Goal: Information Seeking & Learning: Learn about a topic

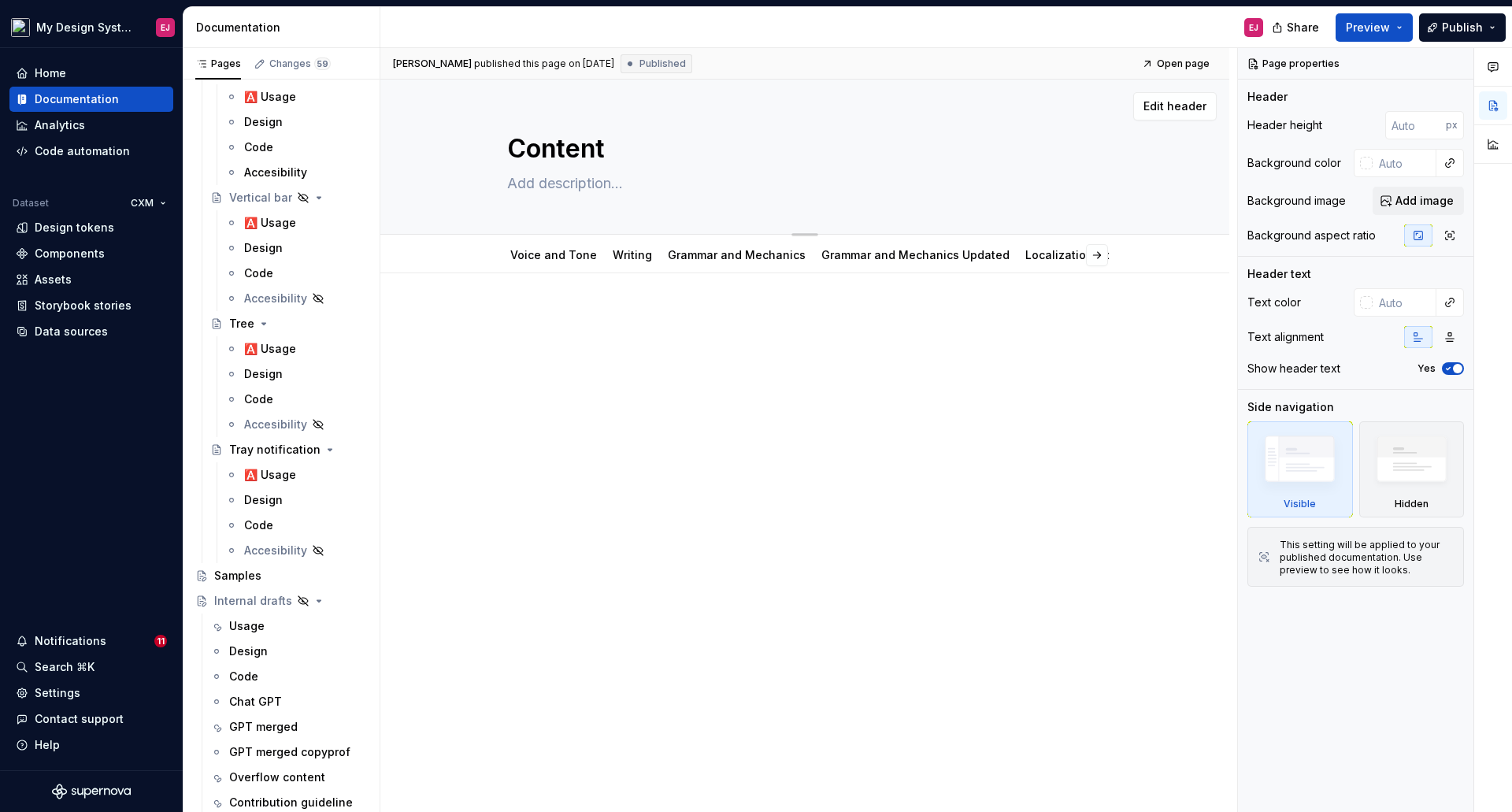
scroll to position [8068, 0]
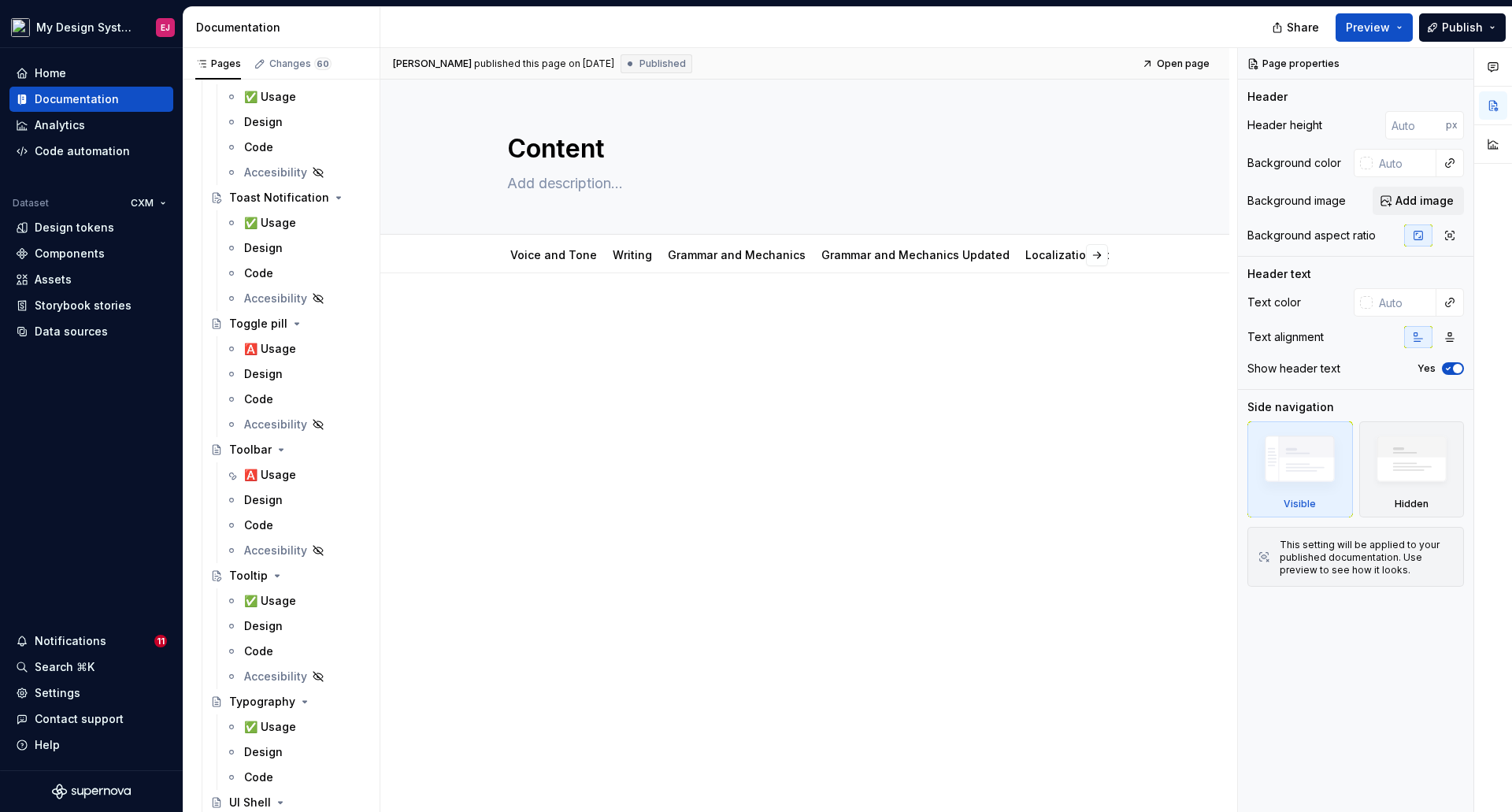
type textarea "*"
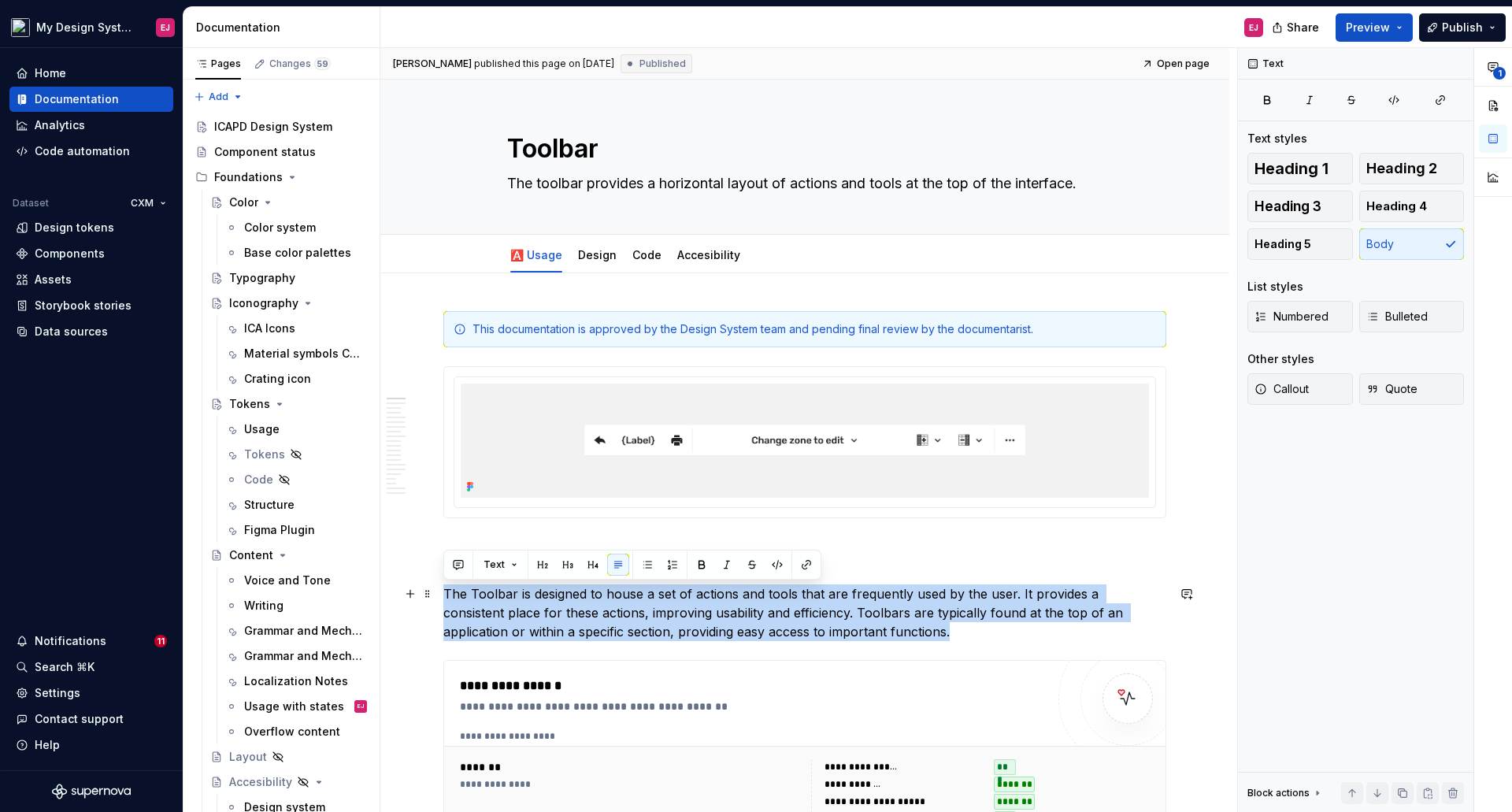
drag, startPoint x: 883, startPoint y: 639, endPoint x: 435, endPoint y: 589, distance: 450.8
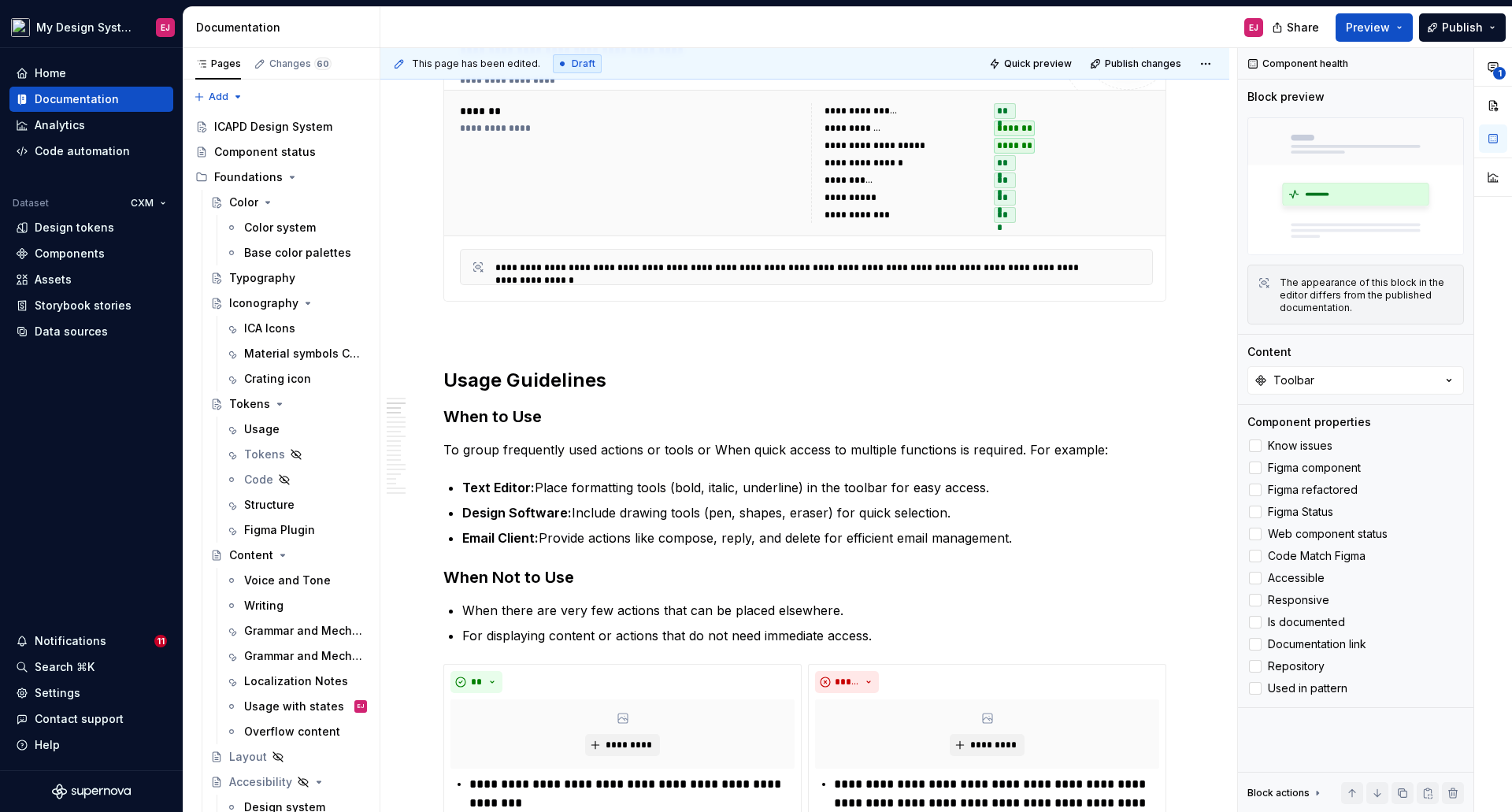
scroll to position [935, 0]
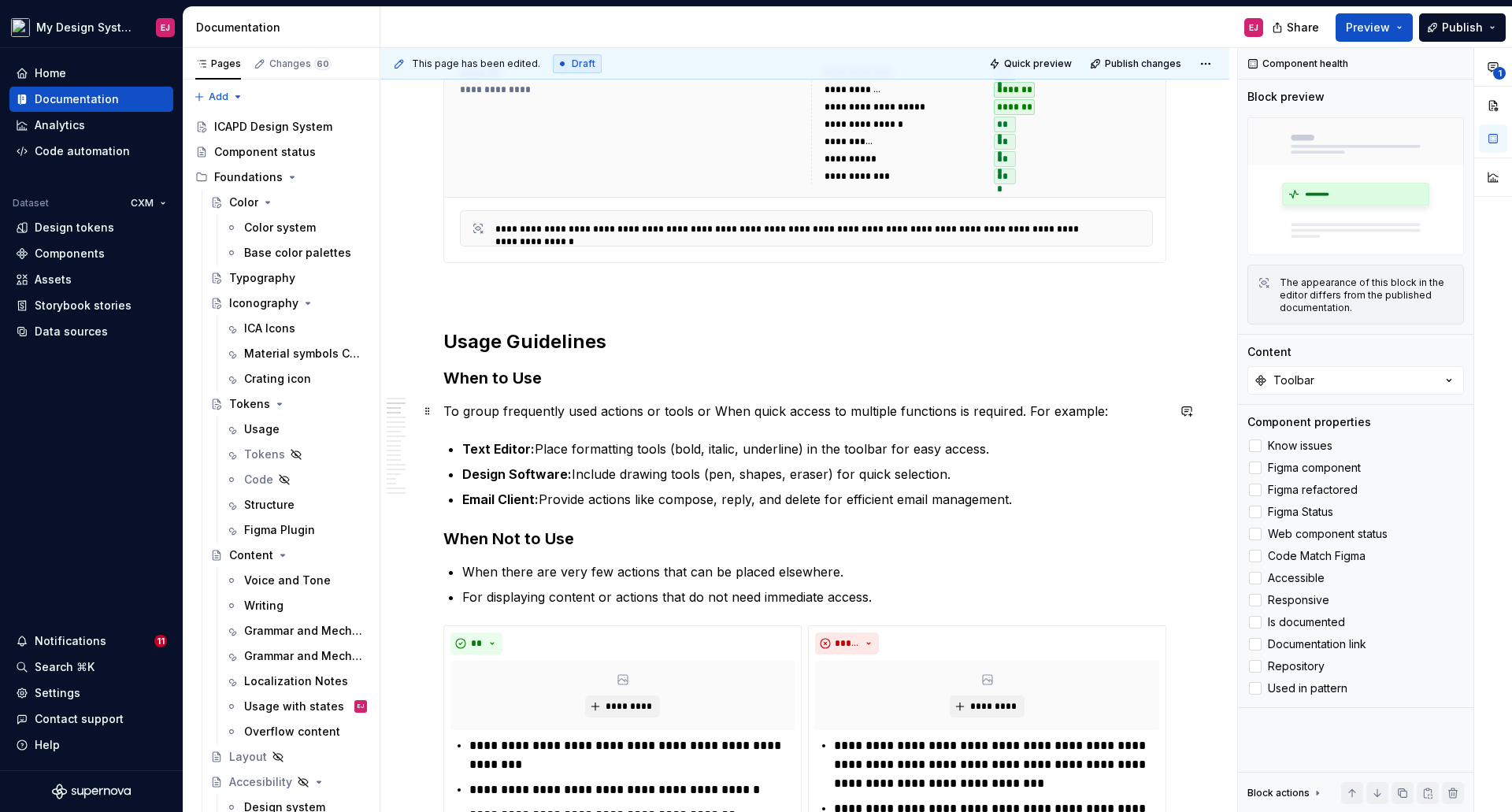
click at [445, 409] on p "To group frequently used actions or tools or When quick access to multiple func…" at bounding box center [804, 411] width 722 height 19
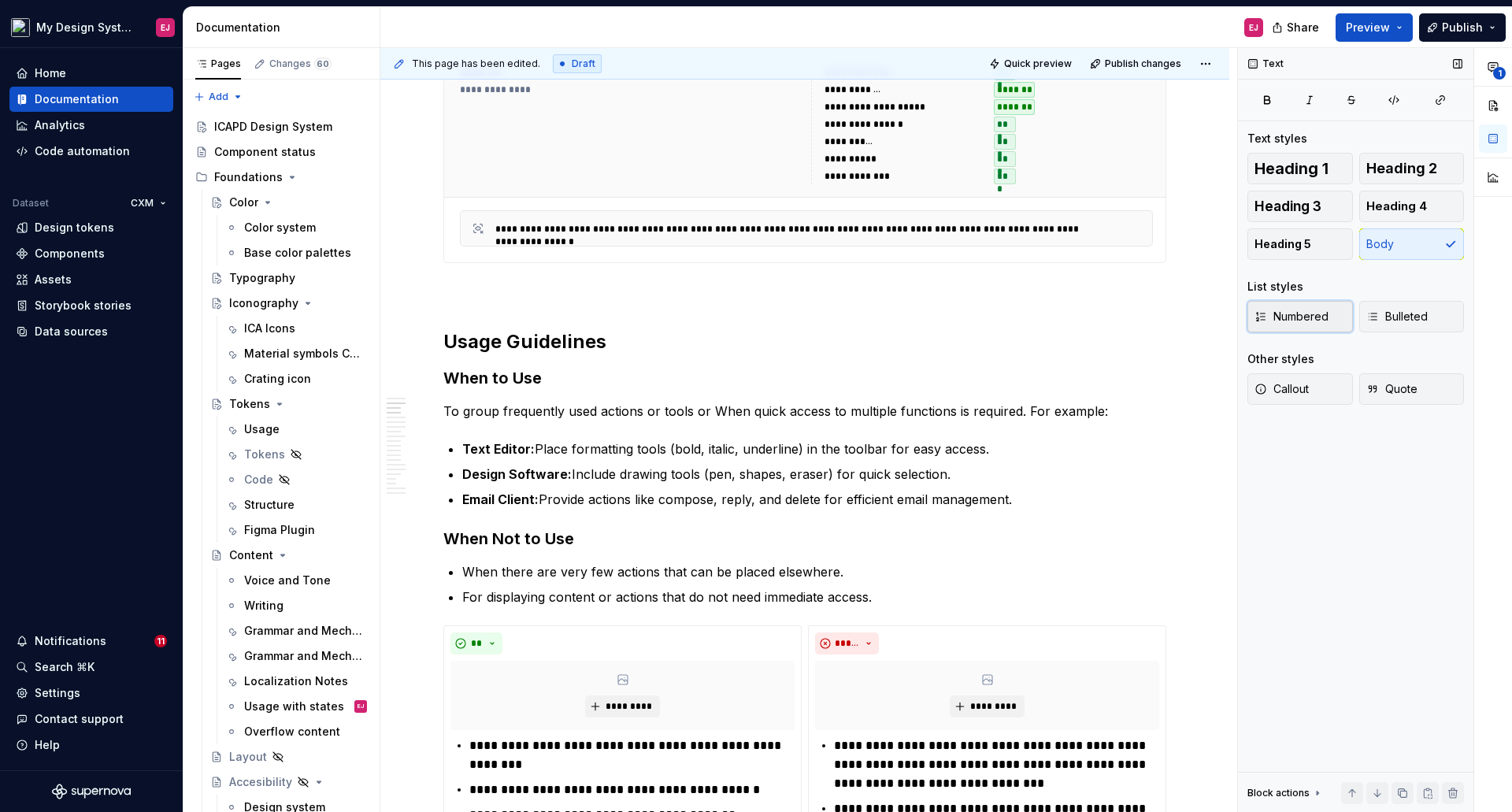
click at [1268, 314] on span "Numbered" at bounding box center [1291, 317] width 74 height 16
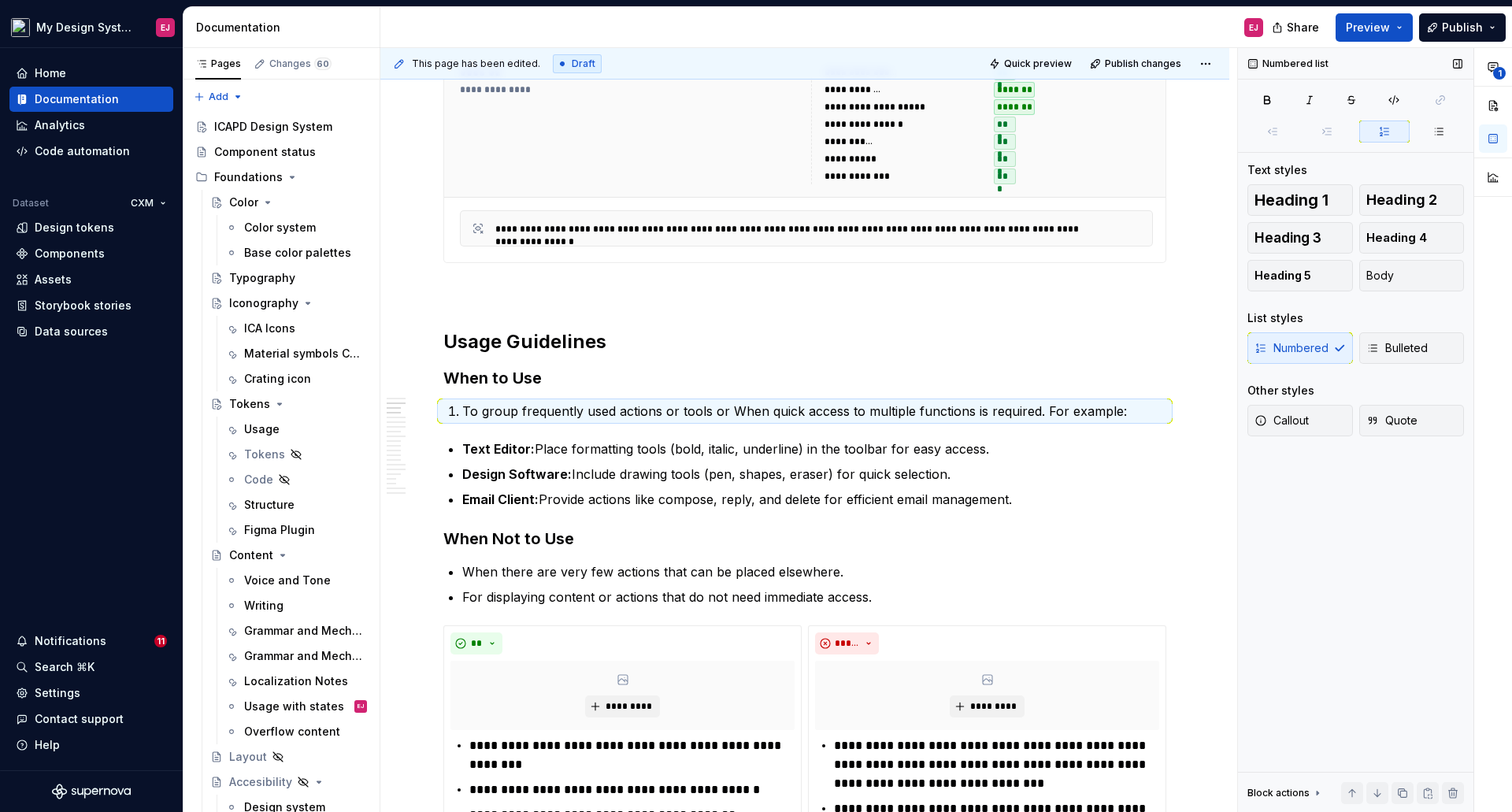
click at [1268, 349] on div "Numbered Bulleted" at bounding box center [1355, 348] width 216 height 31
type textarea "*"
click at [1305, 348] on div "Numbered Bulleted" at bounding box center [1355, 348] width 216 height 31
click at [1378, 345] on icon "button" at bounding box center [1372, 347] width 12 height 12
click at [726, 410] on p "To group frequently used actions or tools or When quick access to multiple func…" at bounding box center [814, 411] width 704 height 19
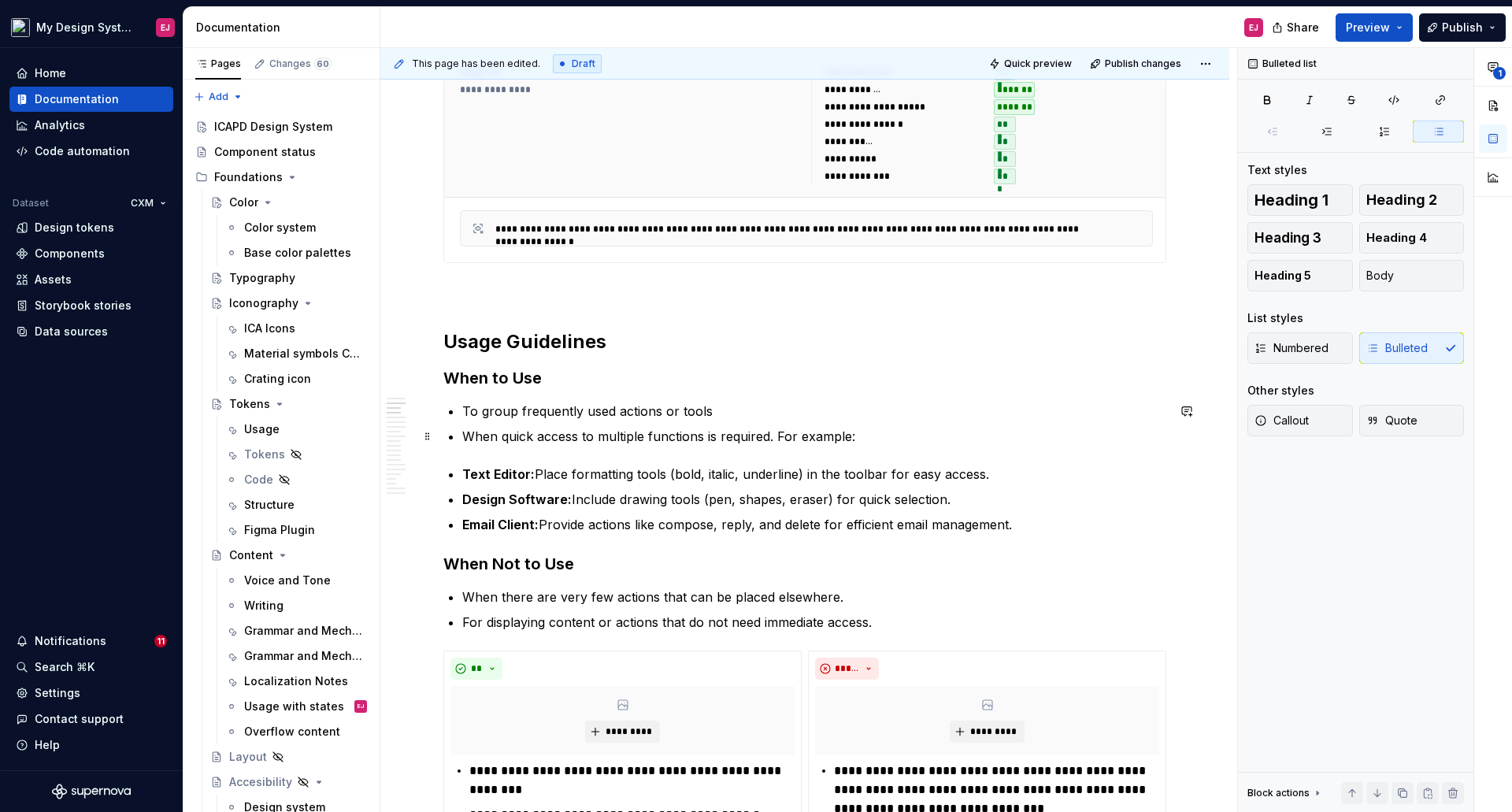
click at [483, 434] on p "When quick access to multiple functions is required. For example:" at bounding box center [814, 436] width 704 height 19
drag, startPoint x: 728, startPoint y: 437, endPoint x: 781, endPoint y: 434, distance: 53.1
click at [781, 434] on p "To allow quick access to multiple functions is required. For example:" at bounding box center [814, 436] width 704 height 19
click at [722, 406] on p "To group frequently used actions or tools" at bounding box center [814, 411] width 704 height 19
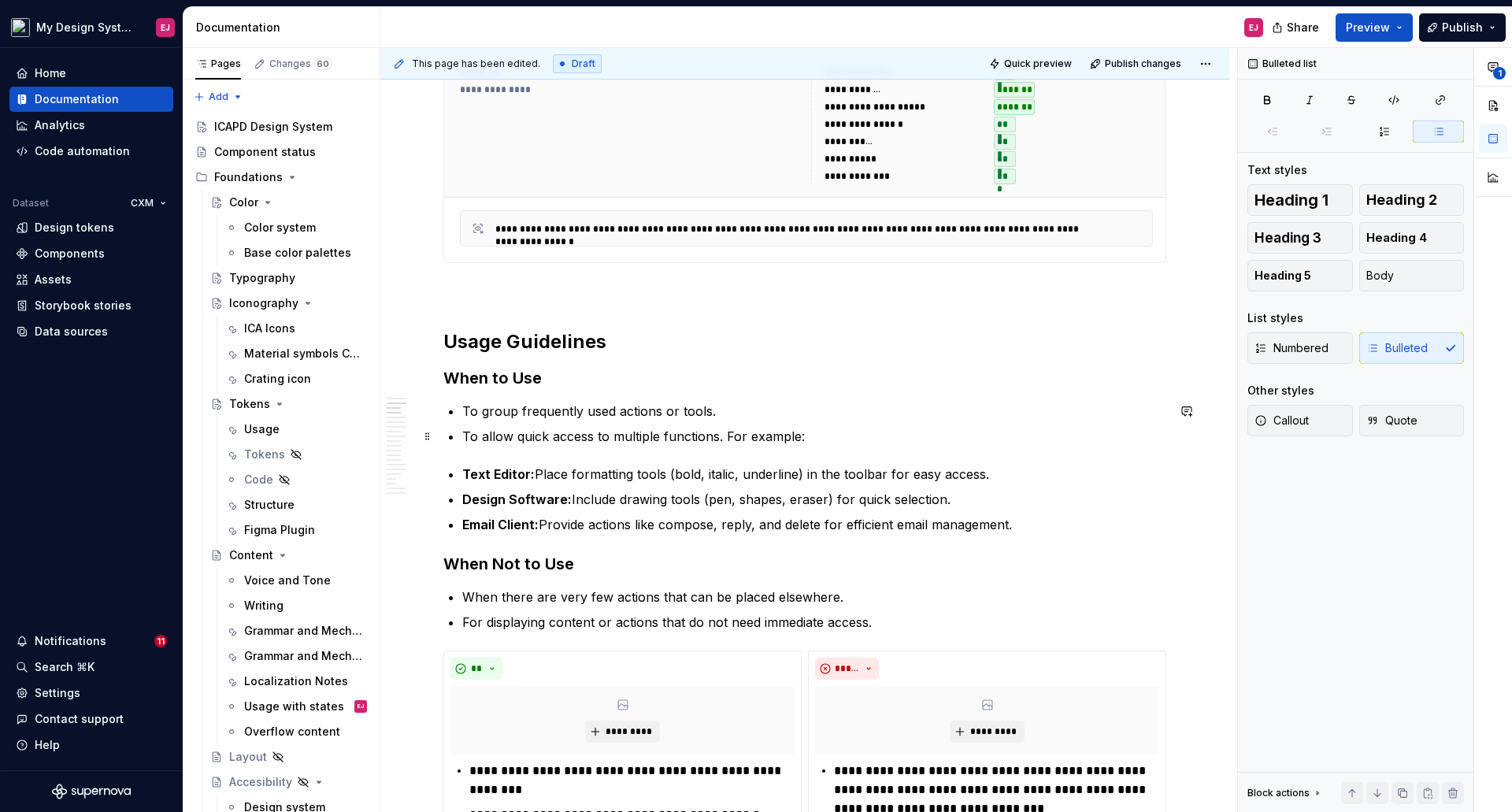
click at [747, 436] on p "To allow quick access to multiple functions. For example:" at bounding box center [814, 436] width 704 height 19
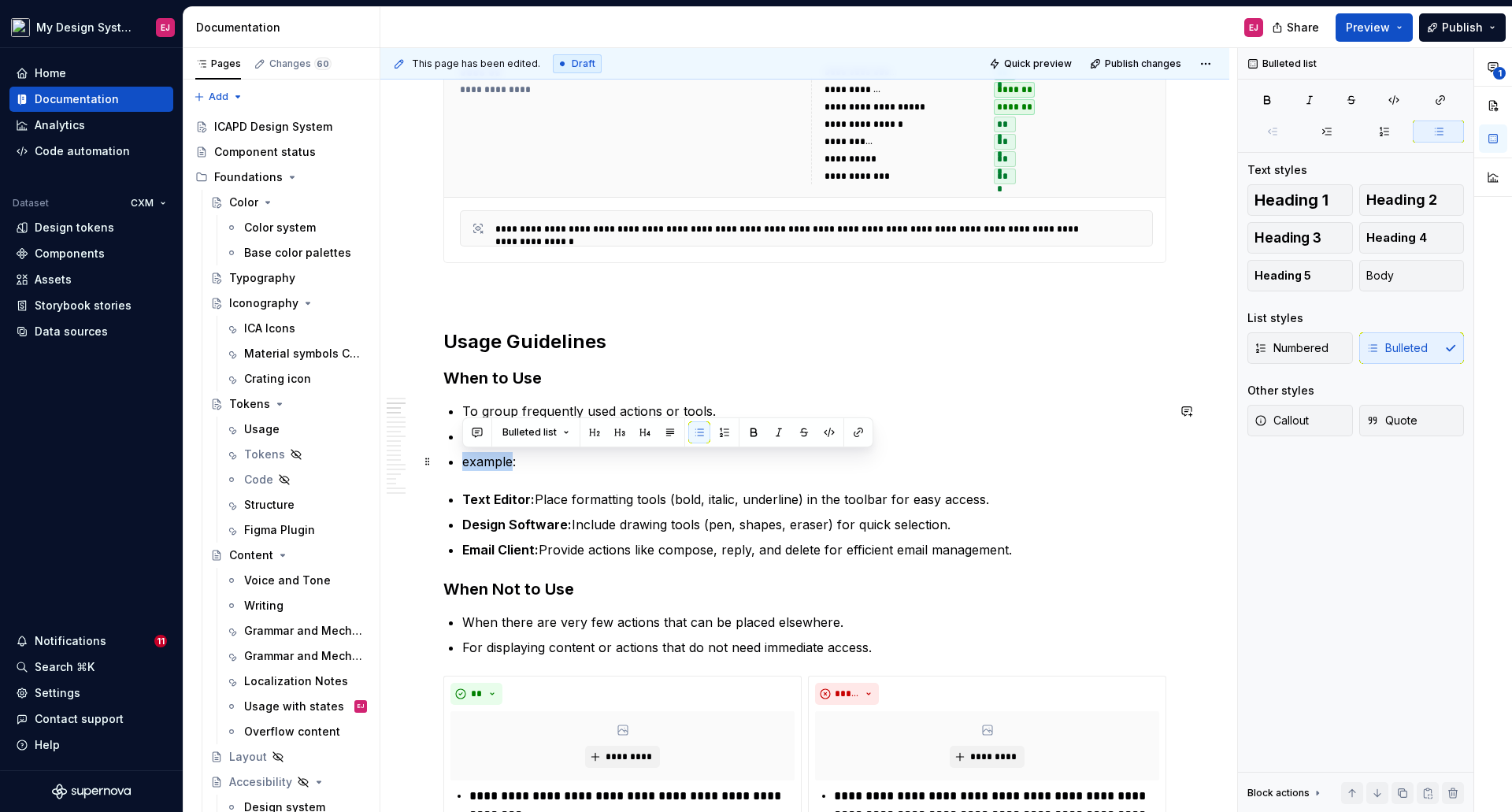
drag, startPoint x: 464, startPoint y: 465, endPoint x: 512, endPoint y: 466, distance: 48.0
click at [512, 466] on p "example:" at bounding box center [814, 461] width 704 height 19
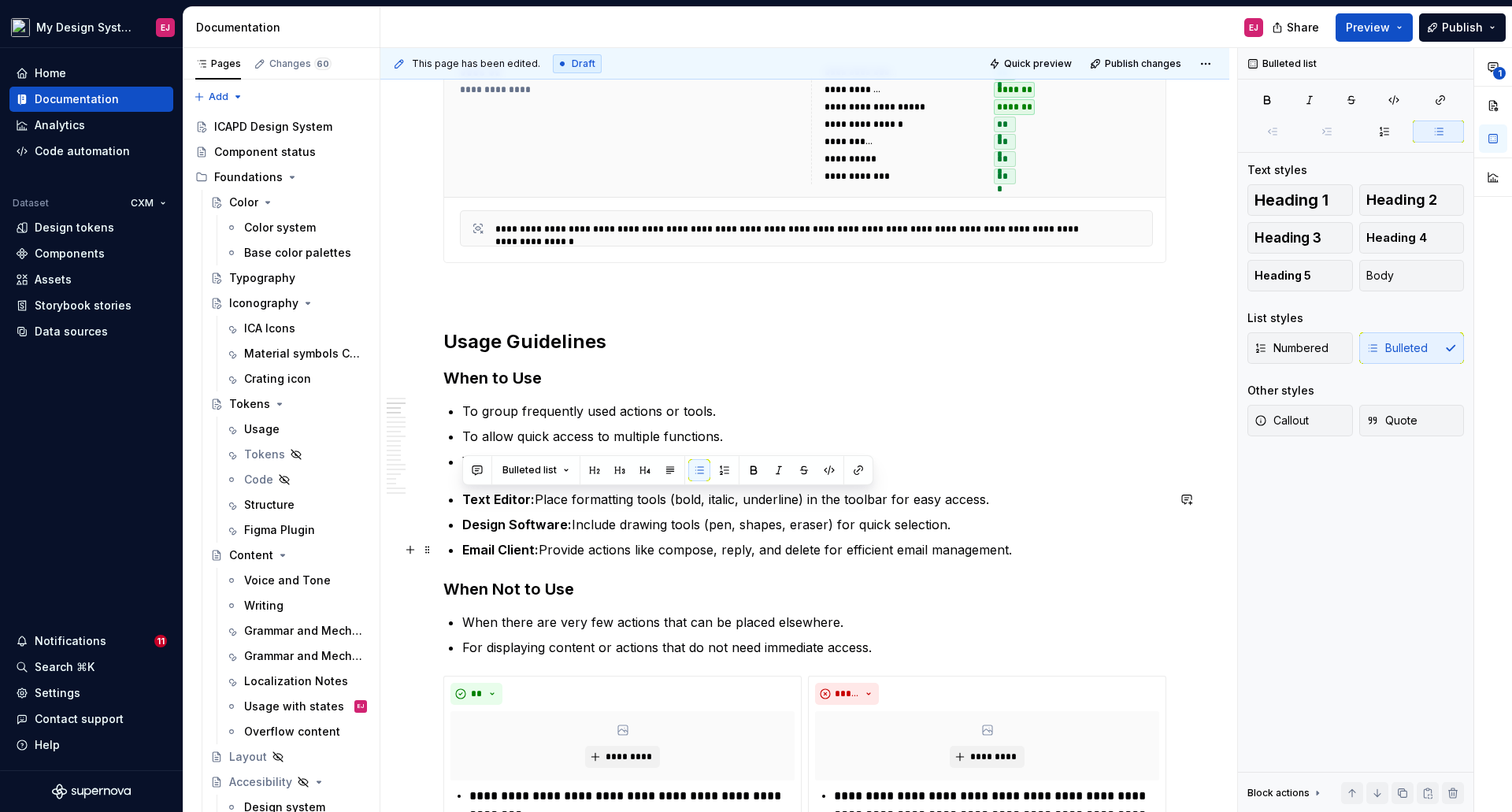
drag, startPoint x: 464, startPoint y: 498, endPoint x: 1035, endPoint y: 551, distance: 573.5
click at [1035, 551] on ul "Text Editor: Place formatting tools (bold, italic, underline) in the toolbar fo…" at bounding box center [814, 524] width 704 height 70
click at [1408, 353] on div "Numbered Bulleted" at bounding box center [1355, 348] width 216 height 31
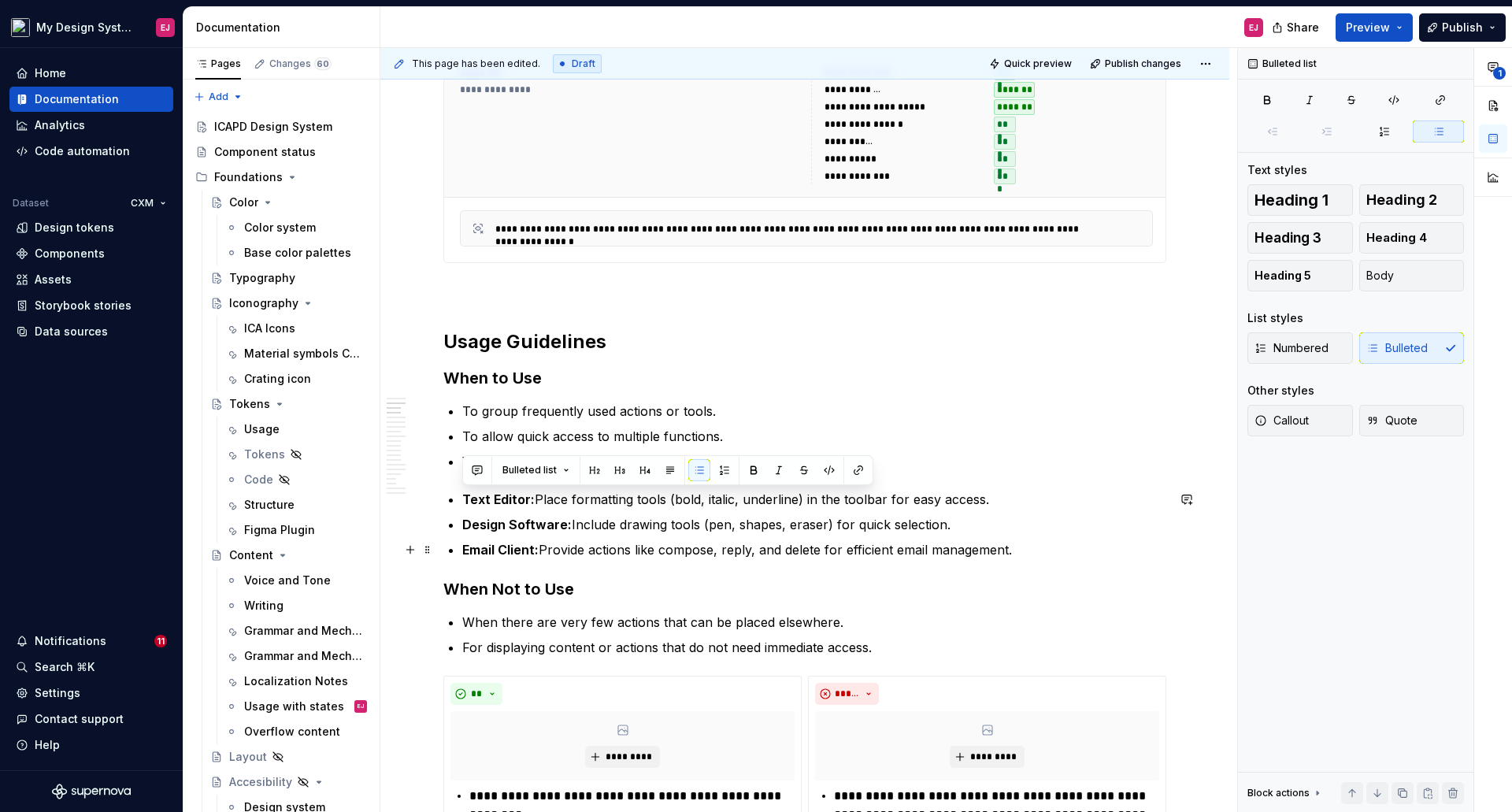
drag, startPoint x: 462, startPoint y: 500, endPoint x: 1026, endPoint y: 558, distance: 567.0
click at [1026, 558] on ul "Text Editor: Place formatting tools (bold, italic, underline) in the toolbar fo…" at bounding box center [814, 524] width 704 height 70
click at [814, 423] on ul "To group frequently used actions or tools. To allow quick access to multiple fu…" at bounding box center [814, 437] width 704 height 70
click at [643, 468] on p "Where to use - examples:" at bounding box center [814, 461] width 704 height 19
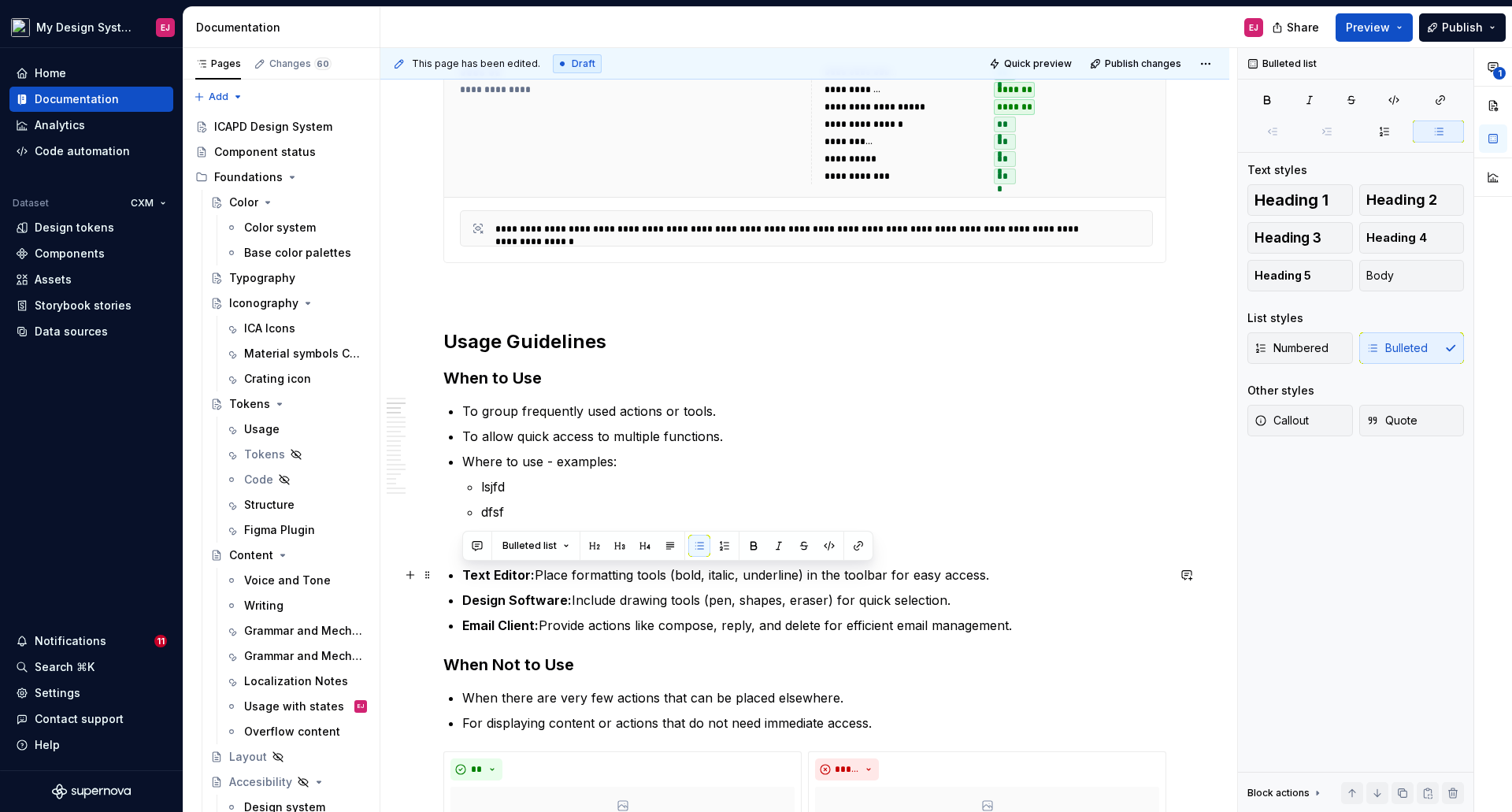
drag, startPoint x: 464, startPoint y: 573, endPoint x: 985, endPoint y: 565, distance: 521.1
click at [985, 565] on p "Text Editor: Place formatting tools (bold, italic, underline) in the toolbar fo…" at bounding box center [814, 574] width 704 height 19
copy p "Text Editor: Place formatting tools (bold, italic, underline) in the toolbar fo…"
click at [538, 493] on p "lsjfd" at bounding box center [824, 486] width 685 height 19
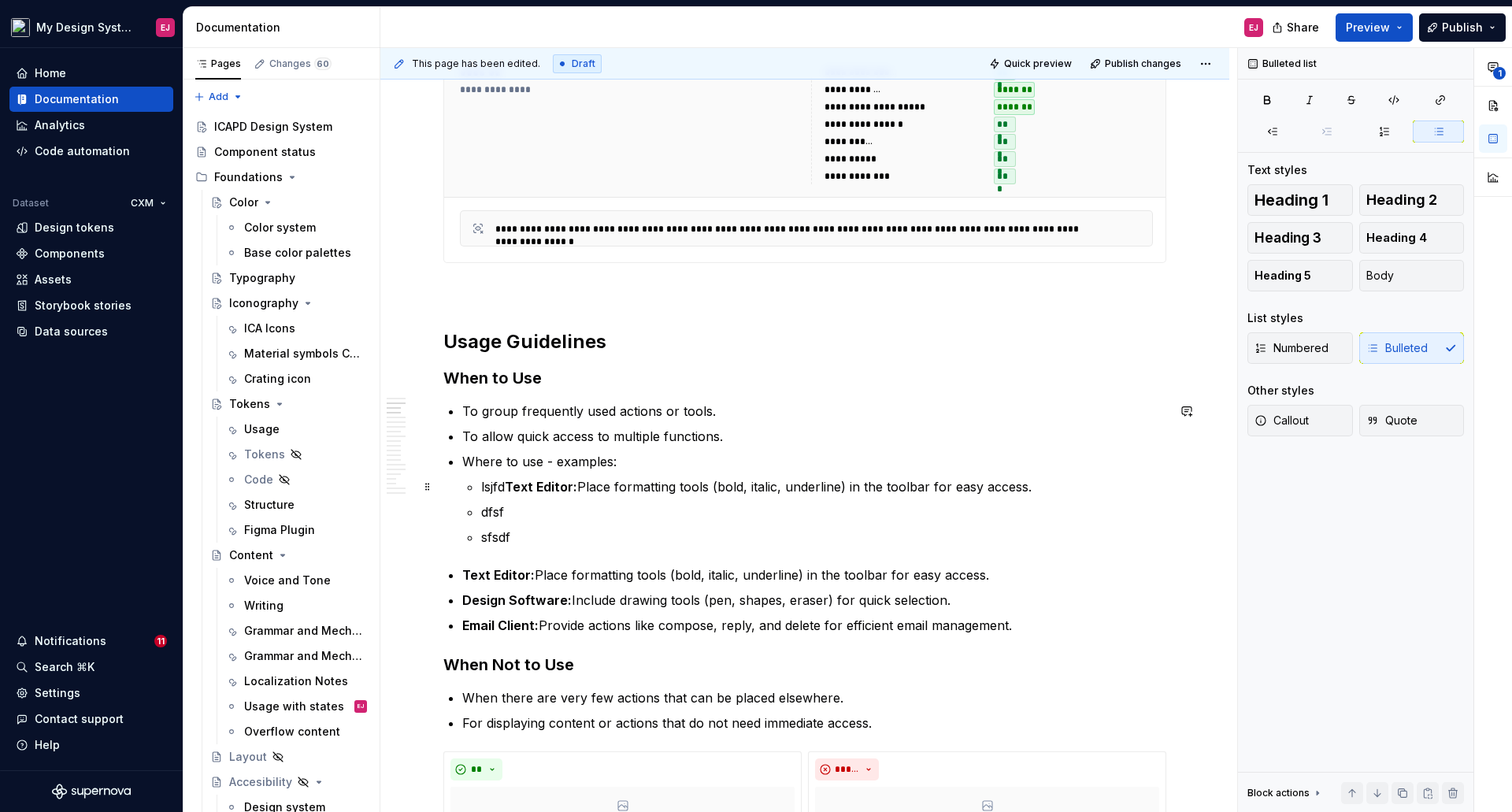
click at [506, 486] on strong "Text Editor:" at bounding box center [540, 486] width 72 height 16
drag, startPoint x: 462, startPoint y: 462, endPoint x: 530, endPoint y: 465, distance: 68.1
click at [530, 465] on p "Where to use - examples:" at bounding box center [814, 461] width 704 height 19
click at [545, 531] on p "sfsdf" at bounding box center [824, 537] width 685 height 19
drag, startPoint x: 944, startPoint y: 603, endPoint x: 851, endPoint y: 599, distance: 93.1
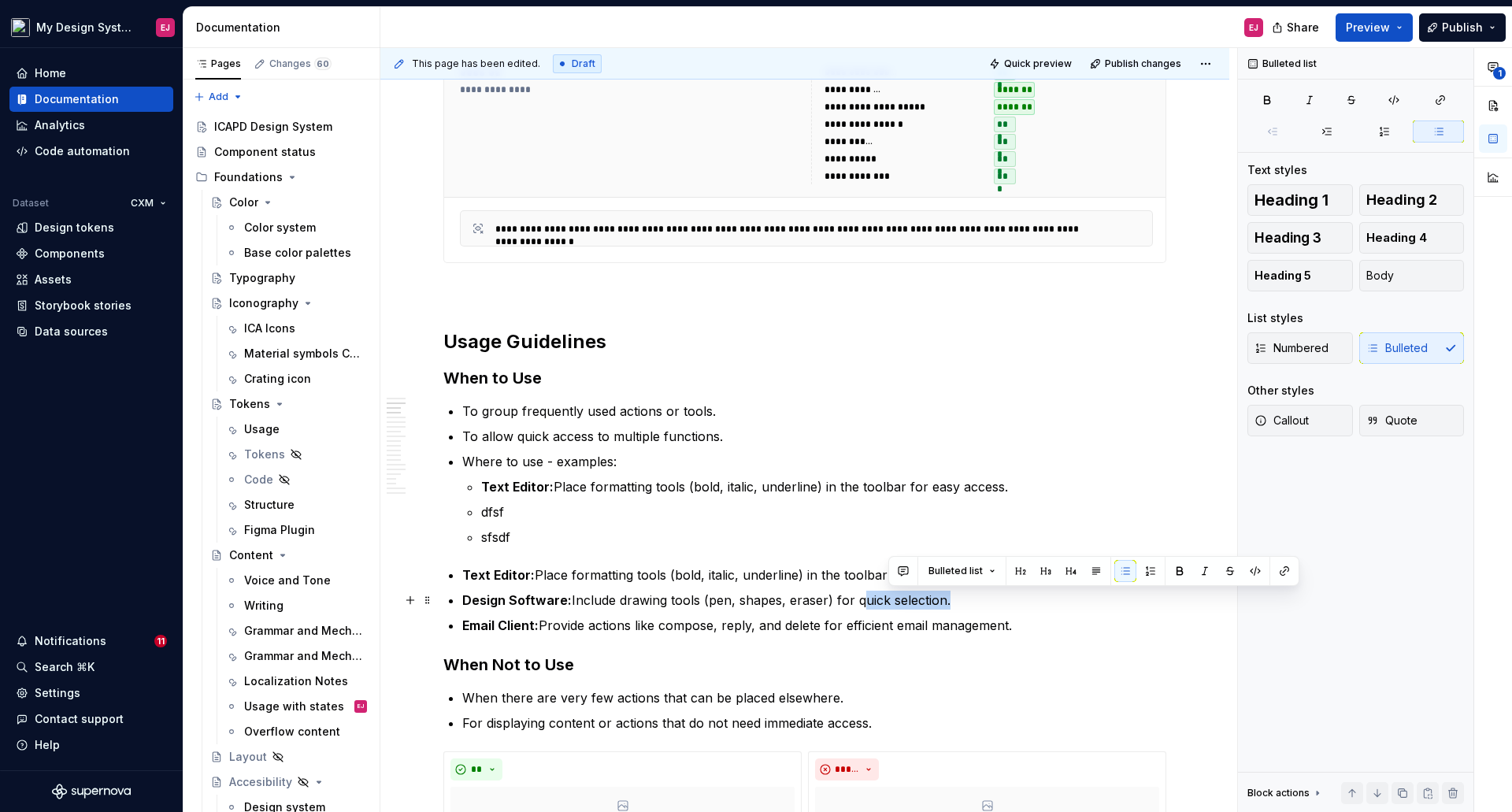
click at [851, 599] on p "Design Software: Include drawing tools (pen, shapes, eraser) for quick selectio…" at bounding box center [814, 600] width 704 height 19
drag, startPoint x: 973, startPoint y: 597, endPoint x: 944, endPoint y: 595, distance: 29.1
click at [970, 595] on p "Design Software: Include drawing tools (pen, shapes, eraser) for quick selectio…" at bounding box center [814, 600] width 704 height 19
drag, startPoint x: 944, startPoint y: 602, endPoint x: 921, endPoint y: 597, distance: 23.5
click at [921, 597] on p "Design Software: Include drawing tools (pen, shapes, eraser) for quick selectio…" at bounding box center [814, 600] width 704 height 19
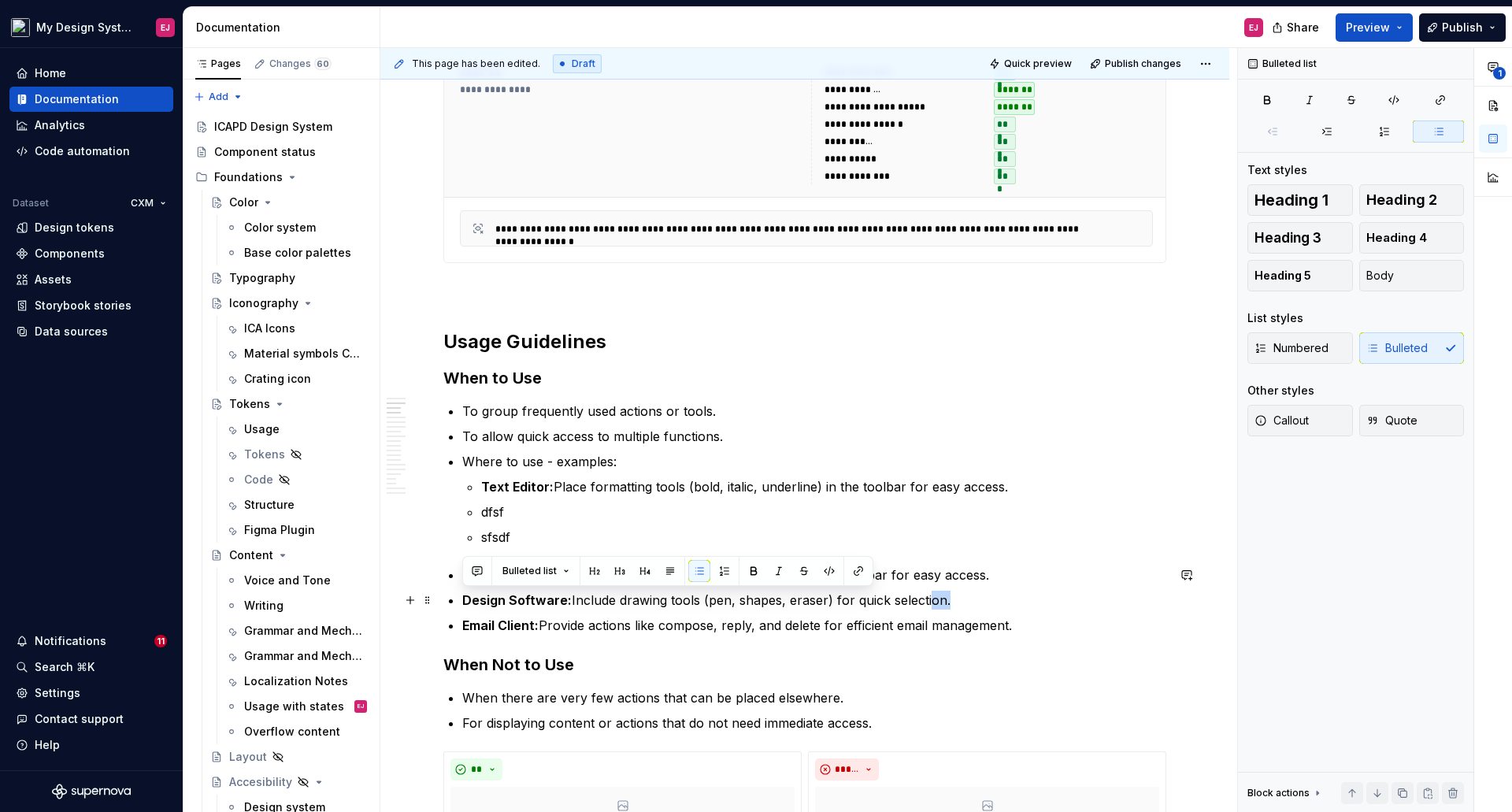
drag, startPoint x: 944, startPoint y: 602, endPoint x: 572, endPoint y: 584, distance: 372.4
click at [572, 584] on ul "Text Editor: Place formatting tools (bold, italic, underline) in the toolbar fo…" at bounding box center [814, 600] width 704 height 70
copy p "Design Software: Include drawing tools (pen, shapes, eraser) for quick selectio…"
click at [517, 509] on p "dfsf" at bounding box center [824, 511] width 685 height 19
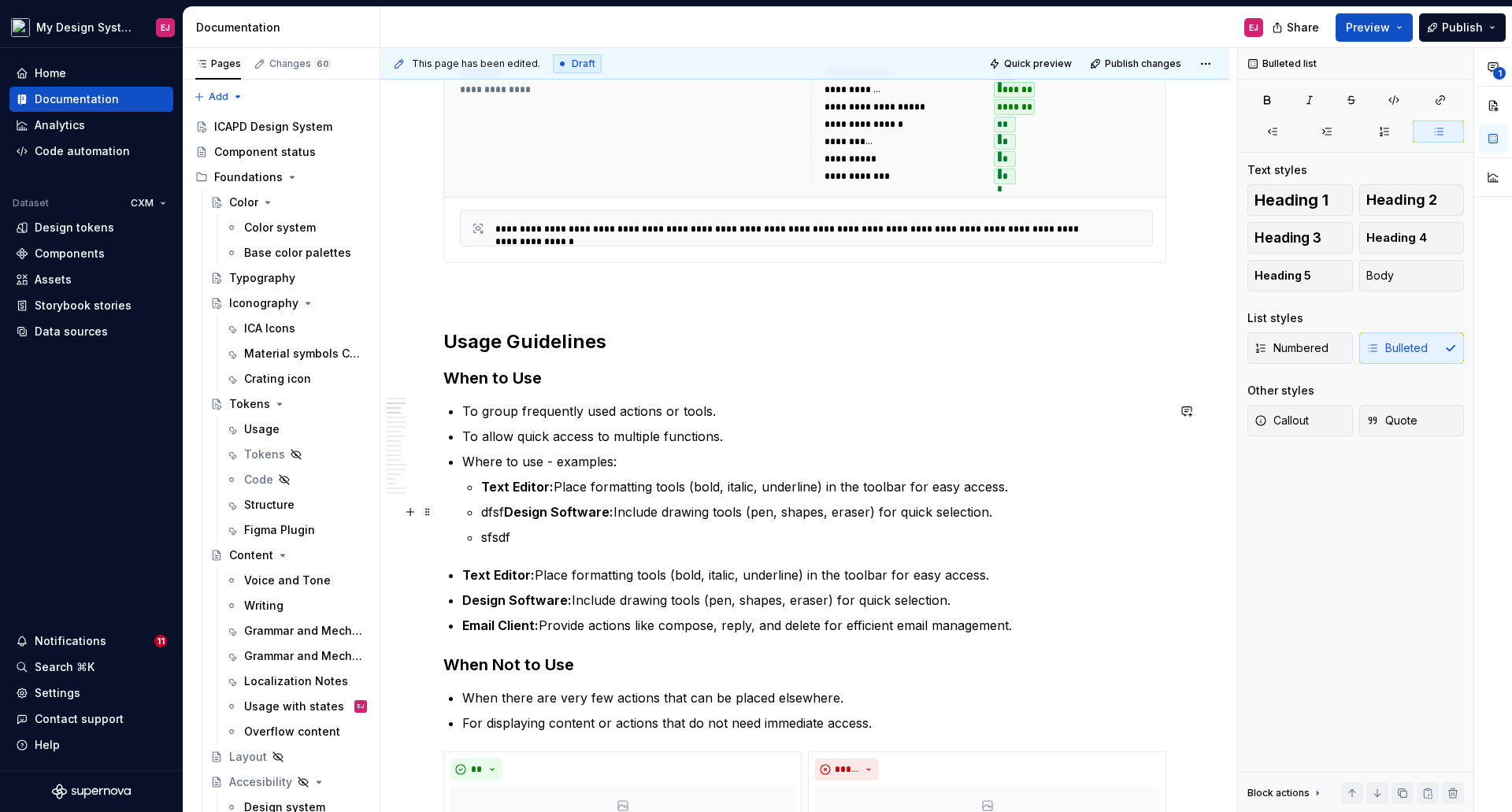
click at [505, 511] on strong "Design Software:" at bounding box center [558, 511] width 109 height 16
drag, startPoint x: 465, startPoint y: 626, endPoint x: 1013, endPoint y: 625, distance: 548.0
click at [1013, 625] on p "Email Client: Provide actions like compose, reply, and delete for efficient ema…" at bounding box center [814, 625] width 704 height 19
copy p "Email Client: Provide actions like compose, reply, and delete for efficient ema…"
click at [732, 539] on p "sfsdf" at bounding box center [824, 537] width 685 height 19
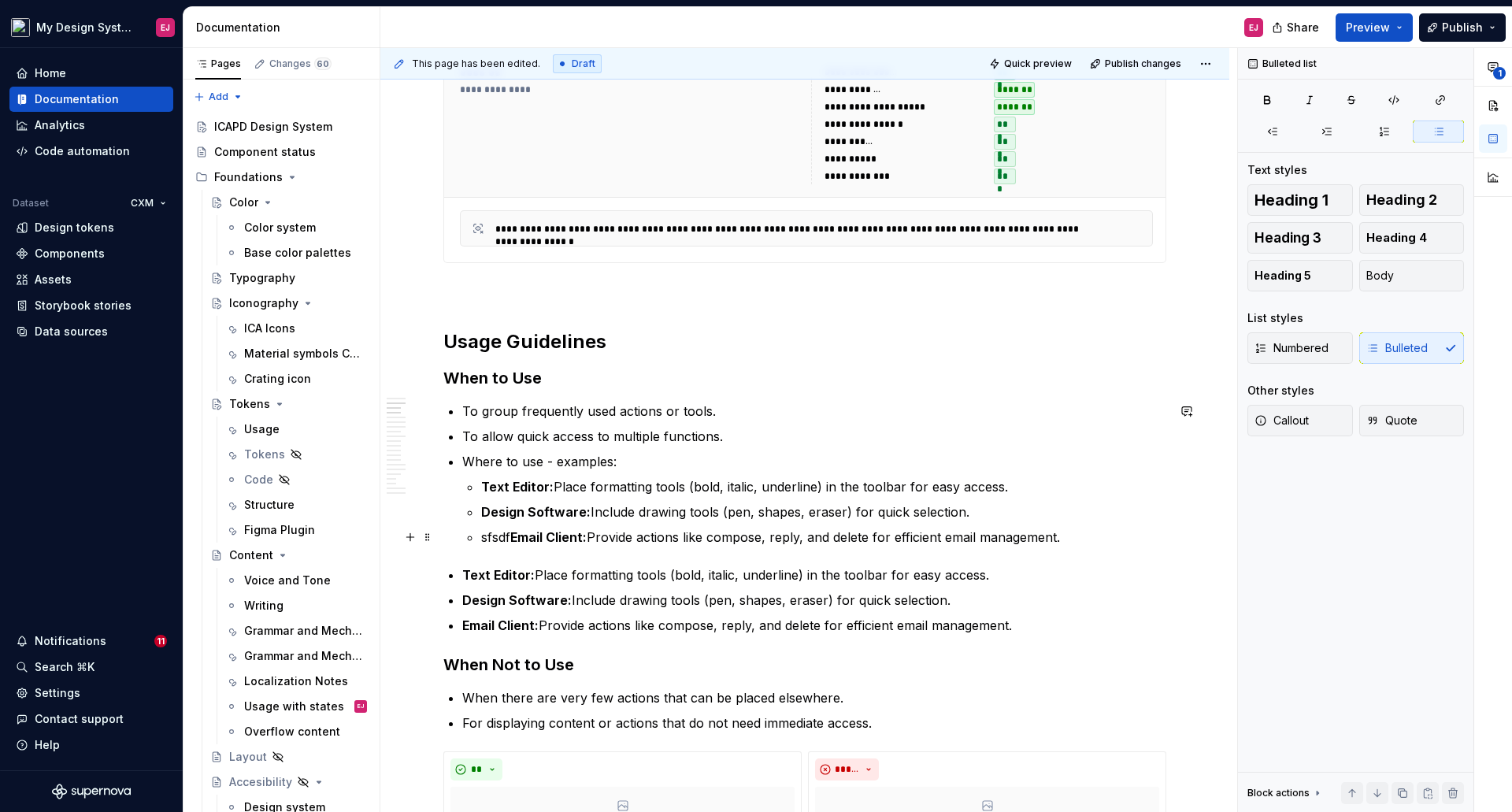
click at [507, 530] on p "sfsdf Email Client: Provide actions like compose, reply, and delete for efficie…" at bounding box center [824, 537] width 685 height 19
drag, startPoint x: 1020, startPoint y: 621, endPoint x: 434, endPoint y: 576, distance: 587.7
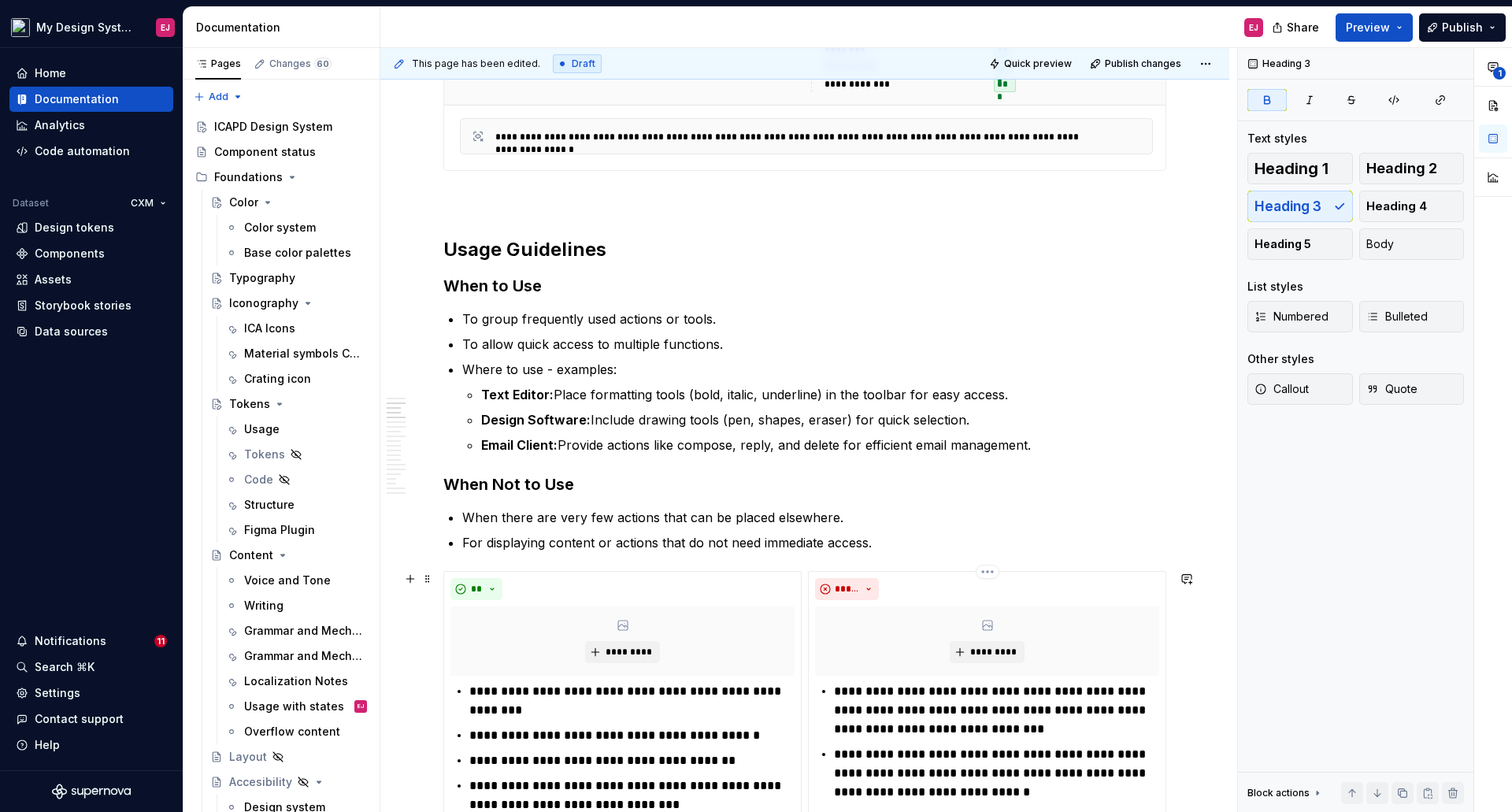
scroll to position [1250, 0]
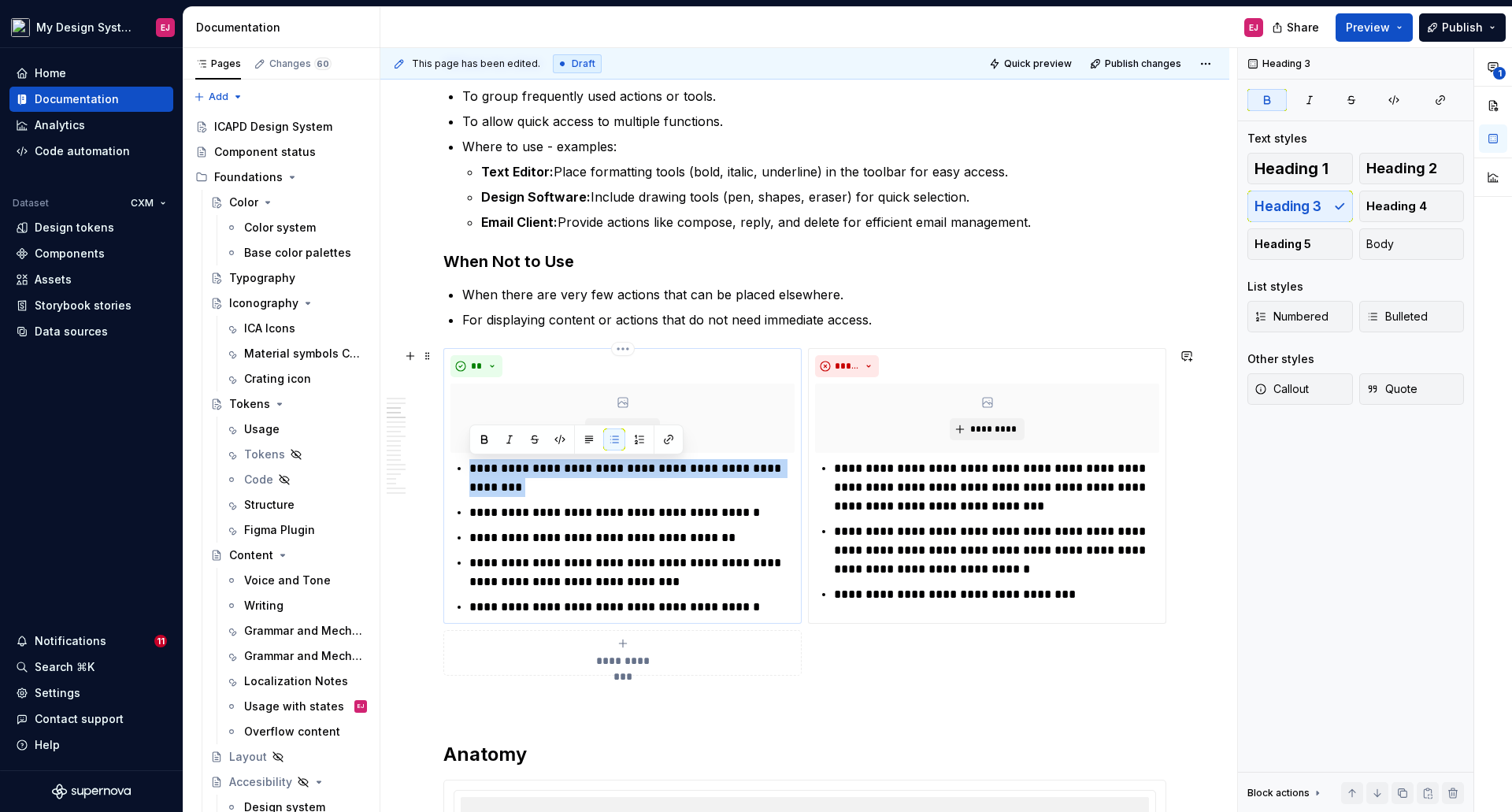
drag, startPoint x: 524, startPoint y: 491, endPoint x: 468, endPoint y: 472, distance: 59.1
click at [468, 472] on div "**********" at bounding box center [622, 538] width 344 height 157
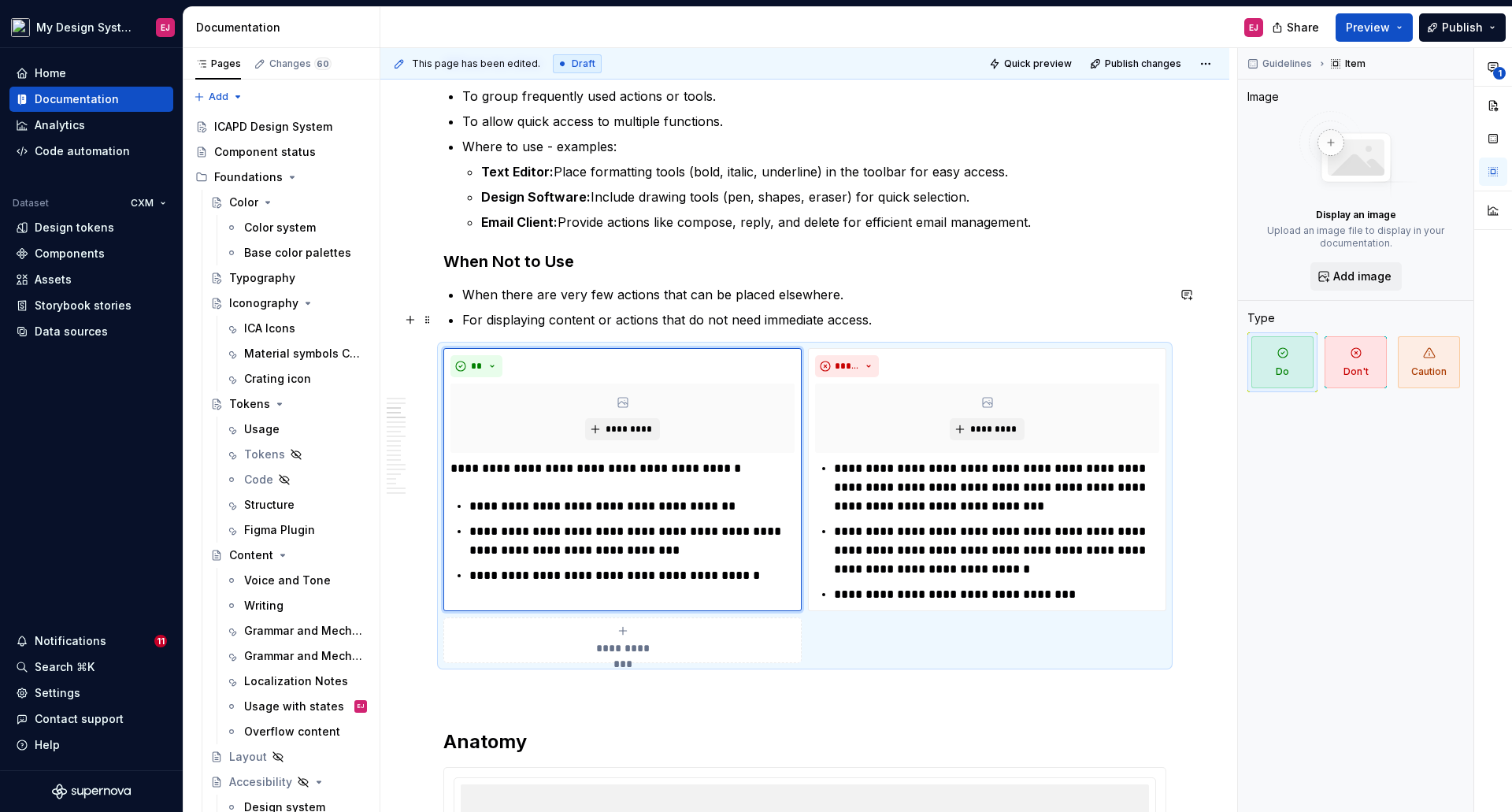
click at [866, 308] on ul "When there are very few actions that can be placed elsewhere. For displaying co…" at bounding box center [814, 307] width 704 height 44
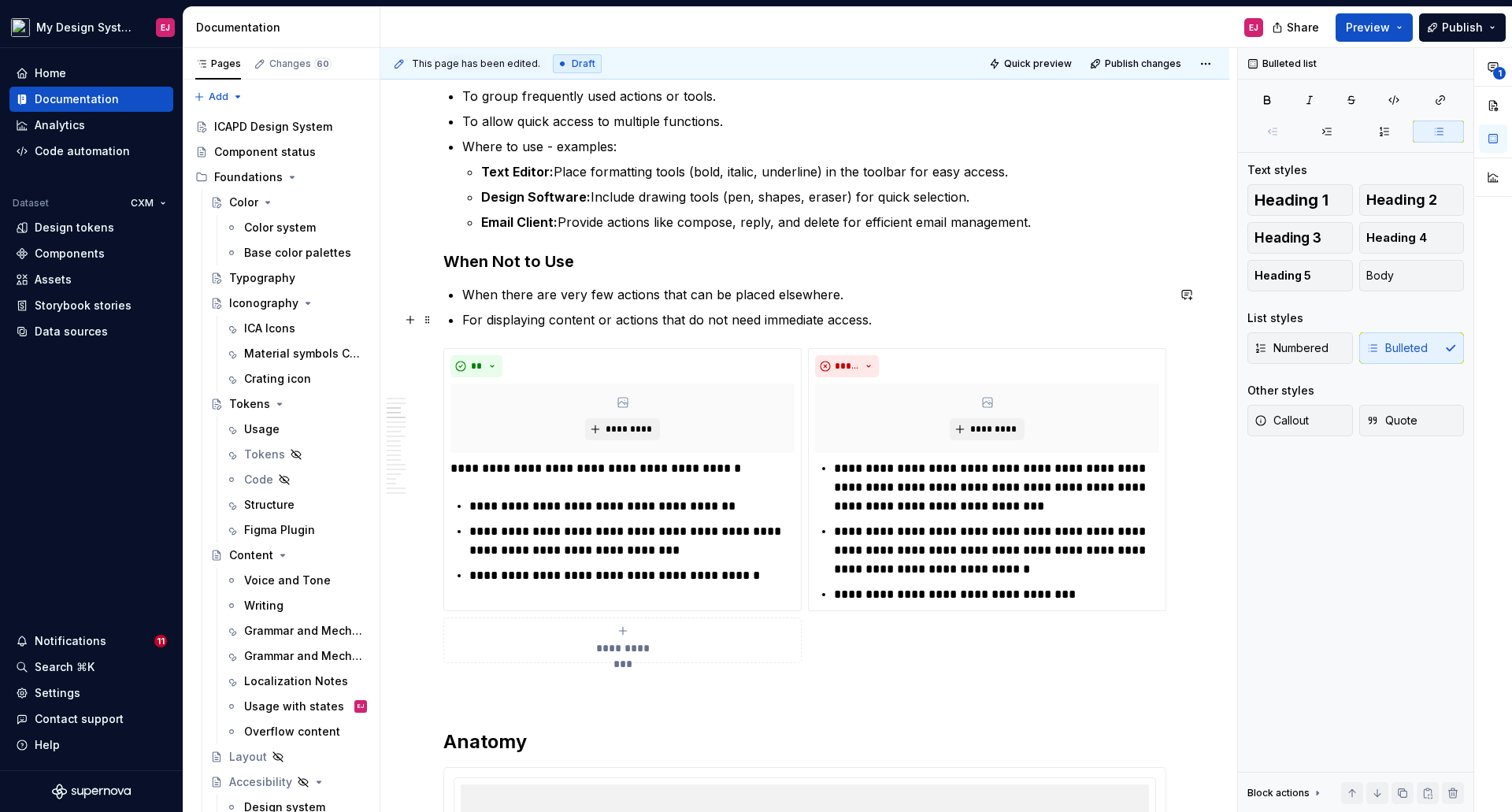
click at [756, 321] on p "For displaying content or actions that do not need immediate access." at bounding box center [814, 319] width 704 height 19
click at [660, 471] on p "**********" at bounding box center [622, 468] width 344 height 19
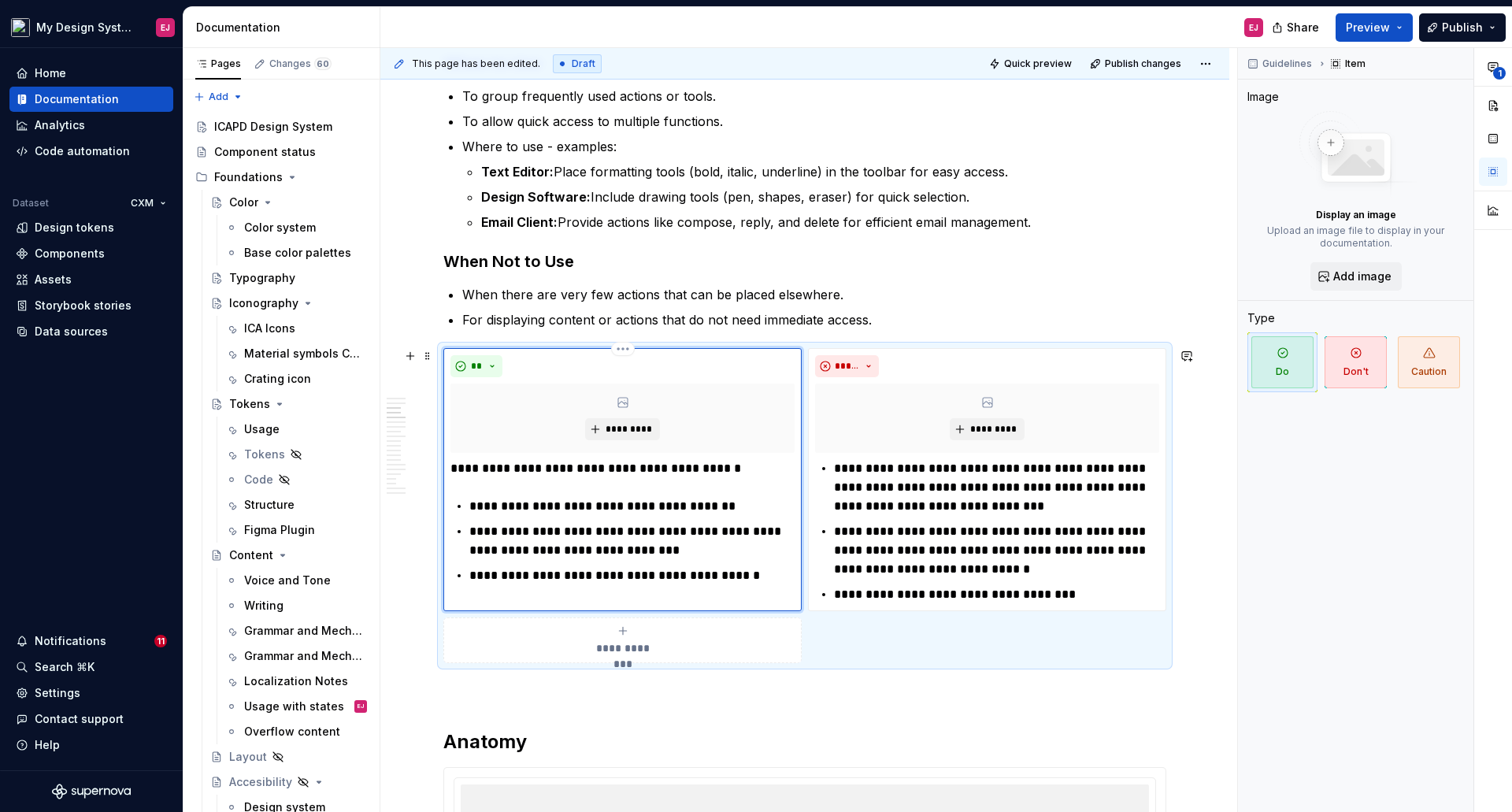
click at [450, 471] on div "**********" at bounding box center [622, 479] width 358 height 263
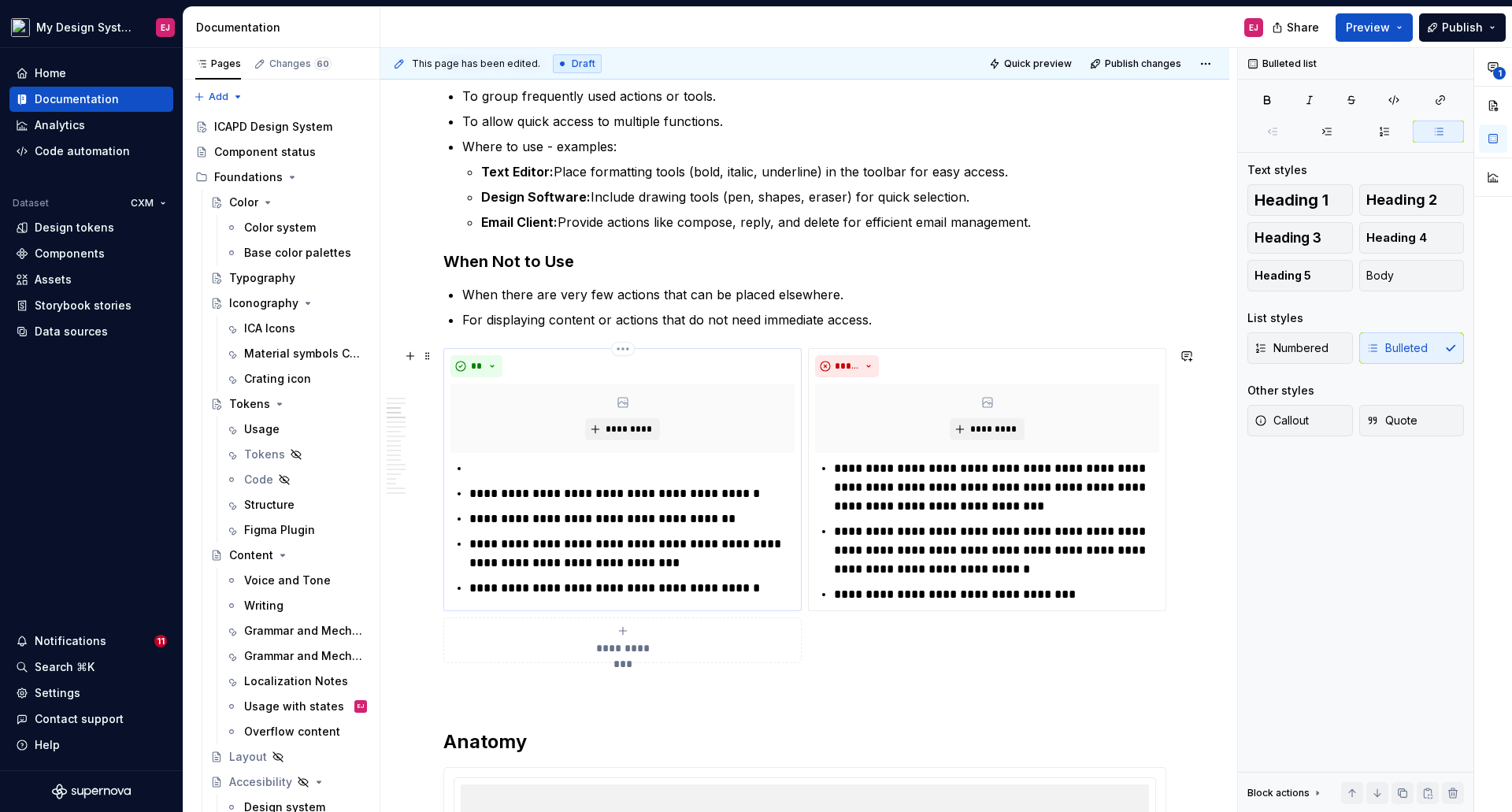
click at [488, 467] on p at bounding box center [631, 468] width 325 height 19
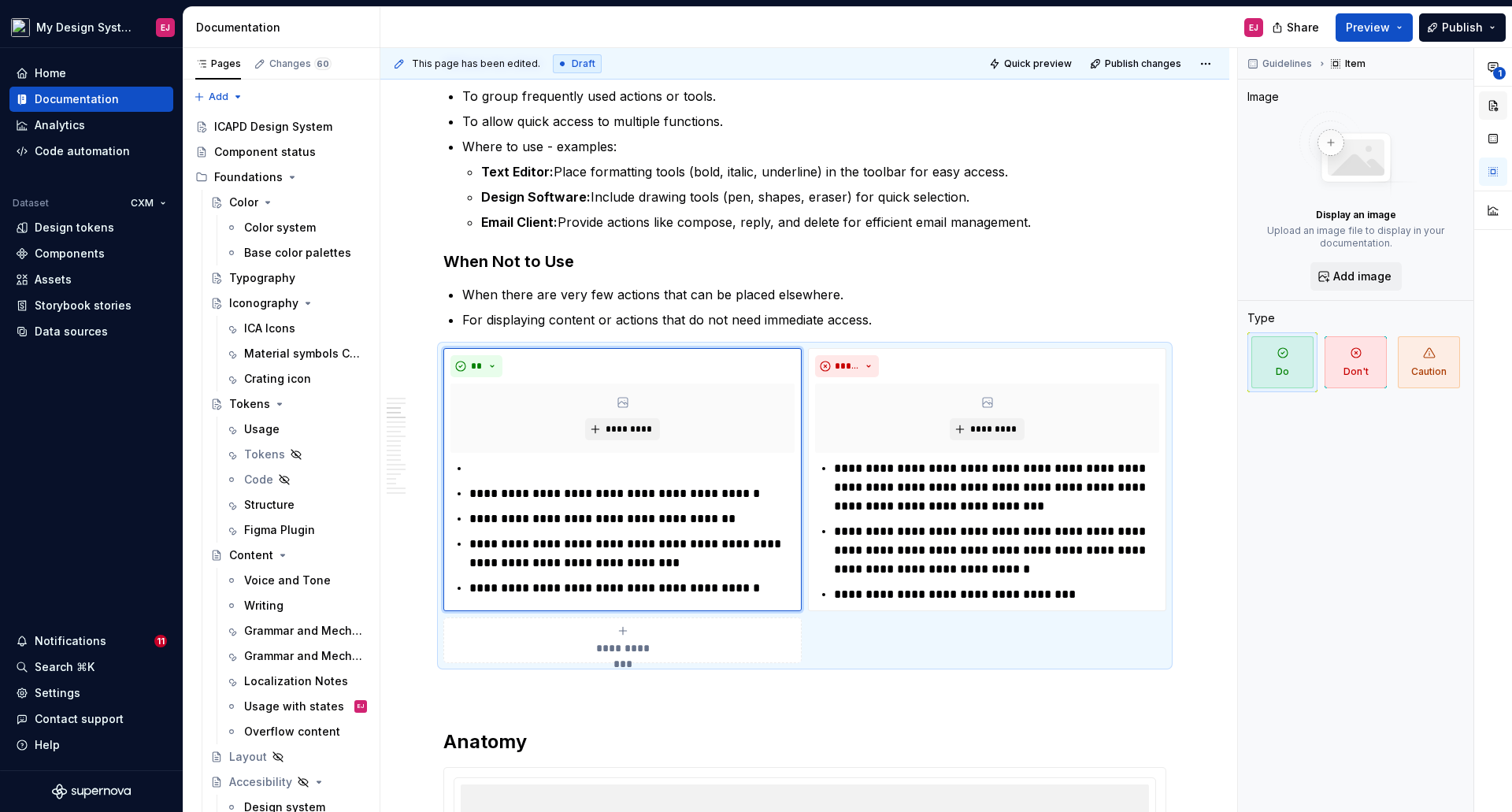
click at [1495, 111] on button "button" at bounding box center [1493, 105] width 28 height 28
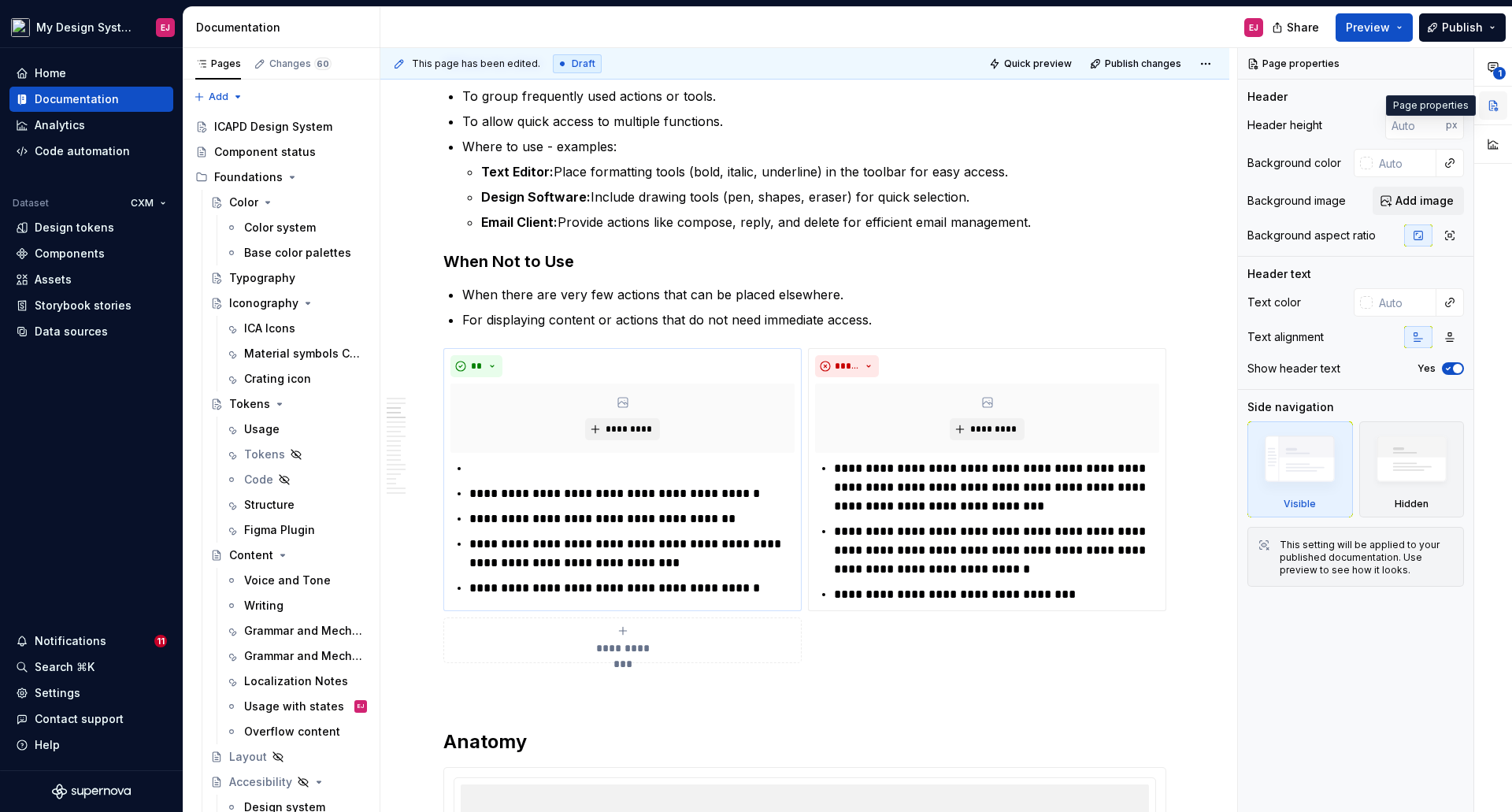
click at [1489, 105] on button "button" at bounding box center [1493, 105] width 28 height 28
click at [1490, 143] on button "button" at bounding box center [1493, 144] width 28 height 28
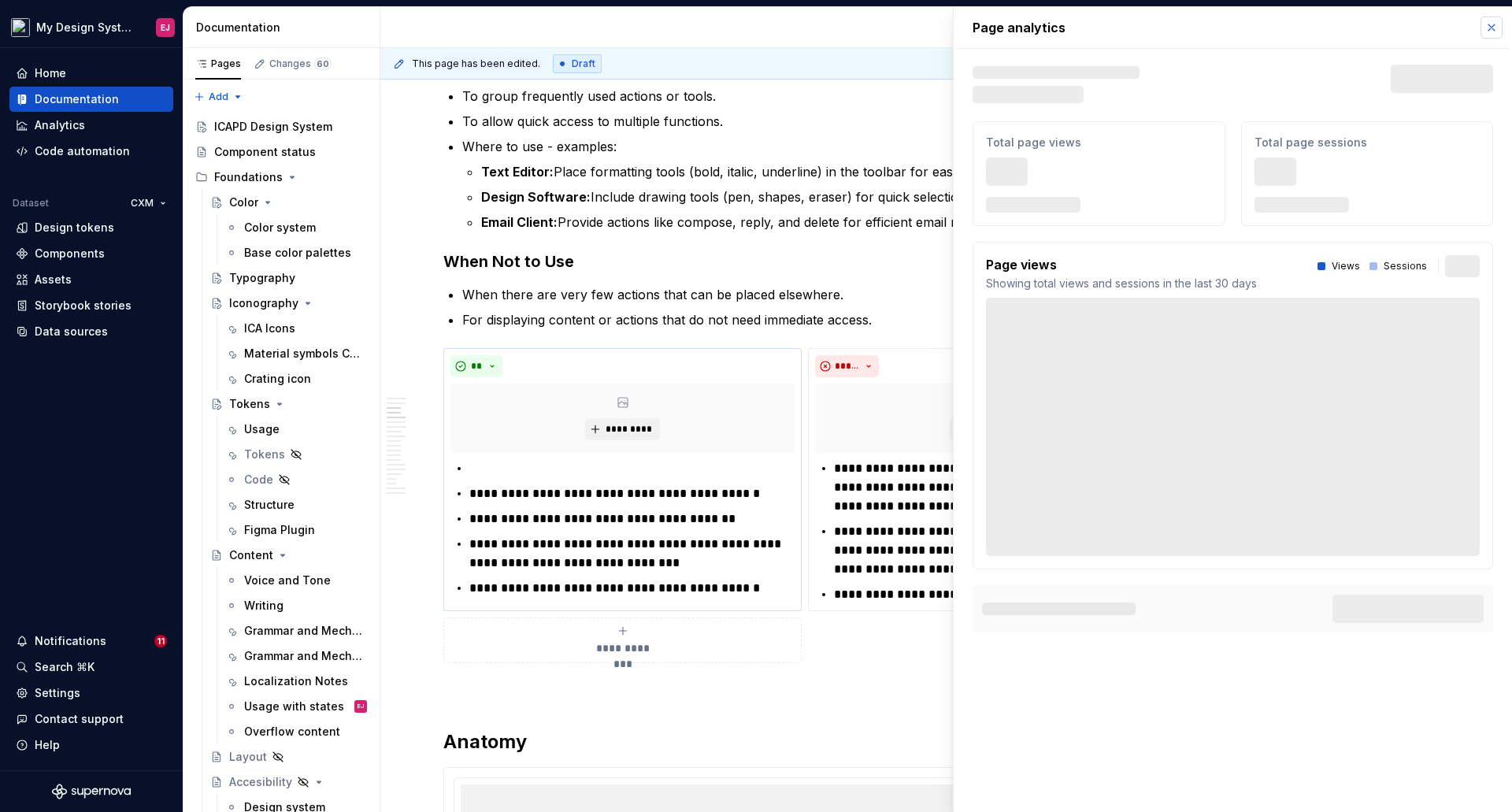
click at [1489, 24] on button "button" at bounding box center [1491, 27] width 22 height 22
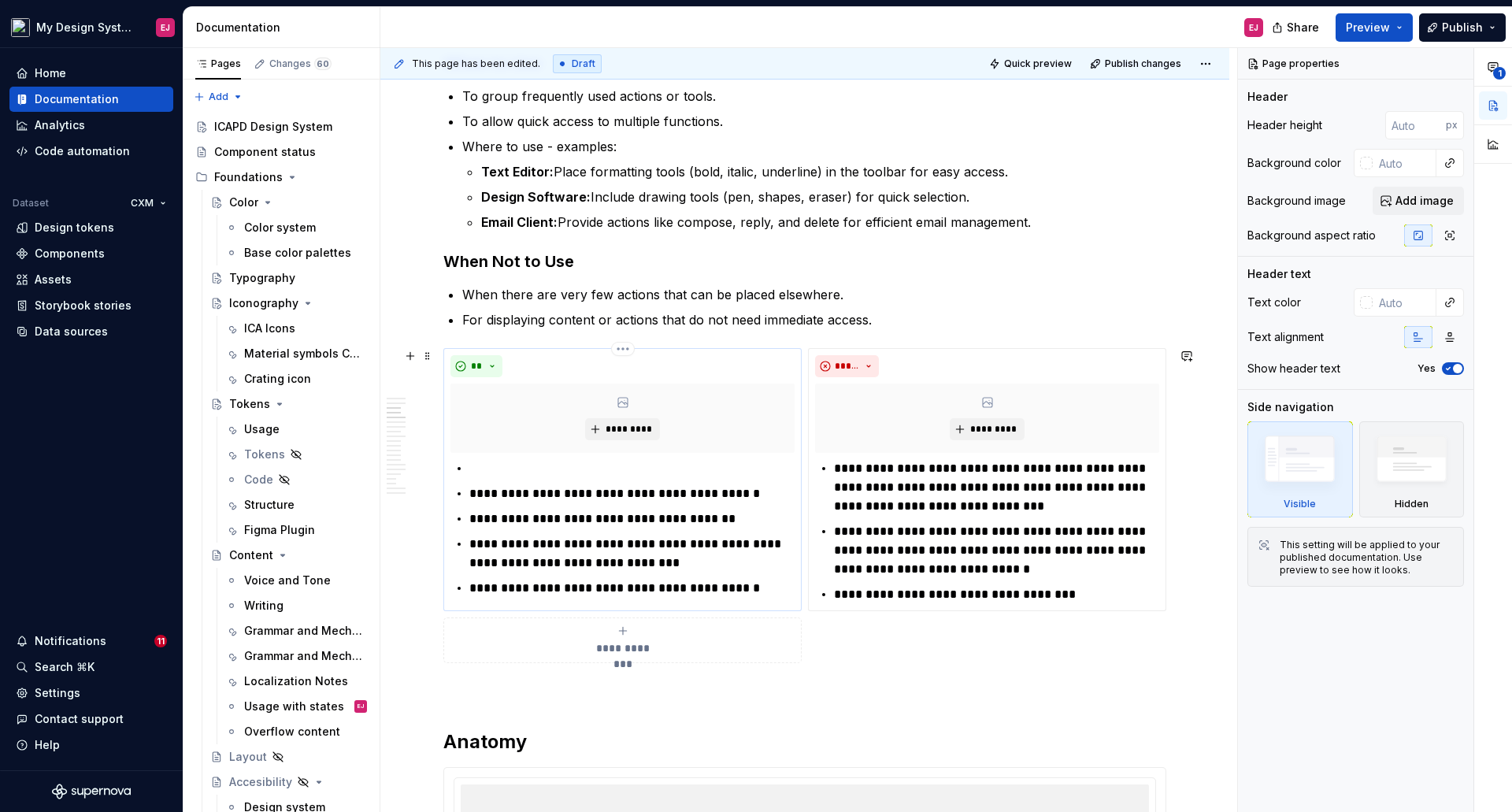
click at [499, 493] on p "**********" at bounding box center [631, 493] width 325 height 19
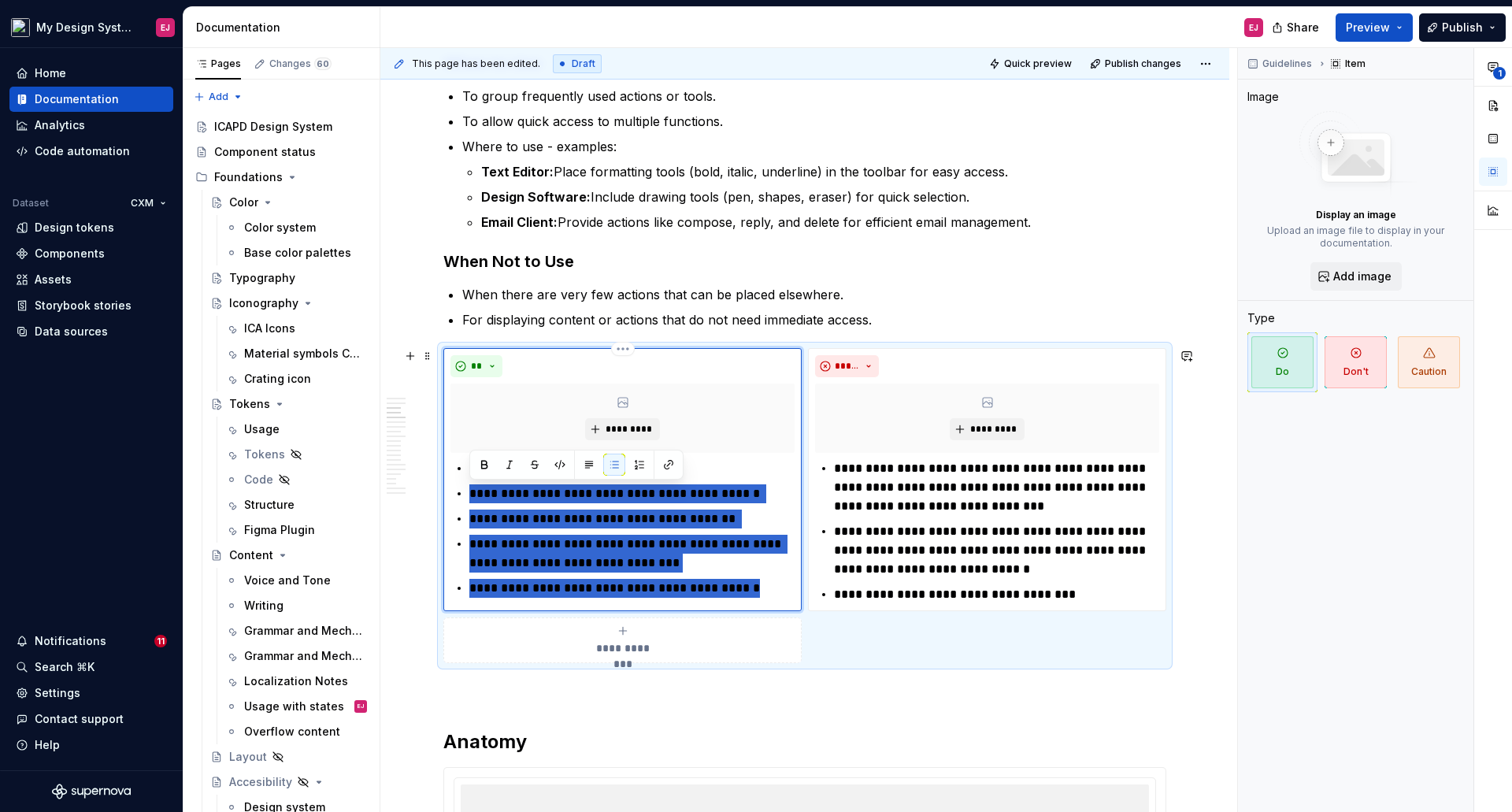
drag, startPoint x: 472, startPoint y: 496, endPoint x: 735, endPoint y: 592, distance: 280.0
click at [735, 592] on ul "**********" at bounding box center [631, 528] width 325 height 138
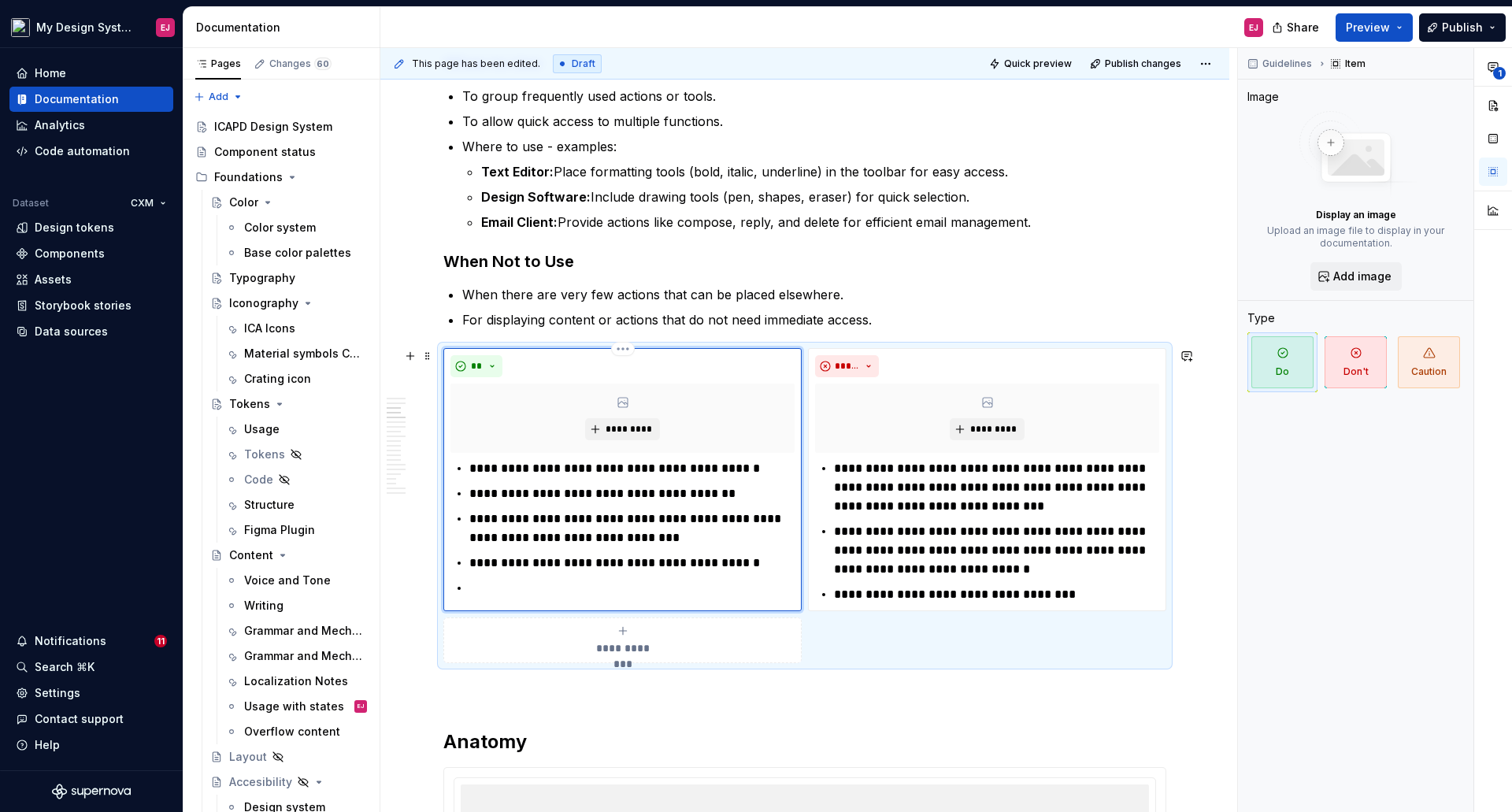
click at [553, 581] on ul "**********" at bounding box center [631, 528] width 325 height 138
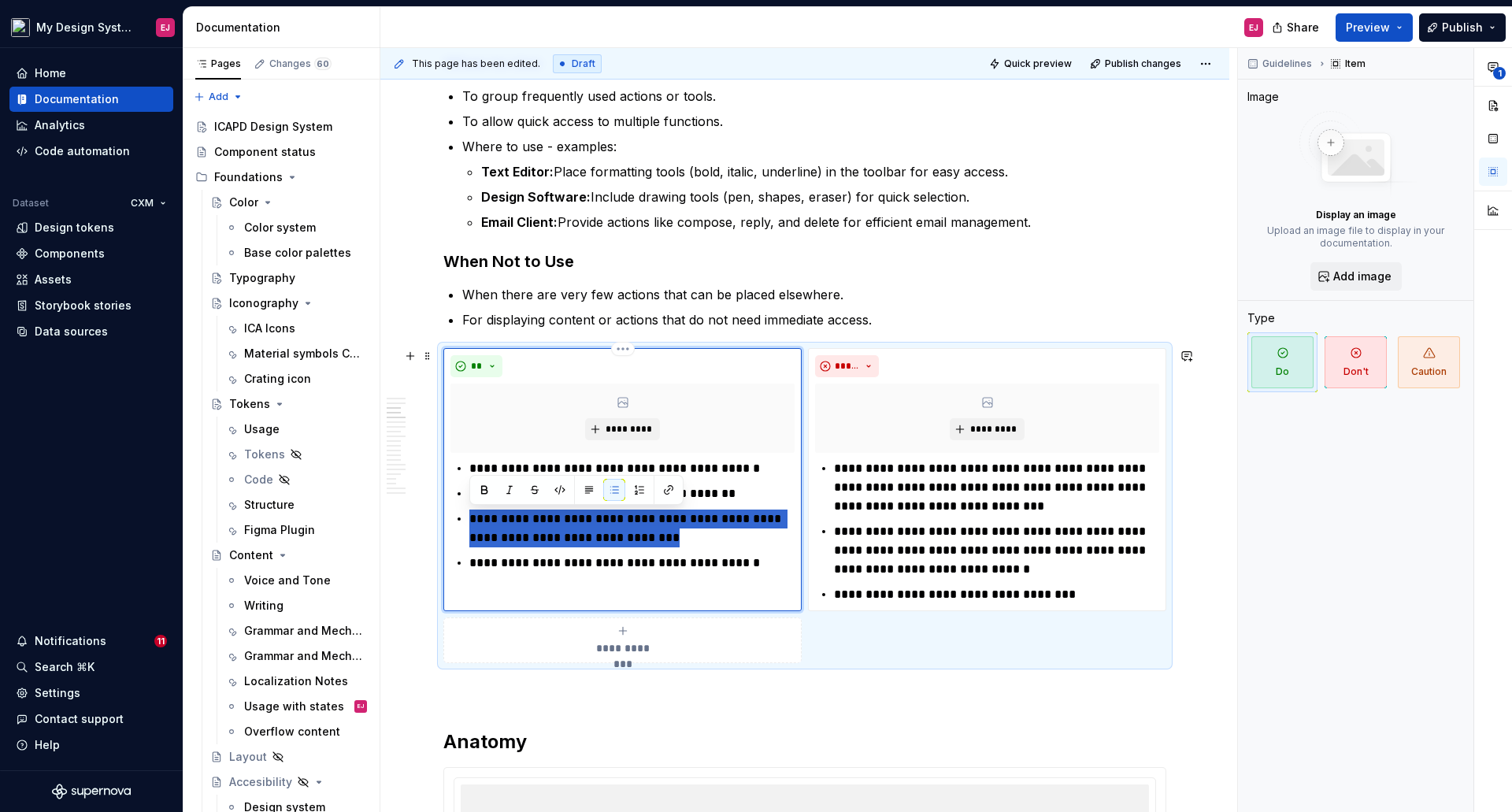
drag, startPoint x: 664, startPoint y: 541, endPoint x: 445, endPoint y: 523, distance: 219.7
click at [445, 523] on div "**********" at bounding box center [622, 479] width 358 height 263
click at [1182, 357] on button "button" at bounding box center [1186, 355] width 22 height 22
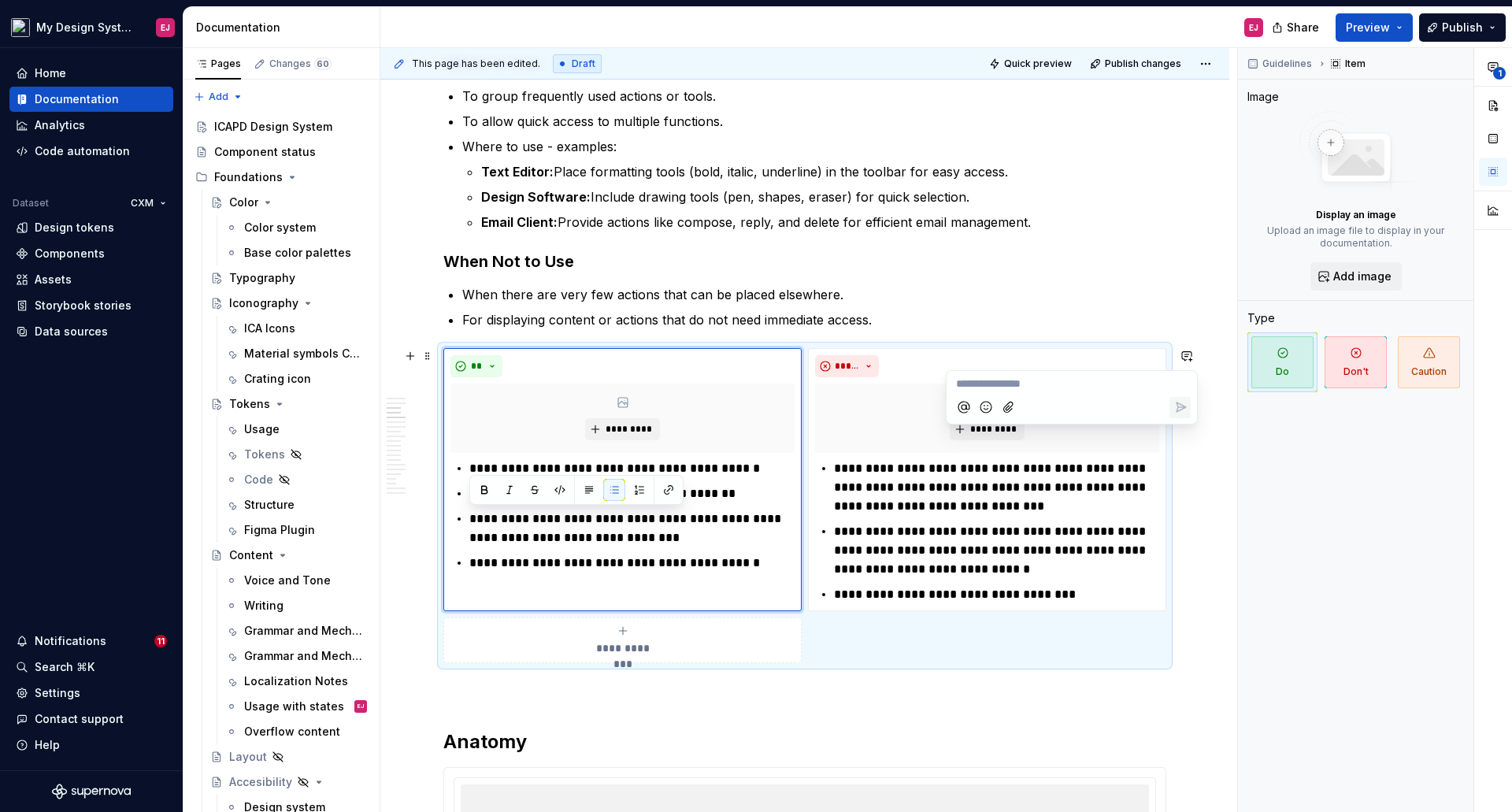
click at [959, 409] on icon "Mention someone" at bounding box center [964, 407] width 16 height 16
type textarea "*"
click at [982, 315] on span "[PERSON_NAME]" at bounding box center [1010, 318] width 89 height 16
type textarea "*"
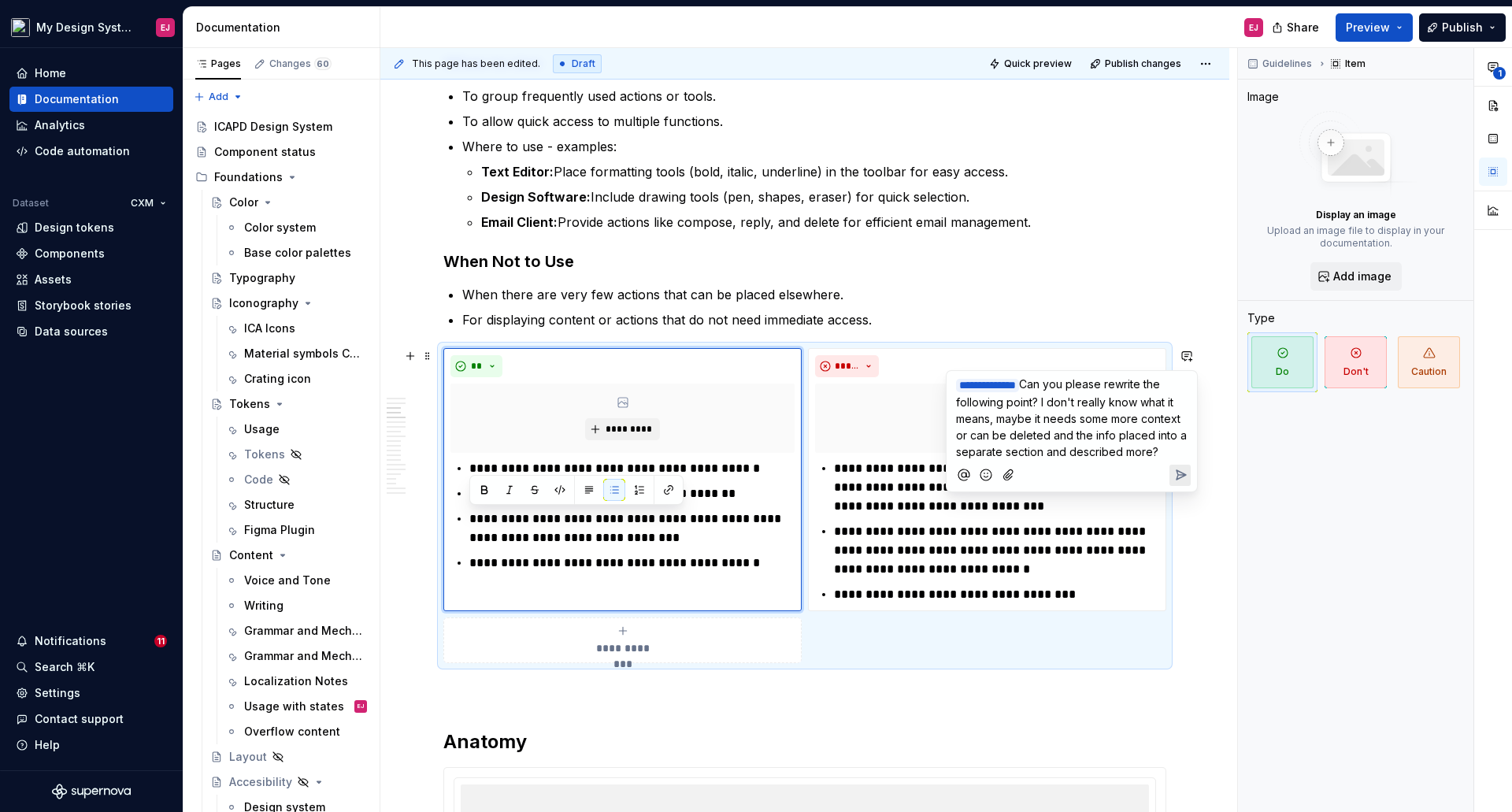
click at [985, 475] on icon "Add emoji" at bounding box center [985, 475] width 16 height 16
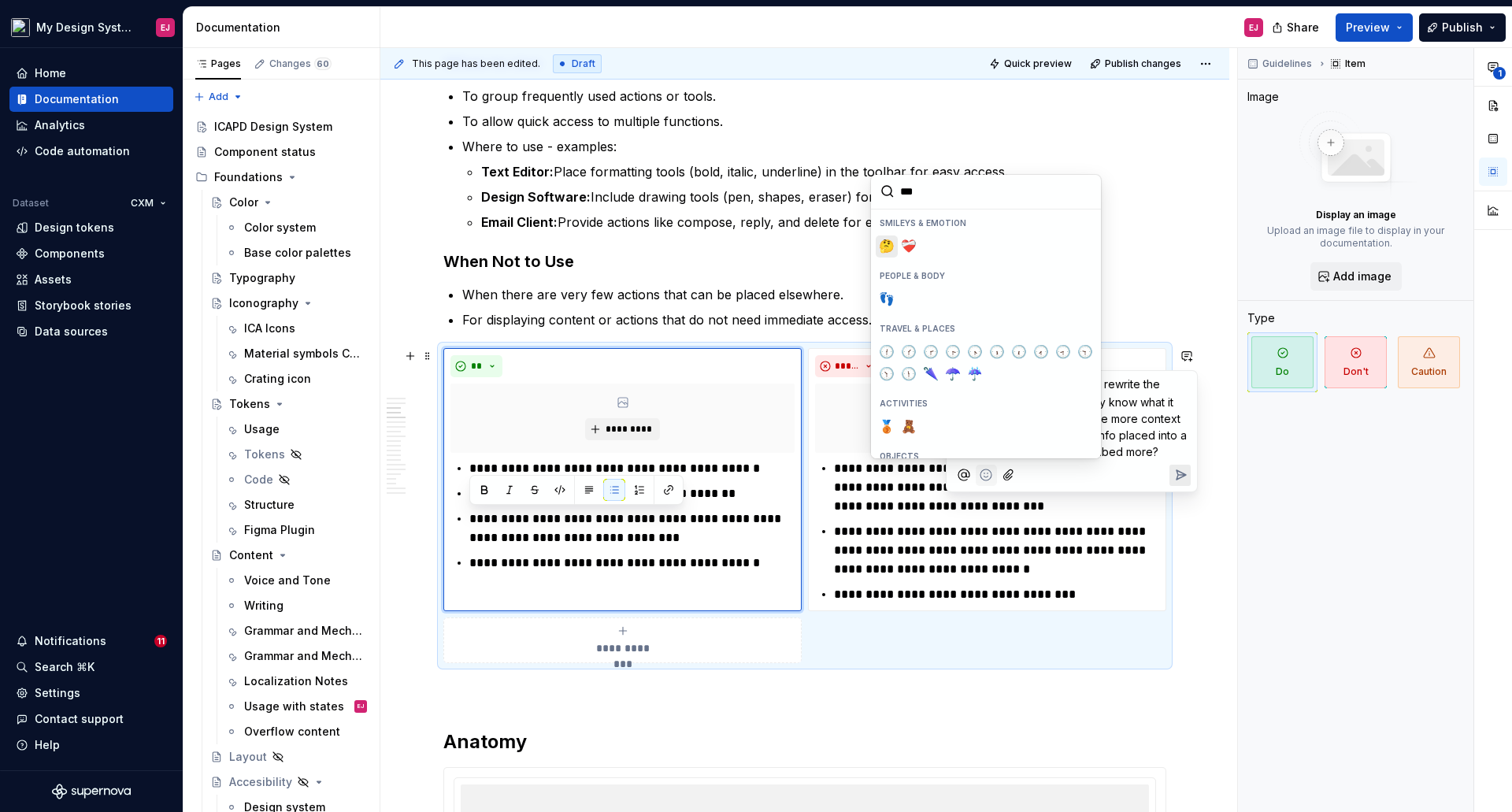
click at [883, 246] on span "🤔" at bounding box center [886, 246] width 12 height 16
type input "***"
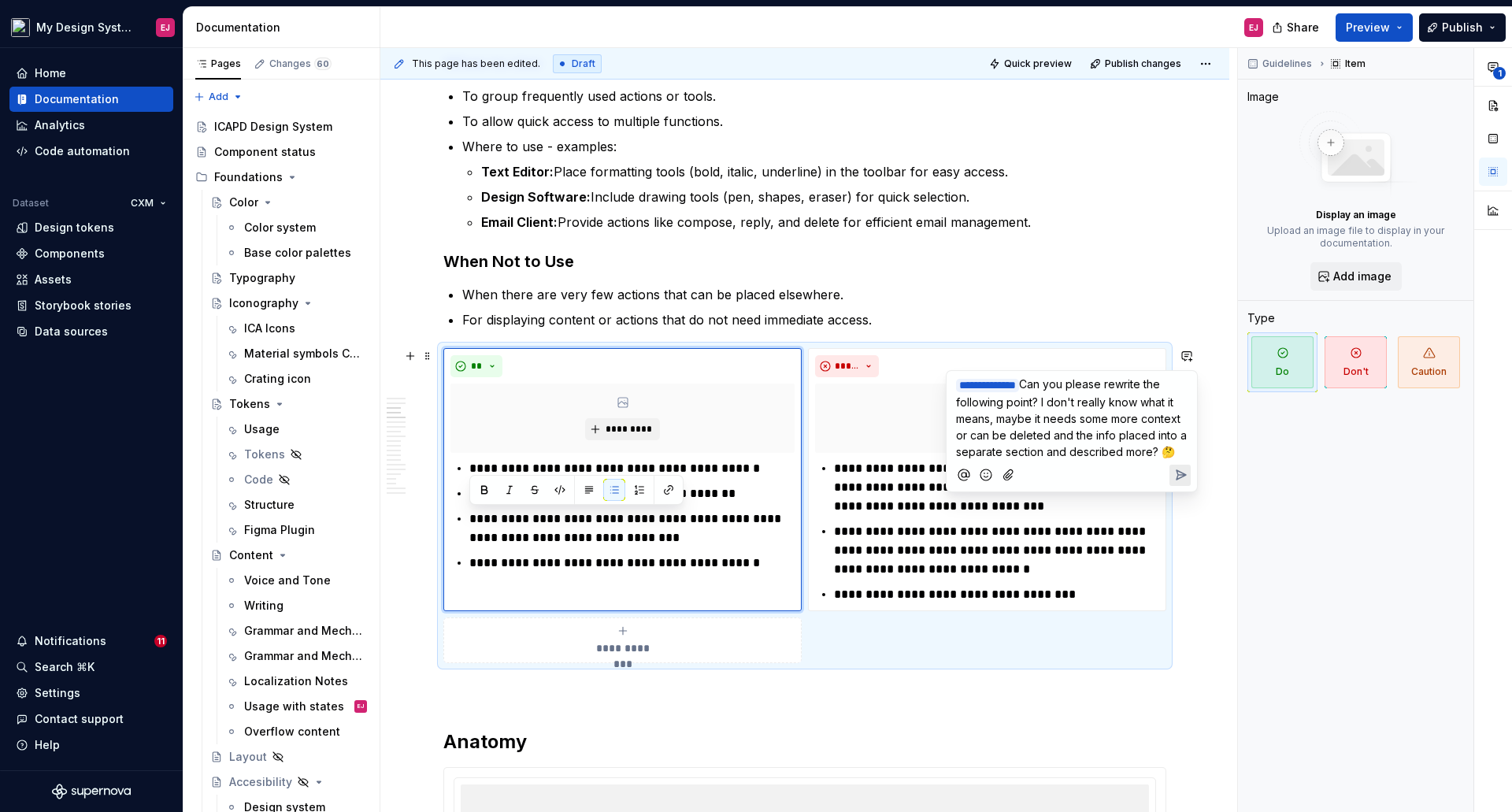
click at [1183, 469] on icon "Send" at bounding box center [1180, 475] width 16 height 16
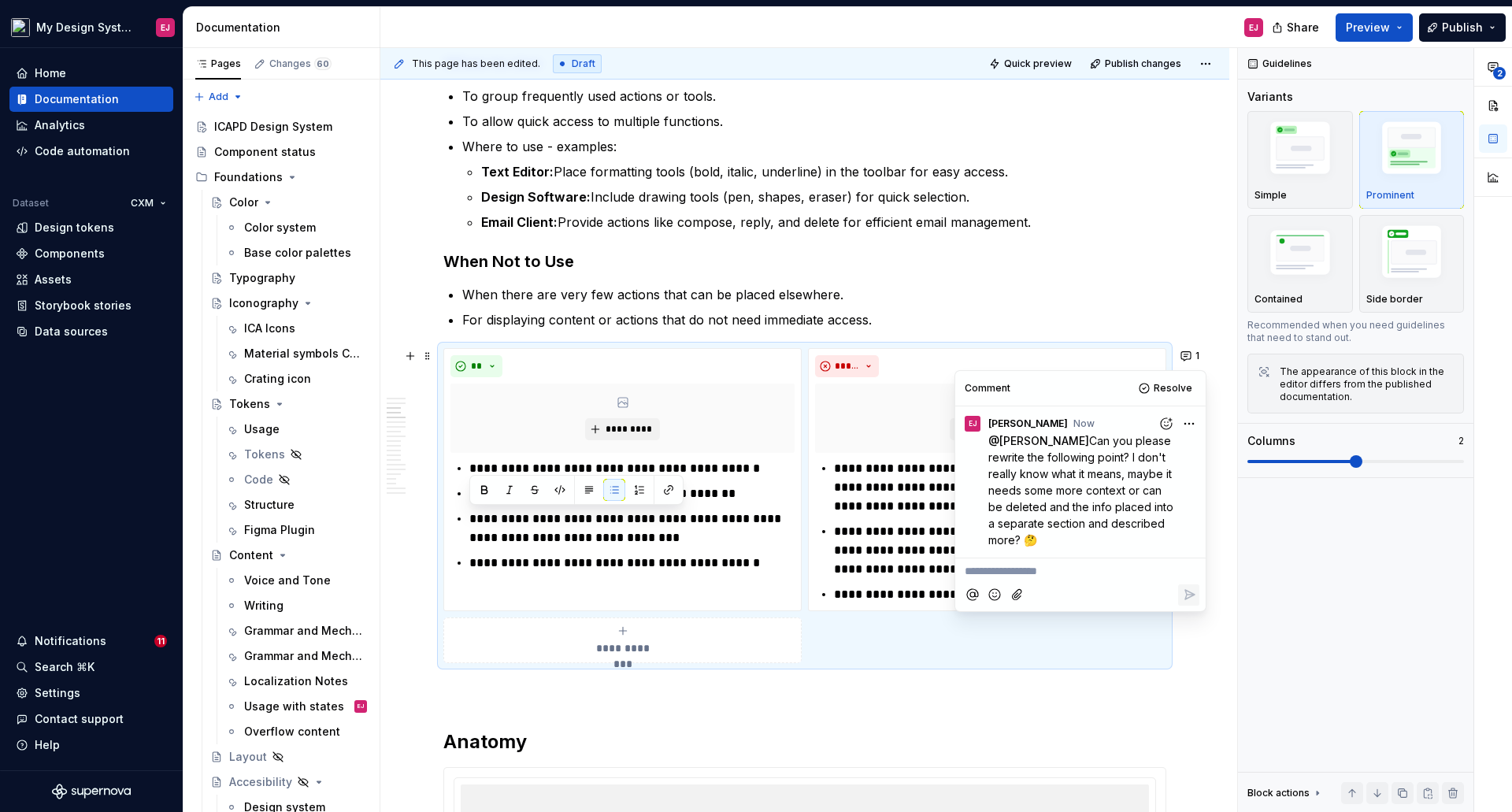
click at [909, 300] on p "When there are very few actions that can be placed elsewhere." at bounding box center [814, 294] width 704 height 19
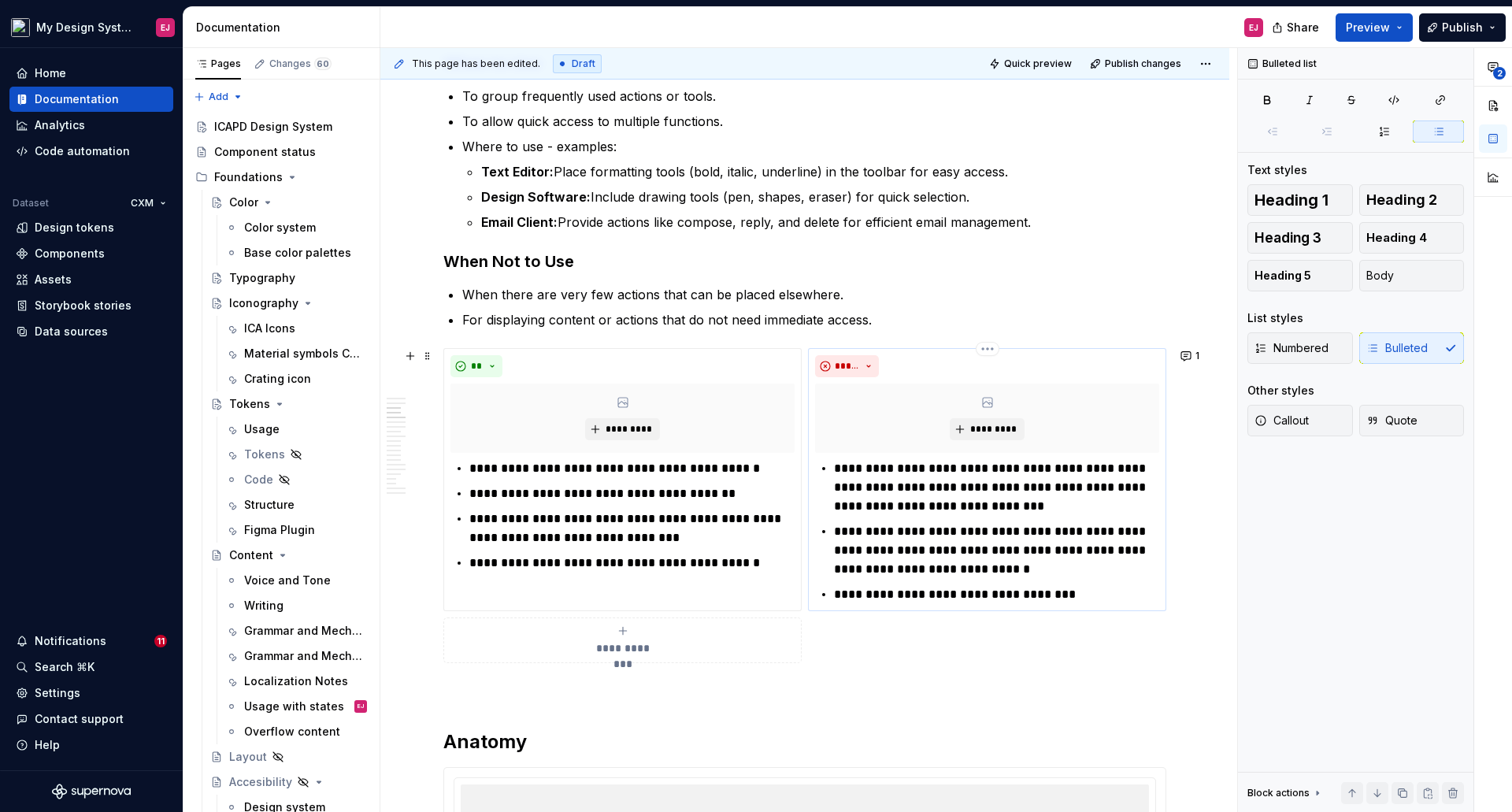
click at [837, 466] on p "**********" at bounding box center [996, 487] width 325 height 56
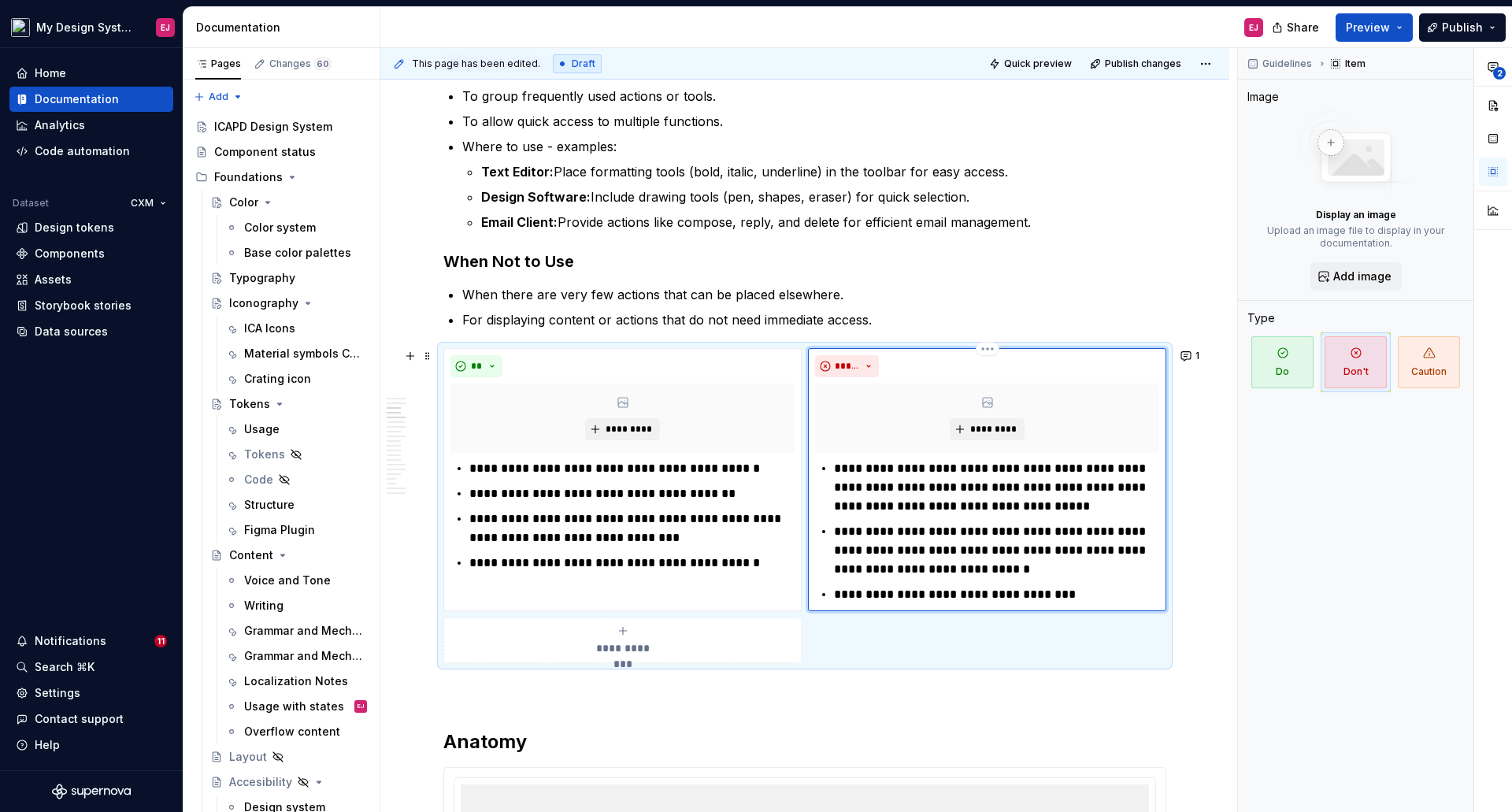
click at [851, 487] on p "**********" at bounding box center [996, 487] width 325 height 56
drag, startPoint x: 1146, startPoint y: 470, endPoint x: 843, endPoint y: 482, distance: 303.2
click at [837, 468] on p "**********" at bounding box center [996, 487] width 325 height 56
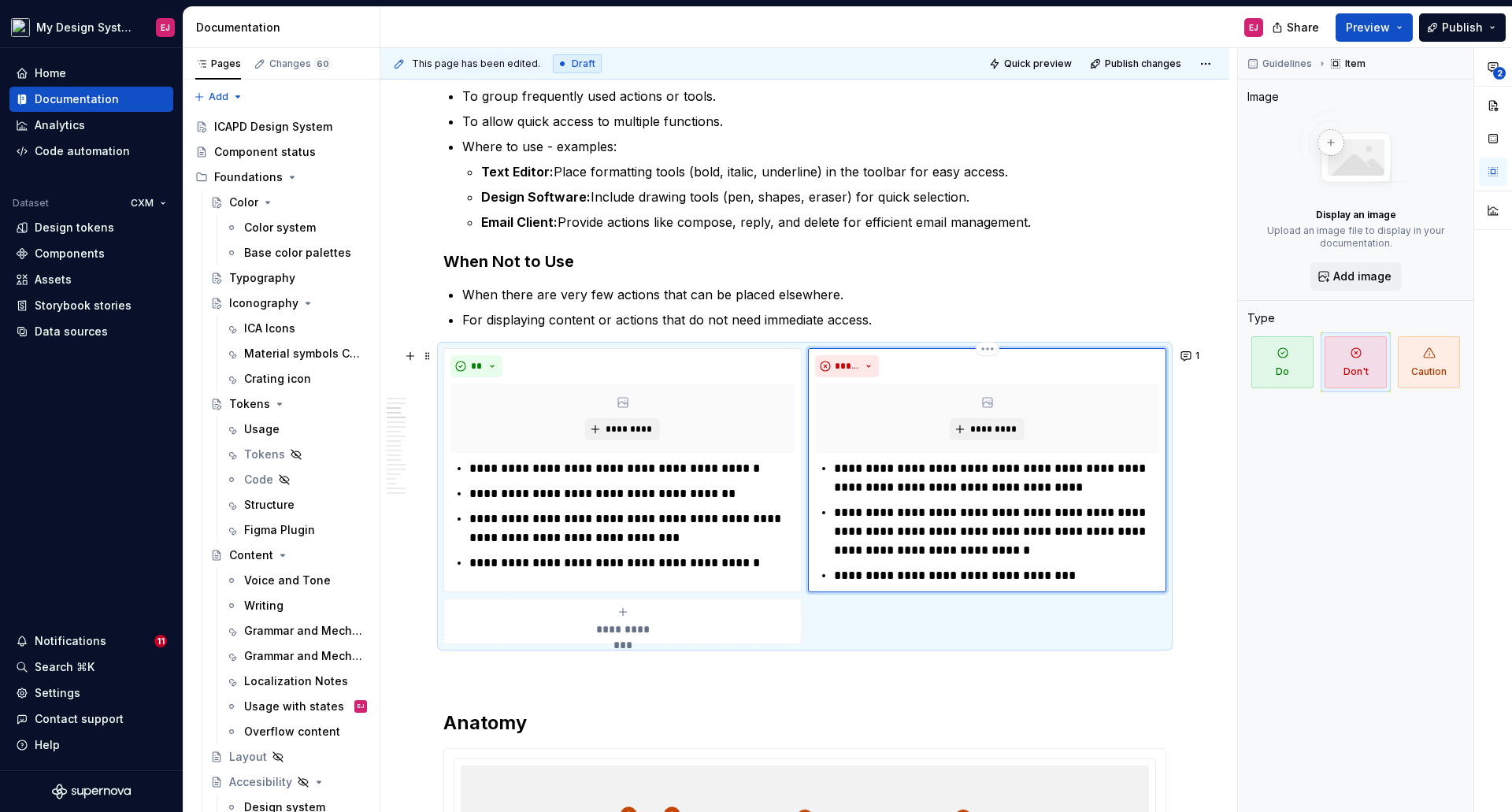
click at [831, 513] on div "**********" at bounding box center [987, 522] width 344 height 126
click at [1100, 471] on p "**********" at bounding box center [996, 478] width 325 height 38
drag, startPoint x: 1096, startPoint y: 538, endPoint x: 838, endPoint y: 528, distance: 258.2
click at [838, 528] on p "**********" at bounding box center [996, 531] width 325 height 56
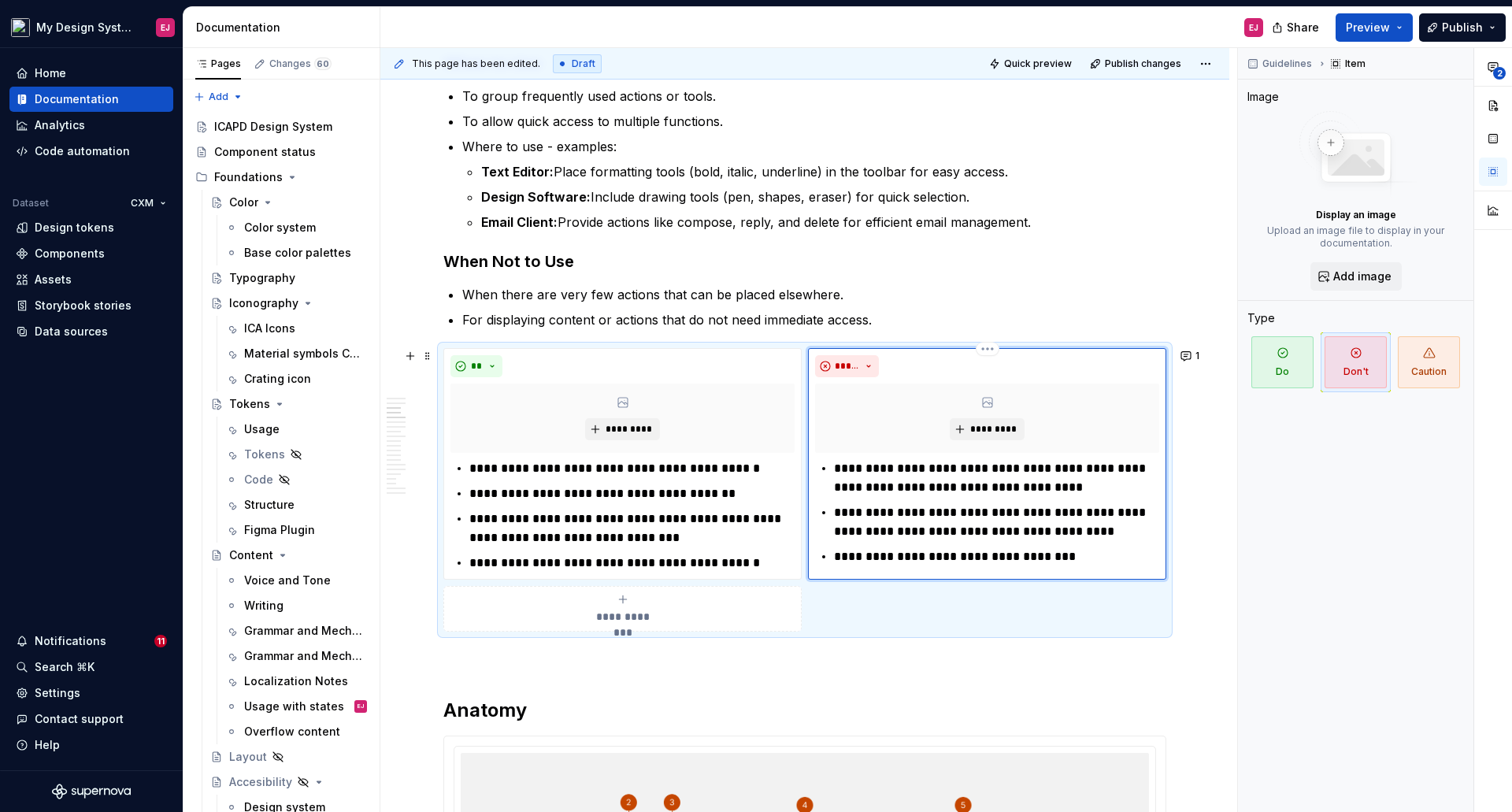
click at [962, 531] on p "**********" at bounding box center [996, 522] width 325 height 38
click at [840, 556] on p "**********" at bounding box center [996, 556] width 325 height 19
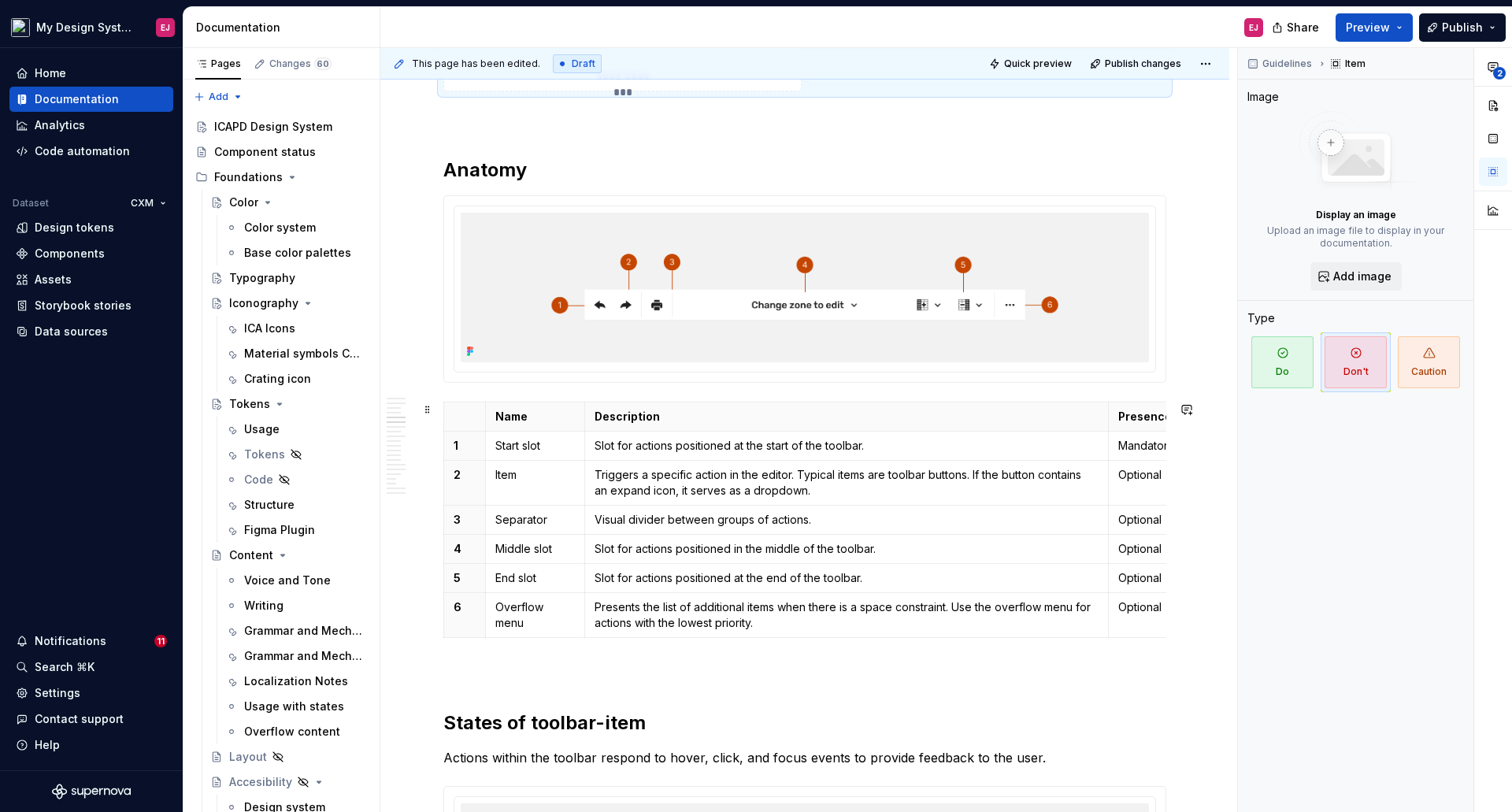
scroll to position [1801, 0]
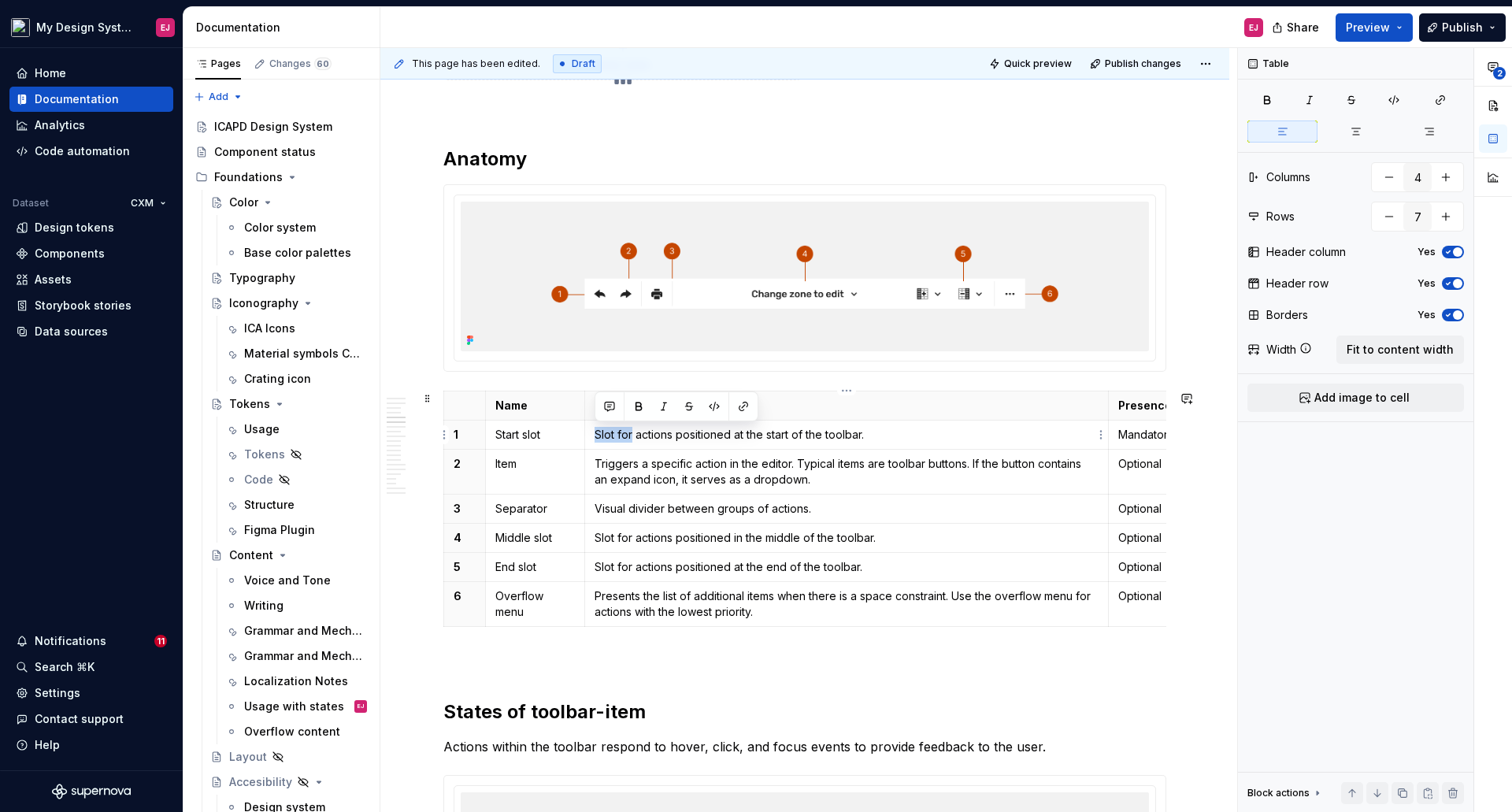
drag, startPoint x: 633, startPoint y: 435, endPoint x: 595, endPoint y: 433, distance: 38.1
click at [595, 433] on p "Slot for actions positioned at the start of the toolbar." at bounding box center [847, 434] width 505 height 16
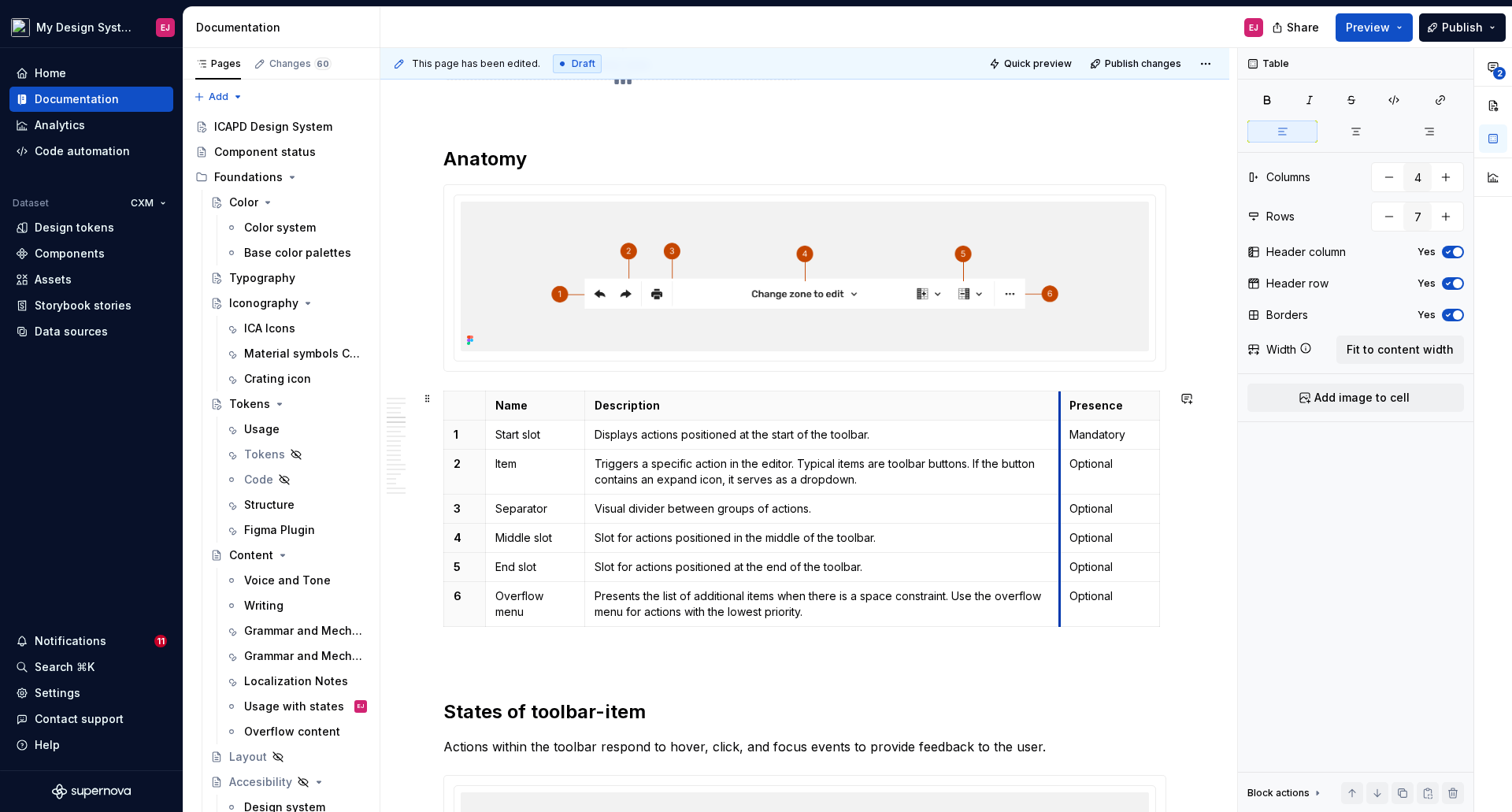
drag, startPoint x: 1108, startPoint y: 399, endPoint x: 1059, endPoint y: 394, distance: 49.3
click at [1060, 394] on th "Presence" at bounding box center [1109, 404] width 100 height 29
click at [595, 507] on p "Visual divider between groups of actions." at bounding box center [823, 508] width 456 height 16
click at [611, 429] on p "Displays actions positioned at the start of the toolbar." at bounding box center [823, 434] width 456 height 16
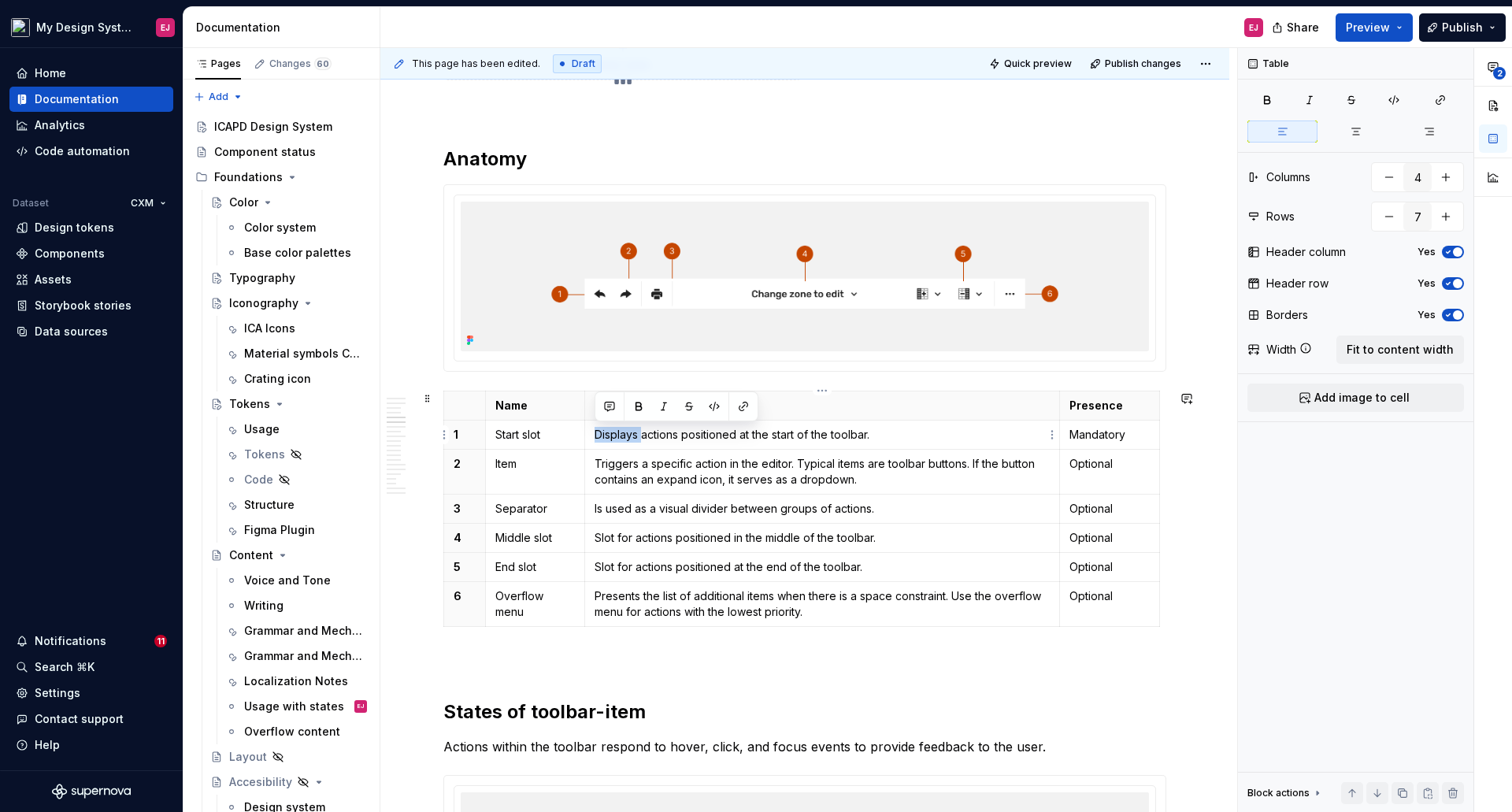
copy p "Displays"
click at [607, 539] on p "Slot for actions positioned in the middle of the toolbar." at bounding box center [823, 538] width 456 height 16
click at [595, 568] on p "Slot for actions positioned at the end of the toolbar." at bounding box center [823, 567] width 456 height 16
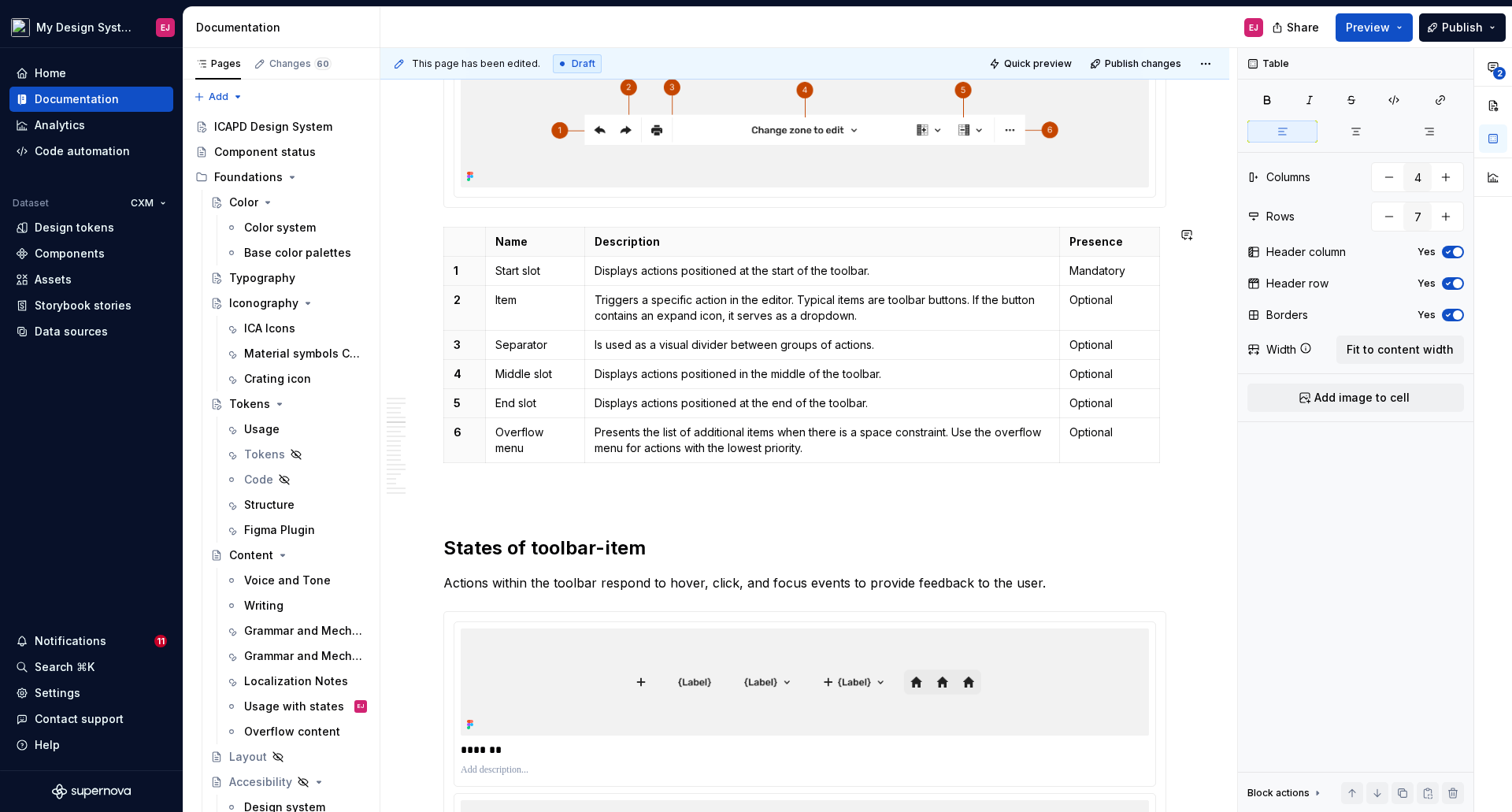
scroll to position [2037, 0]
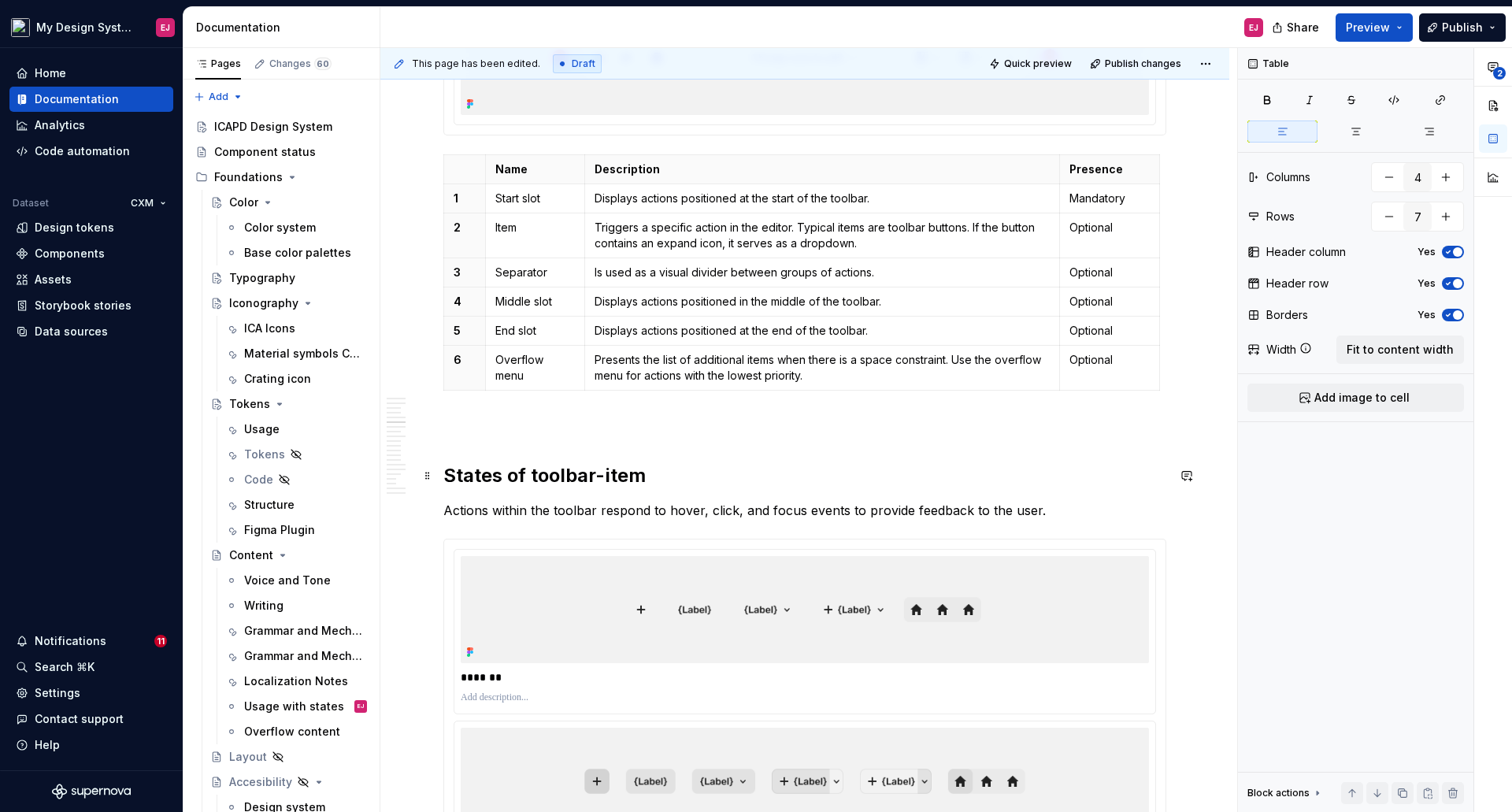
click at [537, 473] on h2 "States of toolbar-item" at bounding box center [804, 476] width 722 height 25
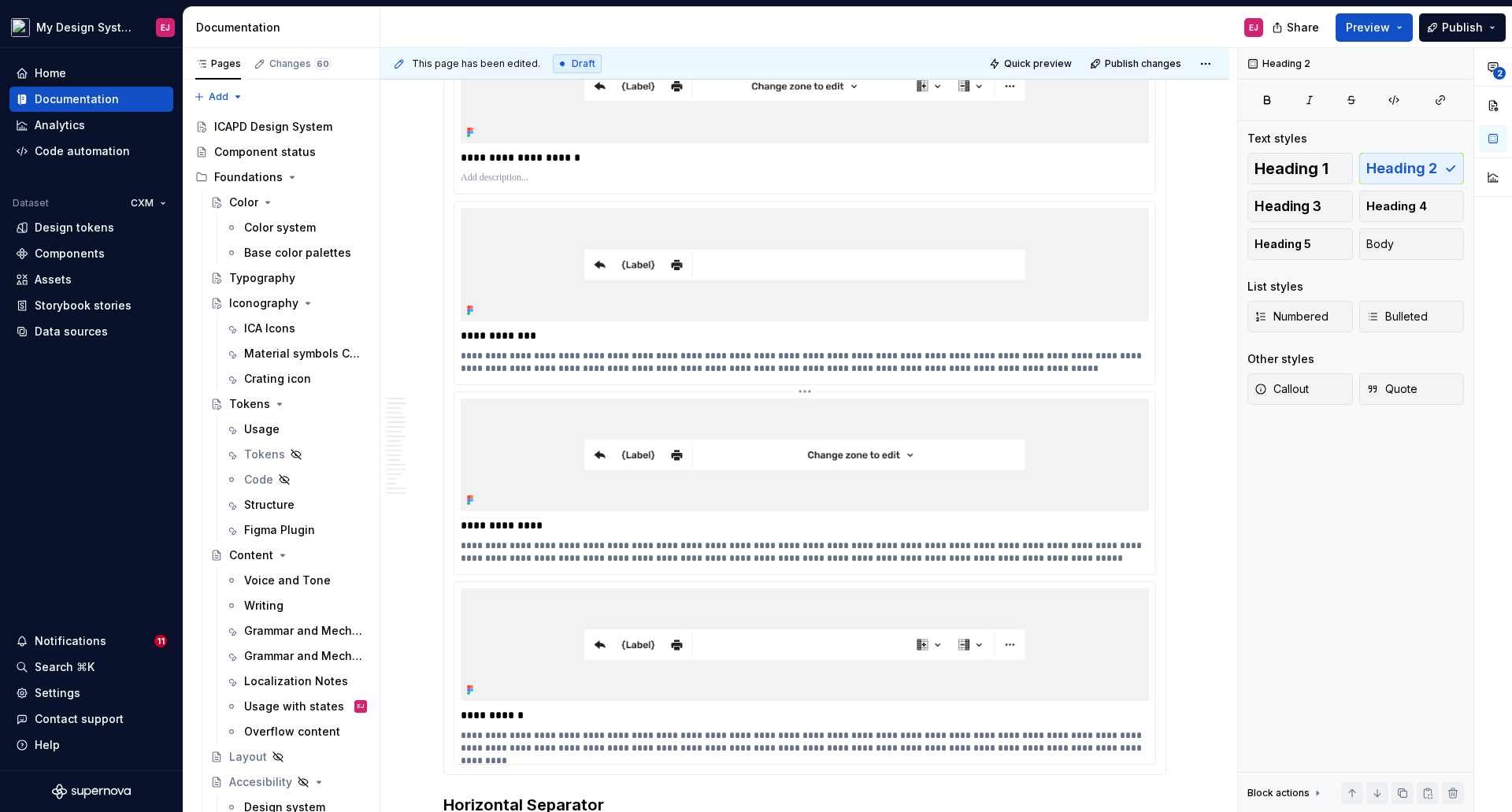
scroll to position [3613, 0]
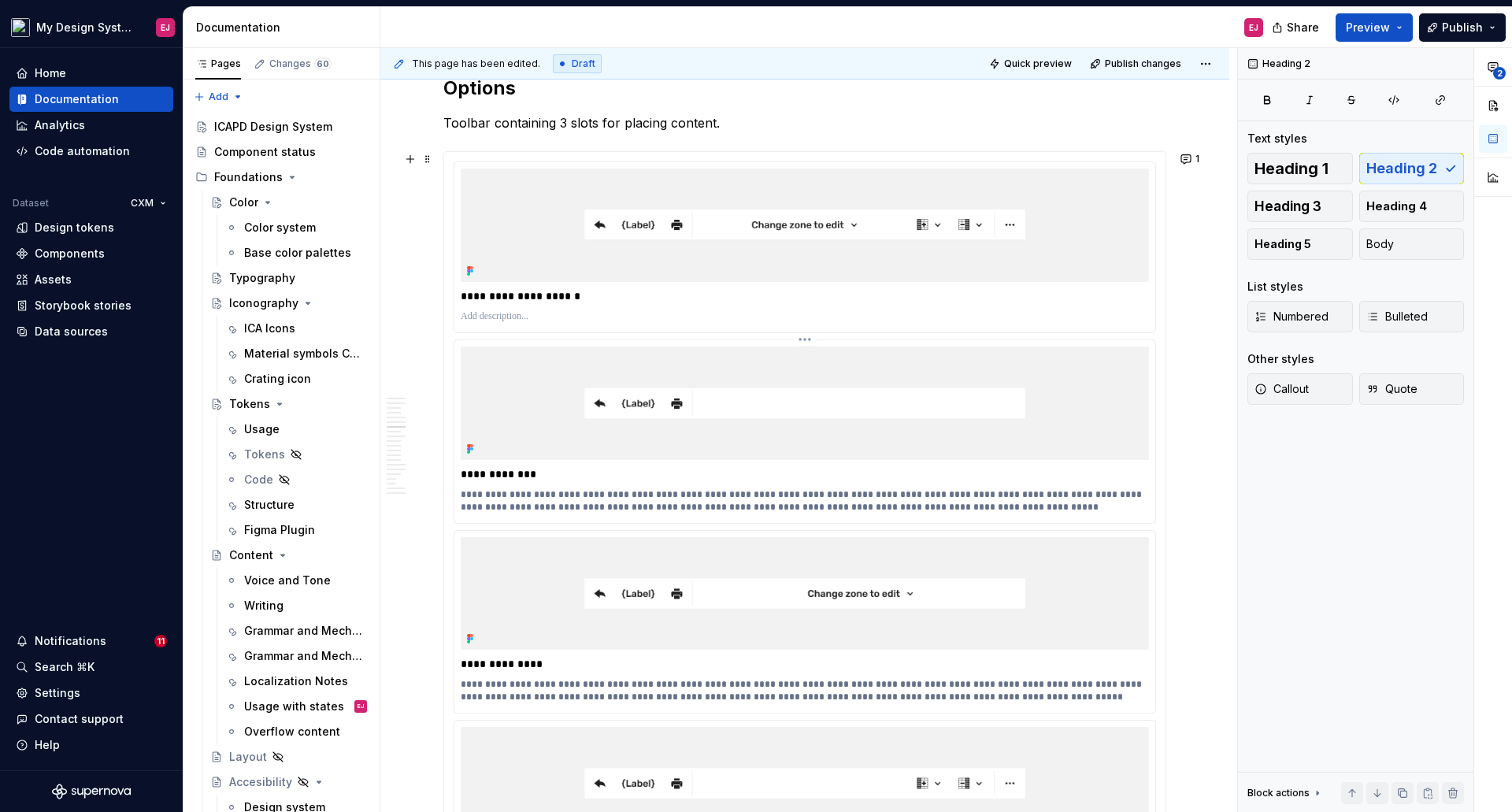
click at [650, 497] on p "**********" at bounding box center [804, 500] width 688 height 25
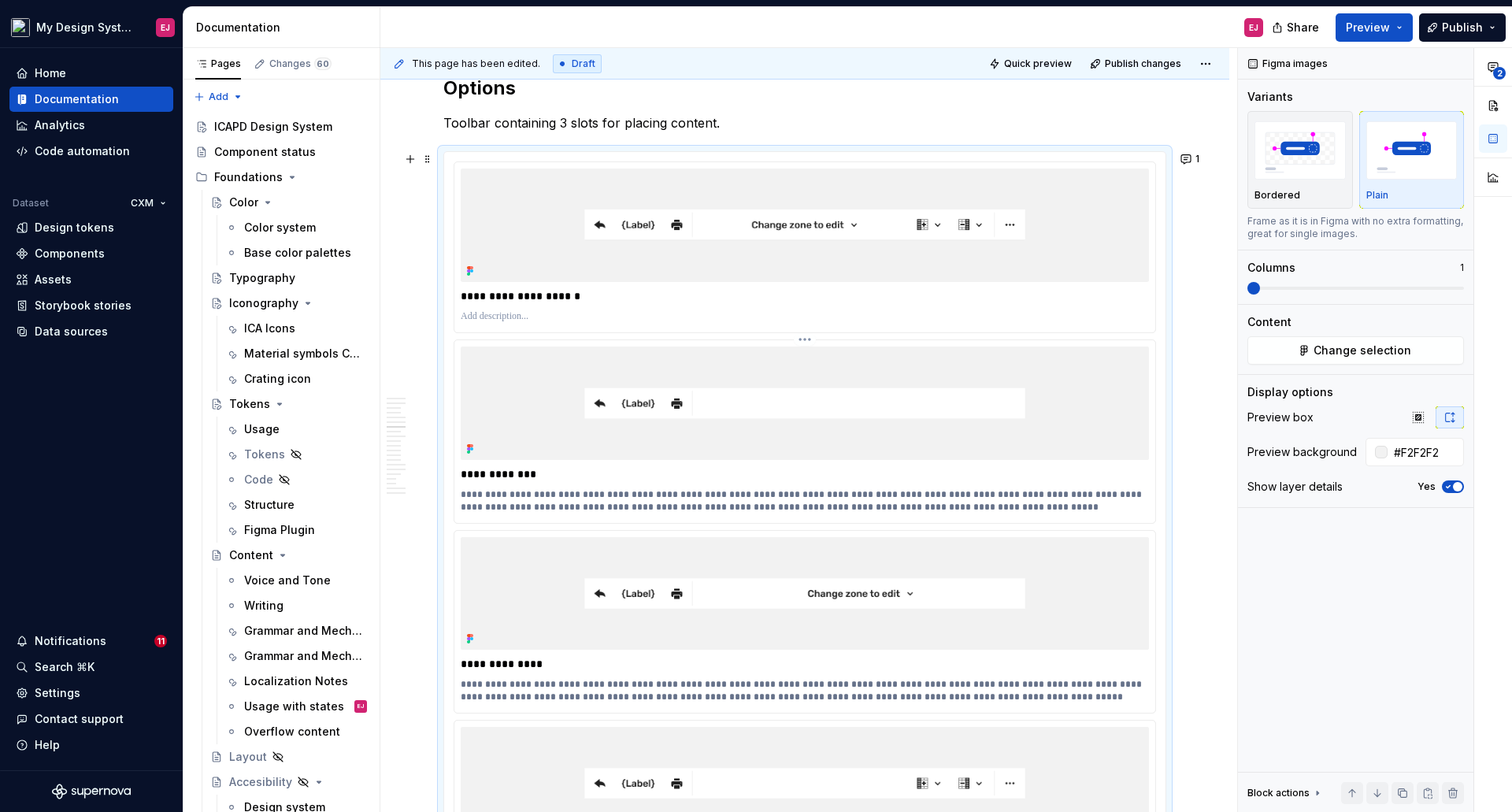
type textarea "*"
click at [714, 492] on p "**********" at bounding box center [804, 500] width 688 height 25
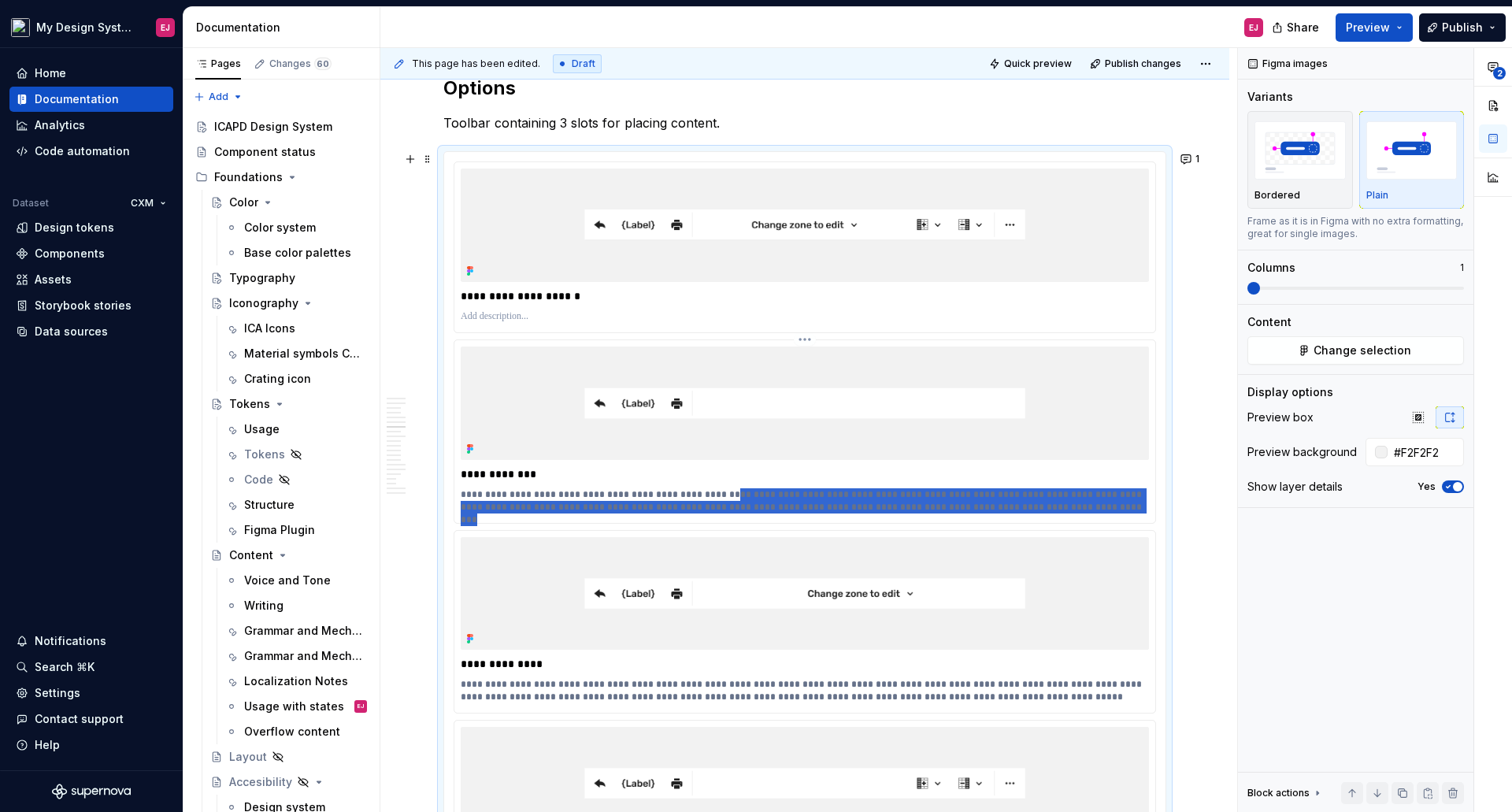
drag, startPoint x: 711, startPoint y: 492, endPoint x: 1034, endPoint y: 511, distance: 323.6
click at [1034, 511] on p "**********" at bounding box center [804, 500] width 688 height 25
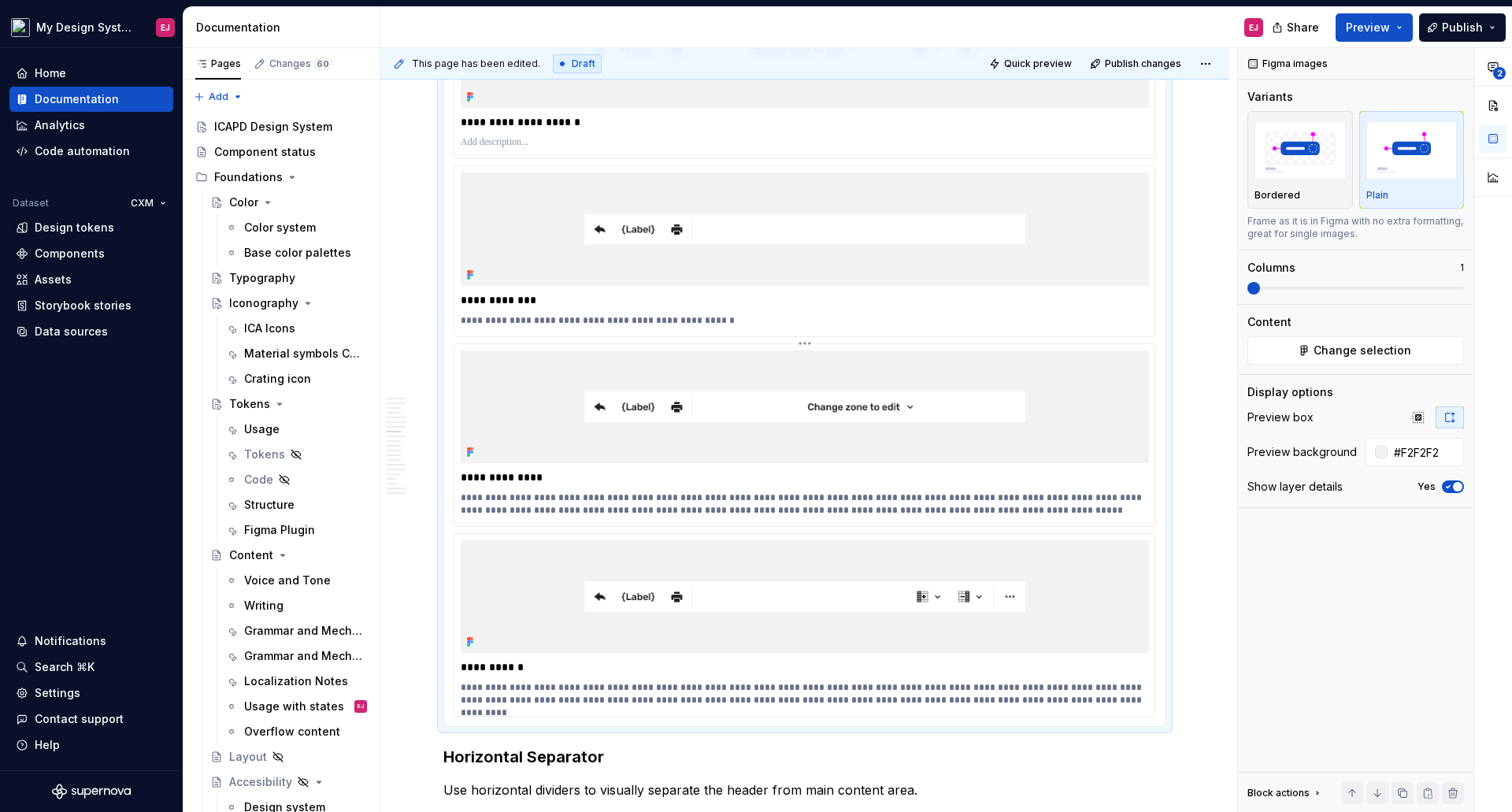
scroll to position [3849, 0]
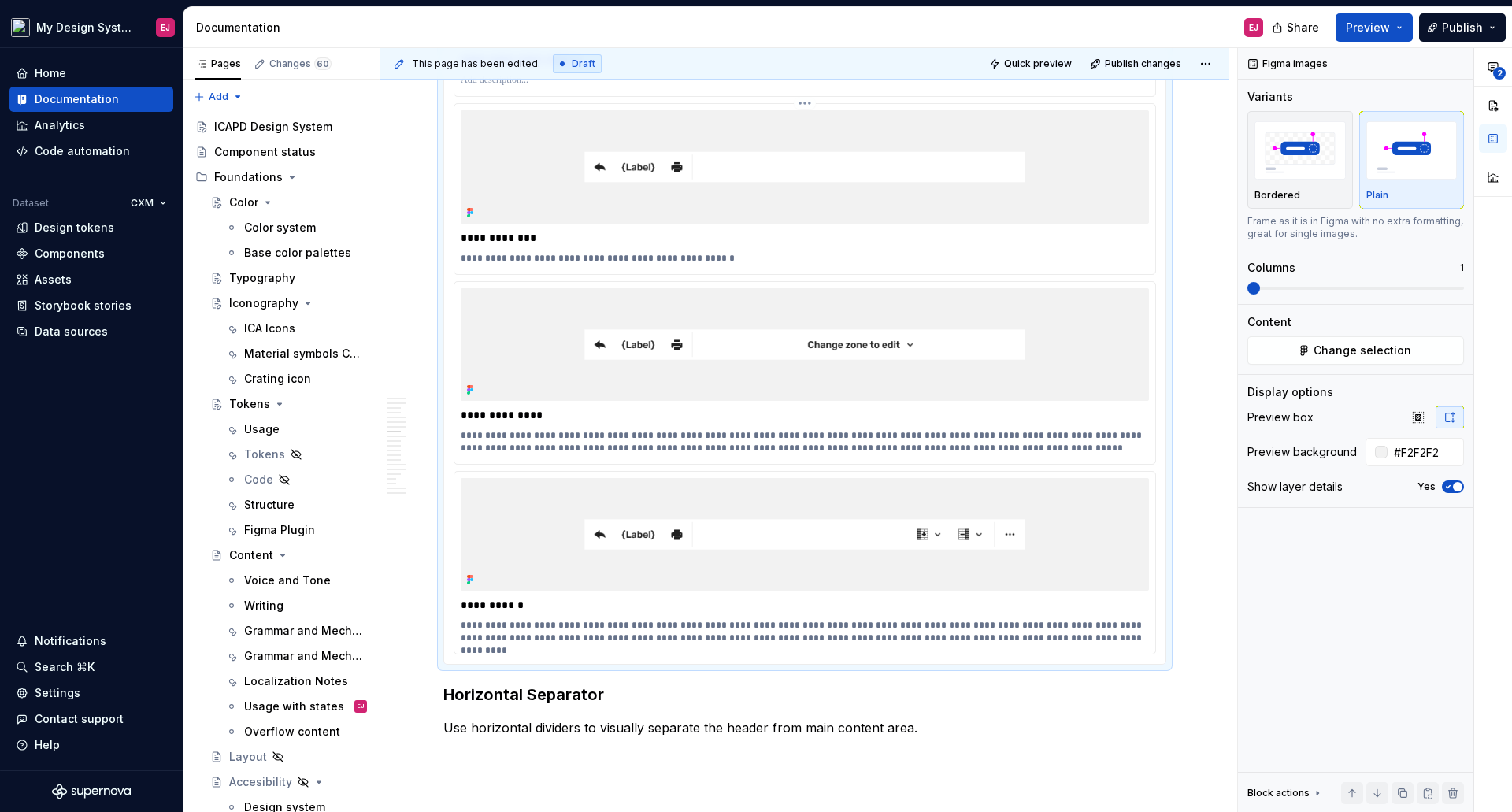
click at [473, 254] on p "**********" at bounding box center [804, 258] width 688 height 12
click at [472, 254] on p "**********" at bounding box center [804, 258] width 688 height 12
drag, startPoint x: 662, startPoint y: 259, endPoint x: 709, endPoint y: 256, distance: 47.1
click at [709, 256] on p "**********" at bounding box center [804, 258] width 688 height 12
click at [642, 432] on p "**********" at bounding box center [804, 442] width 688 height 25
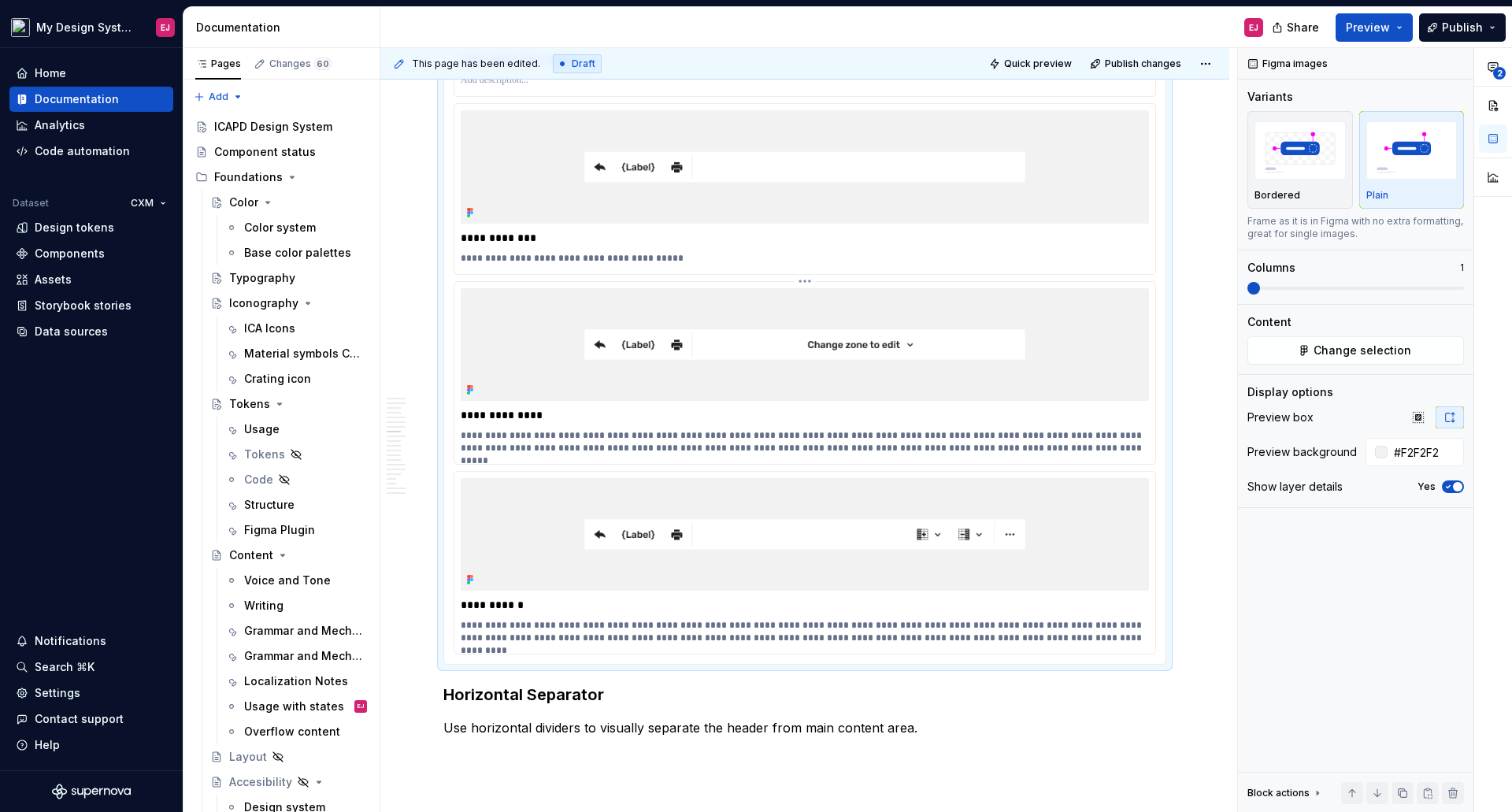
click at [579, 447] on p "**********" at bounding box center [804, 442] width 688 height 25
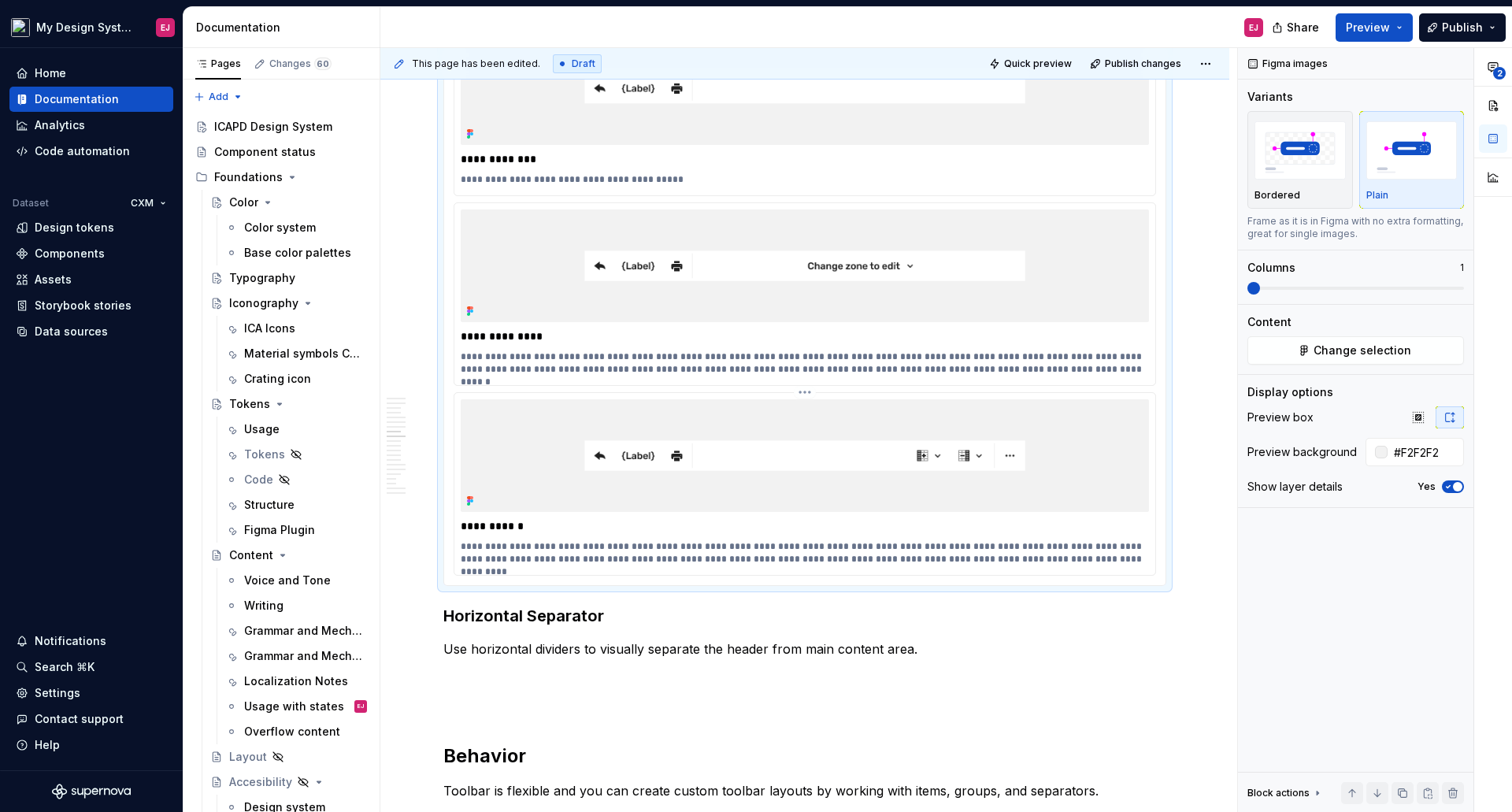
click at [476, 549] on p "**********" at bounding box center [804, 553] width 688 height 25
click at [657, 545] on p "**********" at bounding box center [804, 553] width 688 height 25
click at [654, 544] on p "**********" at bounding box center [804, 553] width 688 height 25
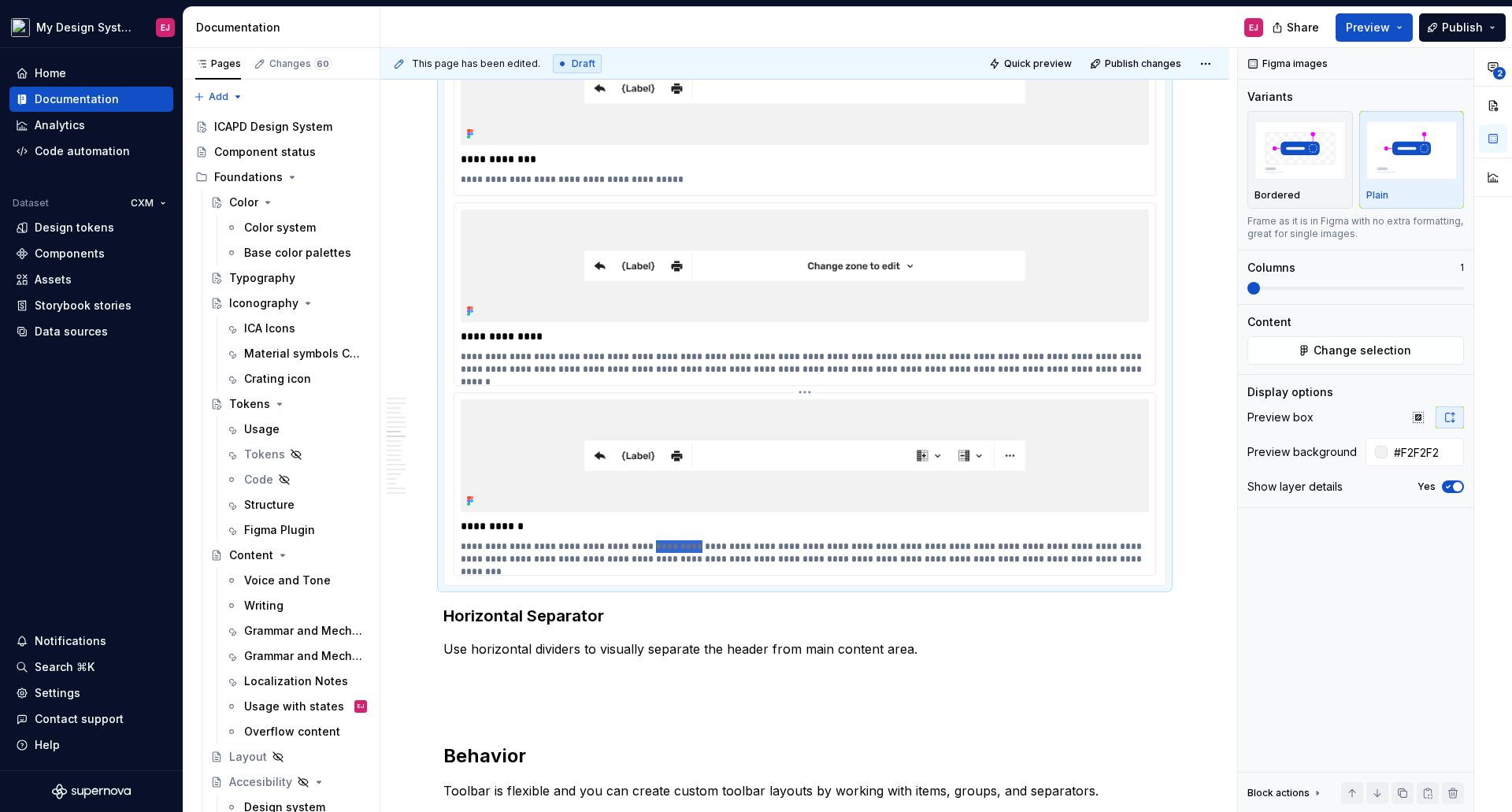
click at [654, 544] on p "**********" at bounding box center [804, 553] width 688 height 25
click at [557, 563] on p "**********" at bounding box center [804, 553] width 688 height 25
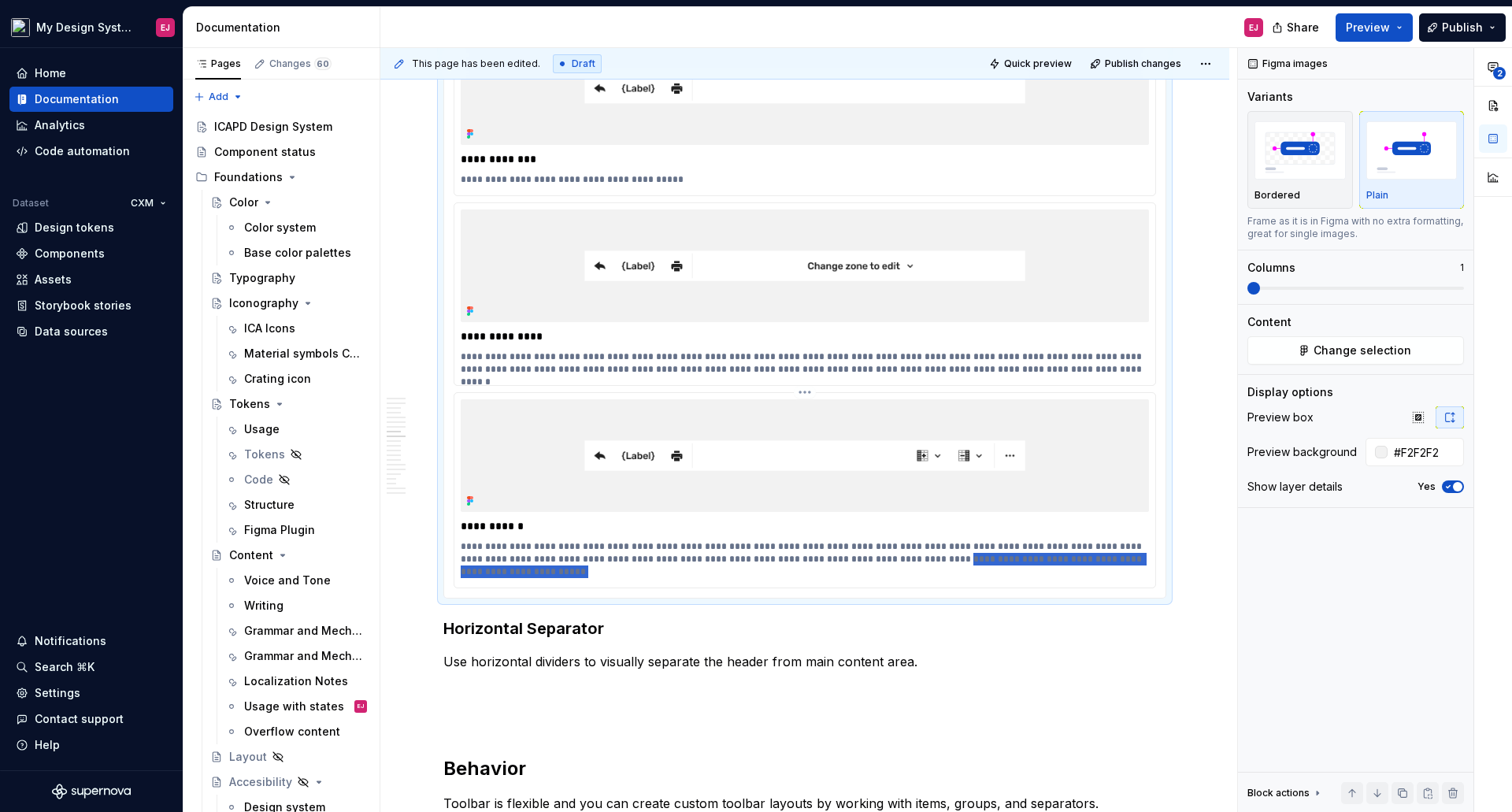
drag, startPoint x: 888, startPoint y: 560, endPoint x: 889, endPoint y: 570, distance: 10.0
click at [889, 570] on p "**********" at bounding box center [804, 559] width 688 height 38
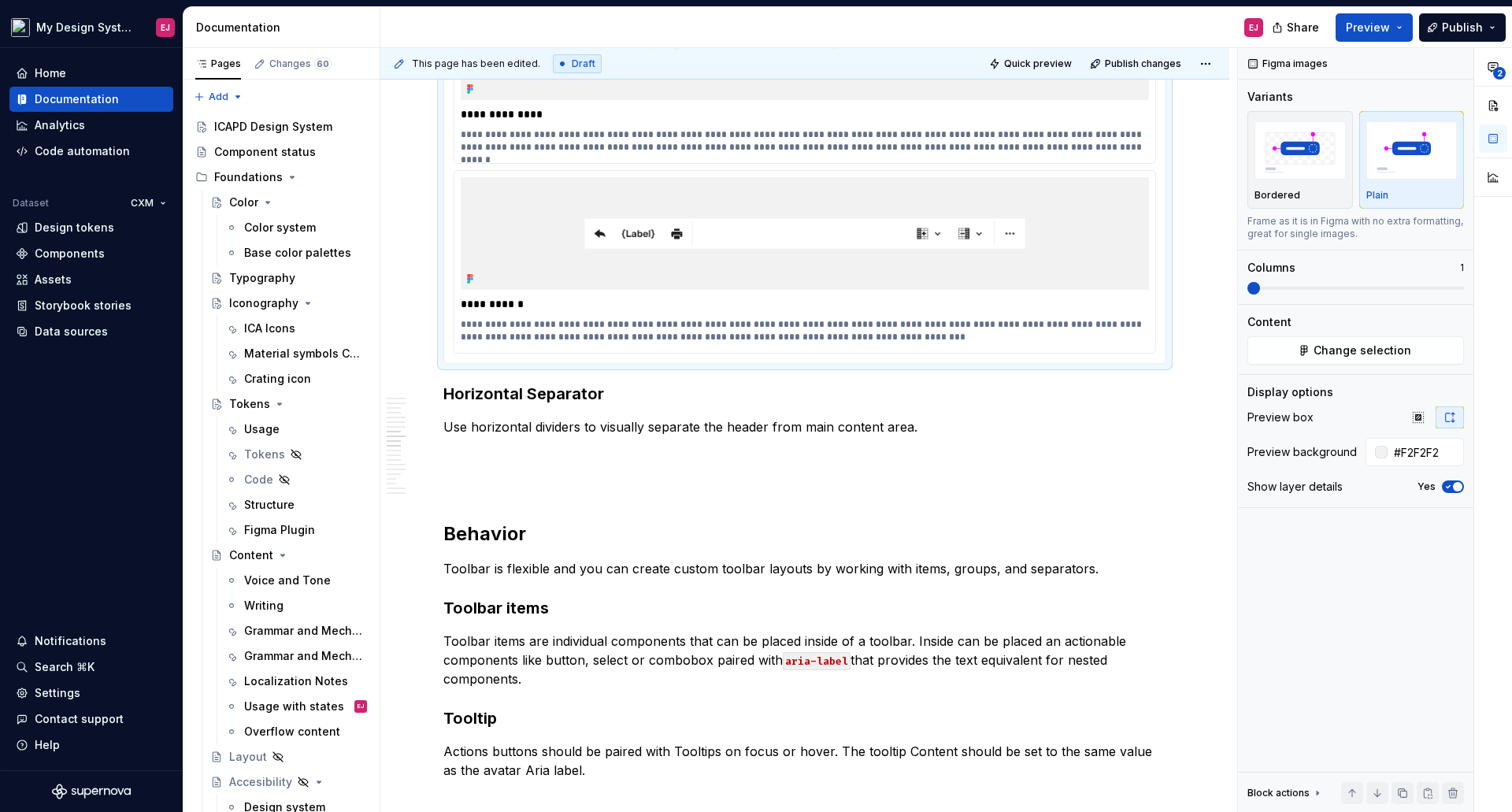
scroll to position [4164, 0]
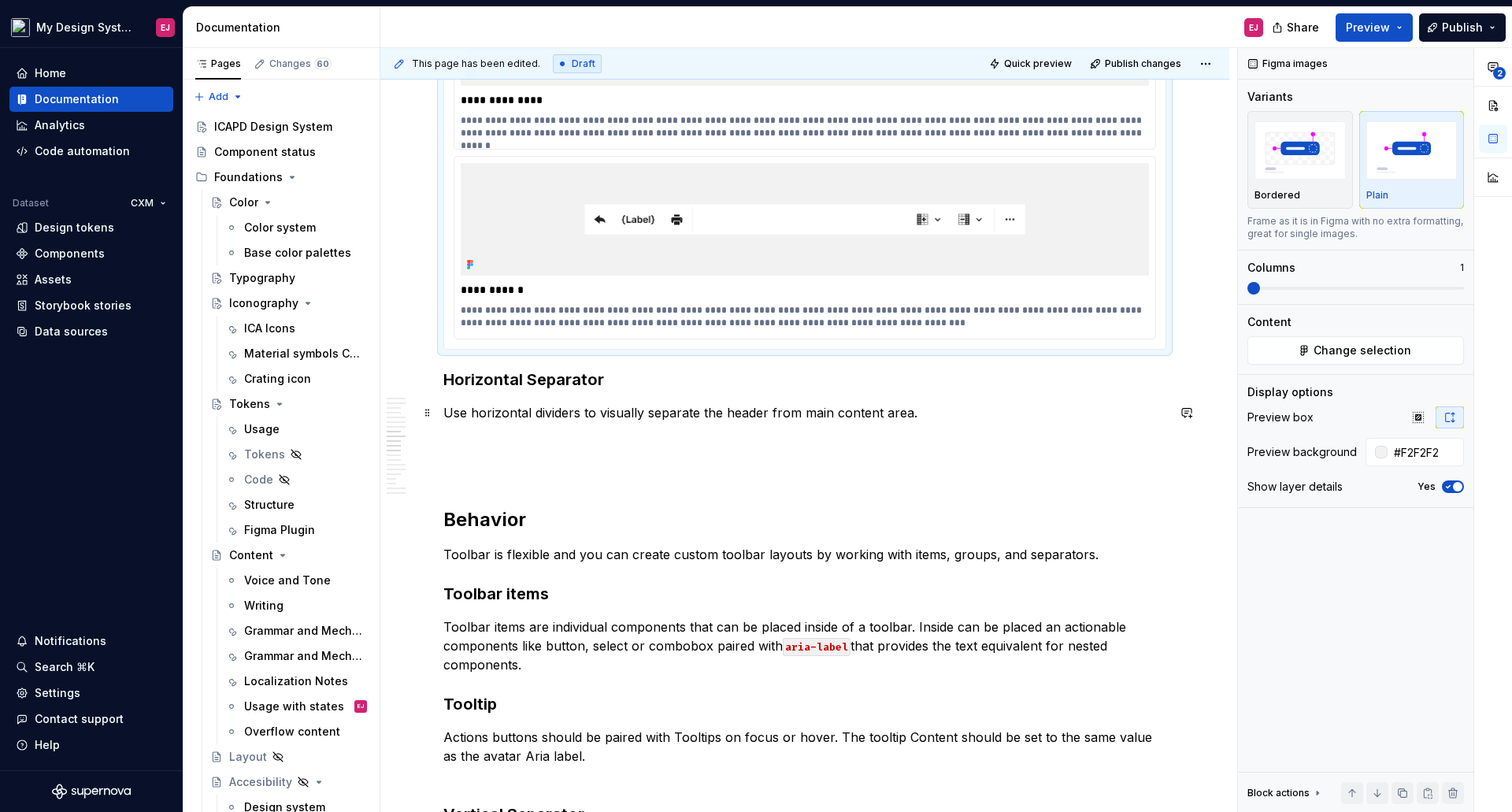
click at [801, 414] on p "Use horizontal dividers to visually separate the header from main content area." at bounding box center [804, 413] width 722 height 19
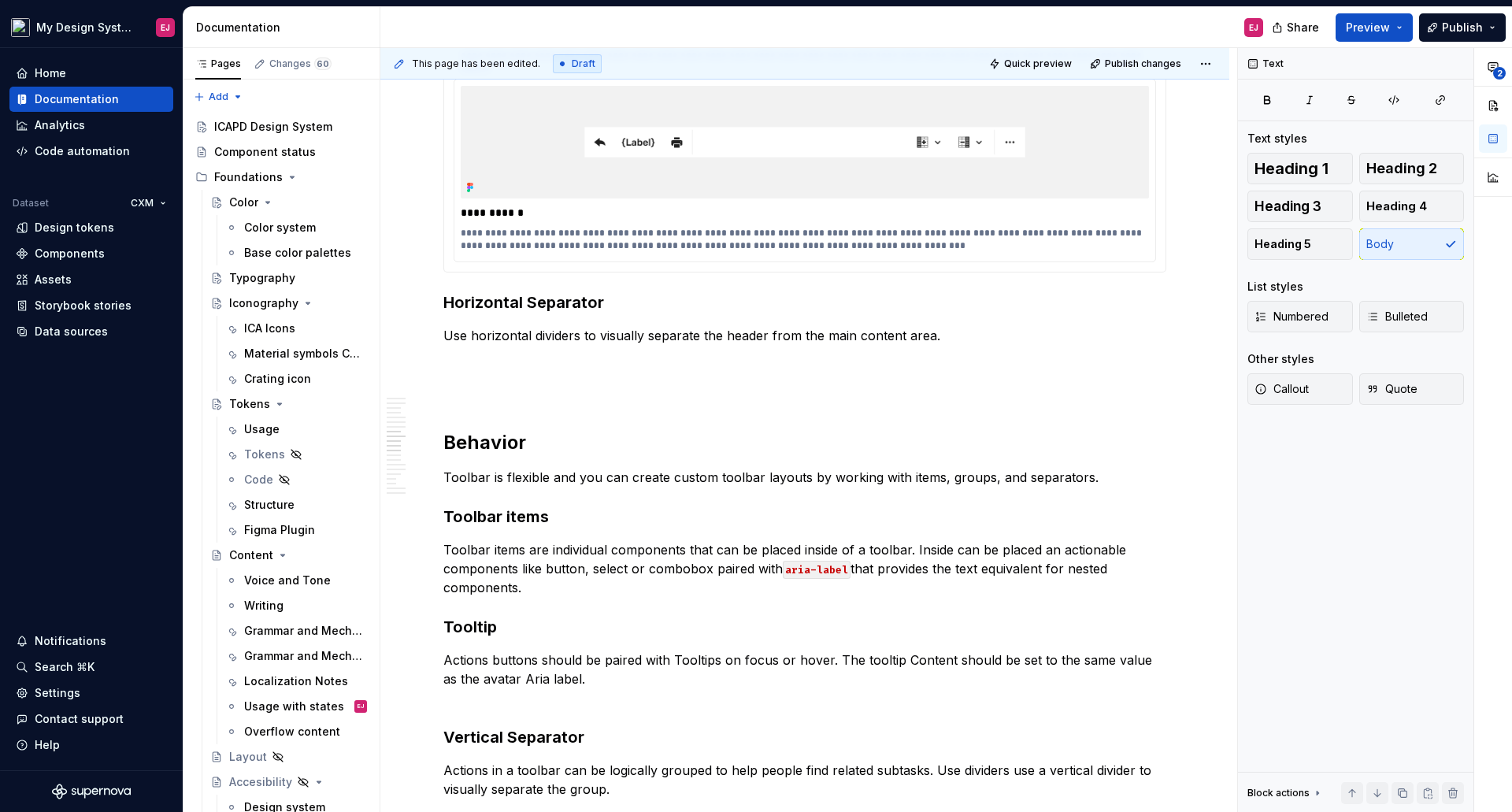
scroll to position [4242, 0]
click at [1185, 335] on button "button" at bounding box center [1186, 334] width 22 height 22
click at [965, 389] on icon "Mention someone" at bounding box center [964, 384] width 16 height 16
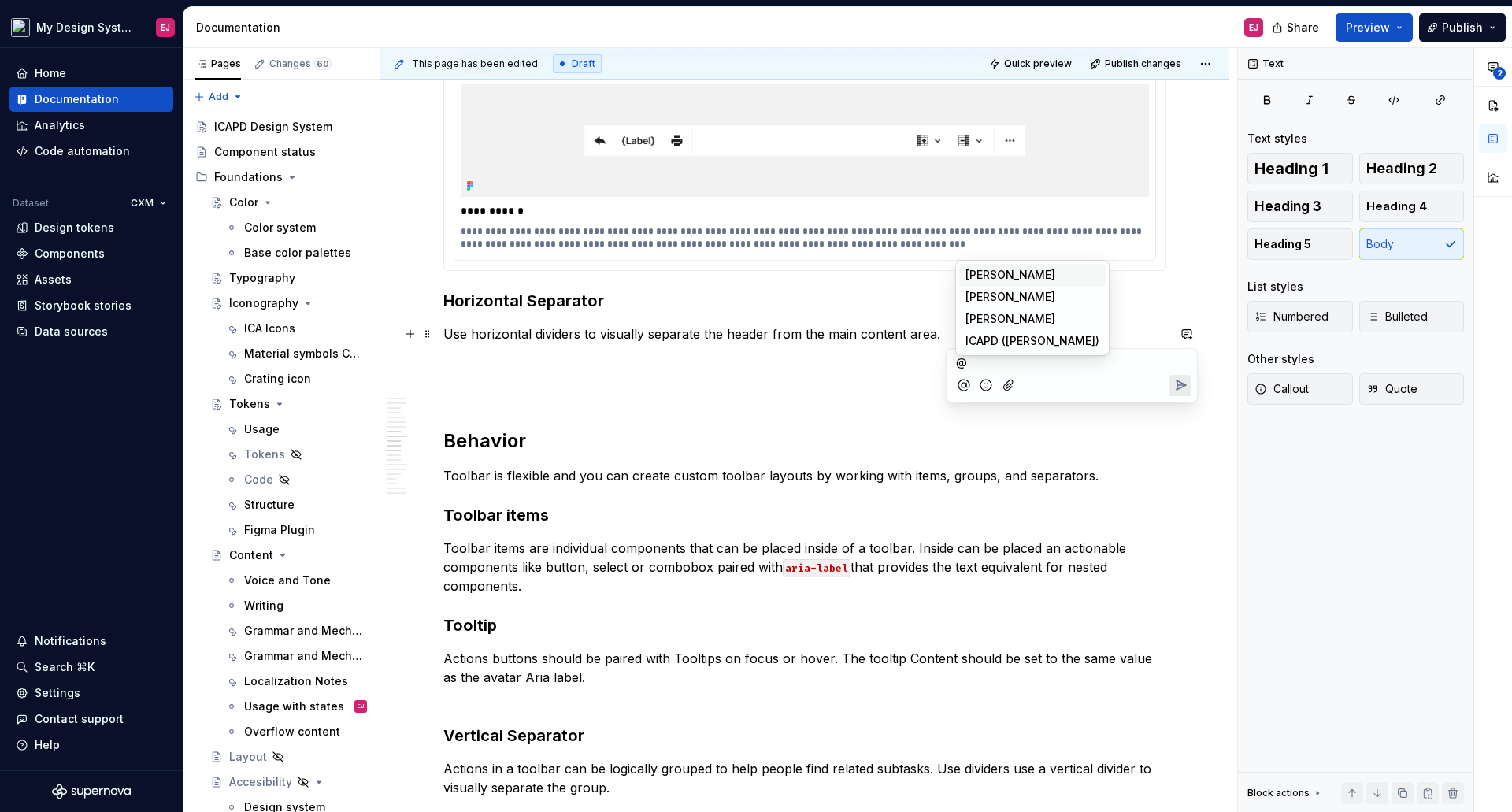
click at [991, 285] on li "CG Caio Gonzalez" at bounding box center [1032, 274] width 147 height 22
click at [991, 296] on span "[PERSON_NAME]" at bounding box center [1010, 297] width 89 height 16
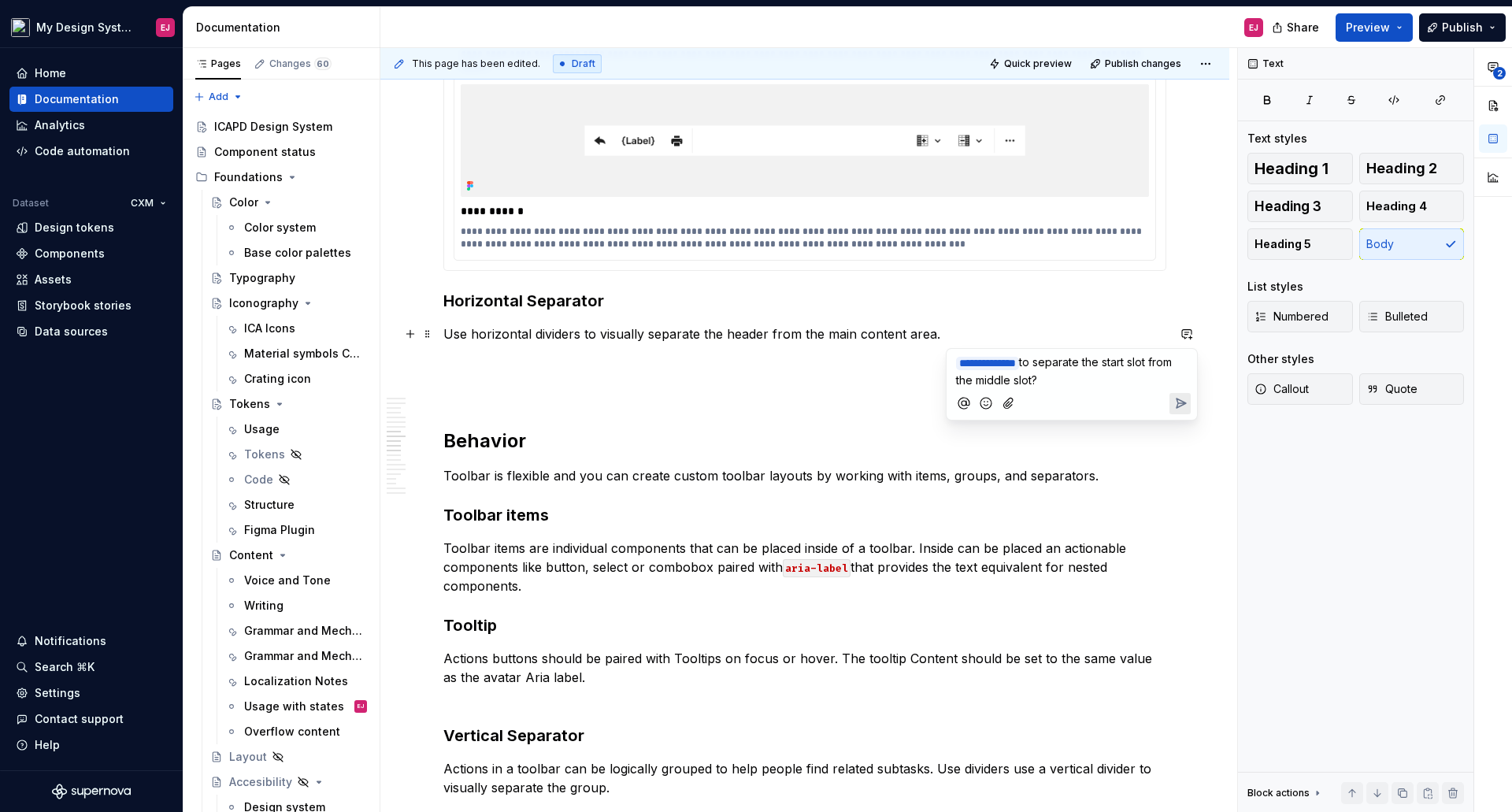
click at [988, 404] on icon "Add emoji" at bounding box center [986, 404] width 4 height 4
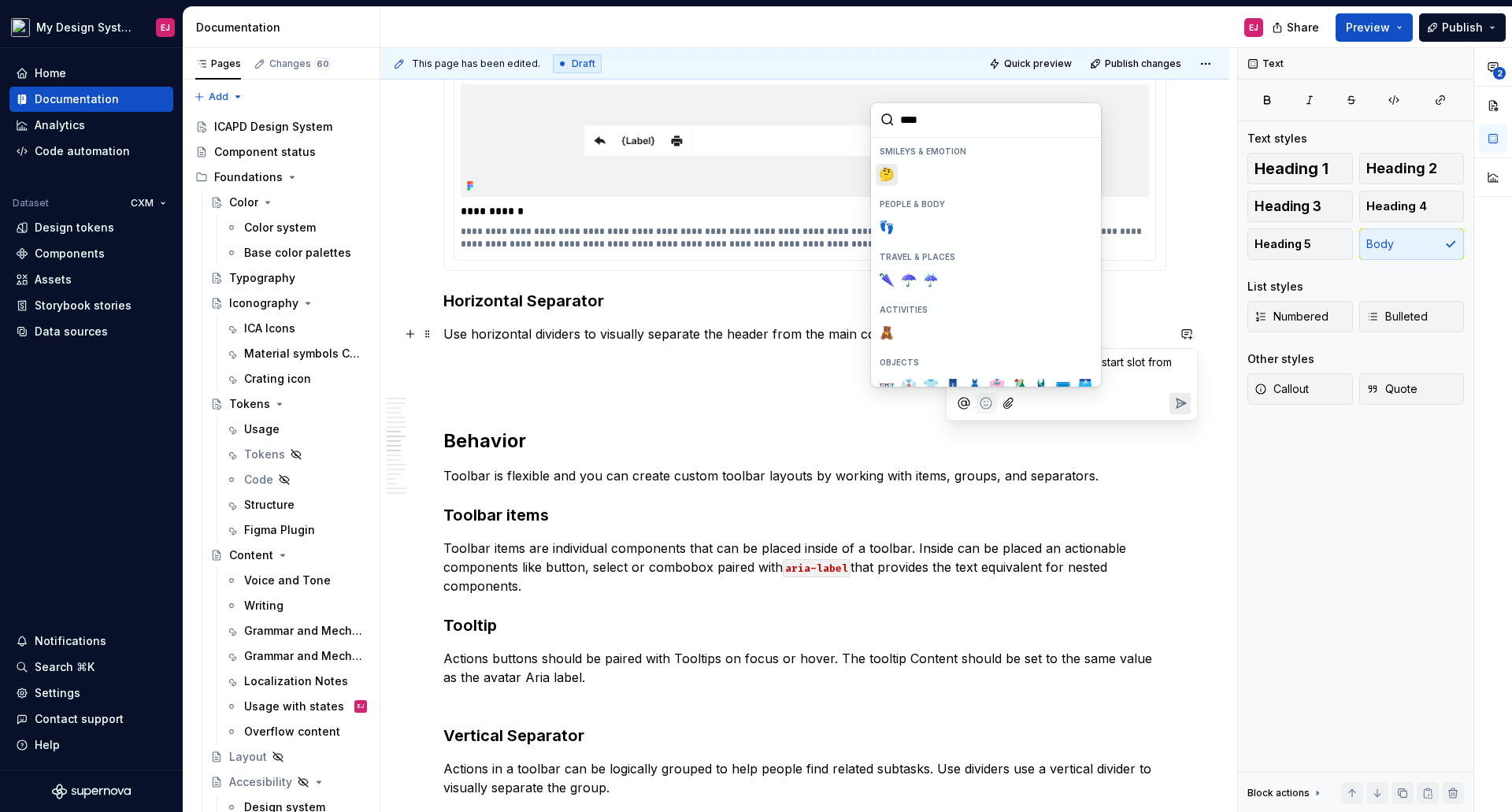
click at [890, 174] on span "🤔" at bounding box center [886, 174] width 12 height 16
type input "****"
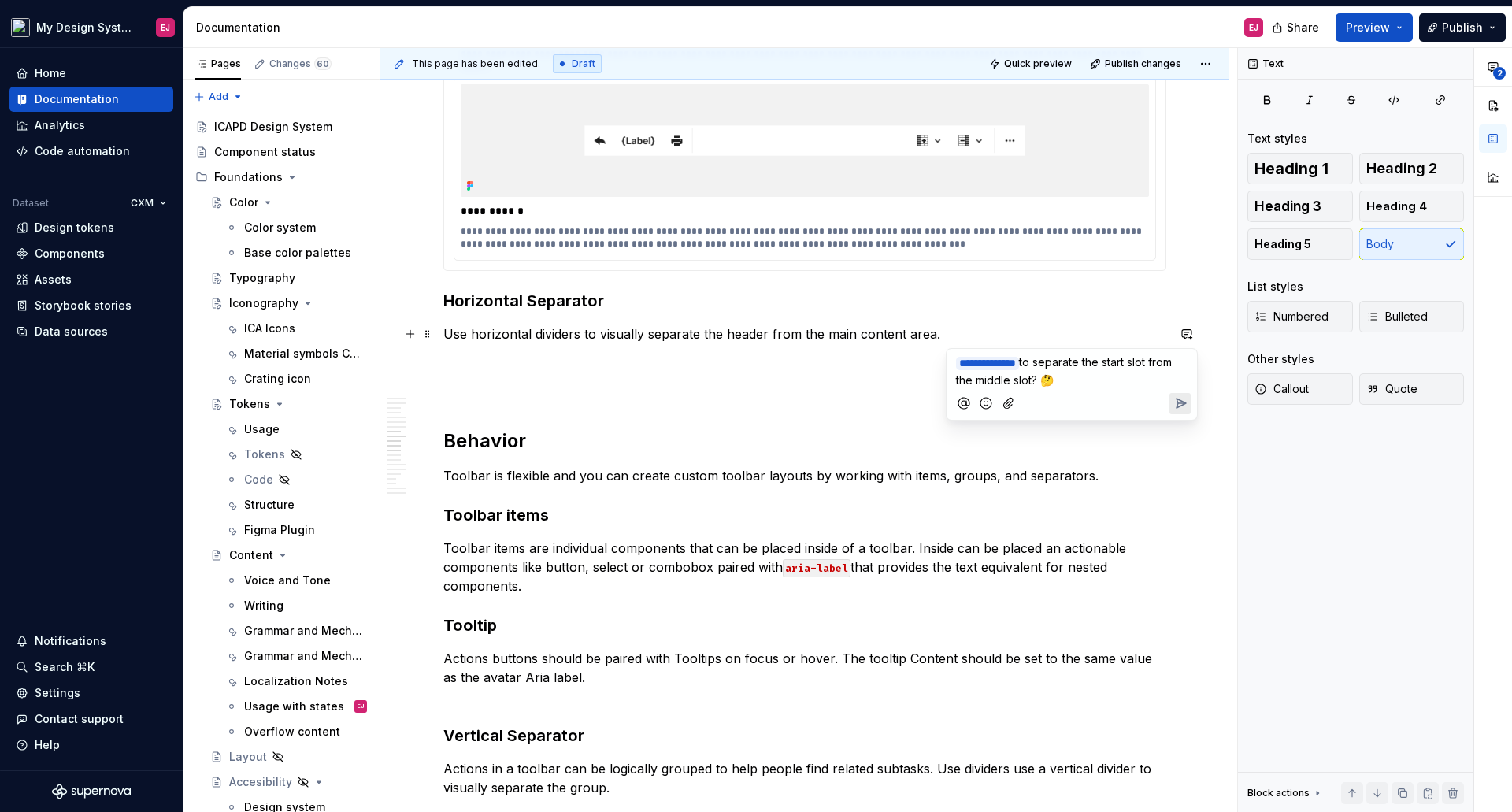
click at [1181, 399] on icon "Send" at bounding box center [1180, 403] width 16 height 16
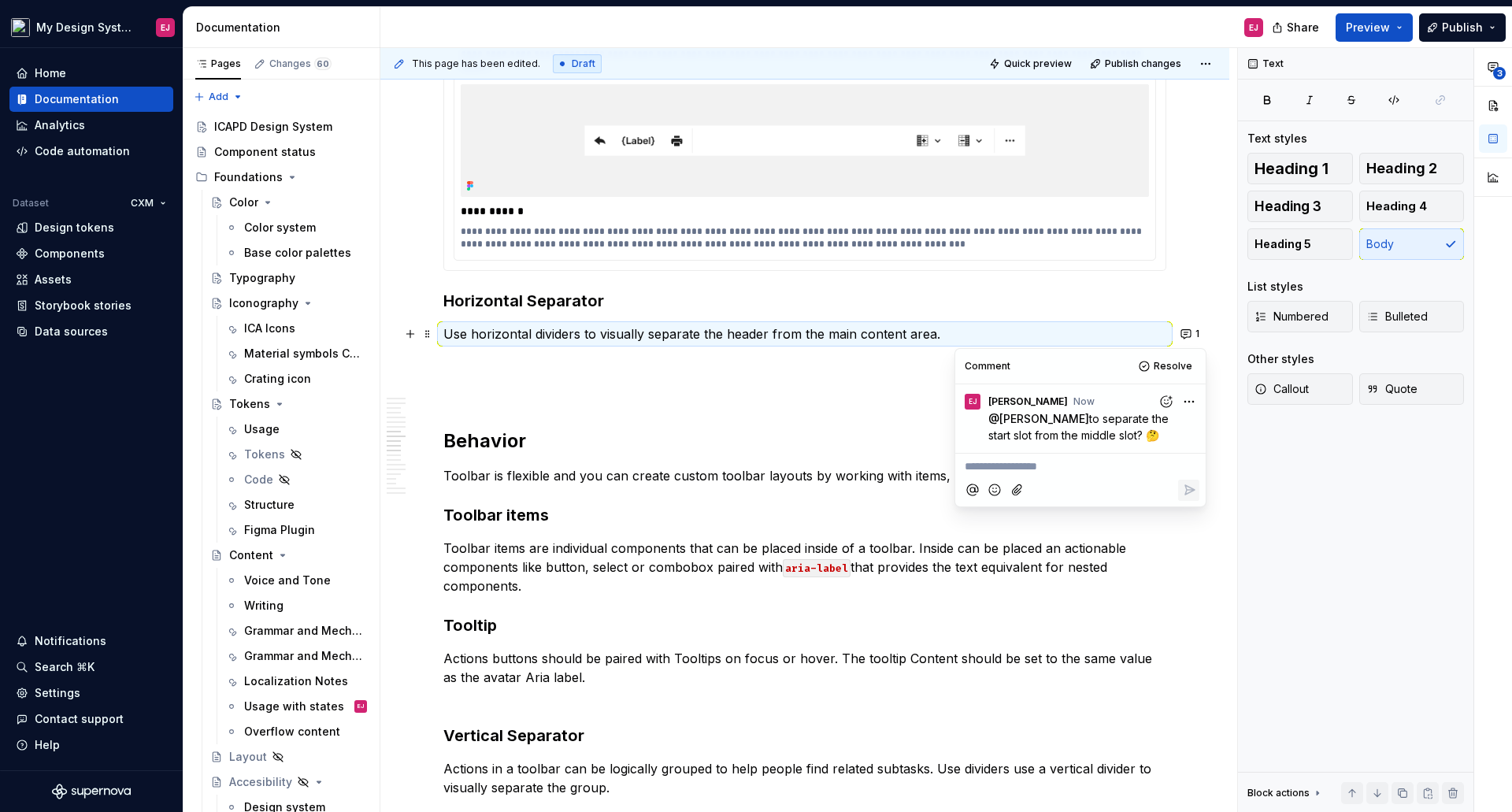
click at [627, 431] on h2 "Behavior" at bounding box center [804, 441] width 722 height 25
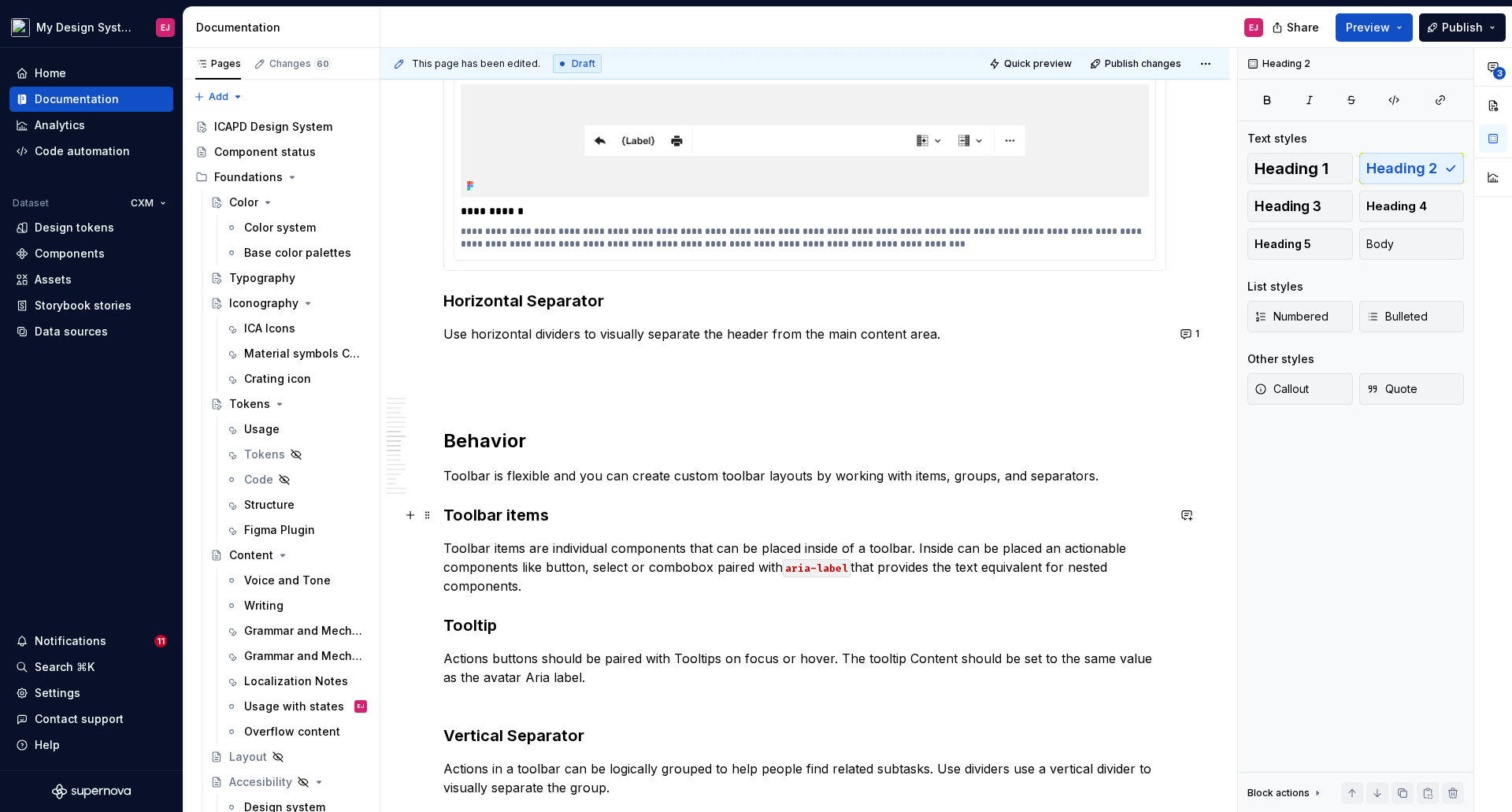
click at [511, 509] on h3 "Toolbar items" at bounding box center [804, 515] width 722 height 22
type textarea "*"
click at [912, 550] on p "Toolbar items are individual components that can be placed inside of a toolbar.…" at bounding box center [804, 567] width 722 height 56
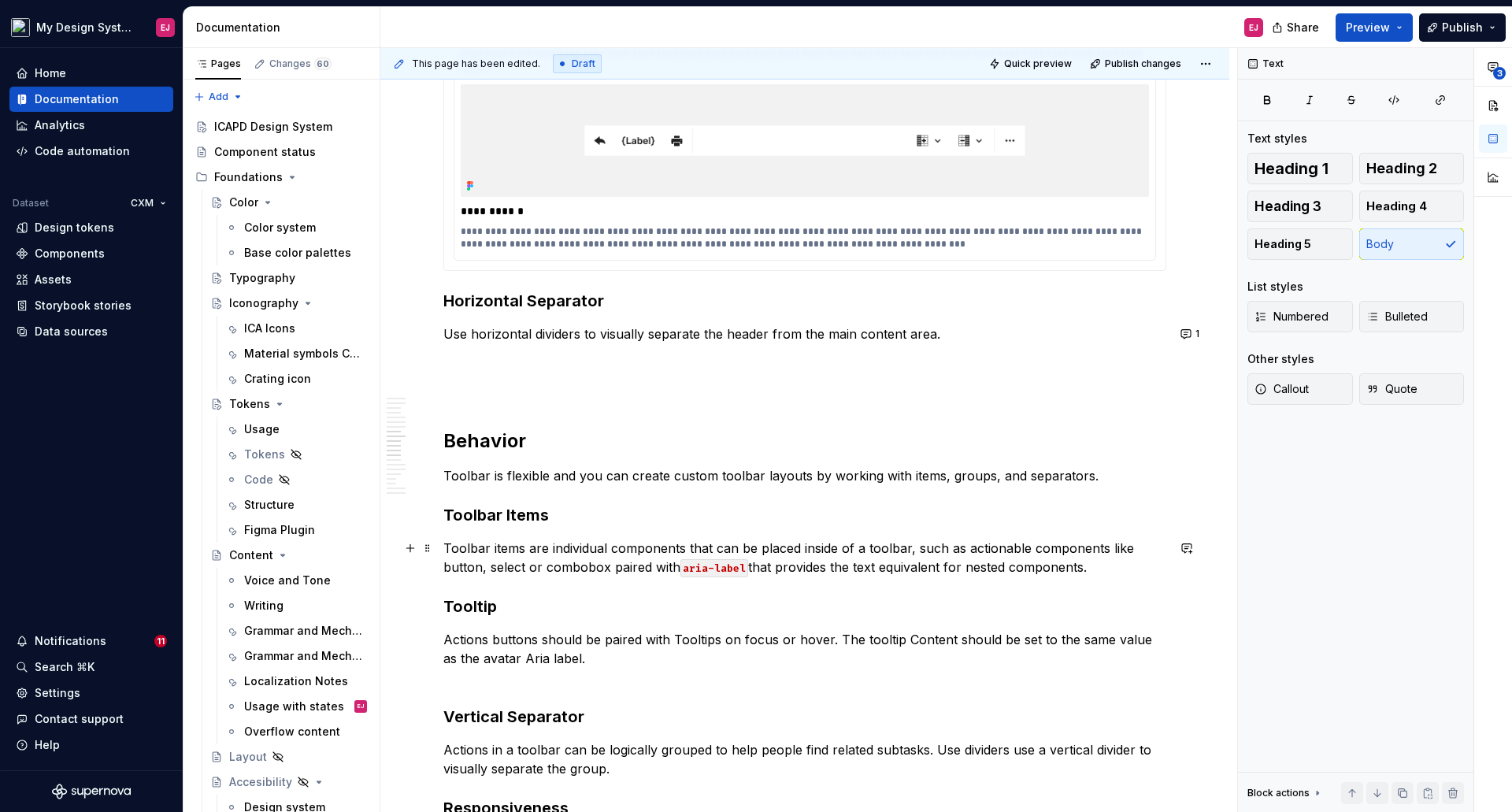
click at [520, 568] on p "Toolbar items are individual components that can be placed inside of a toolbar,…" at bounding box center [804, 558] width 722 height 38
drag, startPoint x: 918, startPoint y: 546, endPoint x: 959, endPoint y: 543, distance: 41.1
click at [959, 543] on p "Toolbar items are individual components that can be placed inside of a toolbar,…" at bounding box center [804, 558] width 722 height 38
click at [536, 566] on p "Toolbar items are individual components that can be placed inside of a toolbar,…" at bounding box center [804, 558] width 722 height 38
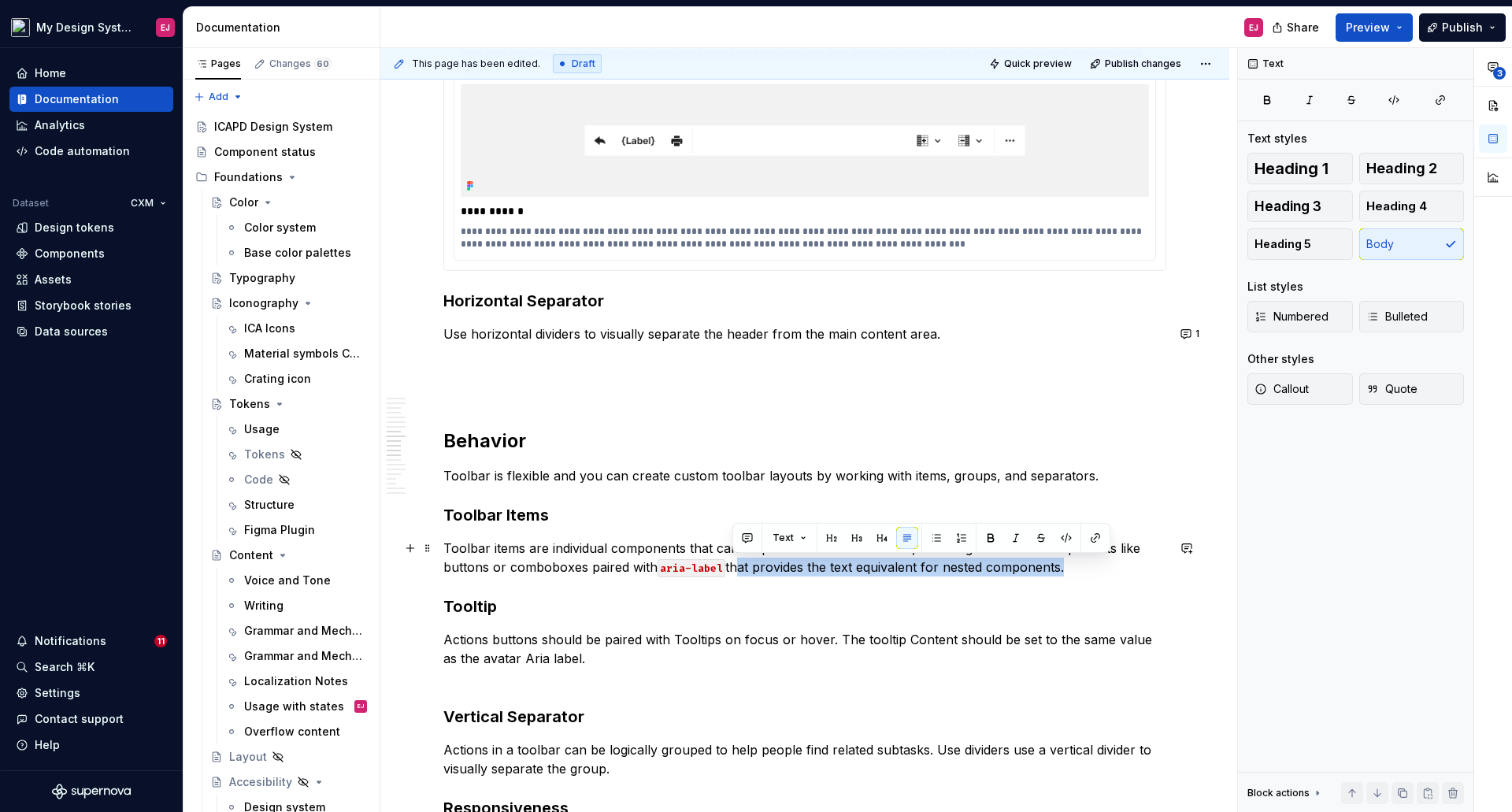
drag, startPoint x: 731, startPoint y: 567, endPoint x: 1058, endPoint y: 573, distance: 327.1
click at [1058, 573] on p "Toolbar items are individual components that can be placed inside of a toolbar,…" at bounding box center [804, 558] width 722 height 38
click at [676, 636] on p "Actions buttons should be paired with Tooltips on focus or hover. The tooltip C…" at bounding box center [804, 658] width 722 height 56
click at [907, 640] on p "Actions buttons should be paired with tooltips on focus or hover. The tooltip C…" at bounding box center [804, 658] width 722 height 56
click at [484, 659] on p "Actions buttons should be paired with tooltips on focus or hover. The tooltip c…" at bounding box center [804, 658] width 722 height 56
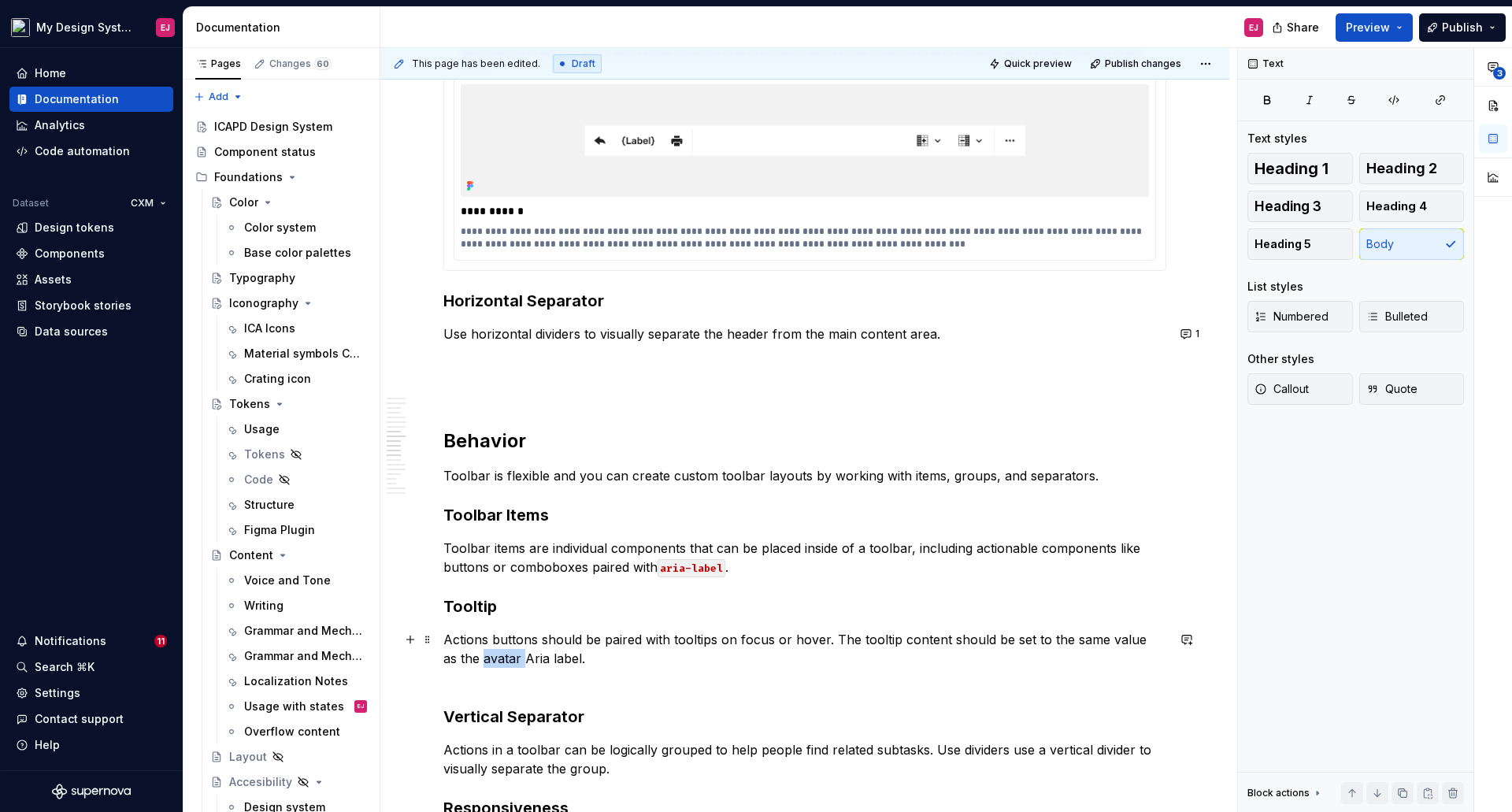
click at [484, 659] on p "Actions buttons should be paired with tooltips on focus or hover. The tooltip c…" at bounding box center [804, 658] width 722 height 56
click at [1186, 441] on button "button" at bounding box center [1186, 441] width 22 height 22
click at [959, 491] on icon "Mention someone" at bounding box center [964, 491] width 16 height 16
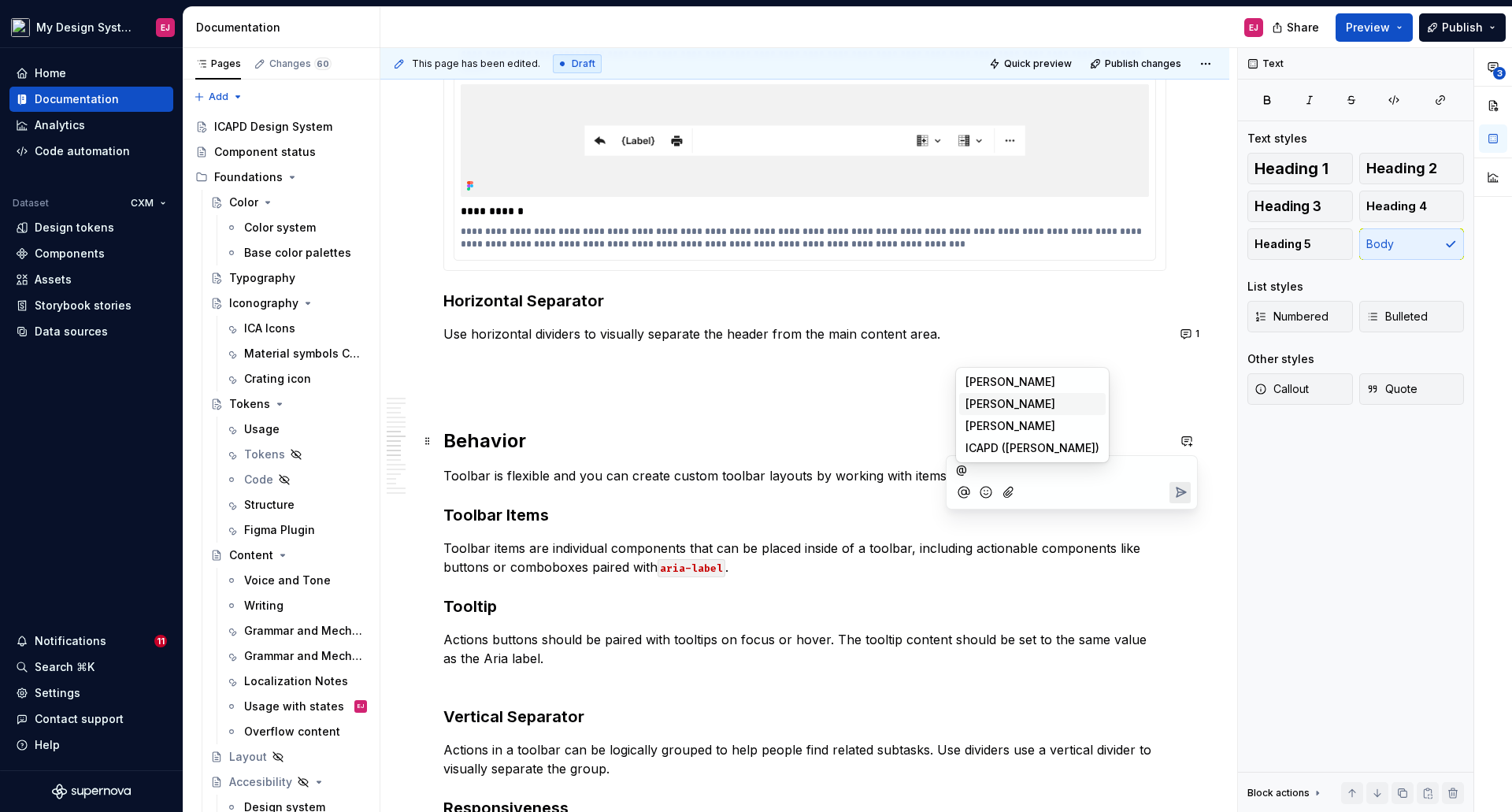
click at [988, 399] on span "[PERSON_NAME]" at bounding box center [1010, 404] width 89 height 16
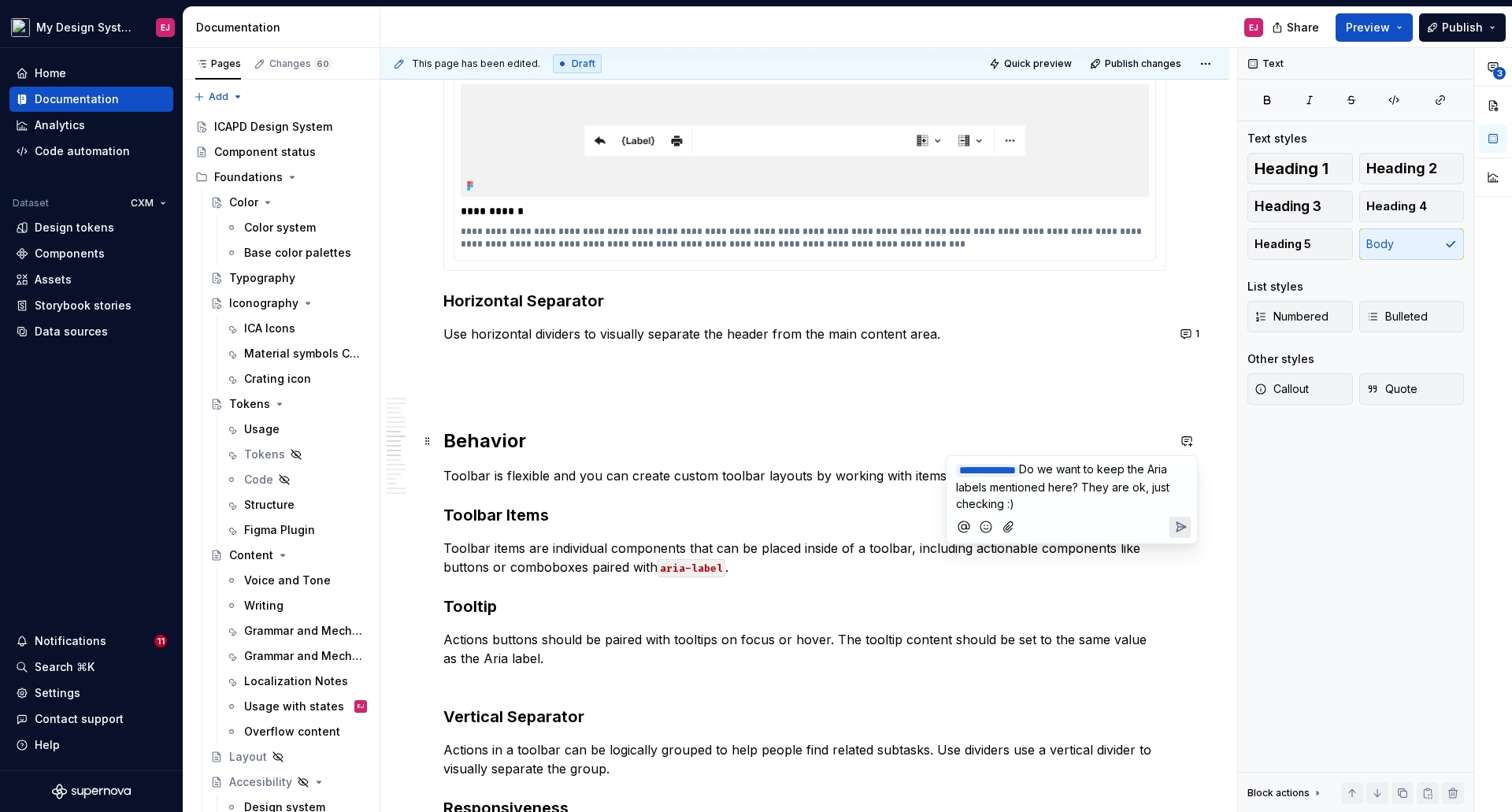
click at [1175, 527] on icon "Send" at bounding box center [1180, 526] width 16 height 16
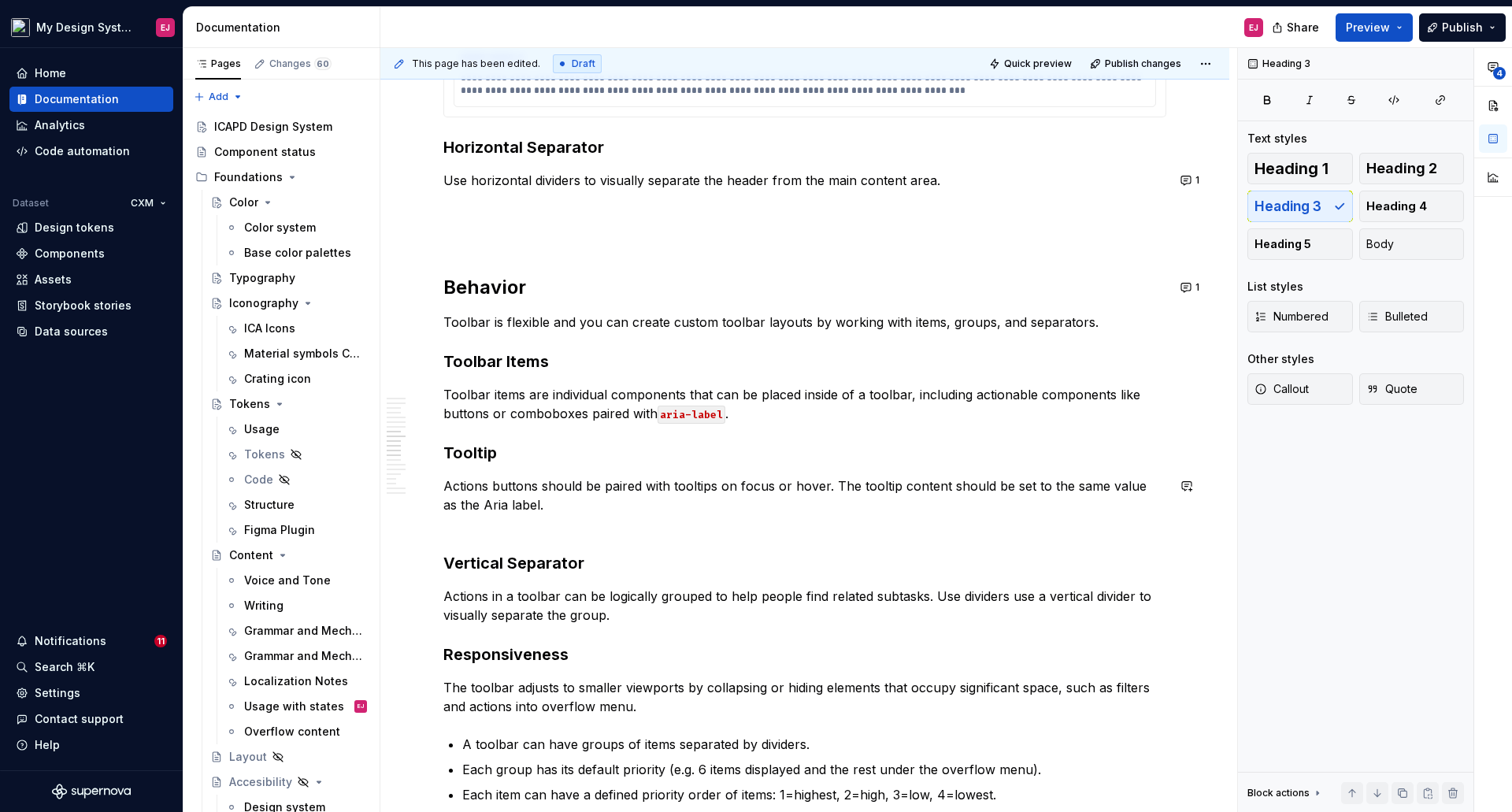
scroll to position [4401, 0]
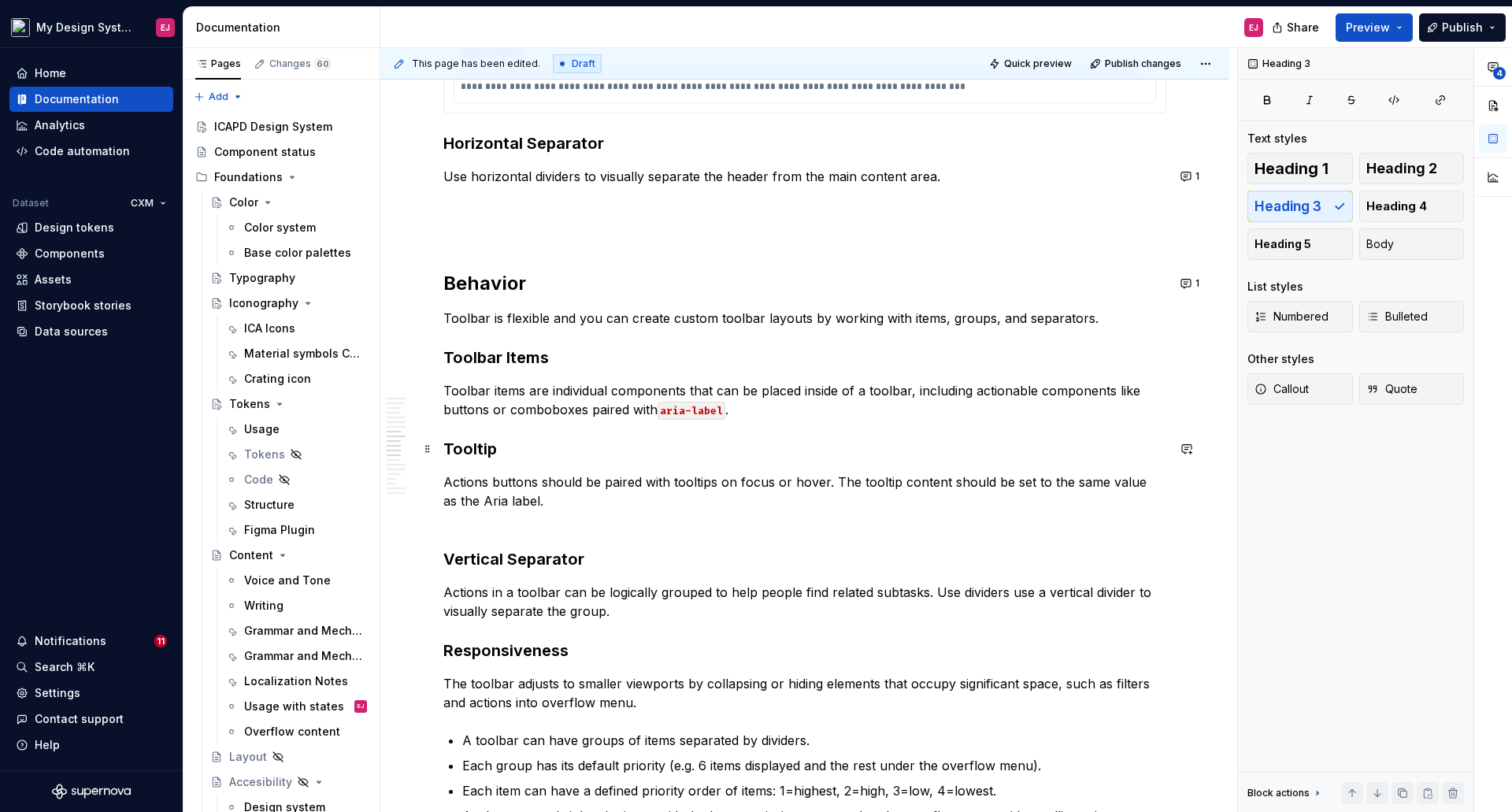
click at [465, 438] on h3 "Tooltip" at bounding box center [804, 448] width 722 height 22
click at [452, 522] on p "Actions buttons should be paired with tooltips on focus or hover. The tooltip c…" at bounding box center [804, 500] width 722 height 56
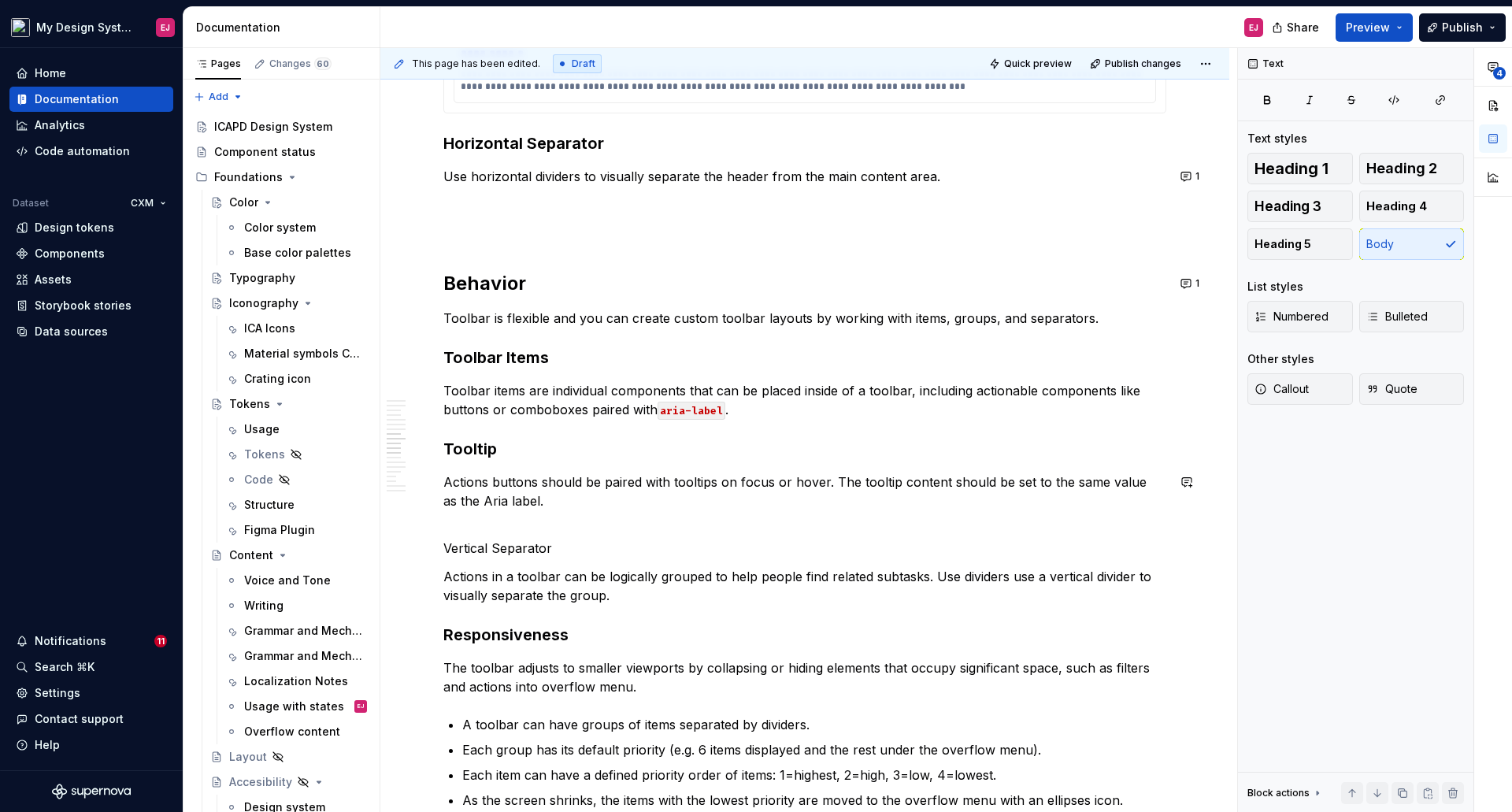
click at [469, 450] on h3 "Tooltip" at bounding box center [804, 448] width 722 height 22
click at [473, 546] on p "Vertical Separator" at bounding box center [804, 548] width 722 height 19
click at [1262, 206] on span "Heading 3" at bounding box center [1287, 205] width 67 height 16
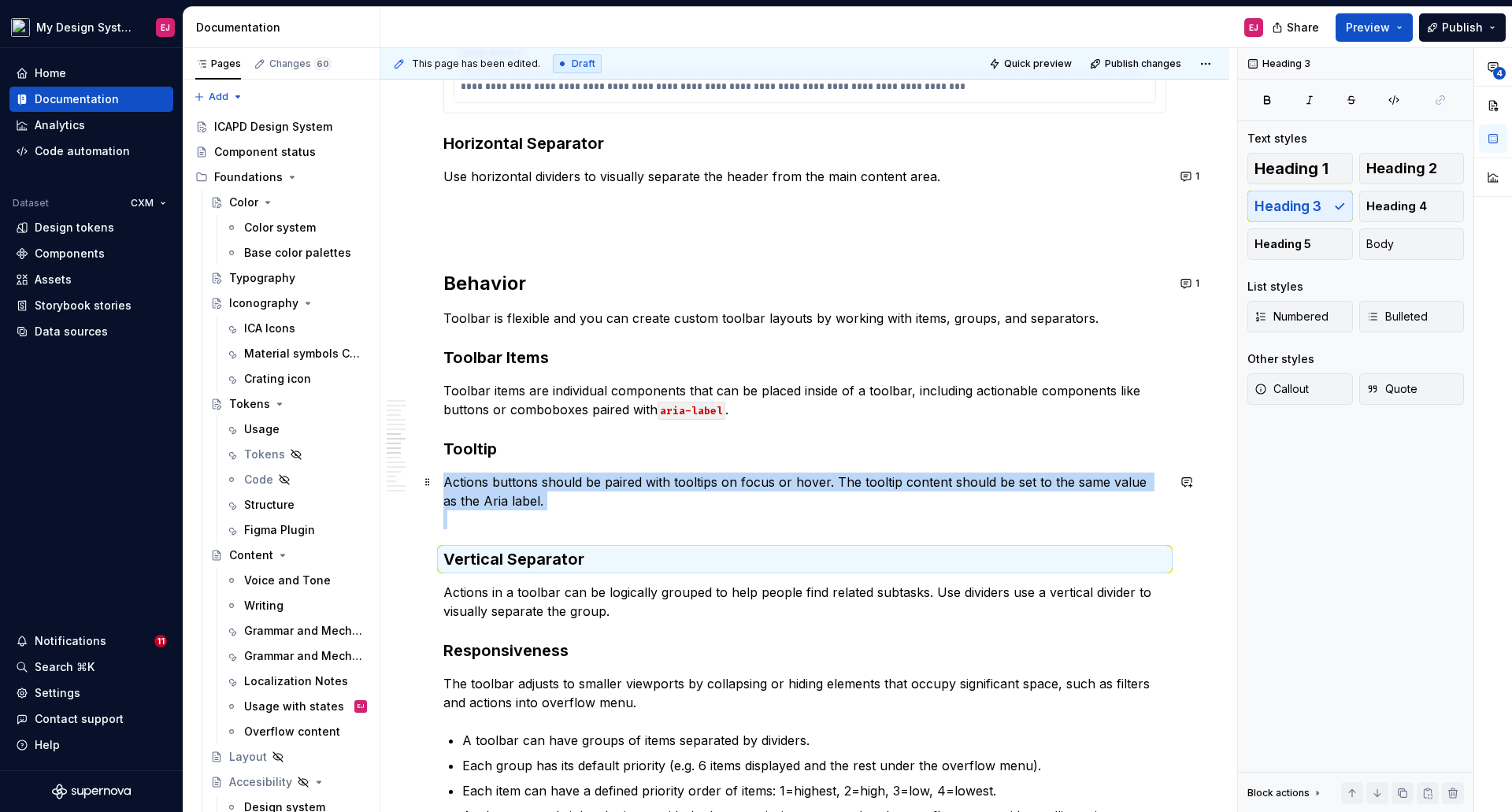
click at [490, 522] on p "Actions buttons should be paired with tooltips on focus or hover. The tooltip c…" at bounding box center [804, 500] width 722 height 56
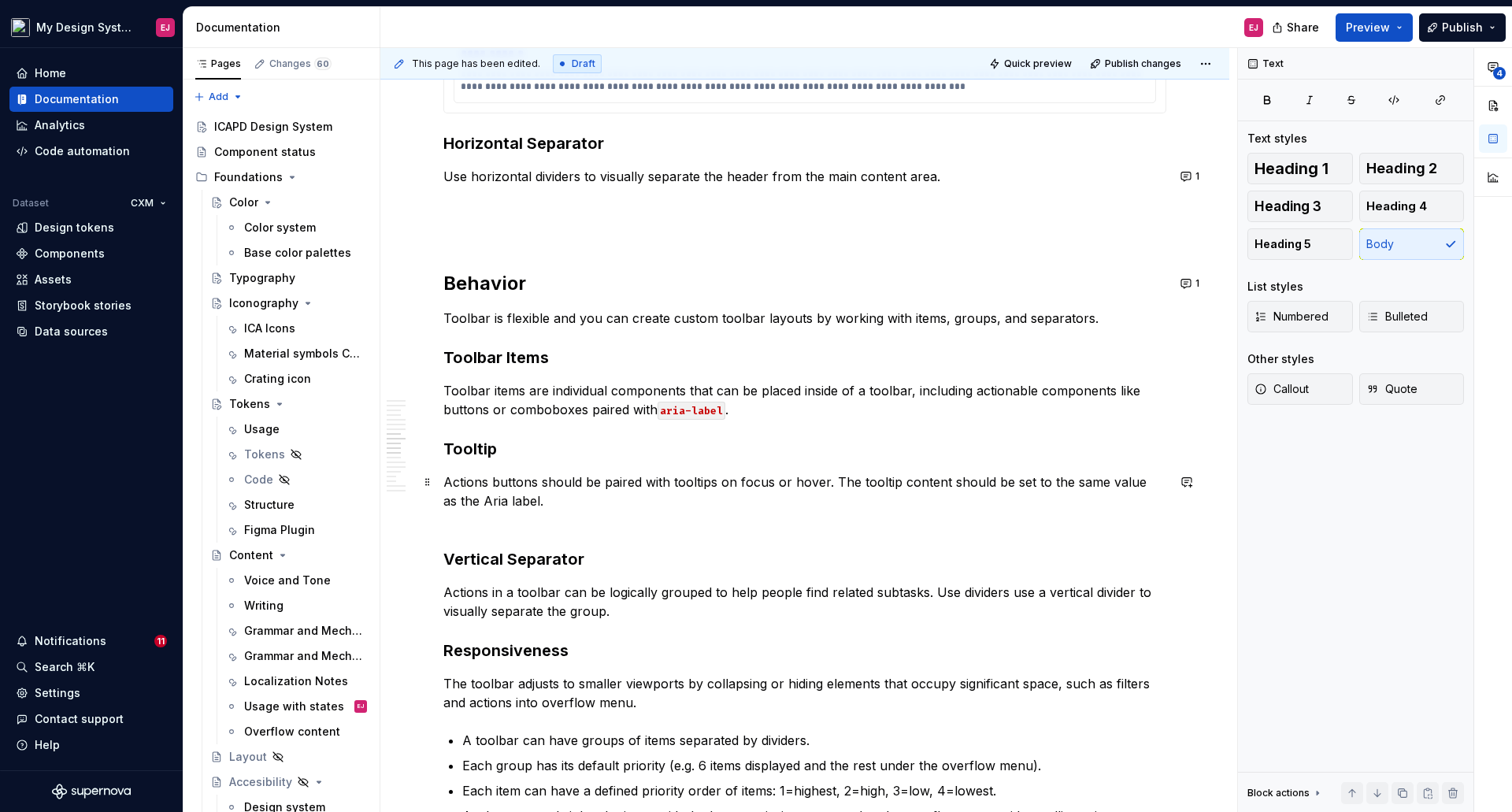
click at [528, 501] on p "Actions buttons should be paired with tooltips on focus or hover. The tooltip c…" at bounding box center [804, 500] width 722 height 56
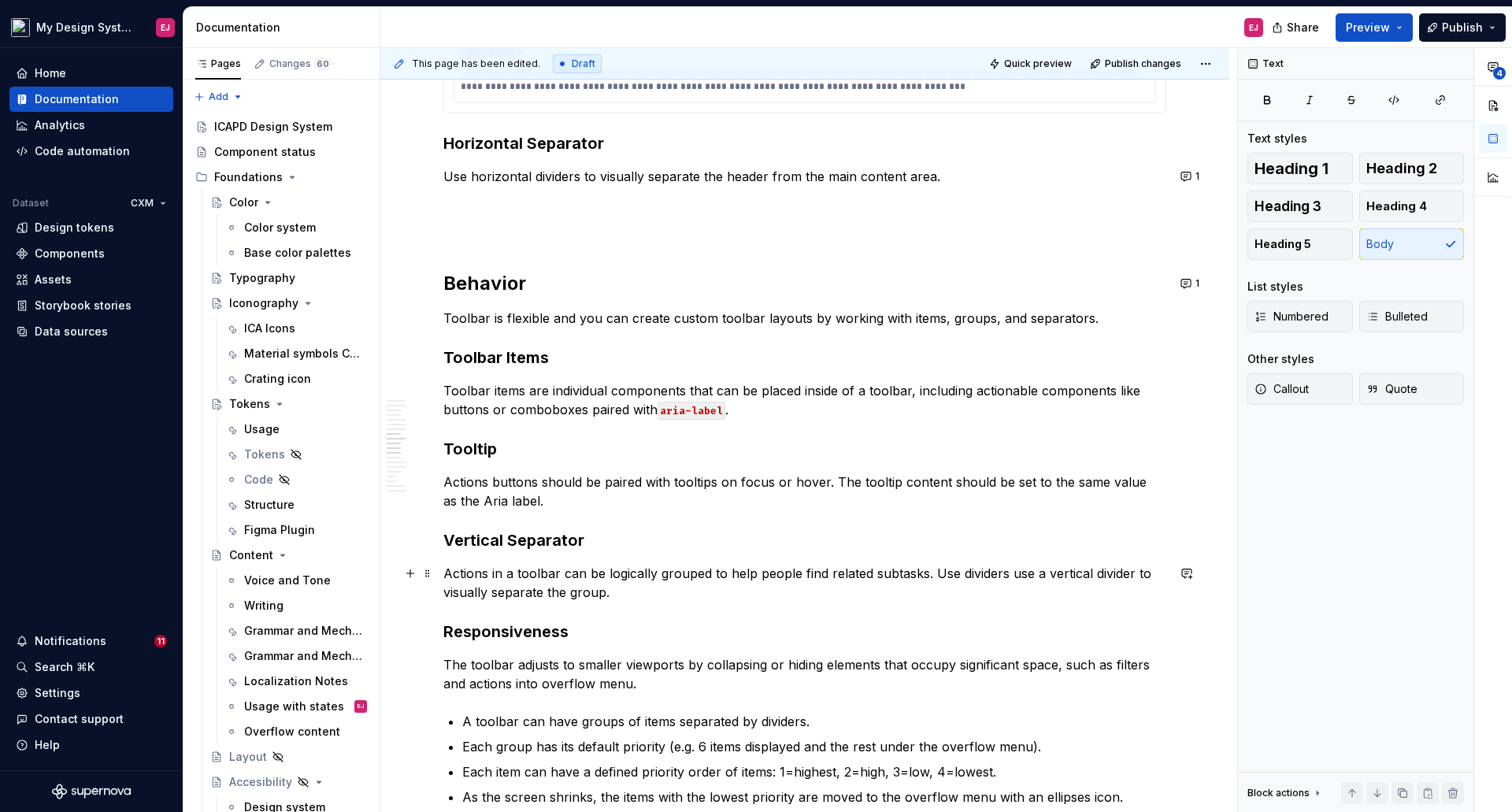
click at [775, 576] on p "Actions in a toolbar can be logically grouped to help people find related subta…" at bounding box center [804, 582] width 722 height 38
drag, startPoint x: 1004, startPoint y: 573, endPoint x: 1127, endPoint y: 579, distance: 123.1
click at [1127, 579] on p "Actions in a toolbar can be logically grouped to help users find related subtas…" at bounding box center [804, 582] width 722 height 38
click at [949, 570] on p "Actions in a toolbar can be logically grouped to help users find related subtas…" at bounding box center [804, 582] width 722 height 38
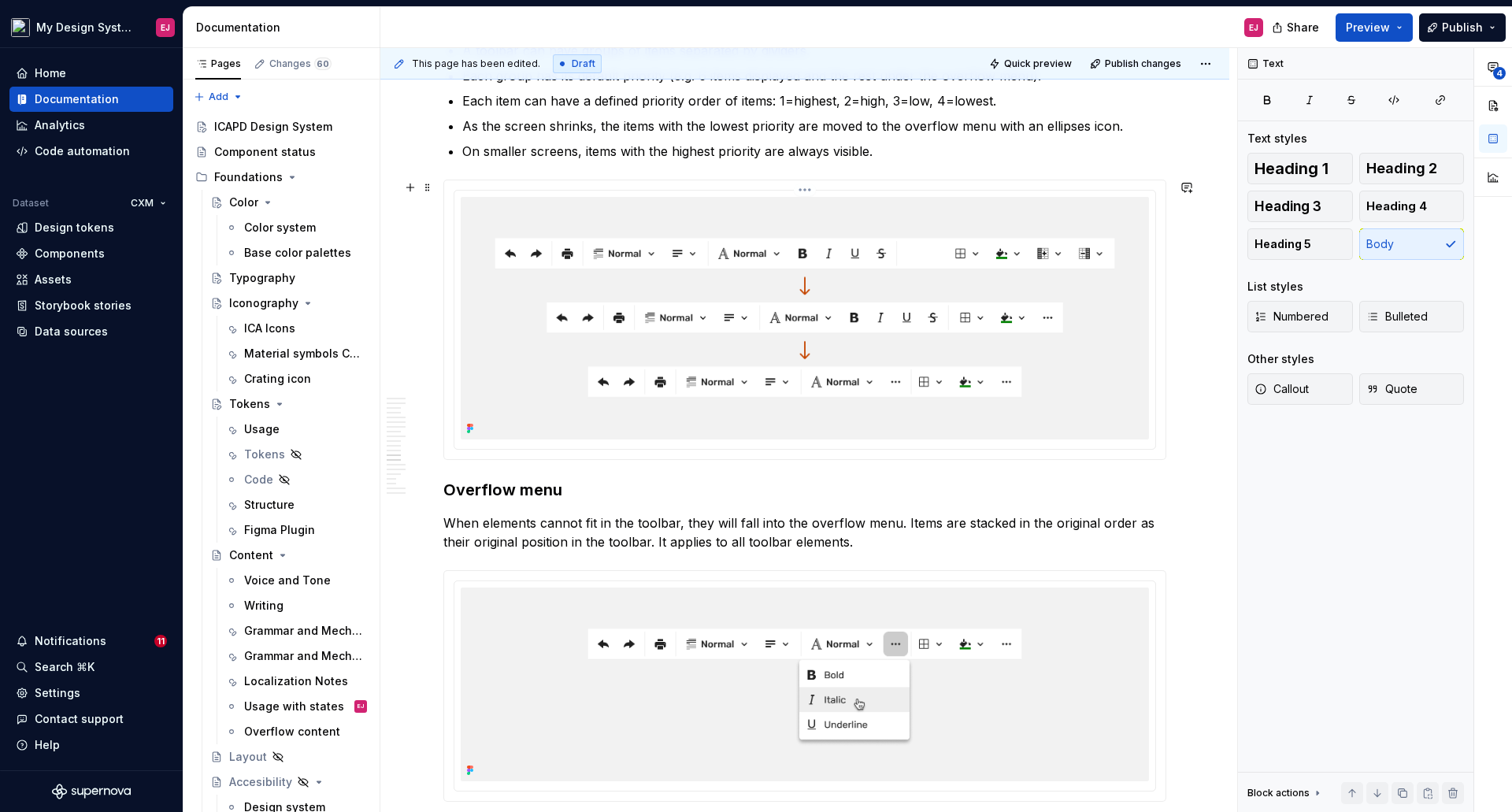
scroll to position [5109, 0]
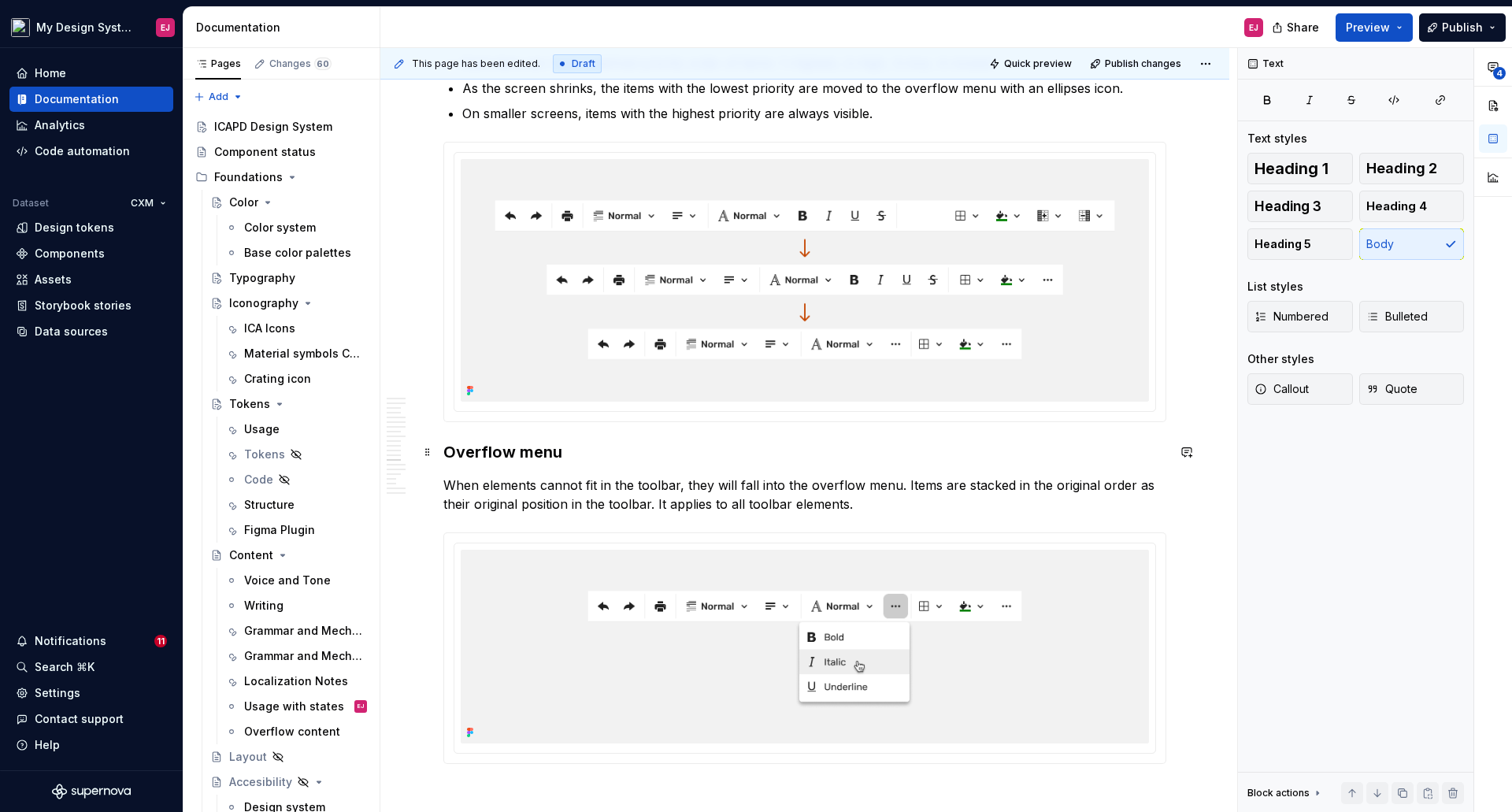
click at [528, 451] on strong "Overflow menu" at bounding box center [503, 452] width 119 height 19
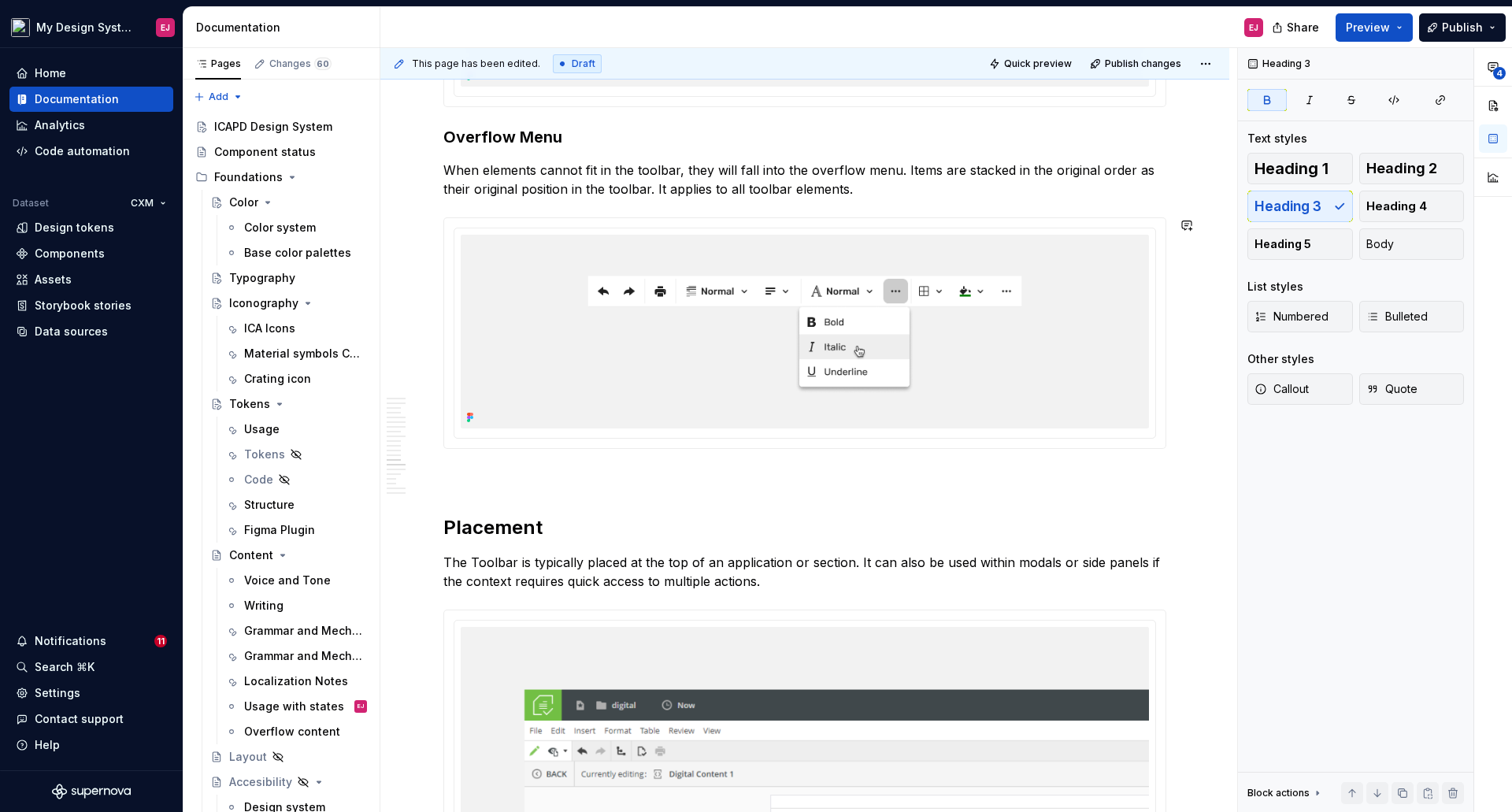
scroll to position [5739, 0]
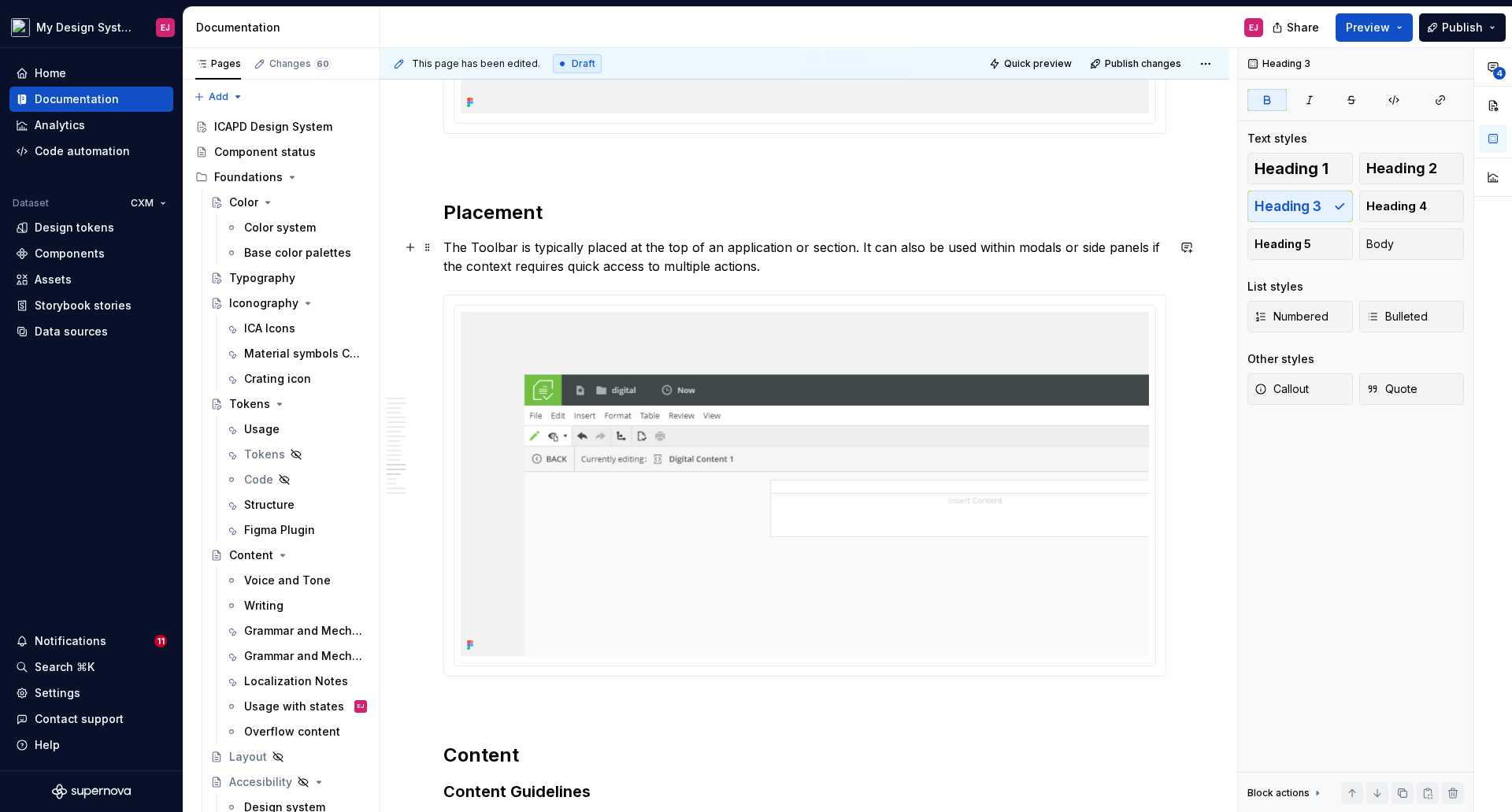
click at [476, 251] on p "The Toolbar is typically placed at the top of an application or section. It can…" at bounding box center [804, 257] width 722 height 38
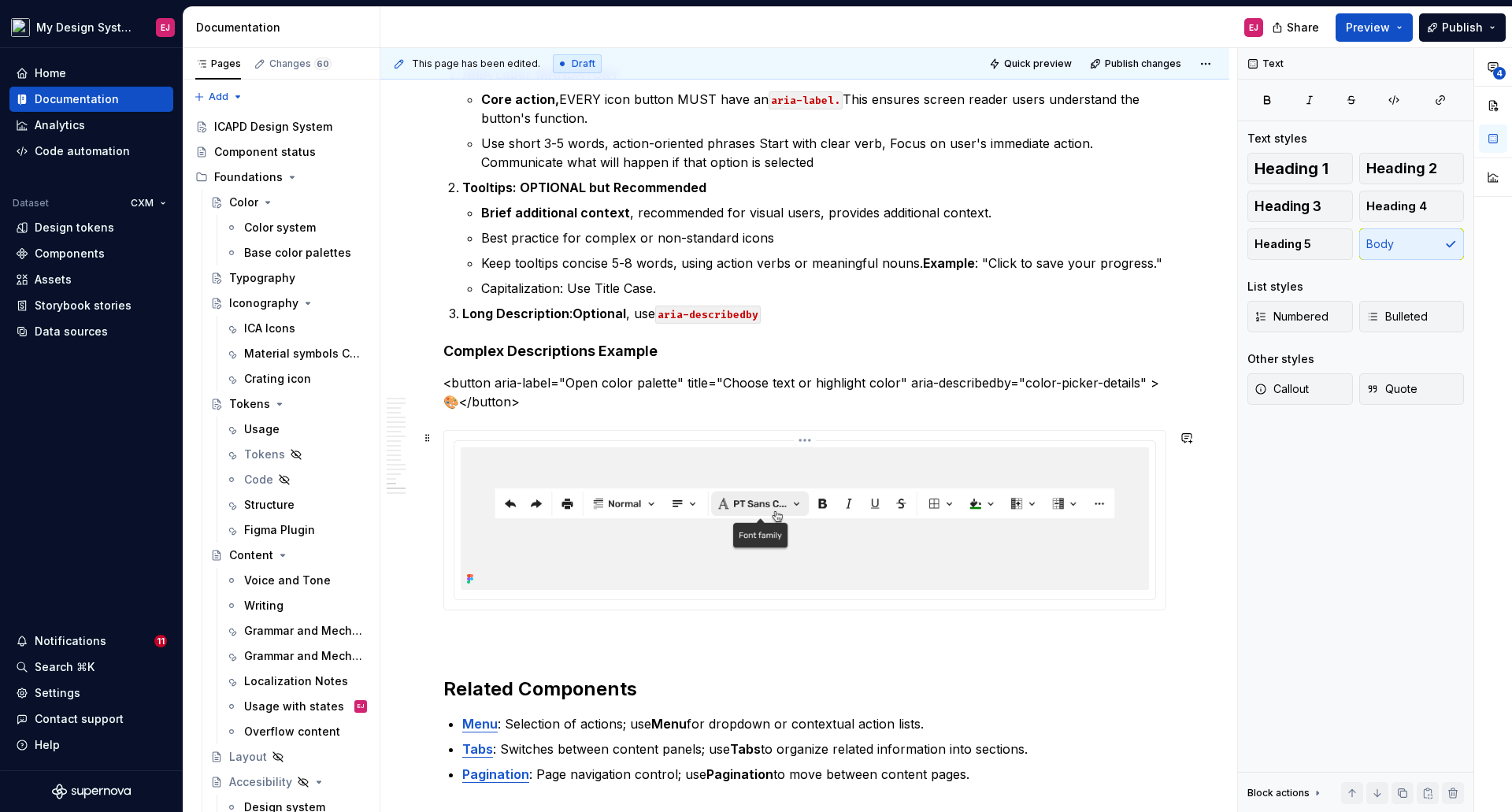
scroll to position [6526, 0]
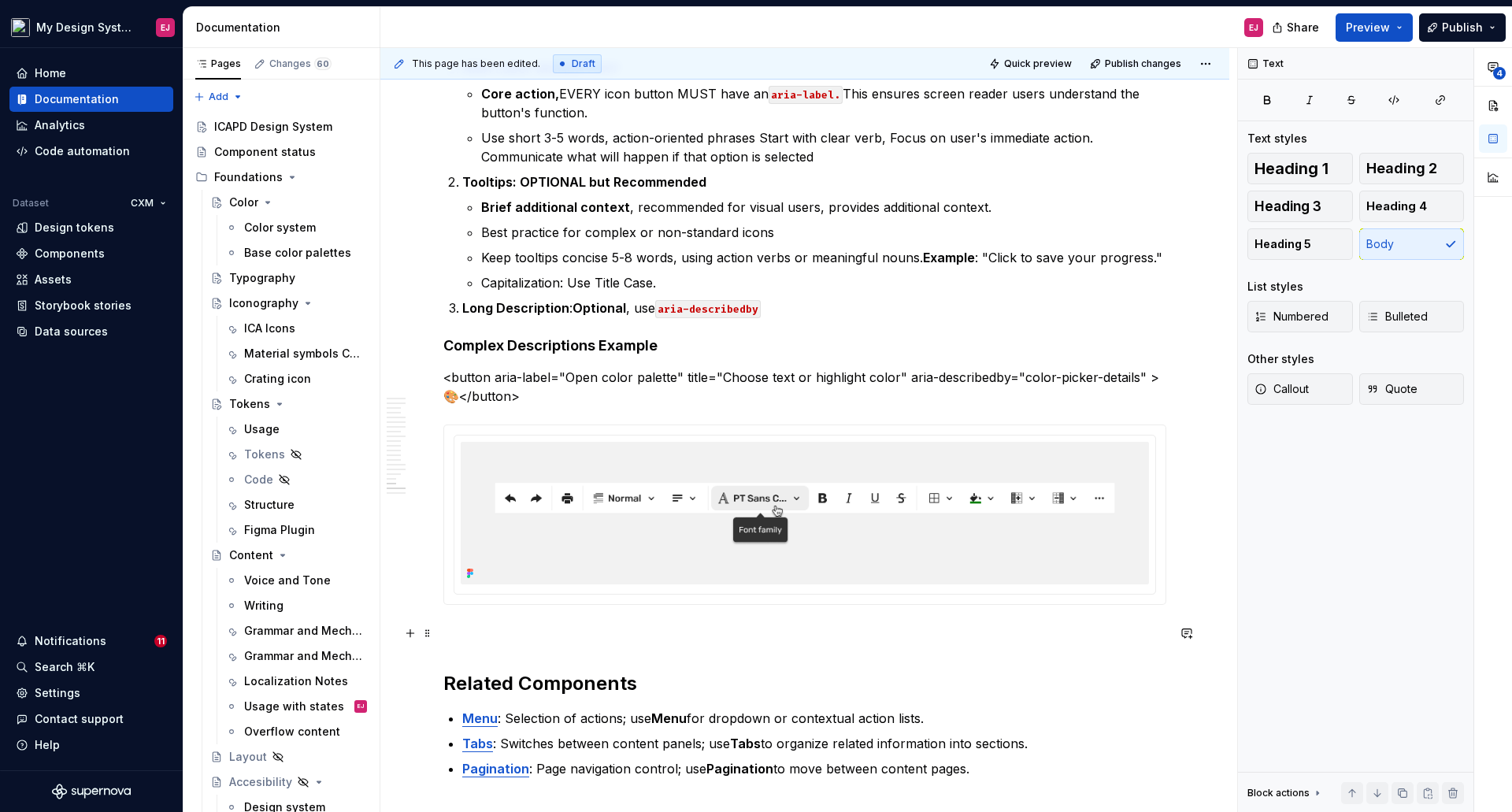
click at [474, 635] on p at bounding box center [804, 633] width 722 height 19
click at [1282, 201] on span "Heading 3" at bounding box center [1287, 205] width 67 height 16
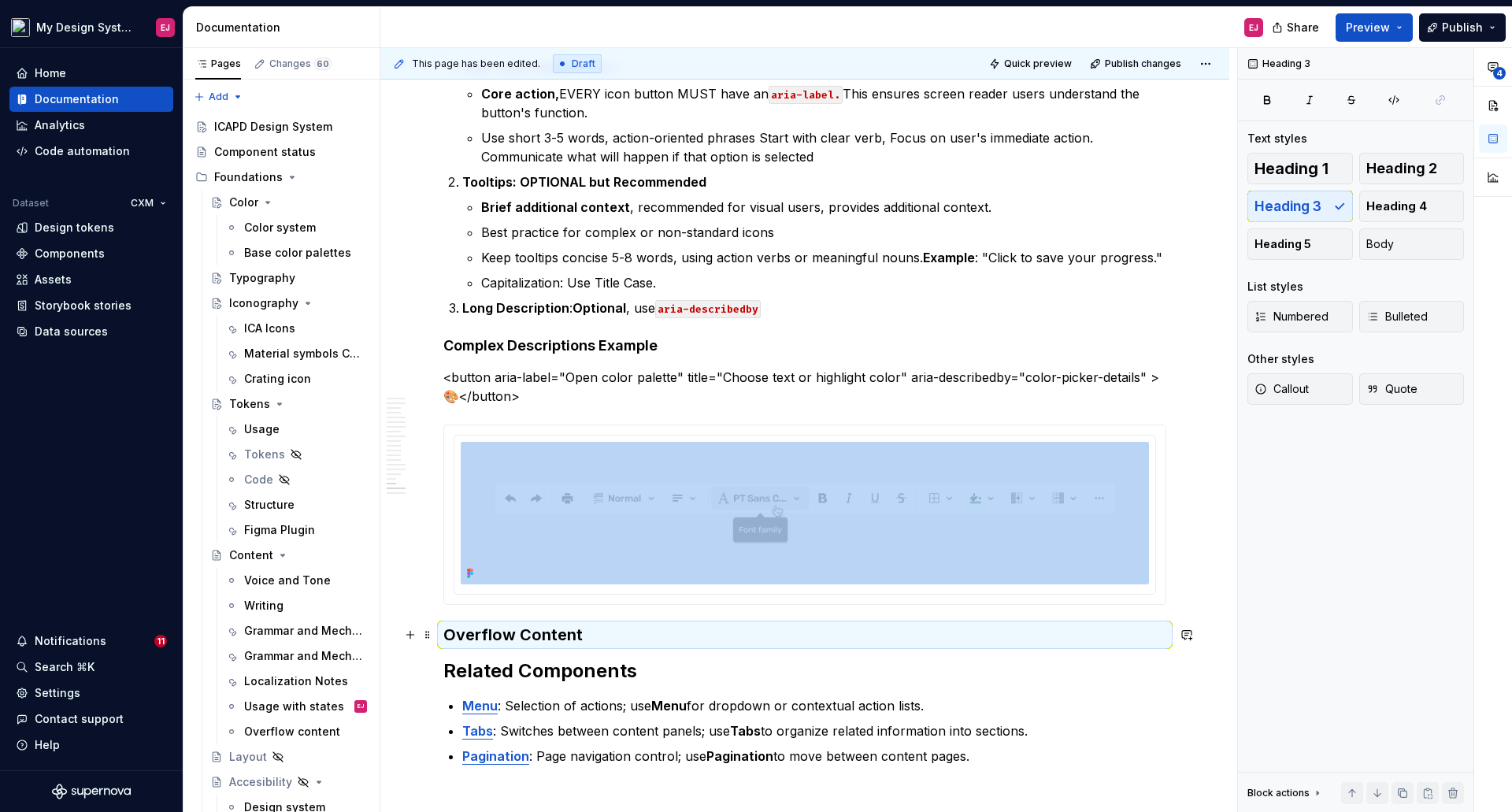
click at [717, 645] on h3 "Overflow Content" at bounding box center [804, 635] width 722 height 22
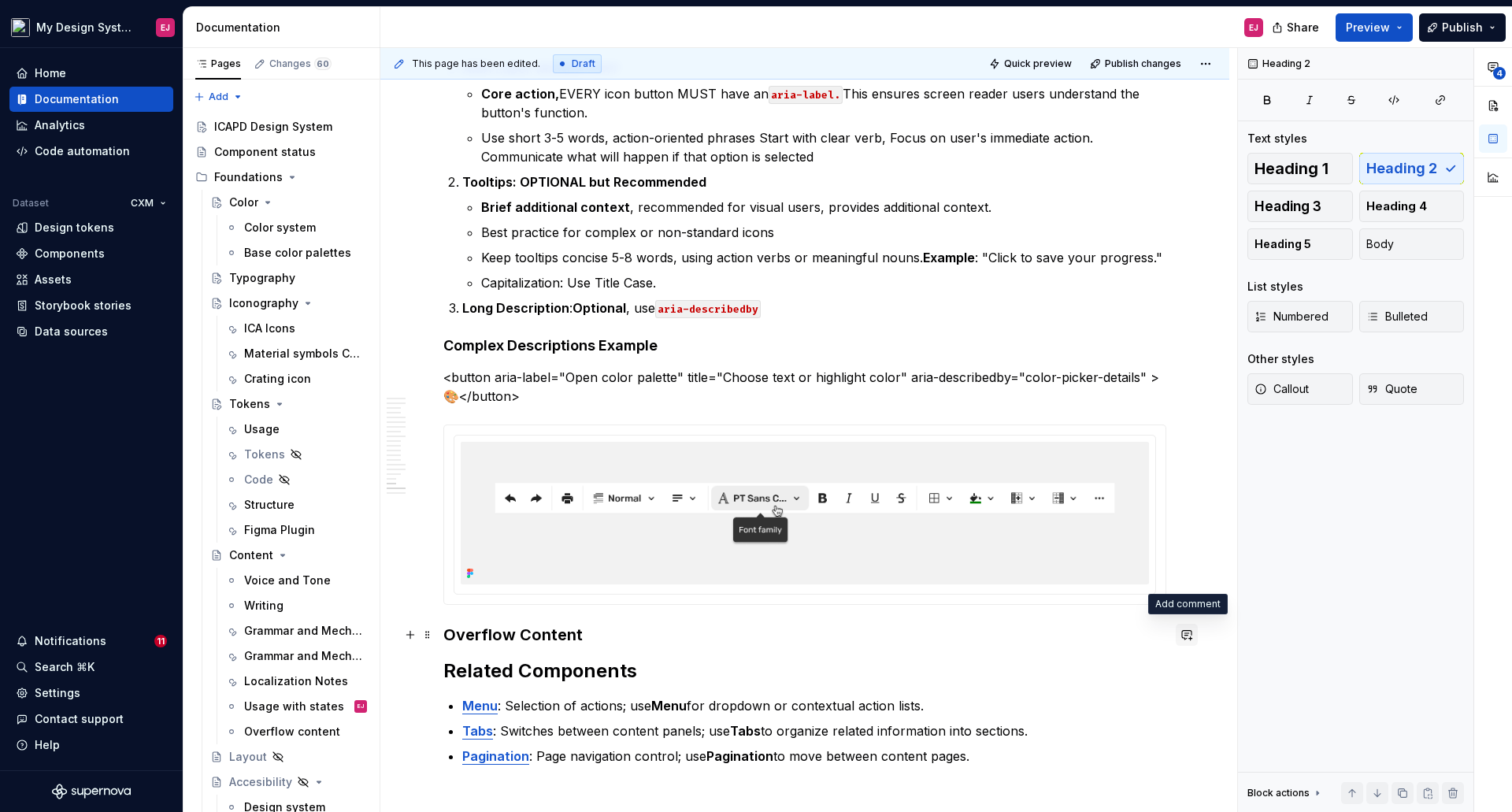
click at [1186, 631] on button "button" at bounding box center [1186, 635] width 22 height 22
click at [961, 683] on icon "Mention someone" at bounding box center [964, 685] width 16 height 16
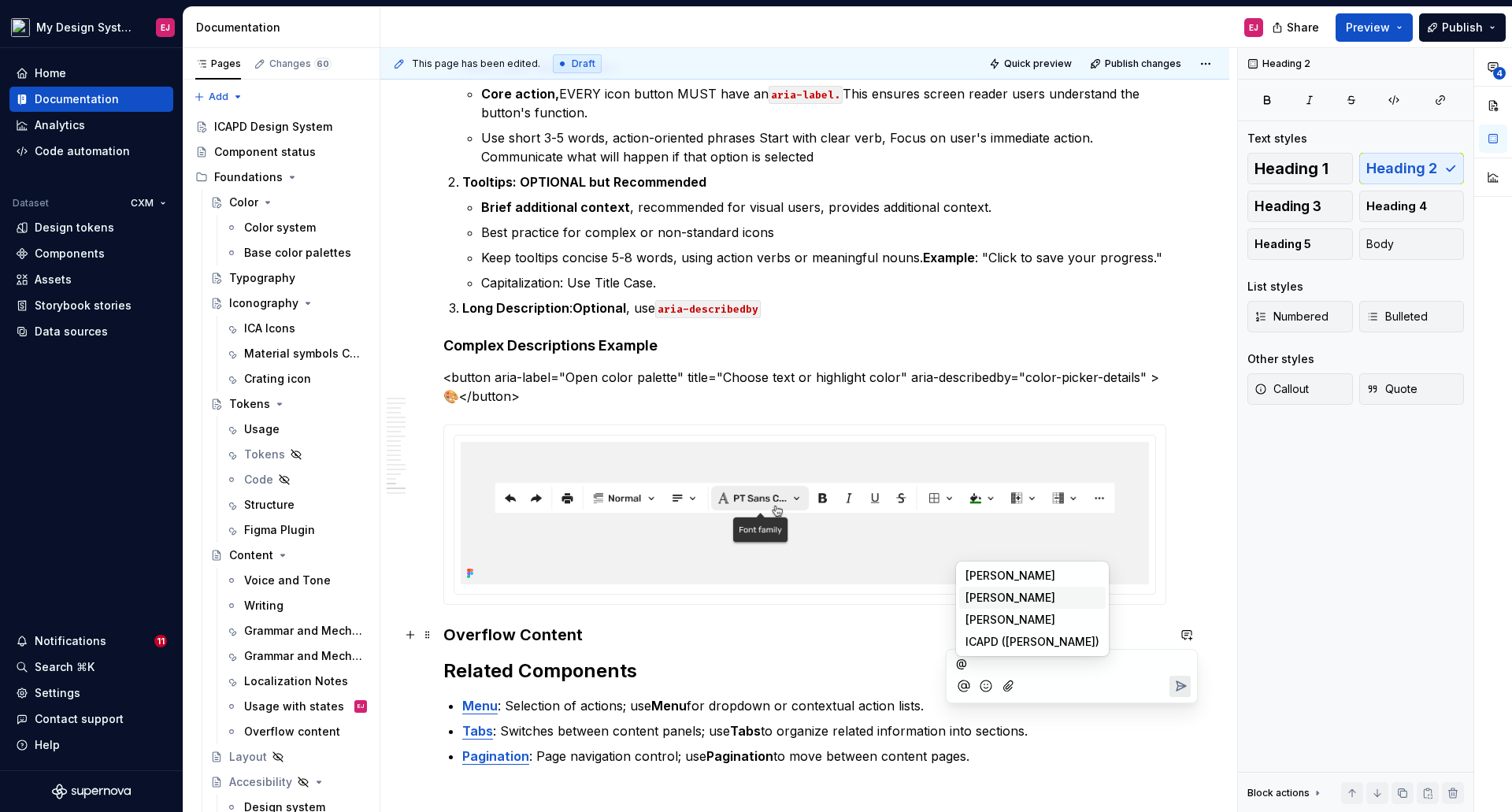
click at [978, 590] on span "[PERSON_NAME]" at bounding box center [1010, 597] width 89 height 16
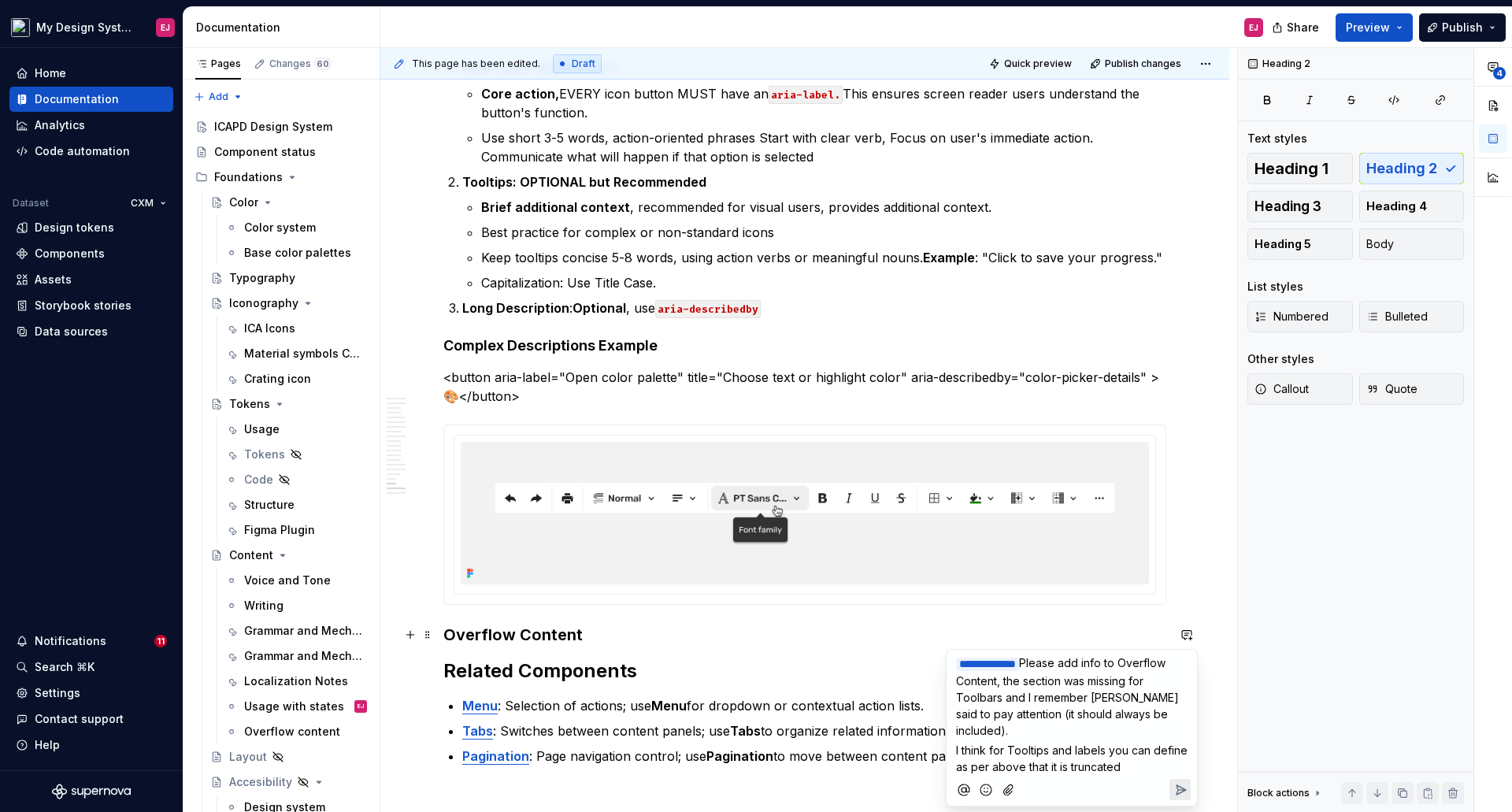
click at [993, 782] on icon "Add emoji" at bounding box center [985, 790] width 16 height 16
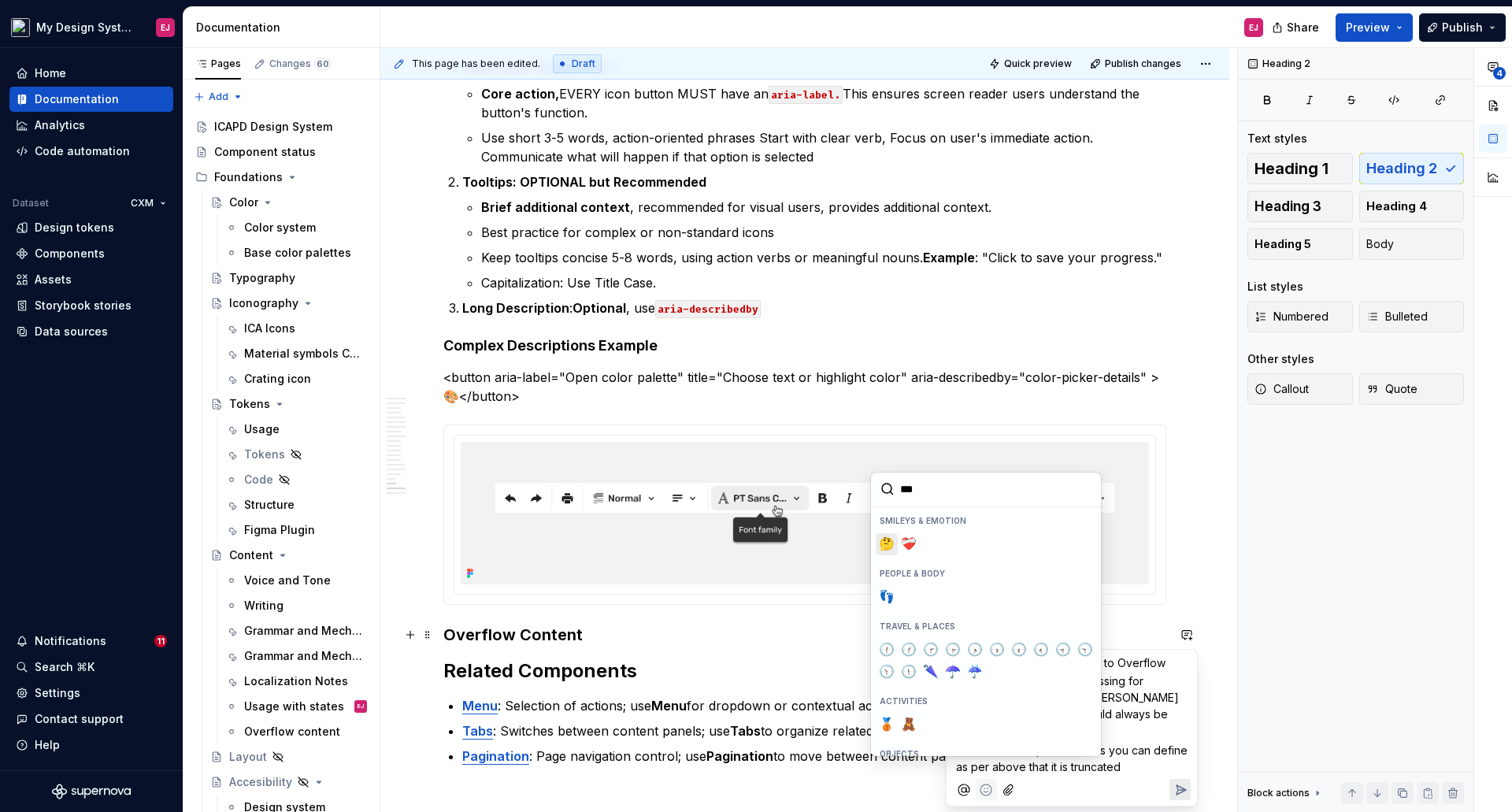
click at [884, 539] on span "🤔" at bounding box center [886, 544] width 12 height 16
type input "***"
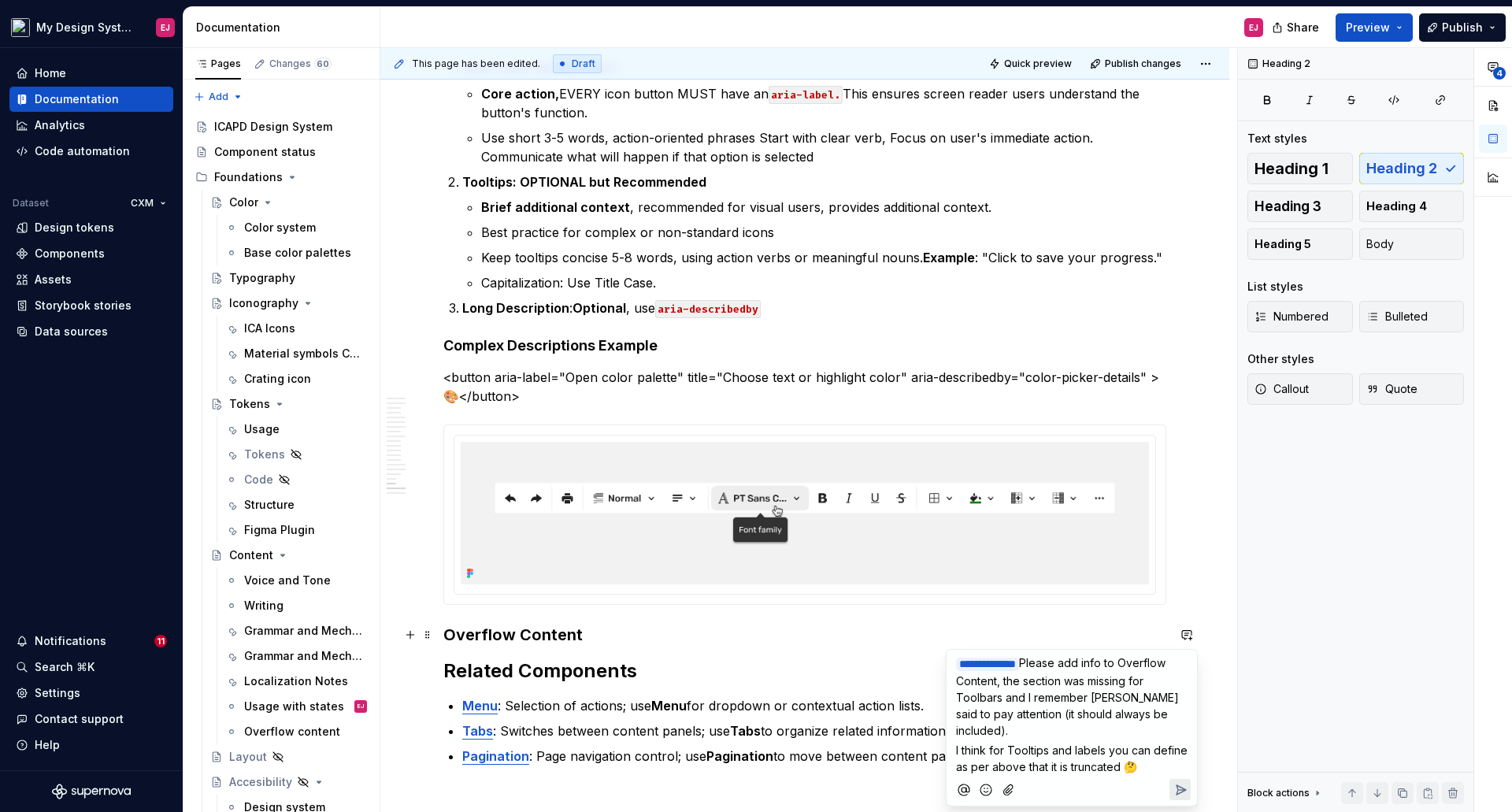
click at [1176, 782] on icon "Send" at bounding box center [1180, 790] width 16 height 16
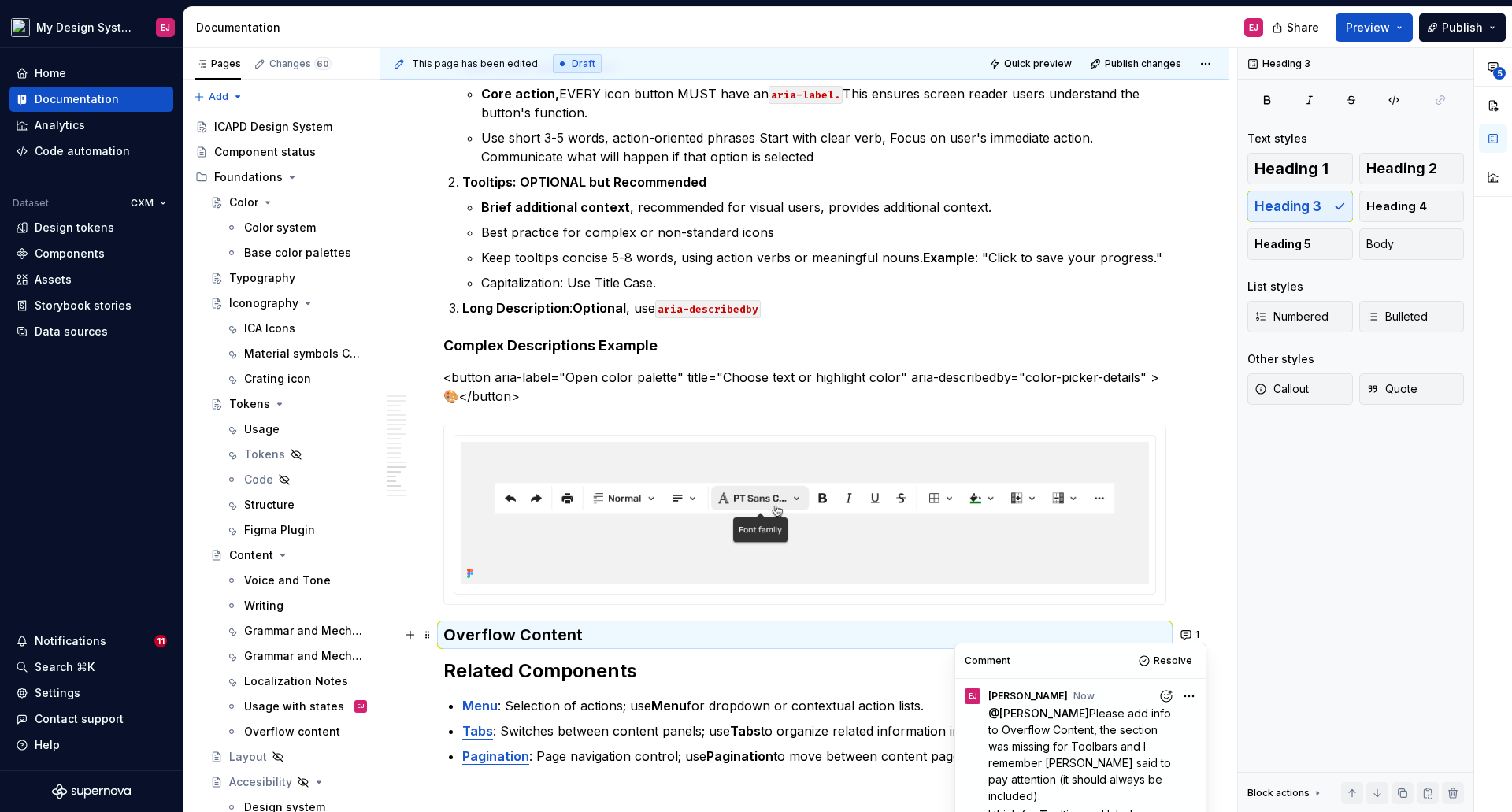
scroll to position [6211, 0]
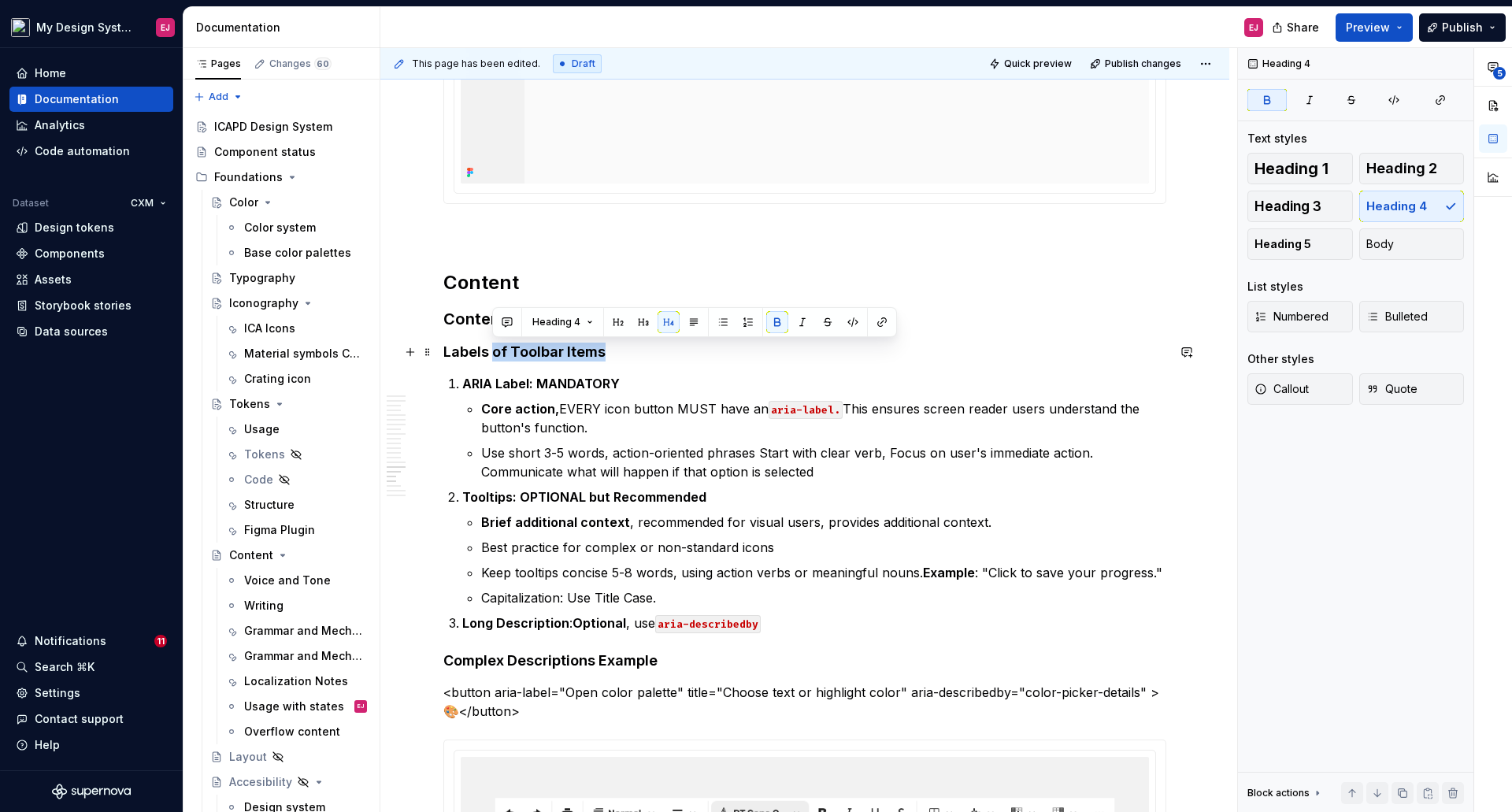
drag, startPoint x: 492, startPoint y: 353, endPoint x: 605, endPoint y: 357, distance: 113.1
click at [605, 357] on strong "Labels of Toolbar Items" at bounding box center [524, 351] width 162 height 17
click at [579, 407] on p "Core action, EVERY icon button MUST have an aria-label. This ensures screen rea…" at bounding box center [824, 418] width 685 height 38
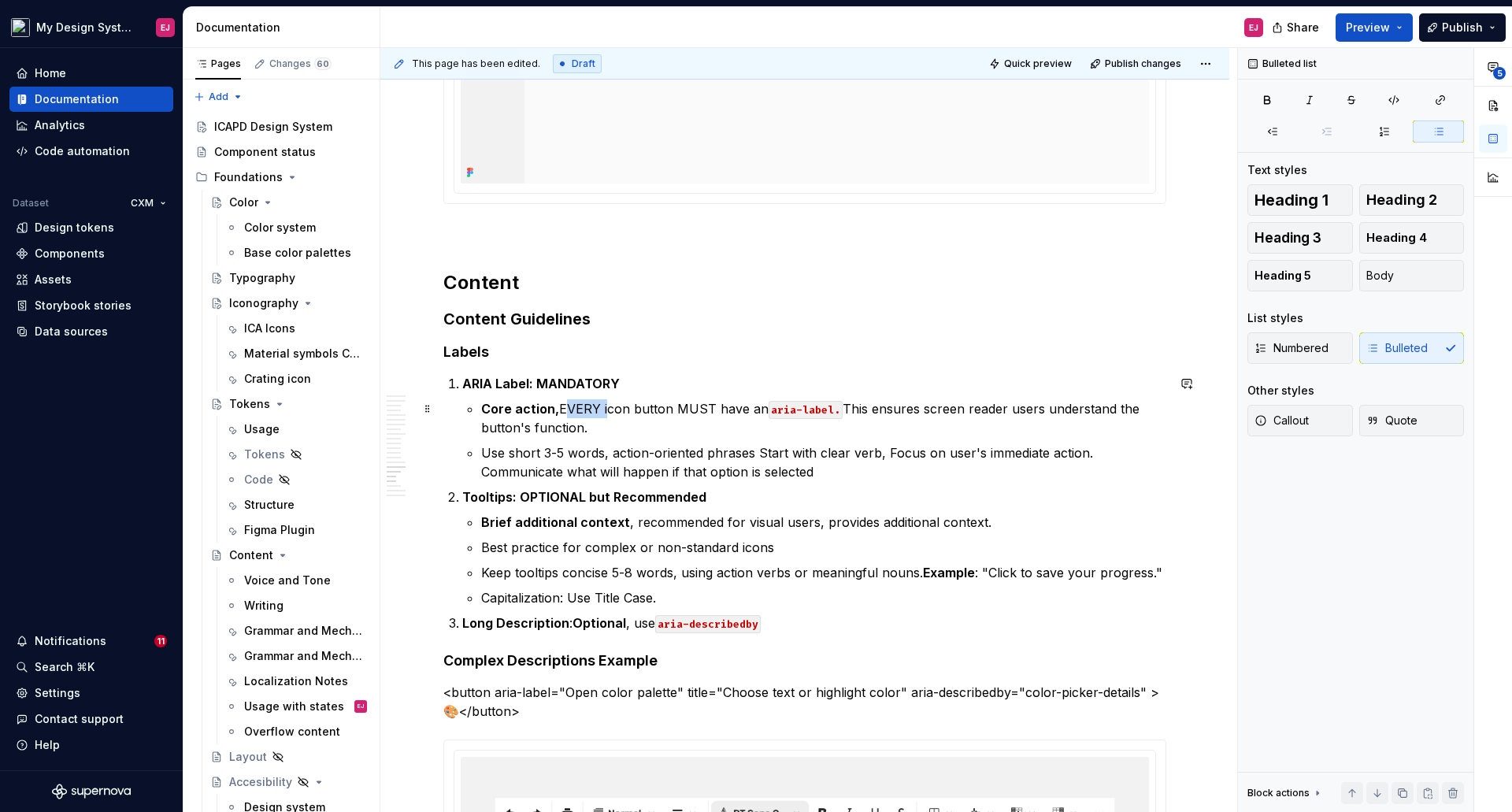
click at [579, 407] on p "Core action, EVERY icon button MUST have an aria-label. This ensures screen rea…" at bounding box center [824, 418] width 685 height 38
click at [681, 403] on p "Core action, every icon button MUST have an aria-label. This ensures screen rea…" at bounding box center [824, 418] width 685 height 38
click at [749, 452] on p "Use short 3-5 words, action-oriented phrases Start with clear verb, Focus on us…" at bounding box center [824, 462] width 685 height 38
click at [761, 453] on p "Use short 3-5 words, action-oriented phrases Start with clear verb, Focus on us…" at bounding box center [824, 462] width 685 height 38
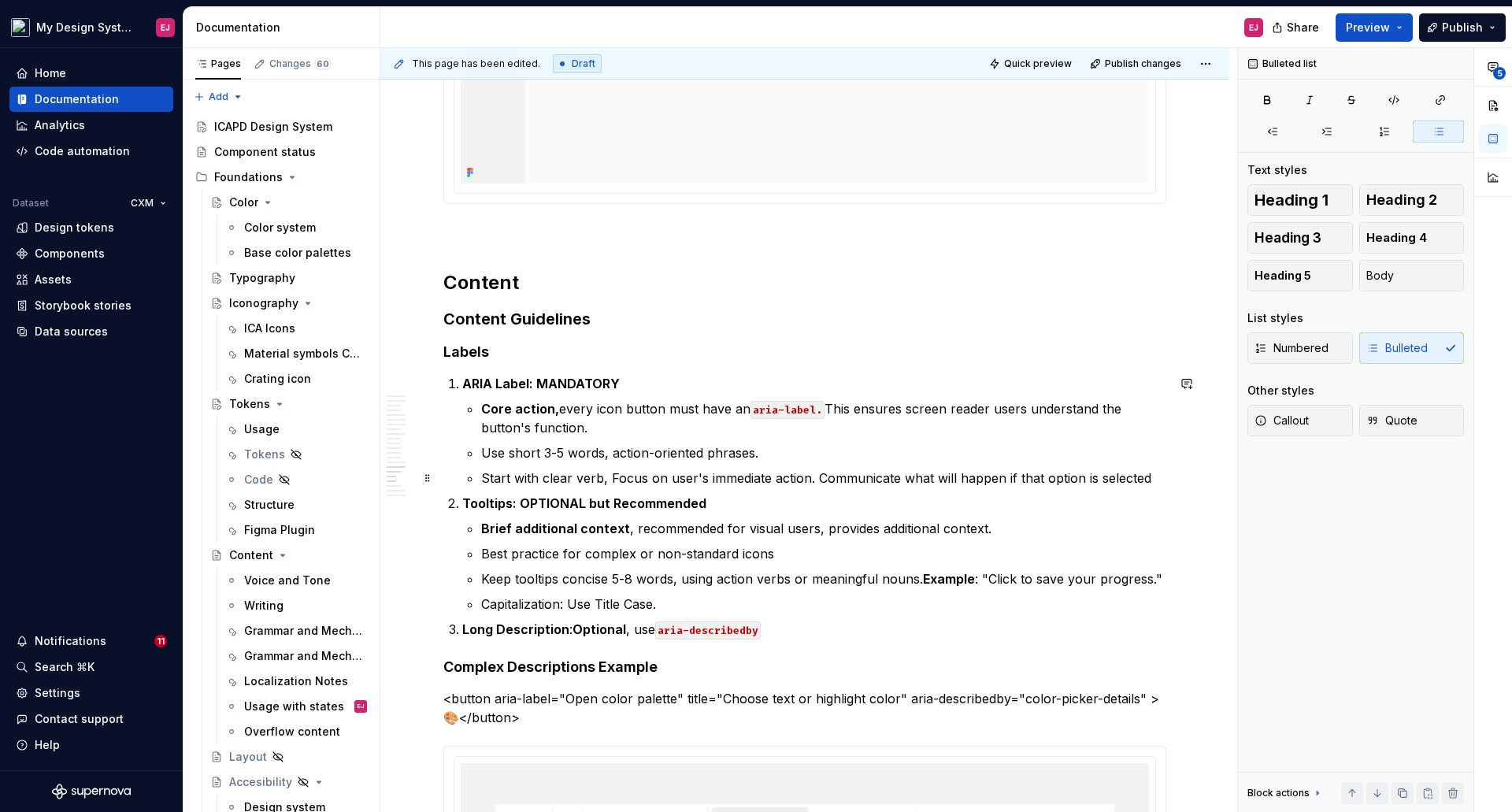
click at [543, 481] on p "Start with clear verb, Focus on user's immediate action. Communicate what will …" at bounding box center [824, 477] width 685 height 19
click at [624, 476] on p "Start with a clear verb, Focus on user's immediate action. Communicate what wil…" at bounding box center [824, 477] width 685 height 19
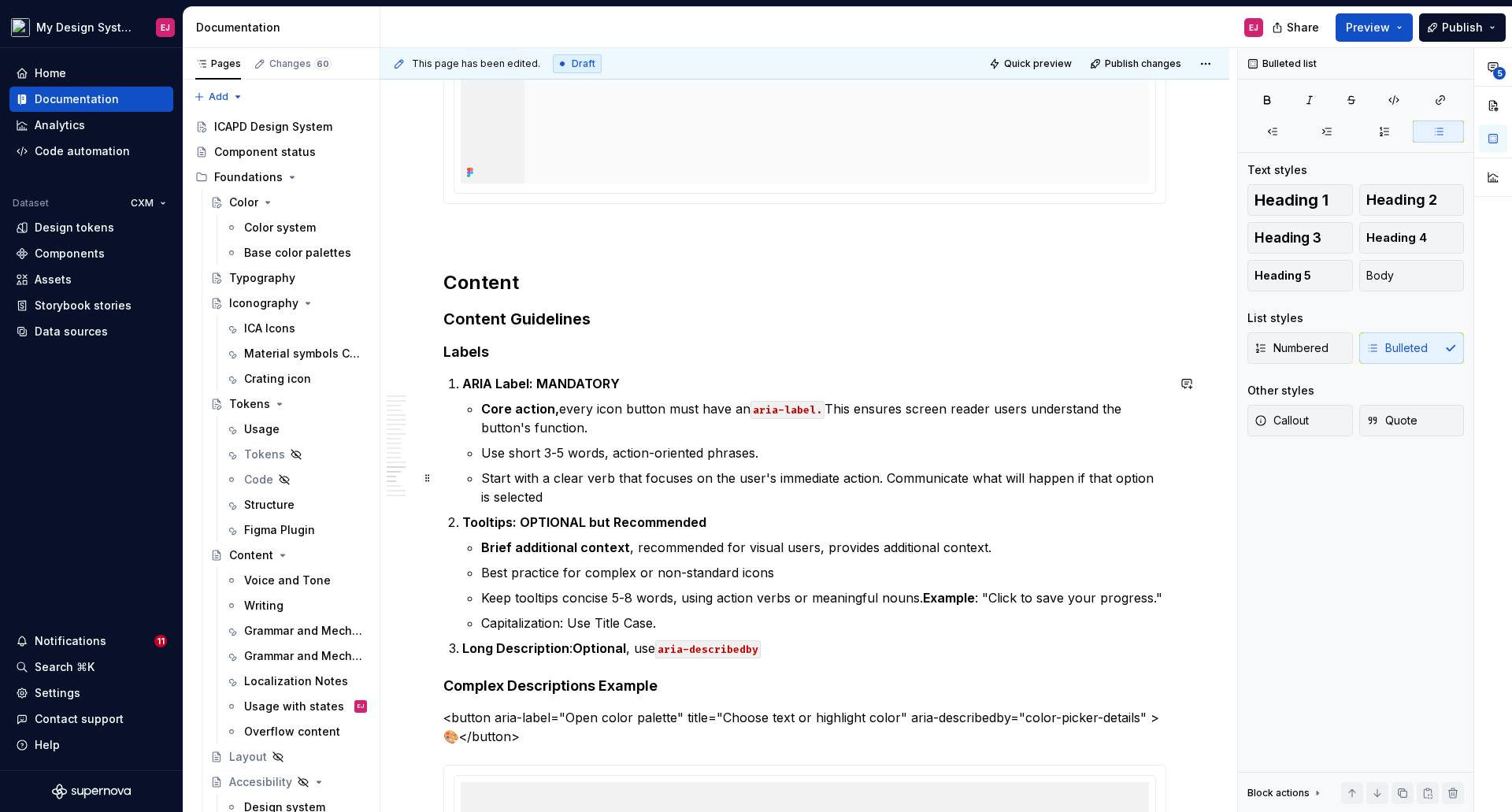
click at [558, 491] on p "Start with a clear verb that focuses on the user's immediate action. Communicat…" at bounding box center [824, 487] width 685 height 38
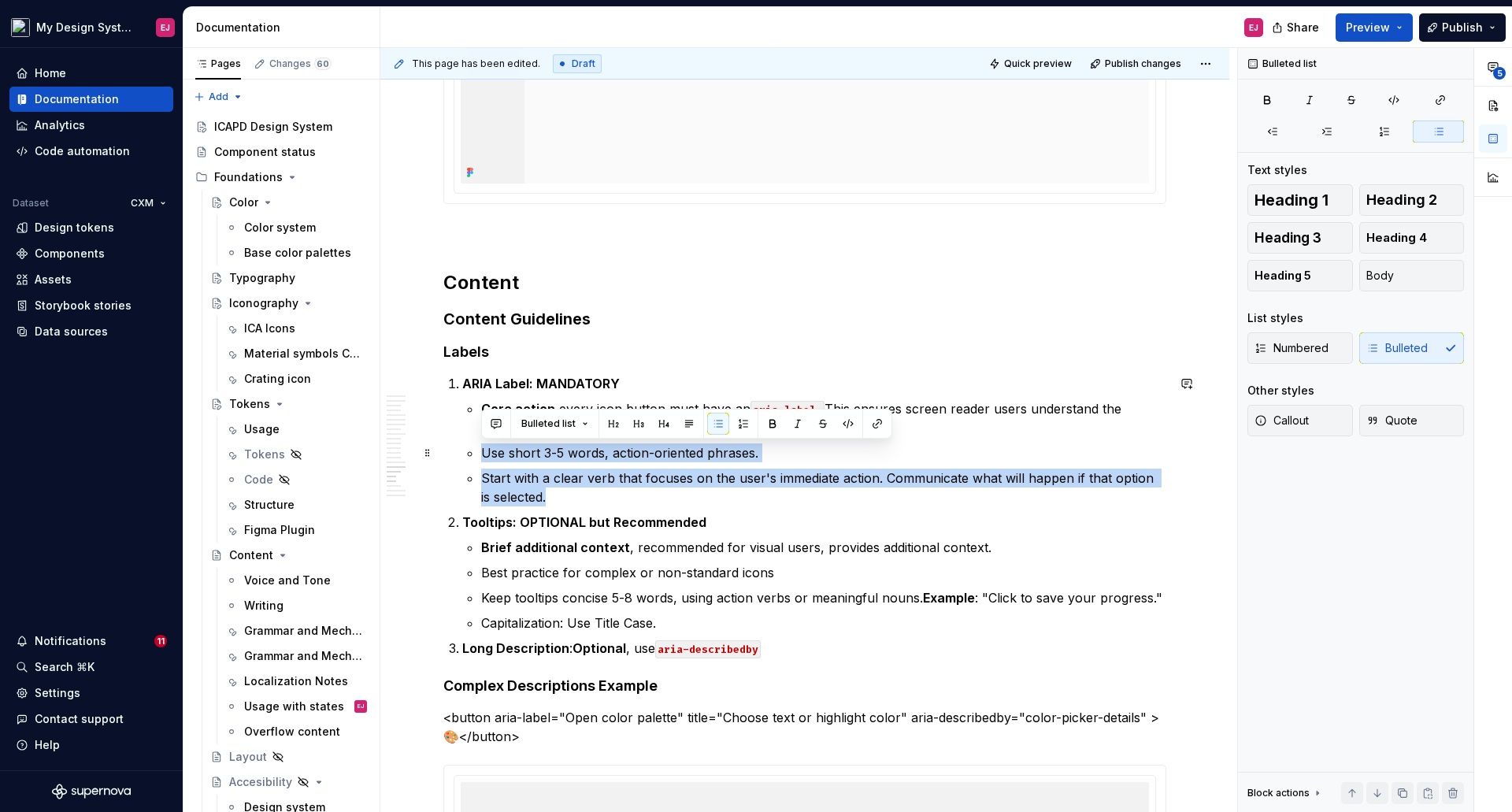
drag, startPoint x: 543, startPoint y: 500, endPoint x: 466, endPoint y: 453, distance: 90.2
click at [466, 453] on li "ARIA Label: MANDATORY Core action, every icon button must have an aria-label. T…" at bounding box center [814, 440] width 704 height 133
copy ul "Use short 3-5 words, action-oriented phrases. Start with a clear verb that focu…"
click at [517, 354] on h4 "Labels" at bounding box center [804, 351] width 722 height 19
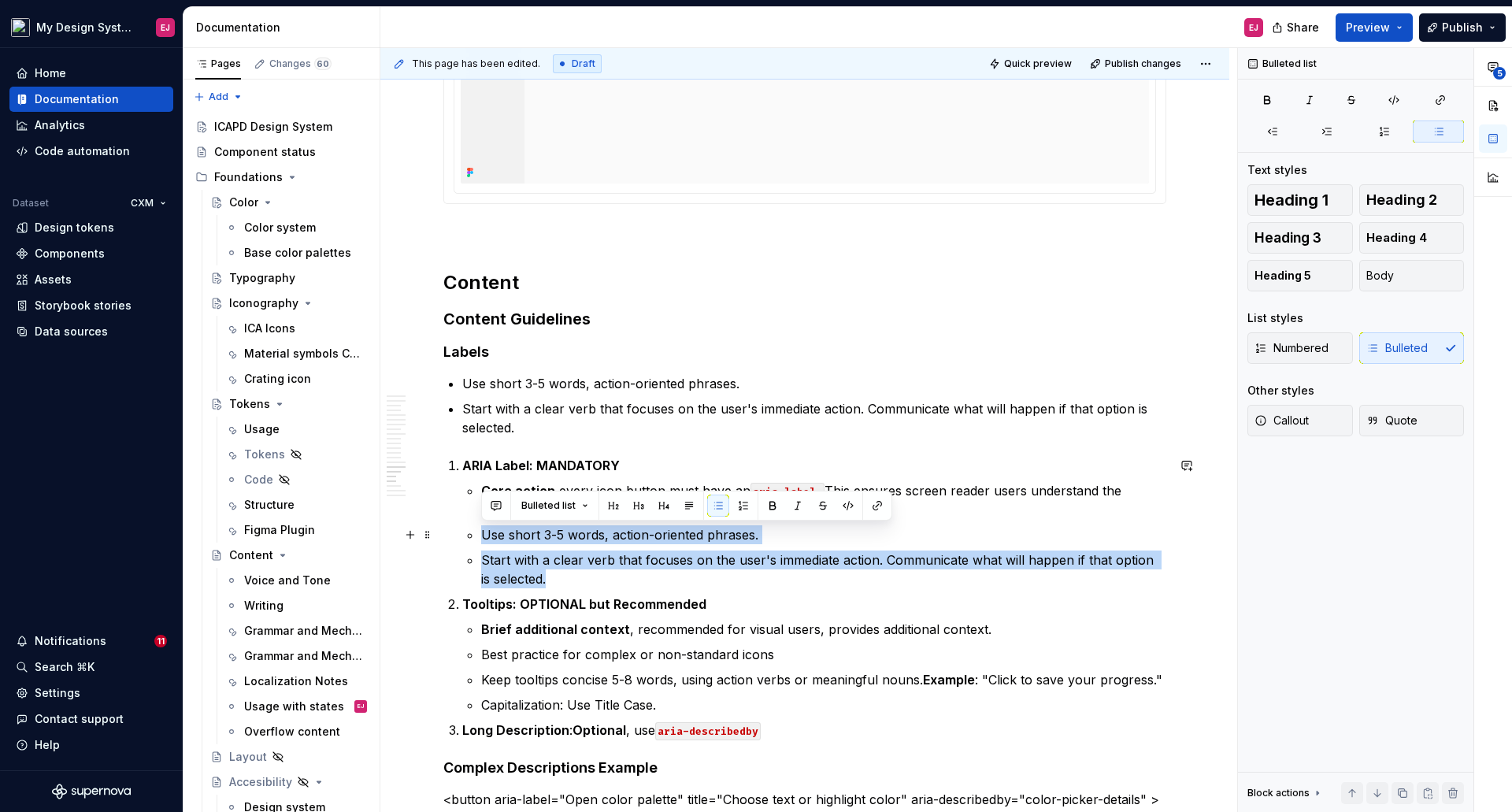
drag, startPoint x: 539, startPoint y: 573, endPoint x: 472, endPoint y: 536, distance: 76.5
click at [472, 536] on li "ARIA Label: MANDATORY Core action, every icon button must have an aria-label. T…" at bounding box center [814, 522] width 704 height 133
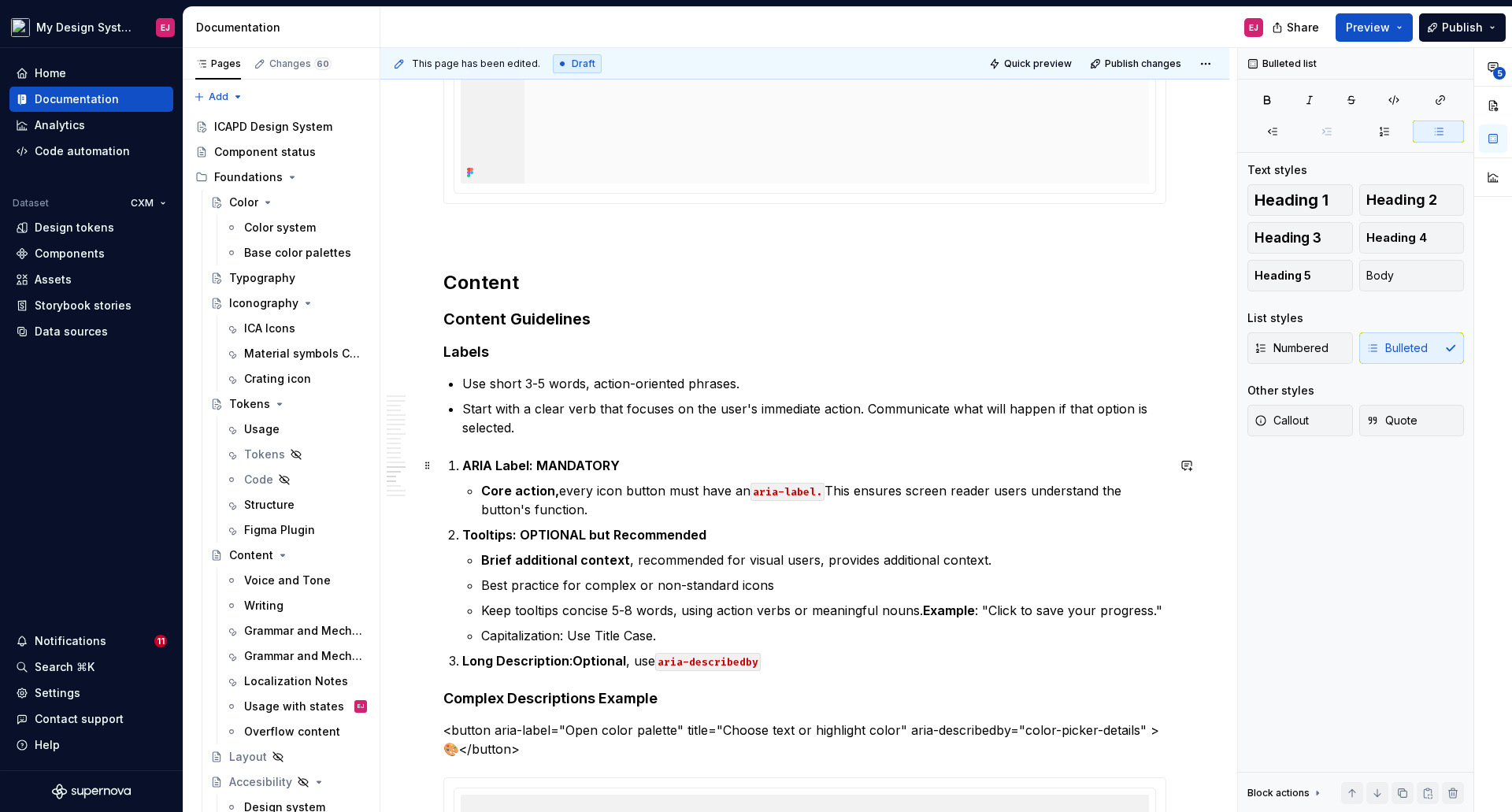
click at [462, 466] on strong "ARIA Label: MANDATORY" at bounding box center [541, 465] width 157 height 16
click at [1273, 343] on div "Numbered Bulleted" at bounding box center [1355, 348] width 216 height 31
click at [1292, 350] on div "Numbered Bulleted" at bounding box center [1355, 348] width 216 height 31
click at [464, 463] on strong "ARIA Label: MANDATORY" at bounding box center [541, 465] width 157 height 16
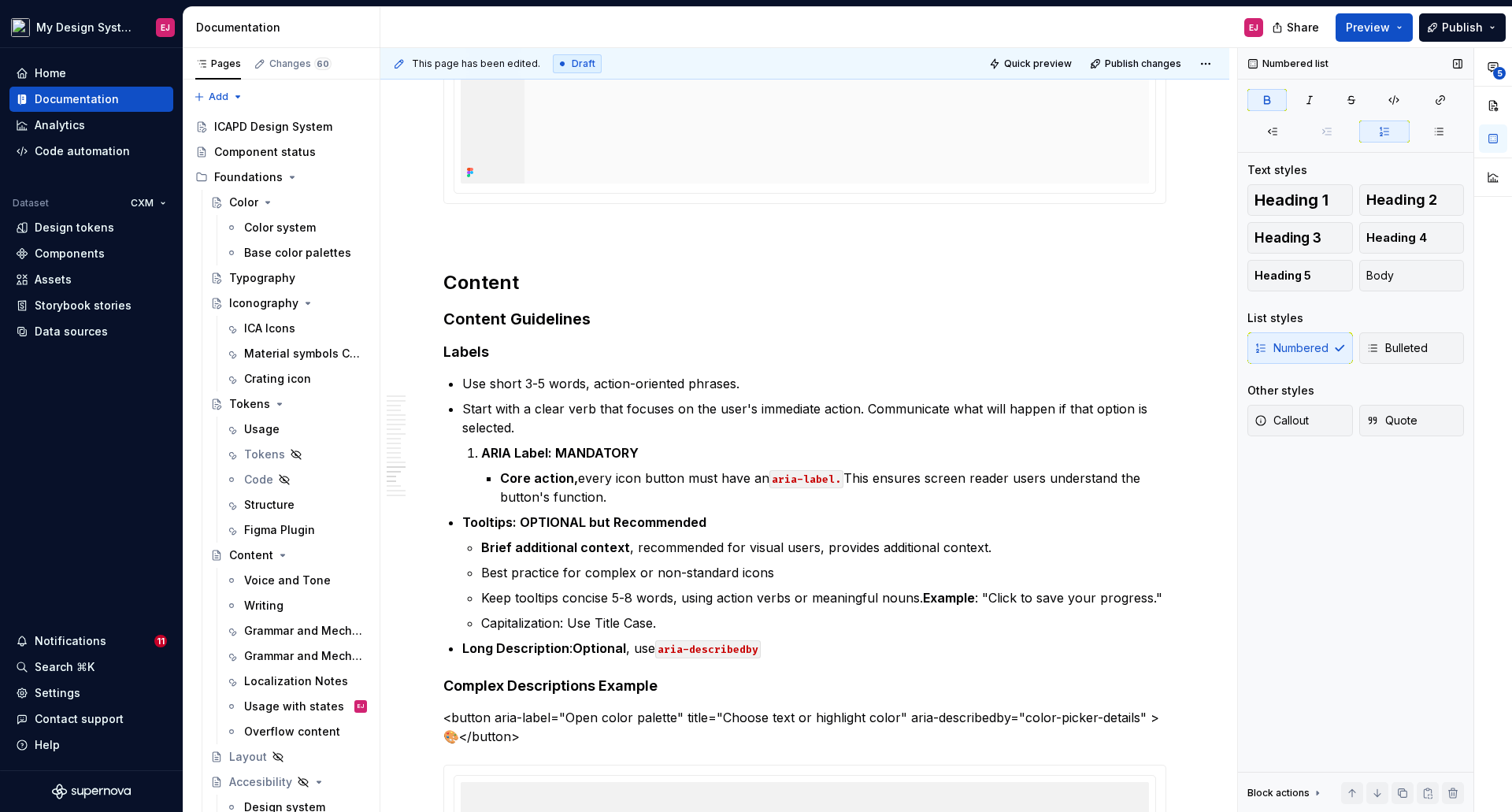
click at [1300, 349] on div "Numbered Bulleted" at bounding box center [1355, 348] width 216 height 31
click at [1382, 273] on span "Body" at bounding box center [1379, 275] width 27 height 16
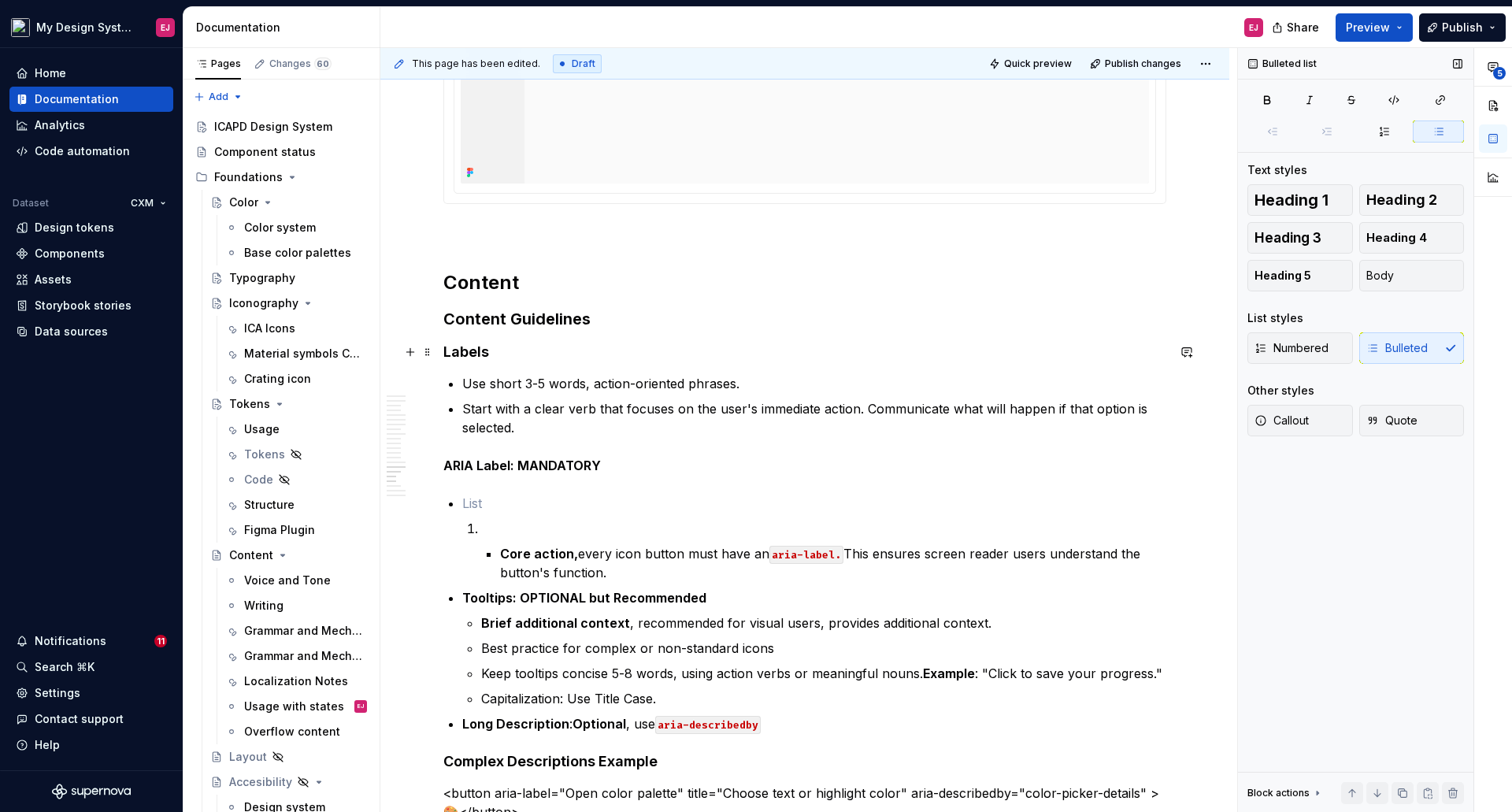
click at [458, 356] on strong "Labels" at bounding box center [466, 351] width 46 height 17
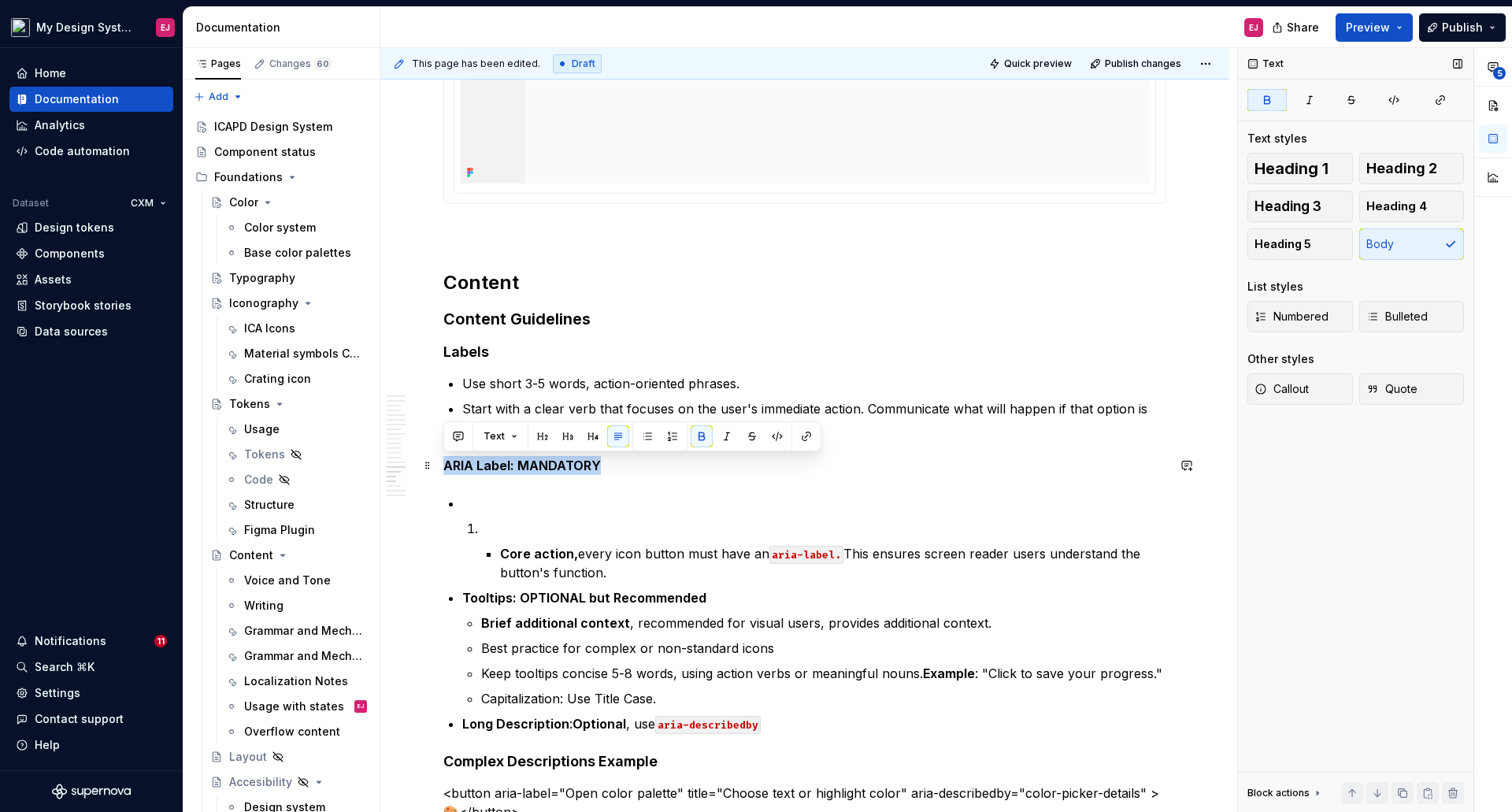
drag, startPoint x: 603, startPoint y: 465, endPoint x: 440, endPoint y: 472, distance: 163.2
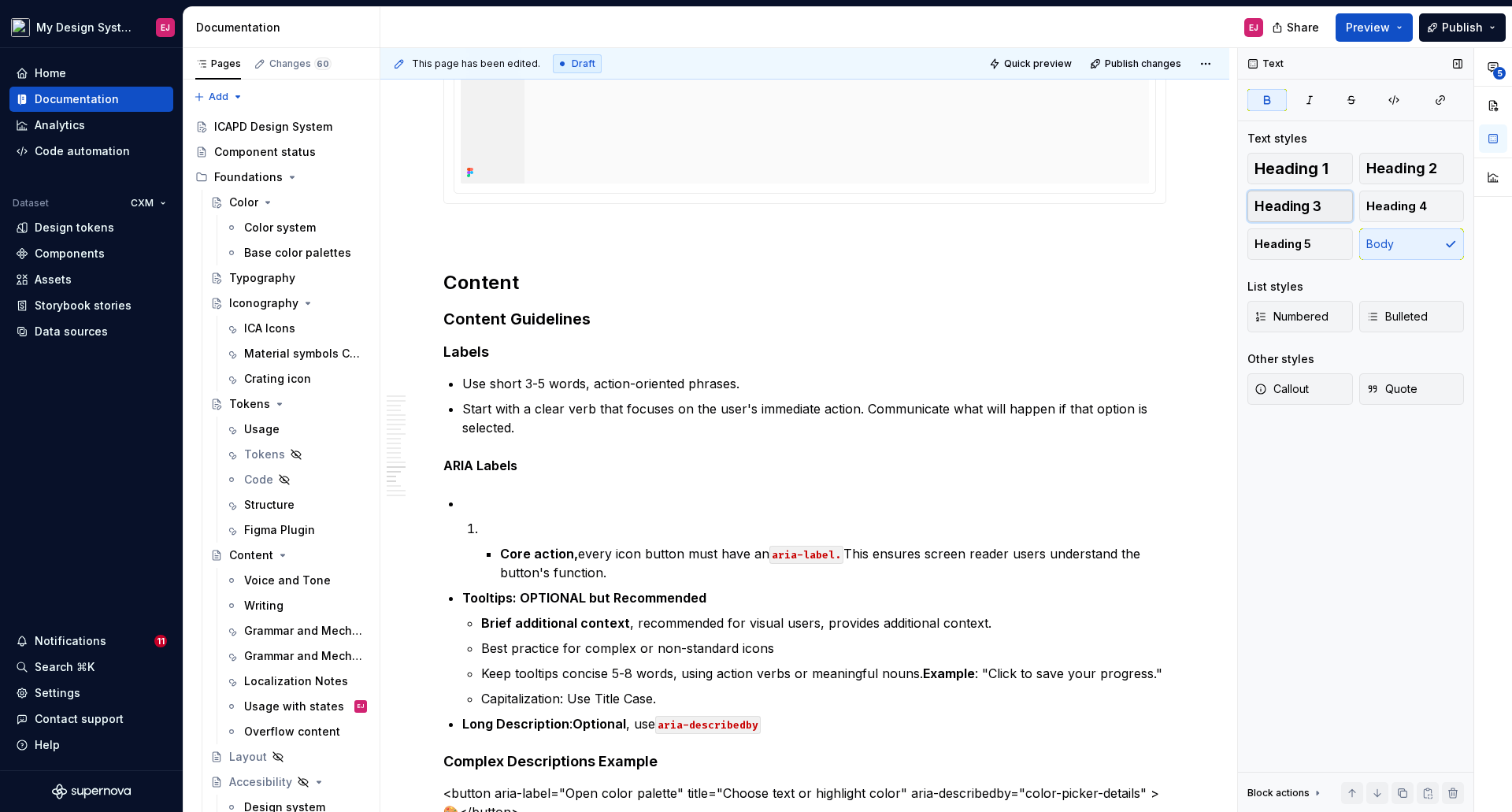
click at [1266, 204] on span "Heading 3" at bounding box center [1287, 205] width 67 height 16
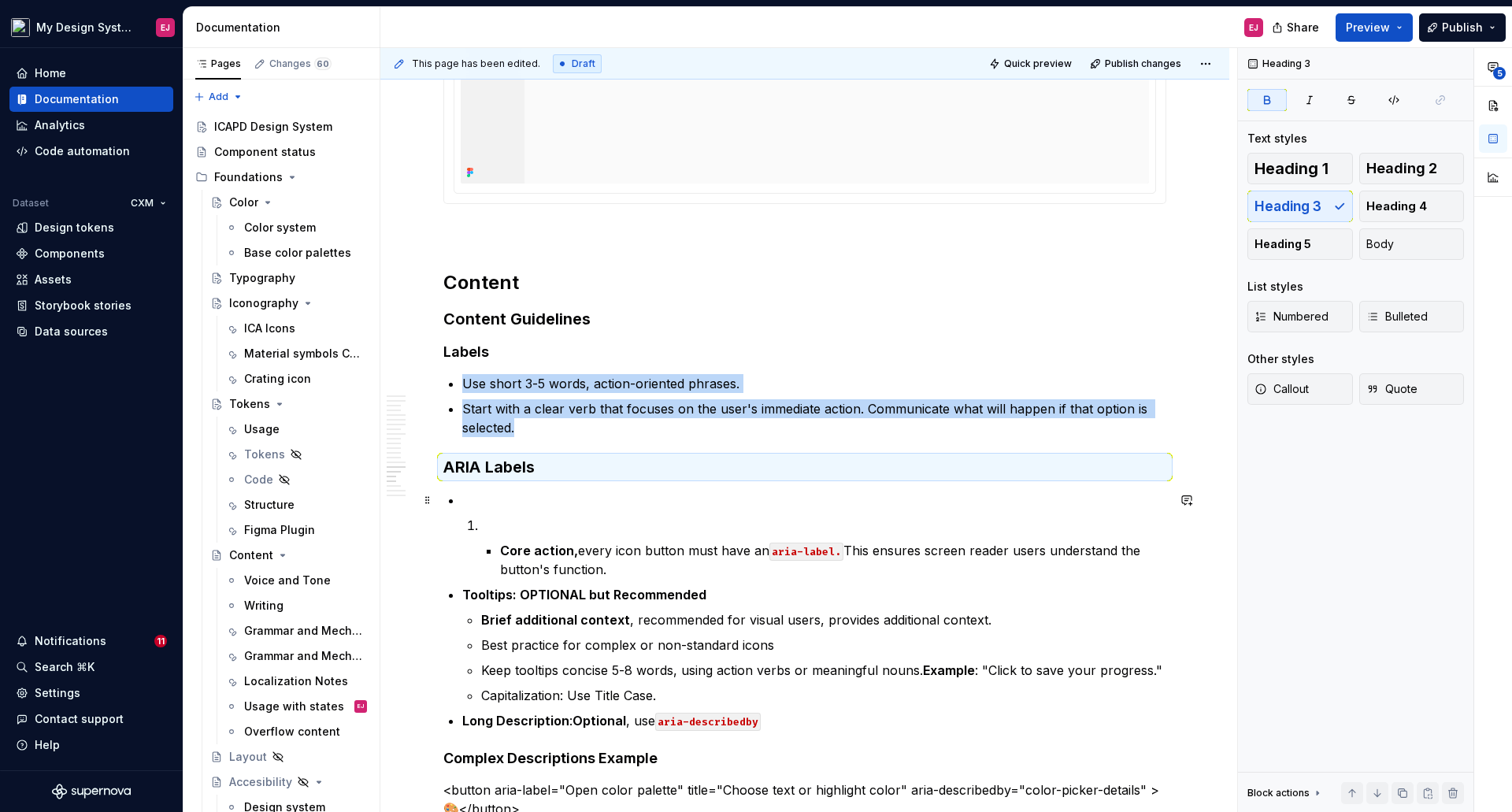
click at [500, 499] on p at bounding box center [814, 500] width 704 height 19
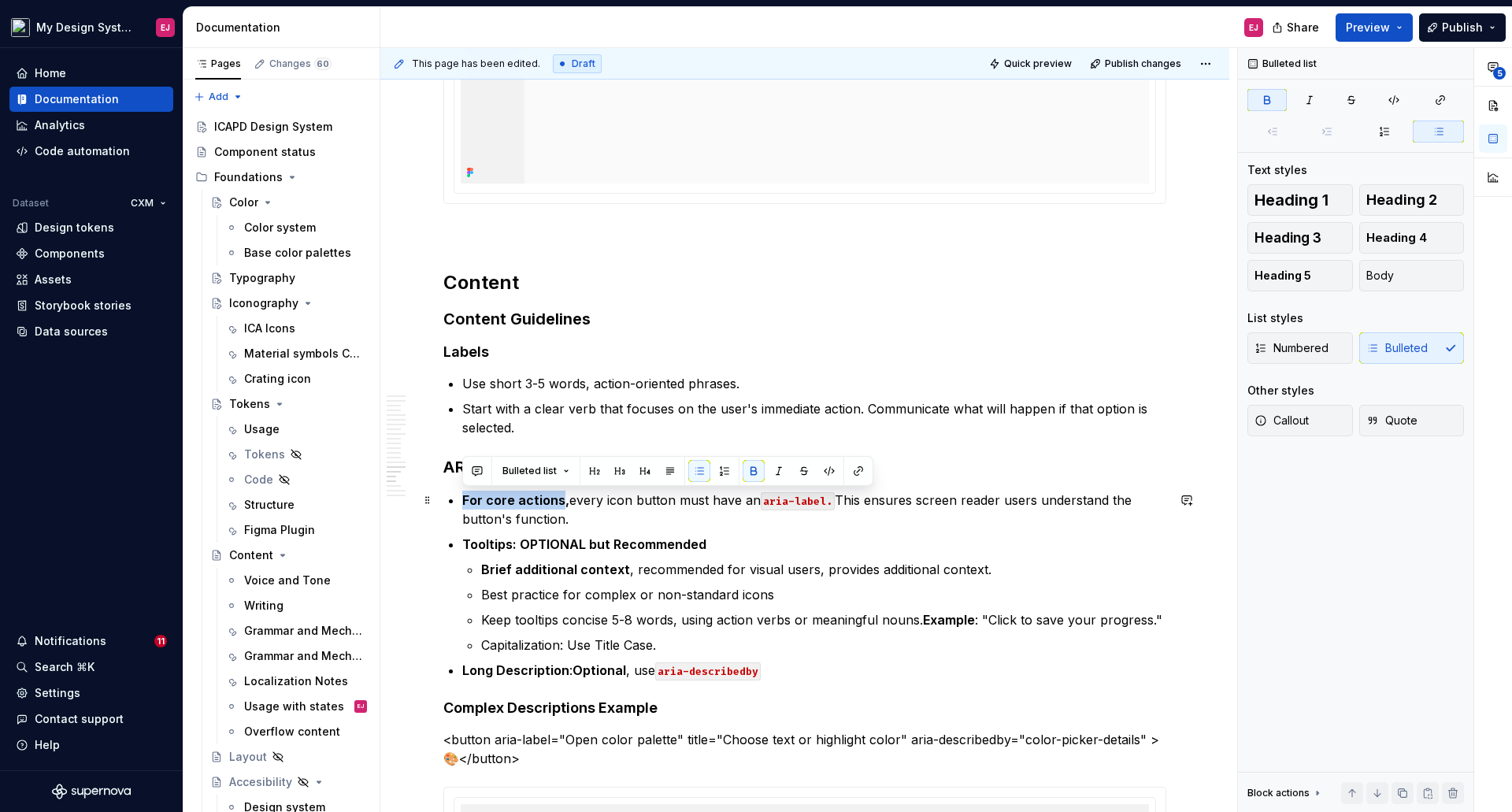
drag, startPoint x: 481, startPoint y: 500, endPoint x: 562, endPoint y: 500, distance: 81.0
click at [562, 500] on strong "For core actions," at bounding box center [515, 500] width 107 height 16
click at [751, 467] on button "button" at bounding box center [753, 471] width 22 height 22
click at [688, 520] on p "For core actions , every icon button must have an aria-label. This ensures scre…" at bounding box center [814, 510] width 704 height 38
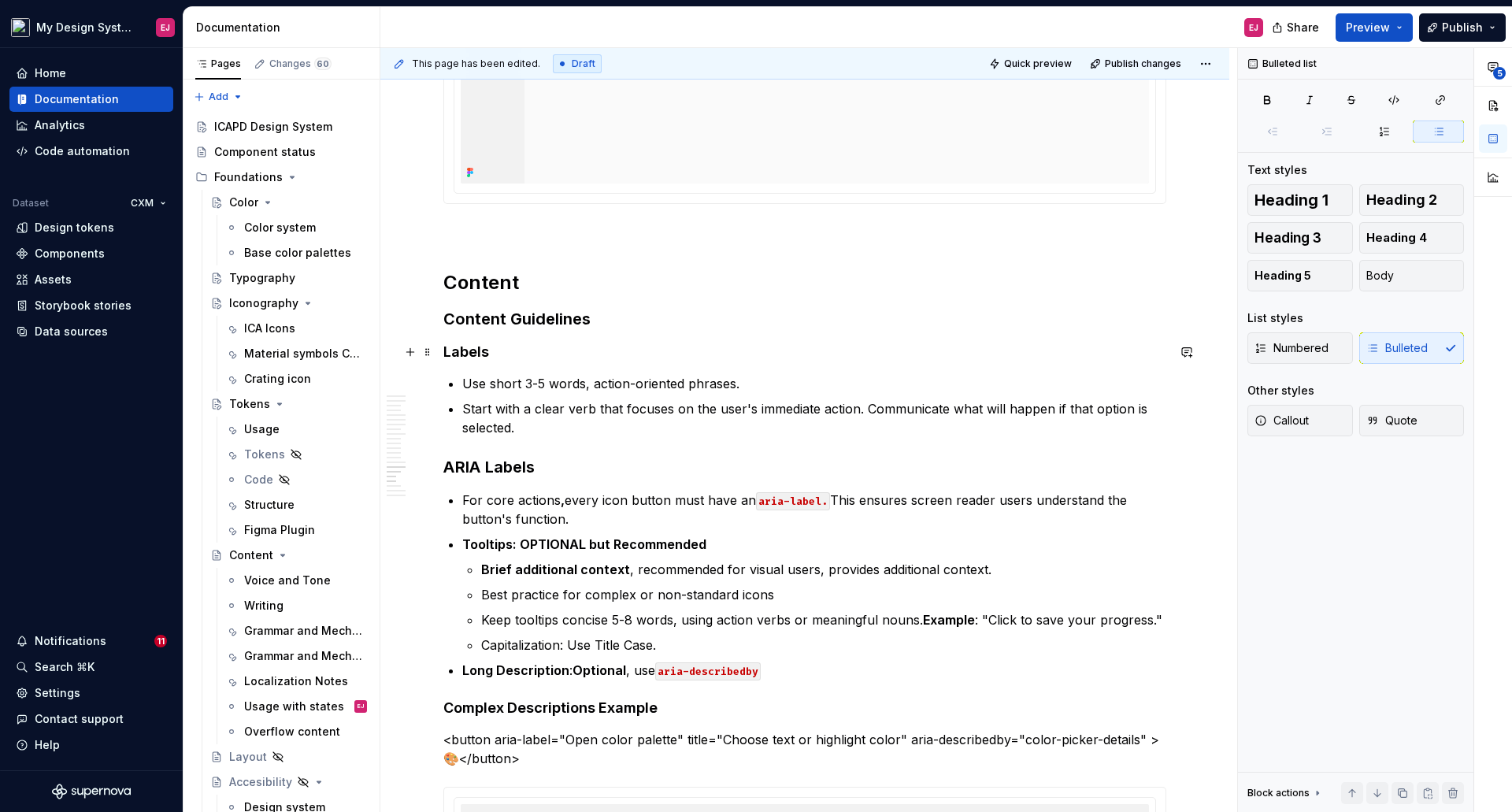
click at [461, 348] on strong "Labels" at bounding box center [466, 351] width 46 height 17
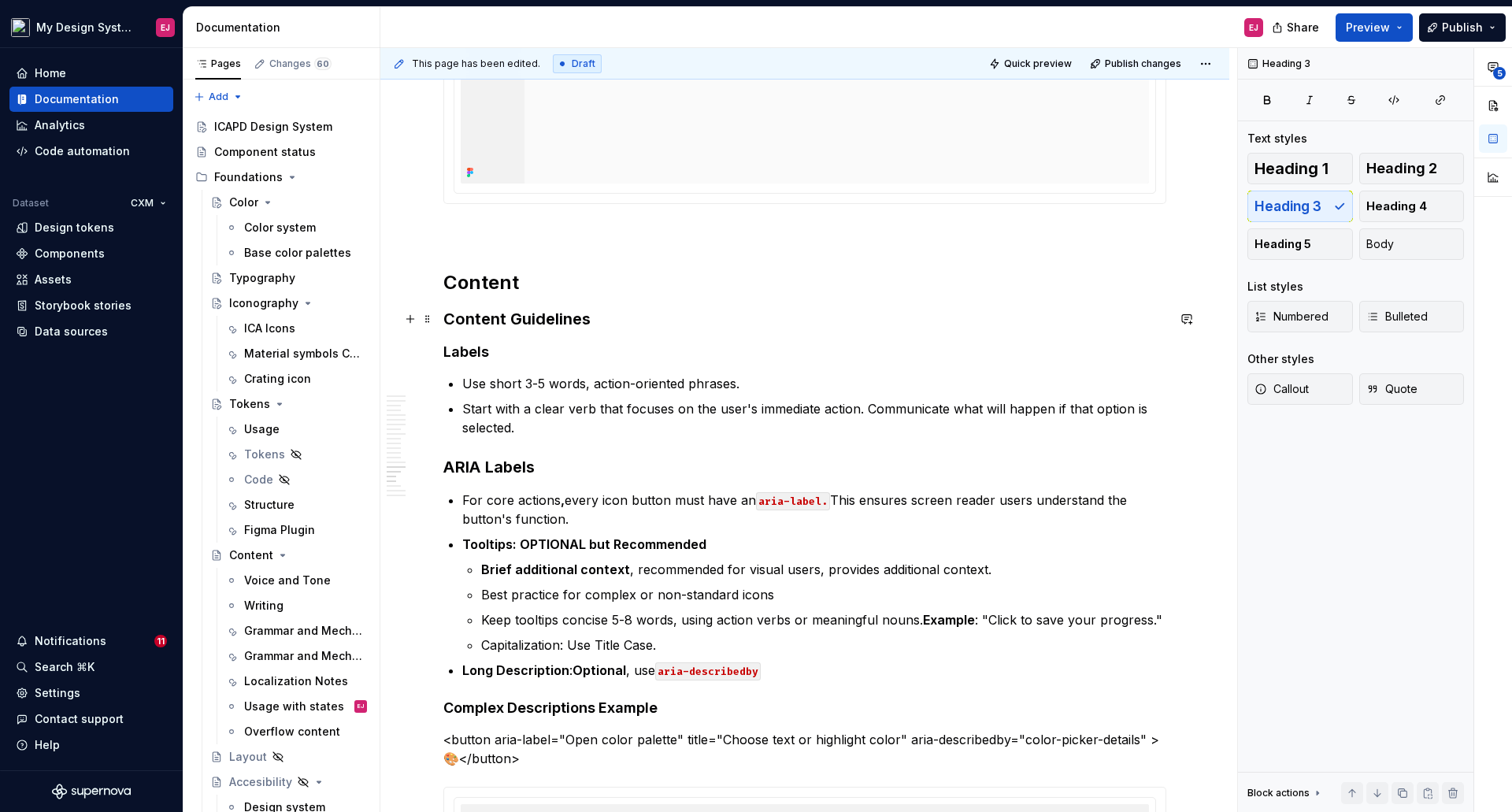
click at [488, 317] on h3 "Content Guidelines" at bounding box center [804, 319] width 722 height 22
click at [467, 353] on strong "Labels" at bounding box center [466, 351] width 46 height 17
click at [493, 468] on strong "ARIA Labels" at bounding box center [489, 466] width 91 height 19
click at [1380, 207] on span "Heading 4" at bounding box center [1396, 205] width 60 height 16
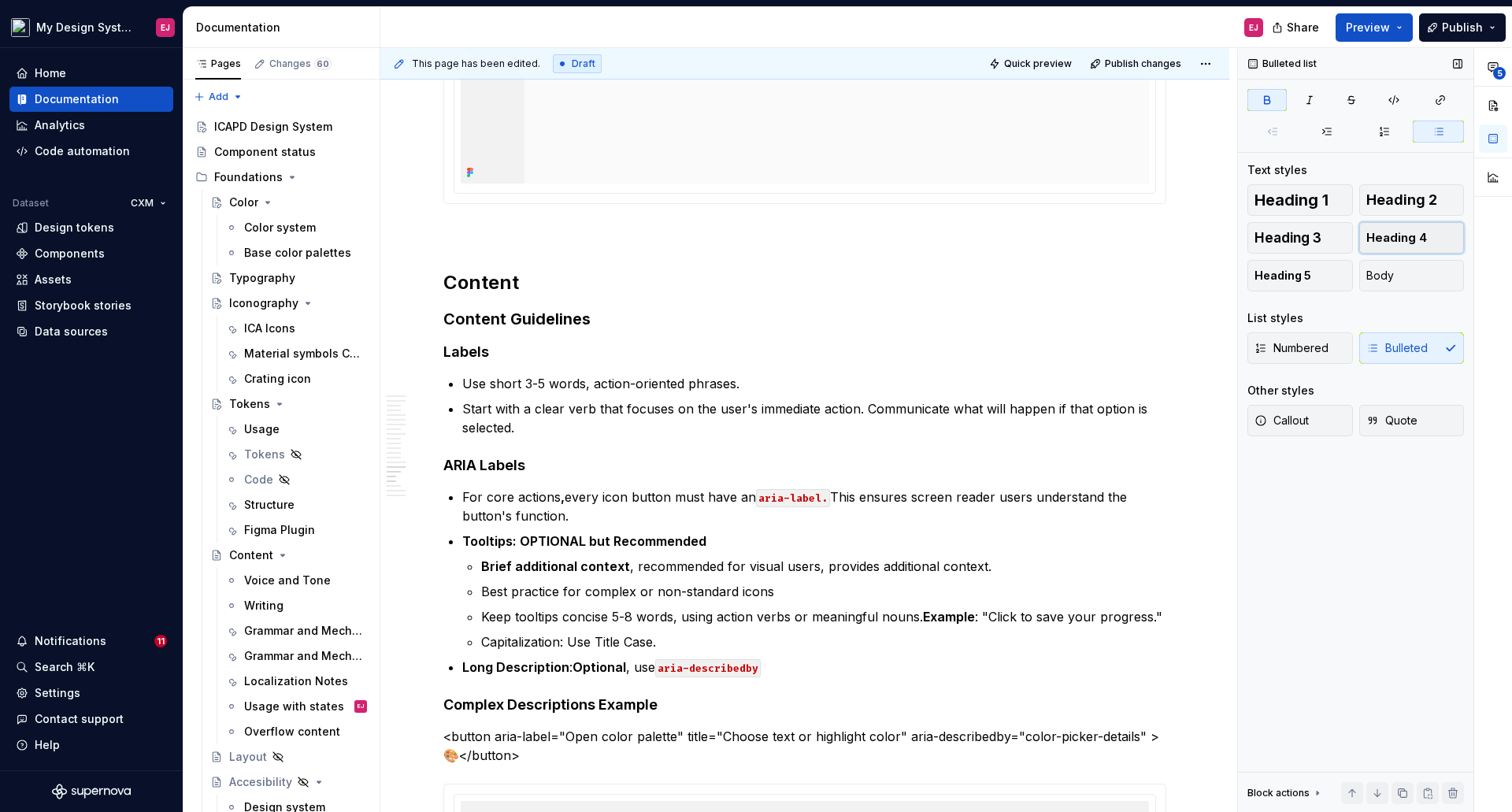
click at [1417, 238] on span "Heading 4" at bounding box center [1396, 238] width 60 height 16
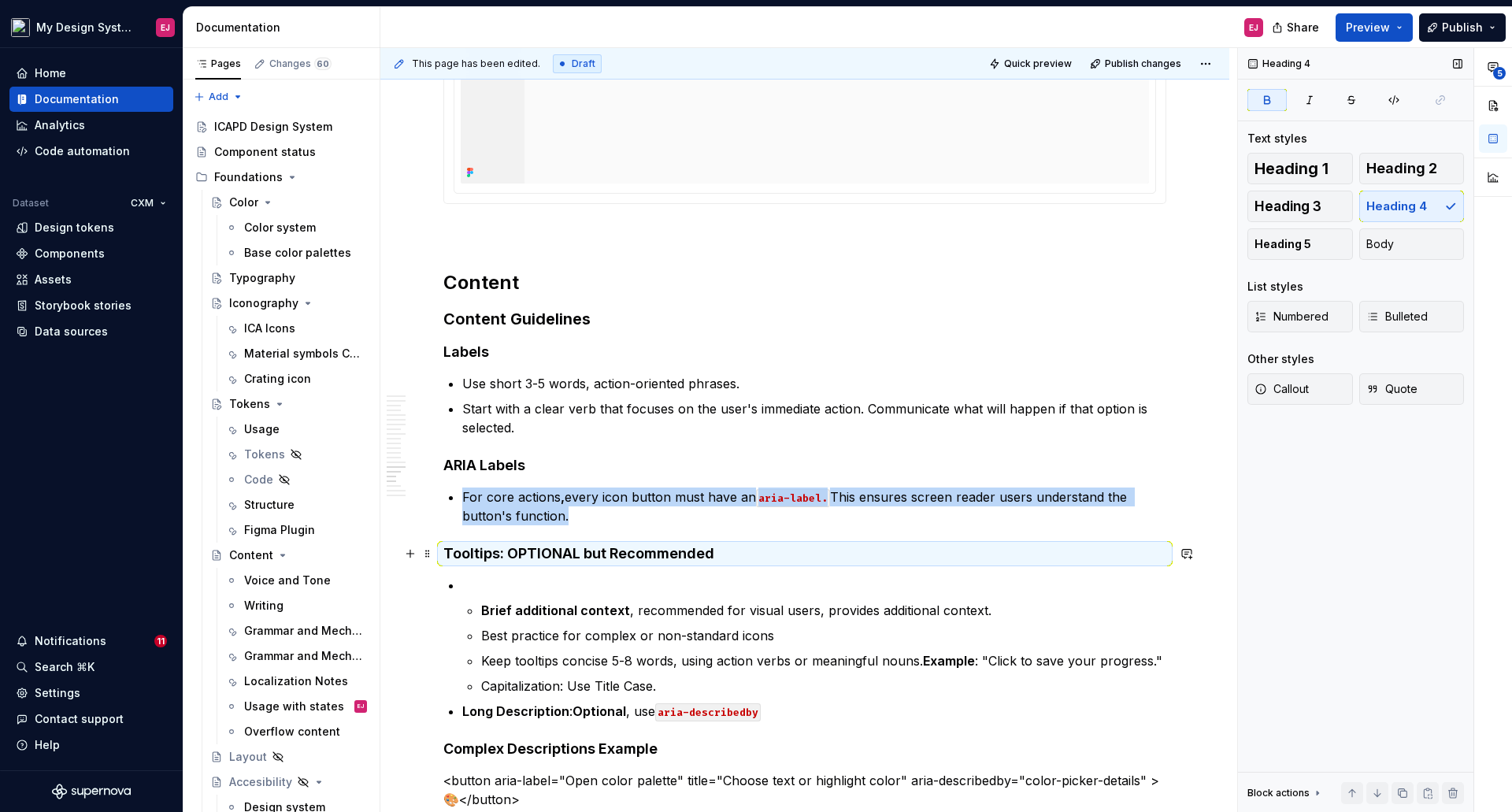
click at [582, 556] on strong "Tooltips: OPTIONAL but Recommended" at bounding box center [578, 553] width 271 height 17
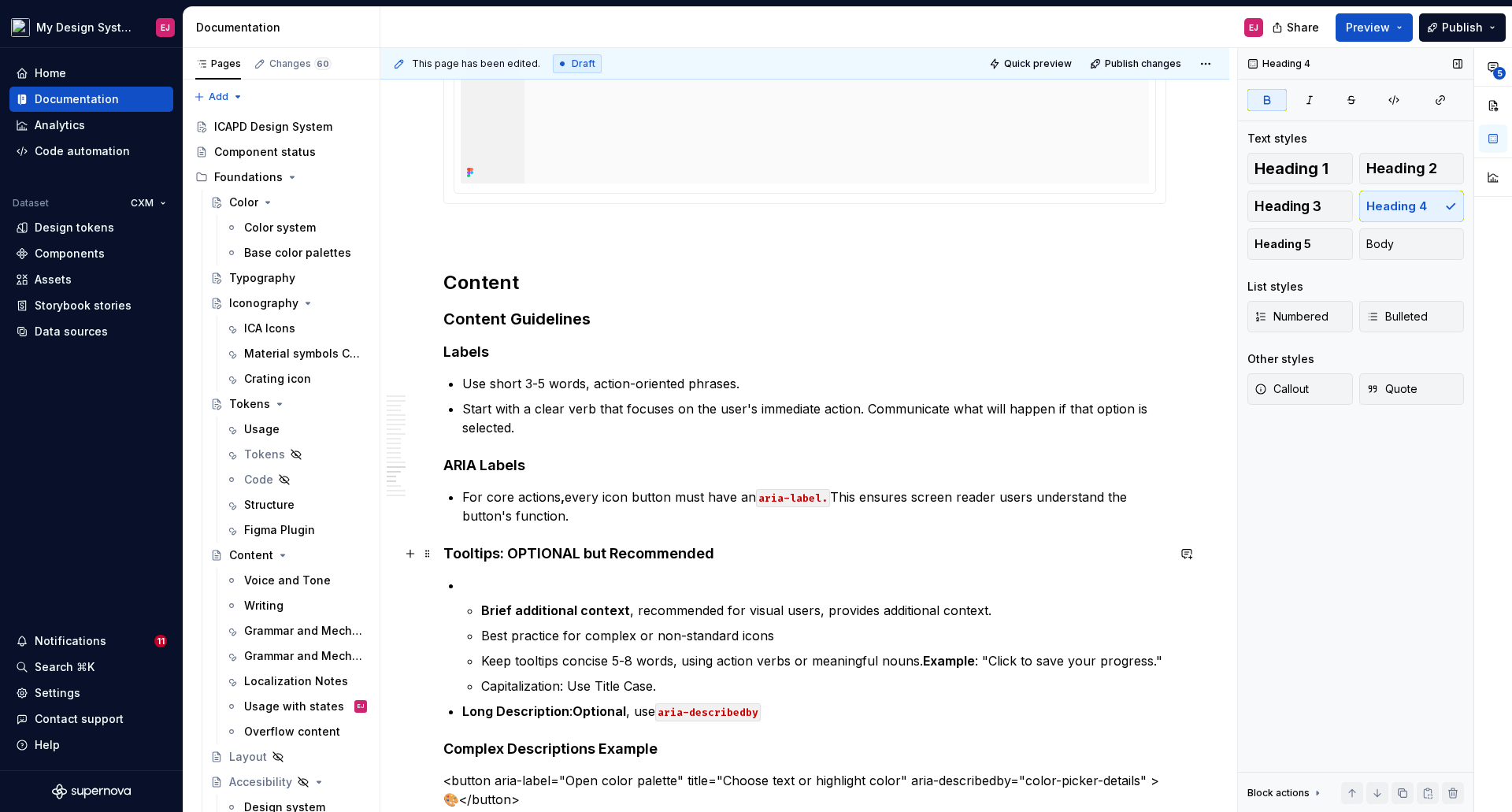
click at [508, 549] on strong "Tooltips: OPTIONAL but Recommended" at bounding box center [578, 553] width 271 height 17
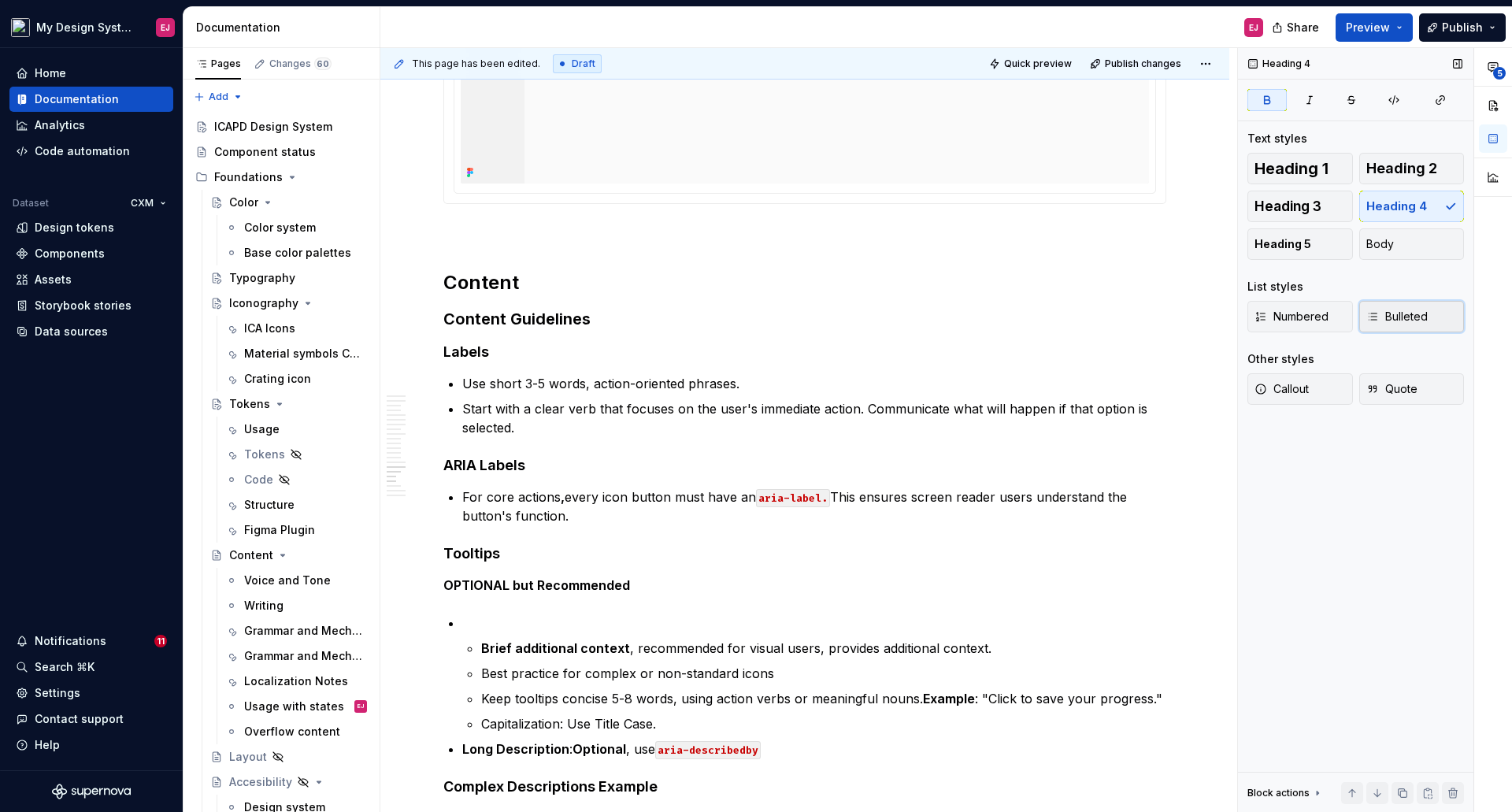
click at [1385, 309] on span "Bulleted" at bounding box center [1397, 317] width 61 height 16
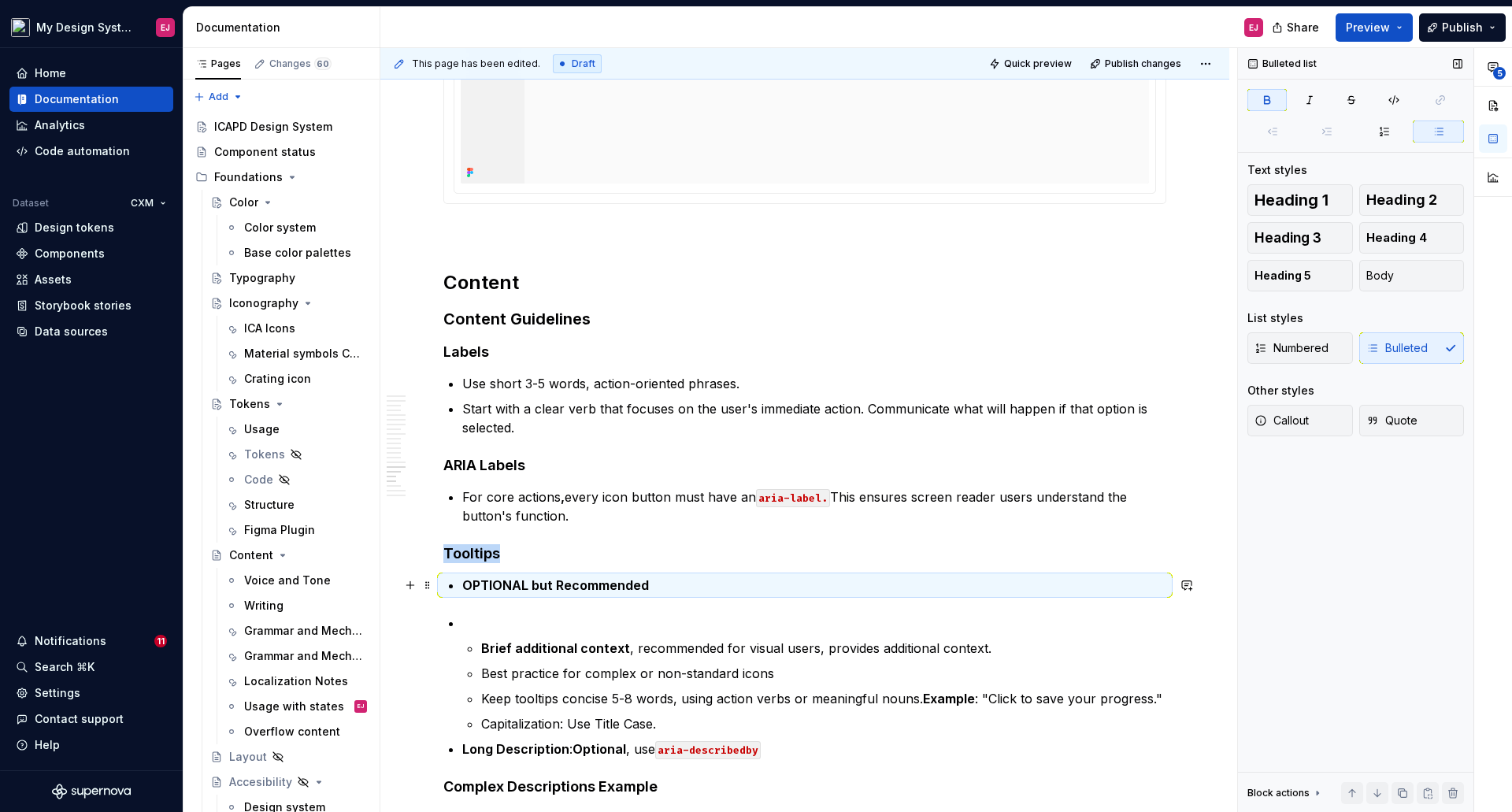
click at [500, 582] on strong "OPTIONAL but Recommended" at bounding box center [555, 585] width 186 height 16
click at [468, 582] on strong "OPTIONAL but Recommended" at bounding box center [555, 585] width 186 height 16
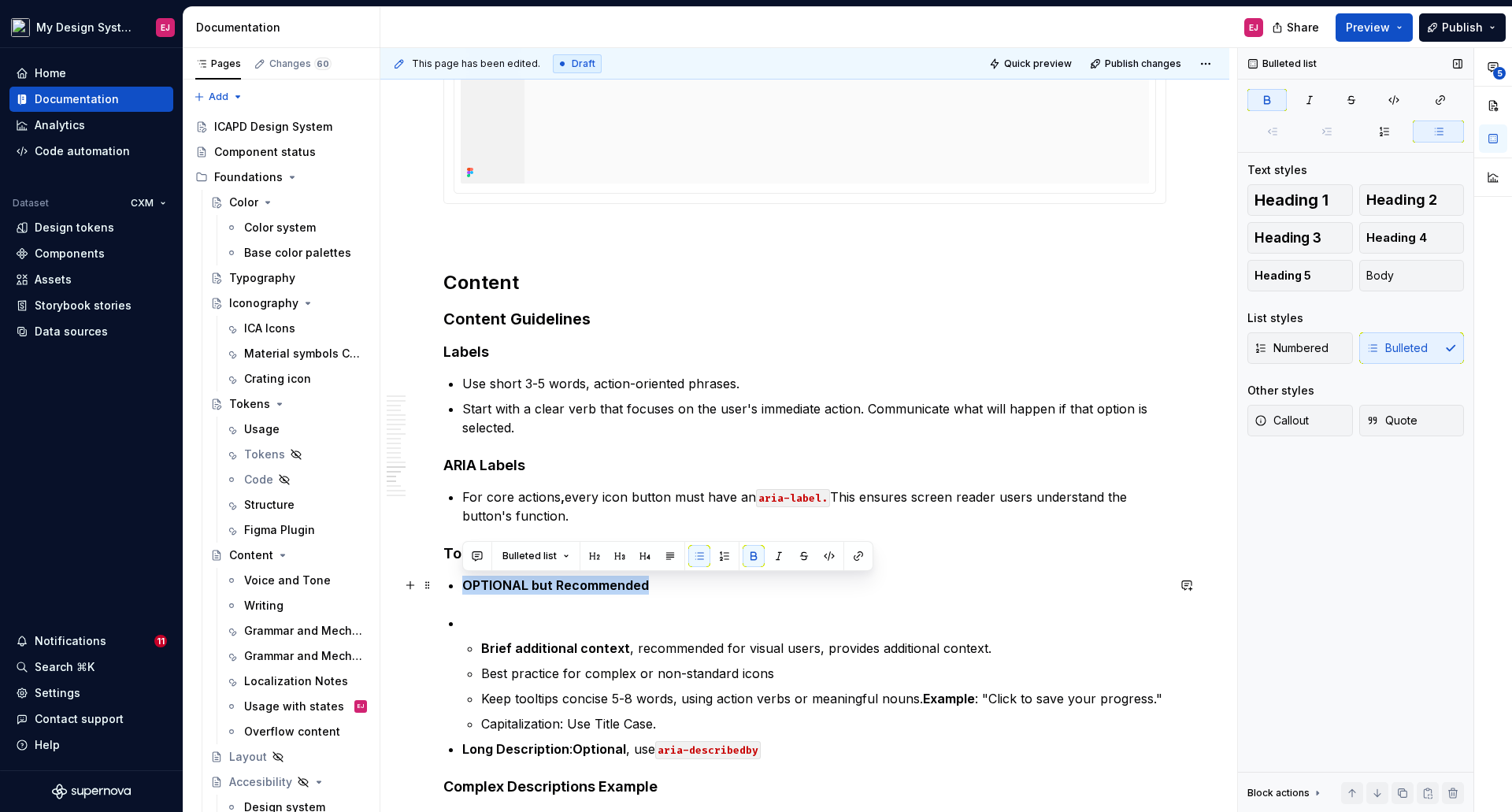
drag, startPoint x: 466, startPoint y: 585, endPoint x: 655, endPoint y: 590, distance: 189.1
click at [655, 590] on p "OPTIONAL but Recommended" at bounding box center [814, 585] width 704 height 19
click at [753, 554] on button "button" at bounding box center [753, 556] width 22 height 22
click at [480, 582] on p "OPTIONAL but Recommended" at bounding box center [814, 585] width 704 height 19
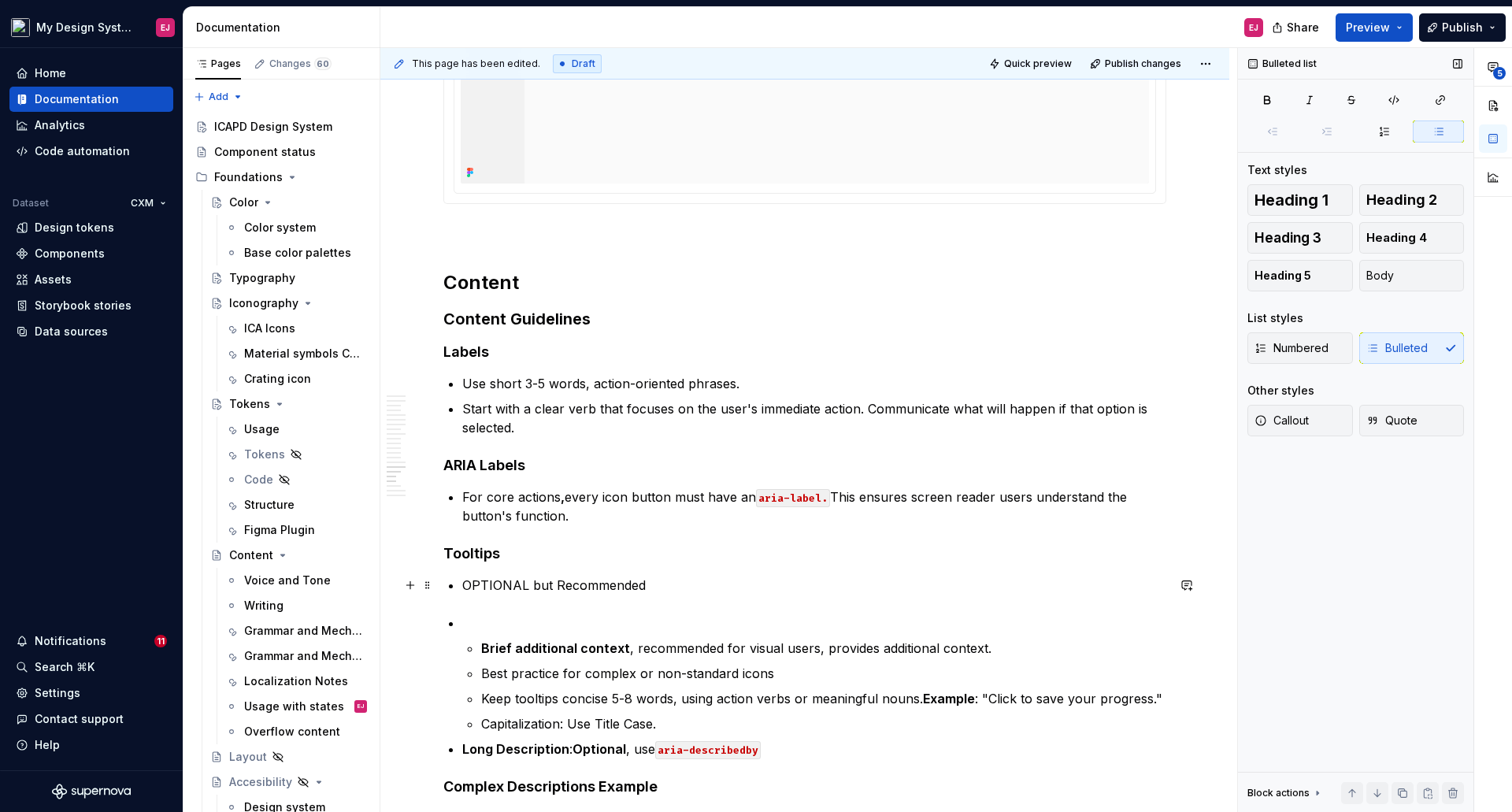
click at [480, 582] on p "OPTIONAL but Recommended" at bounding box center [814, 585] width 704 height 19
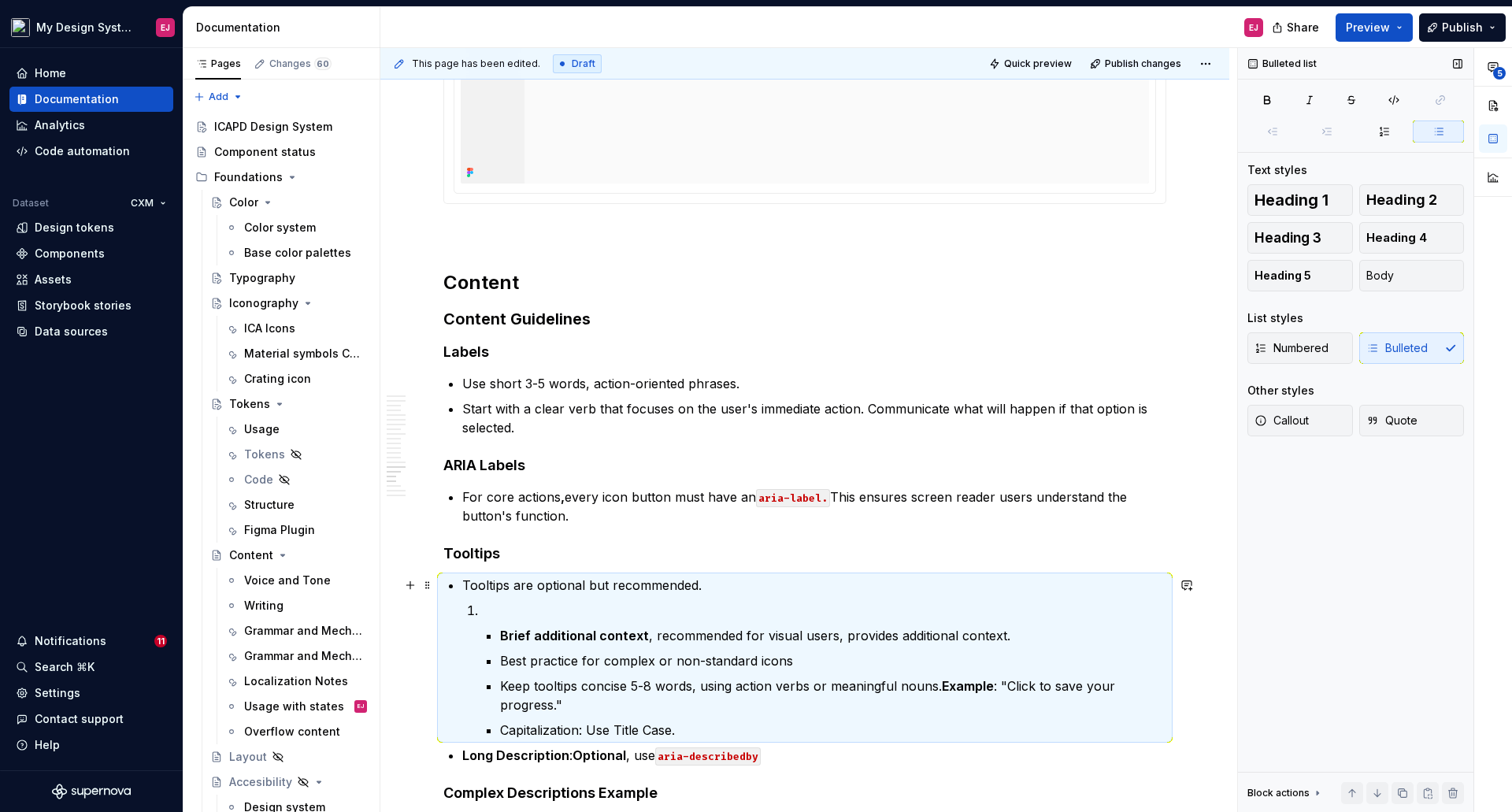
click at [702, 583] on p "Tooltips are optional but recommended." at bounding box center [814, 585] width 704 height 19
click at [489, 616] on p at bounding box center [824, 610] width 685 height 19
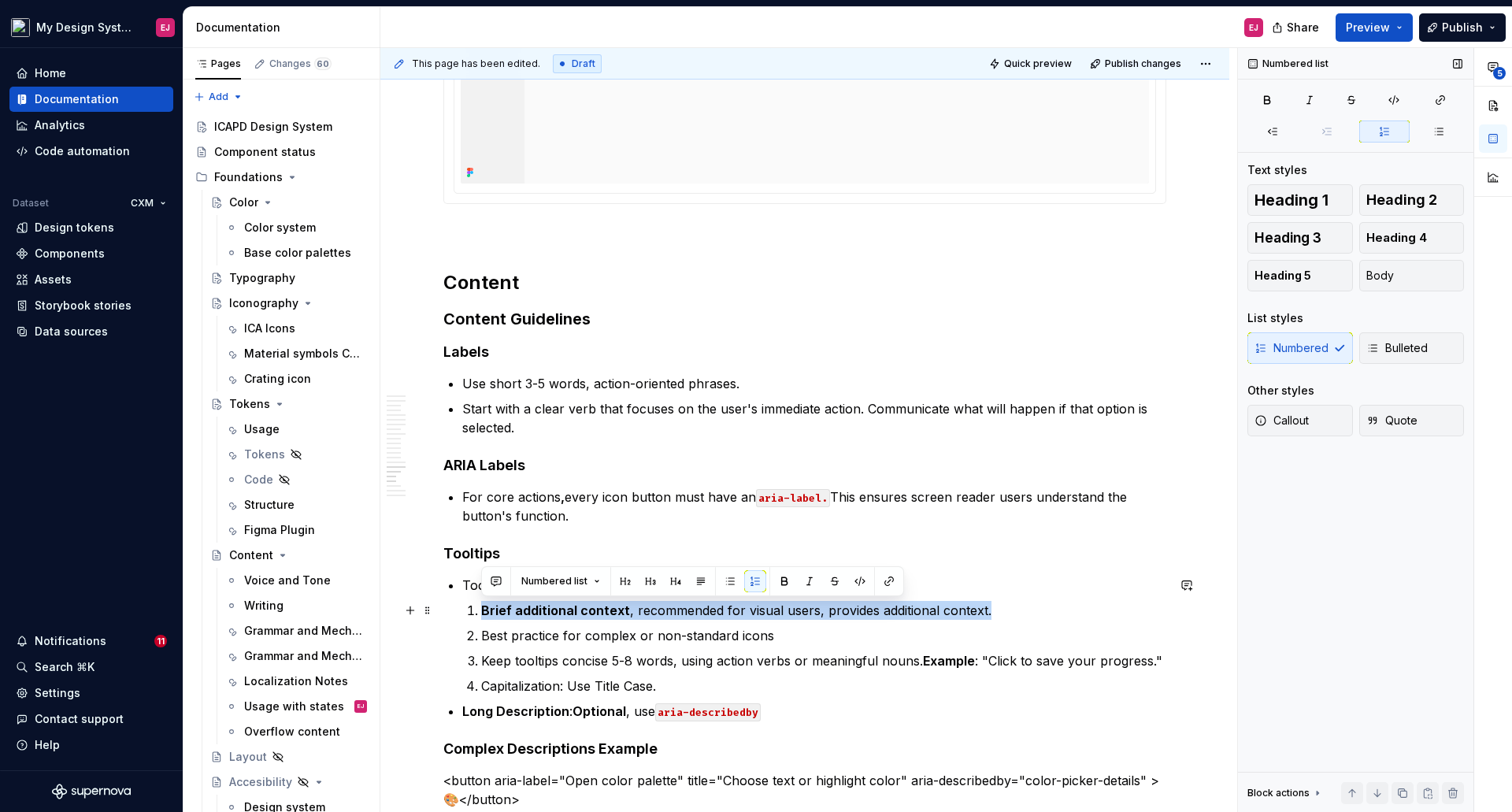
drag, startPoint x: 987, startPoint y: 611, endPoint x: 479, endPoint y: 612, distance: 508.0
click at [481, 612] on li "Brief additional context , recommended for visual users, provides additional co…" at bounding box center [824, 610] width 685 height 19
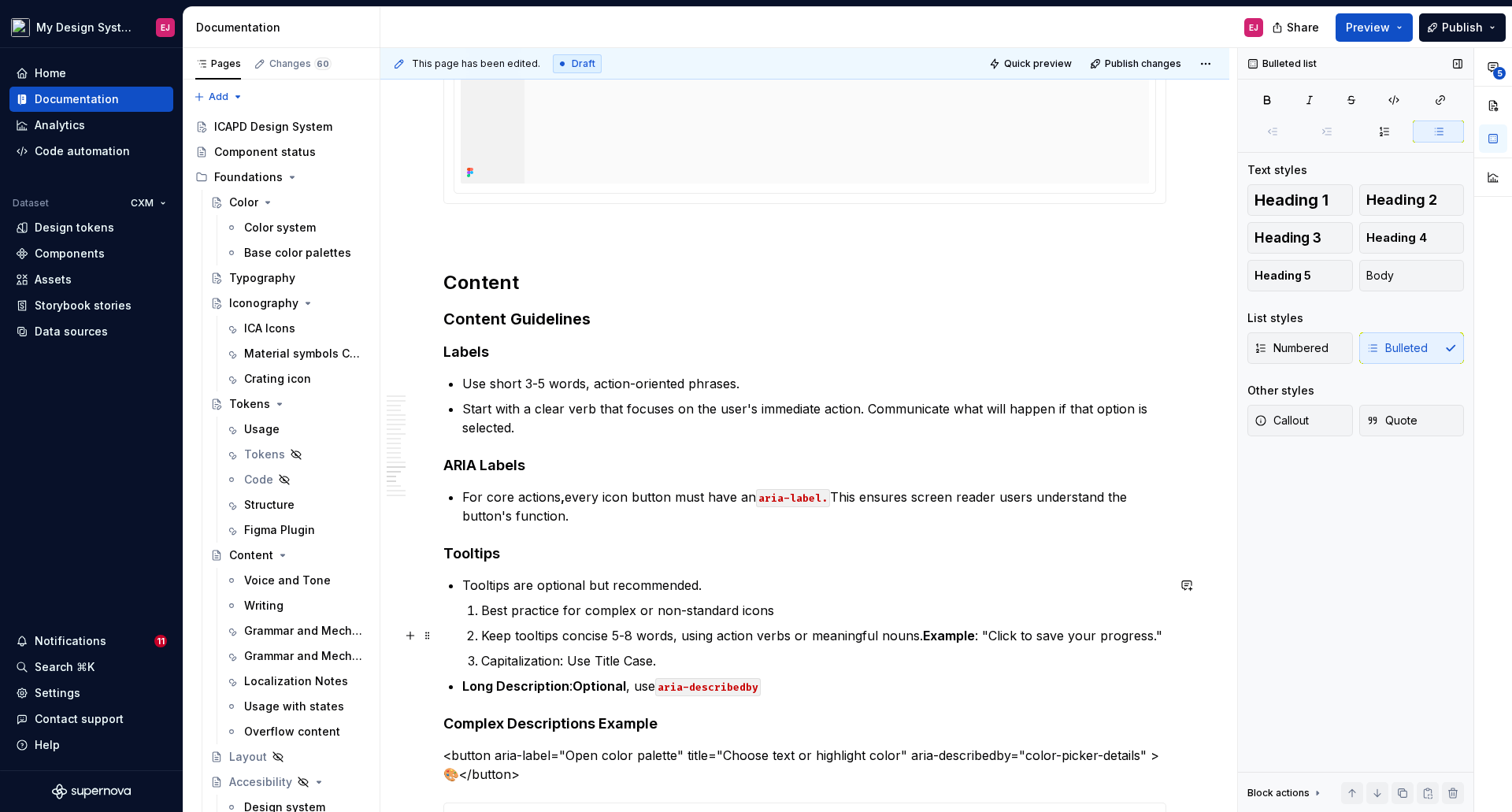
click at [568, 610] on p "Best practice for complex or non-standard icons" at bounding box center [824, 610] width 685 height 19
click at [1381, 346] on span "Bulleted" at bounding box center [1397, 348] width 61 height 16
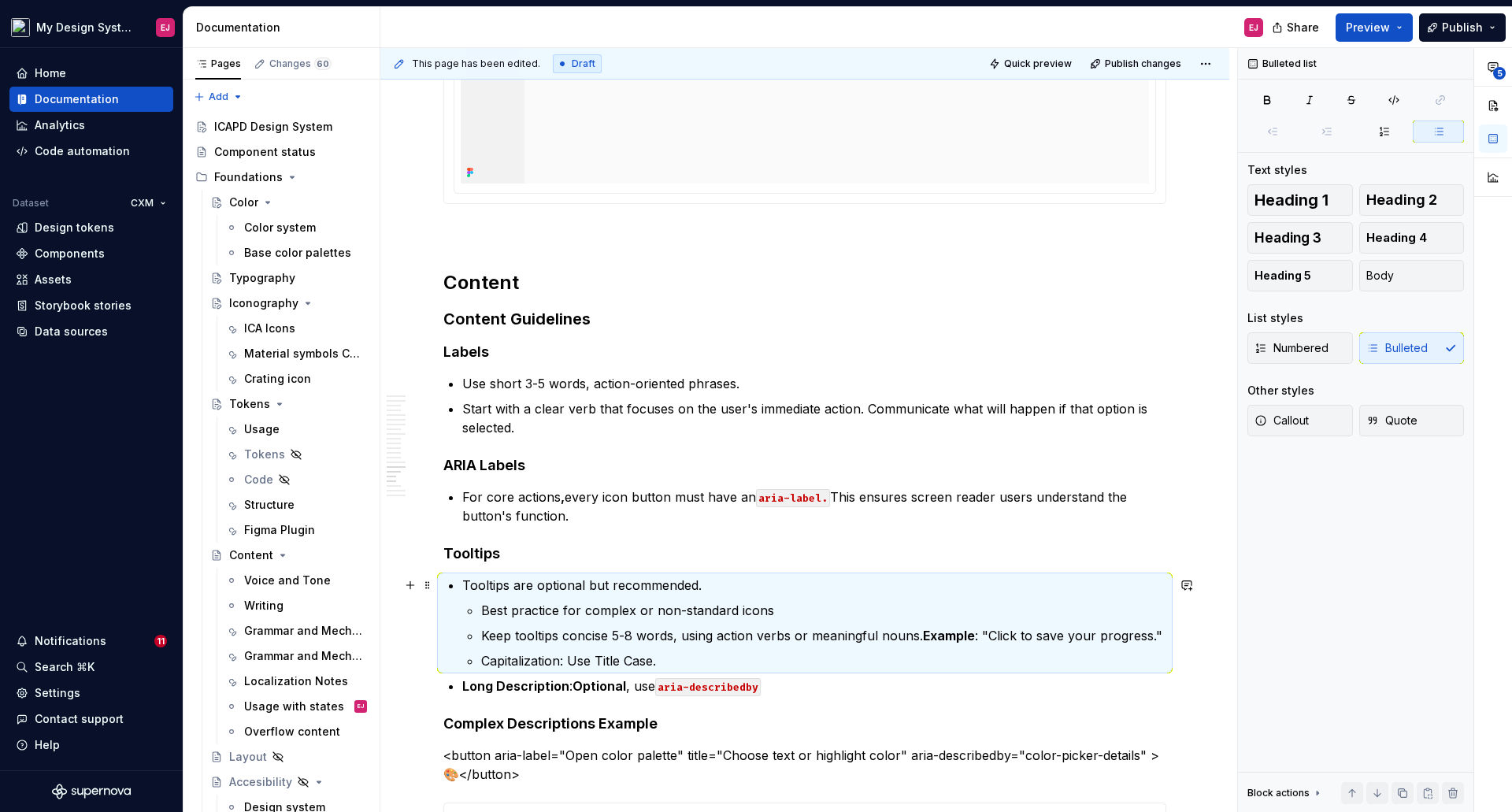
click at [717, 592] on p "Tooltips are optional but recommended." at bounding box center [814, 585] width 704 height 19
click at [714, 588] on p "Tooltips are optional but recommended." at bounding box center [814, 585] width 704 height 19
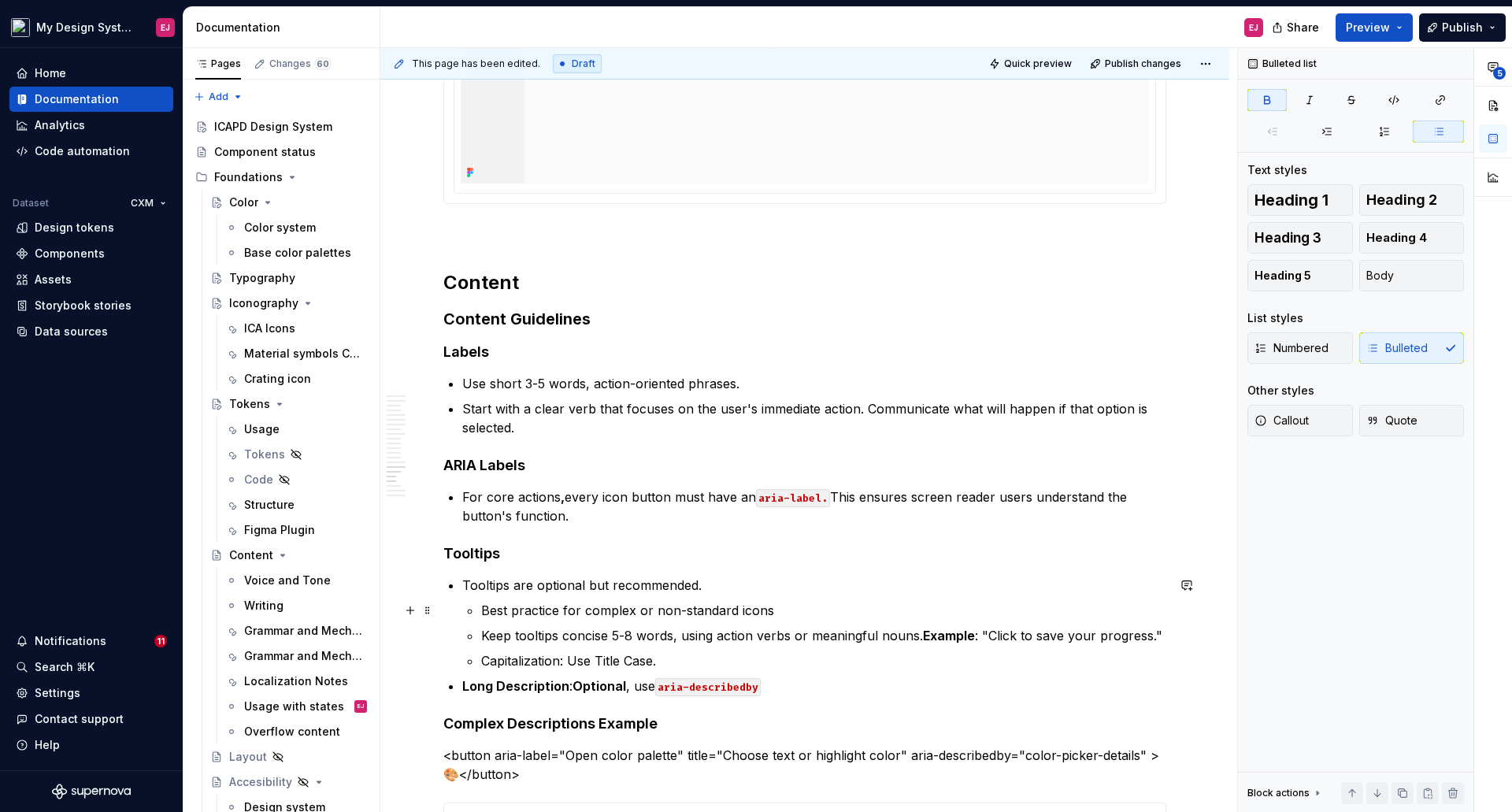
click at [481, 612] on p "Best practice for complex or non-standard icons" at bounding box center [824, 610] width 685 height 19
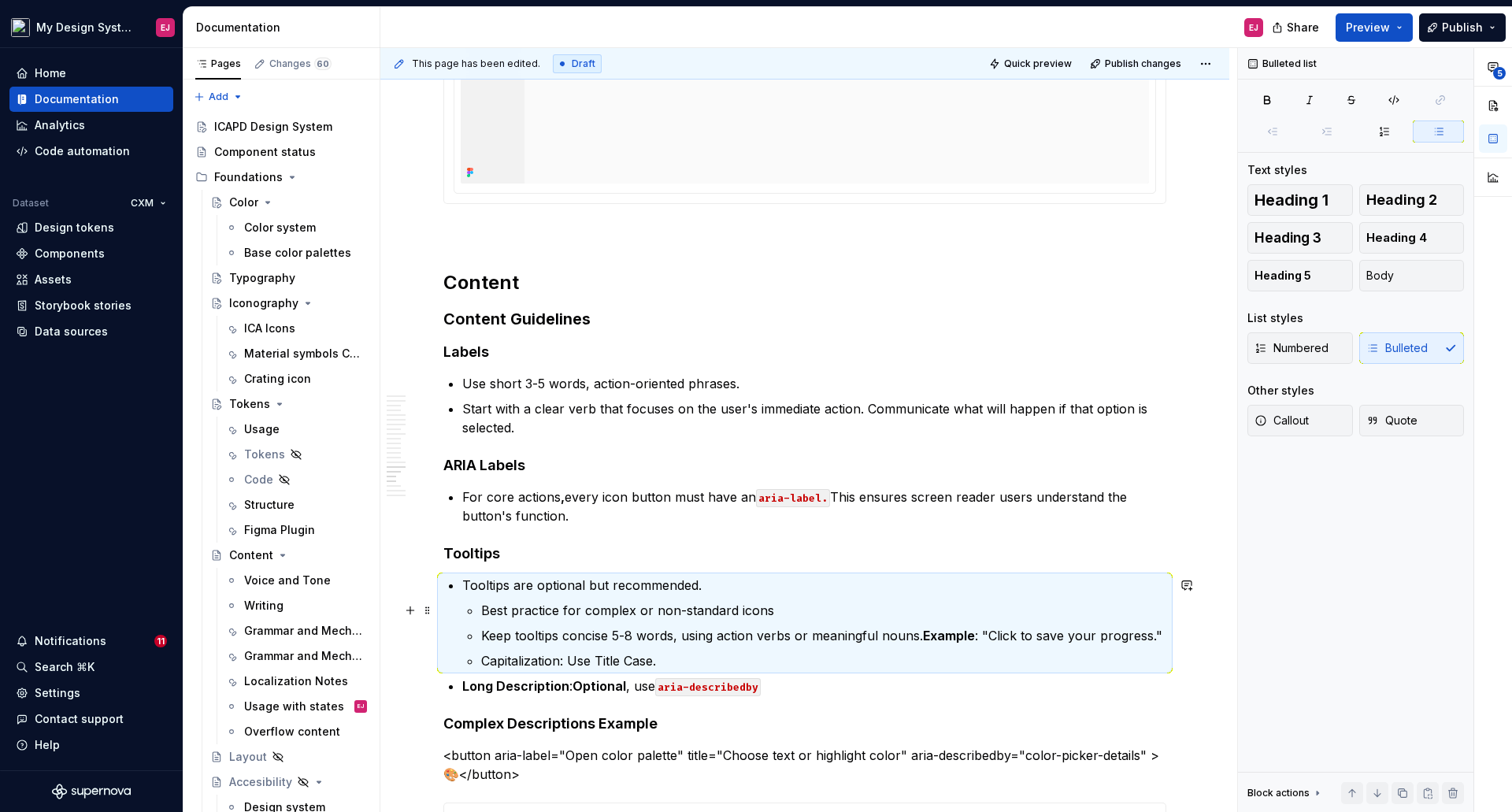
click at [478, 609] on li "Tooltips are optional but recommended. Best practice for complex or non-standar…" at bounding box center [814, 623] width 704 height 94
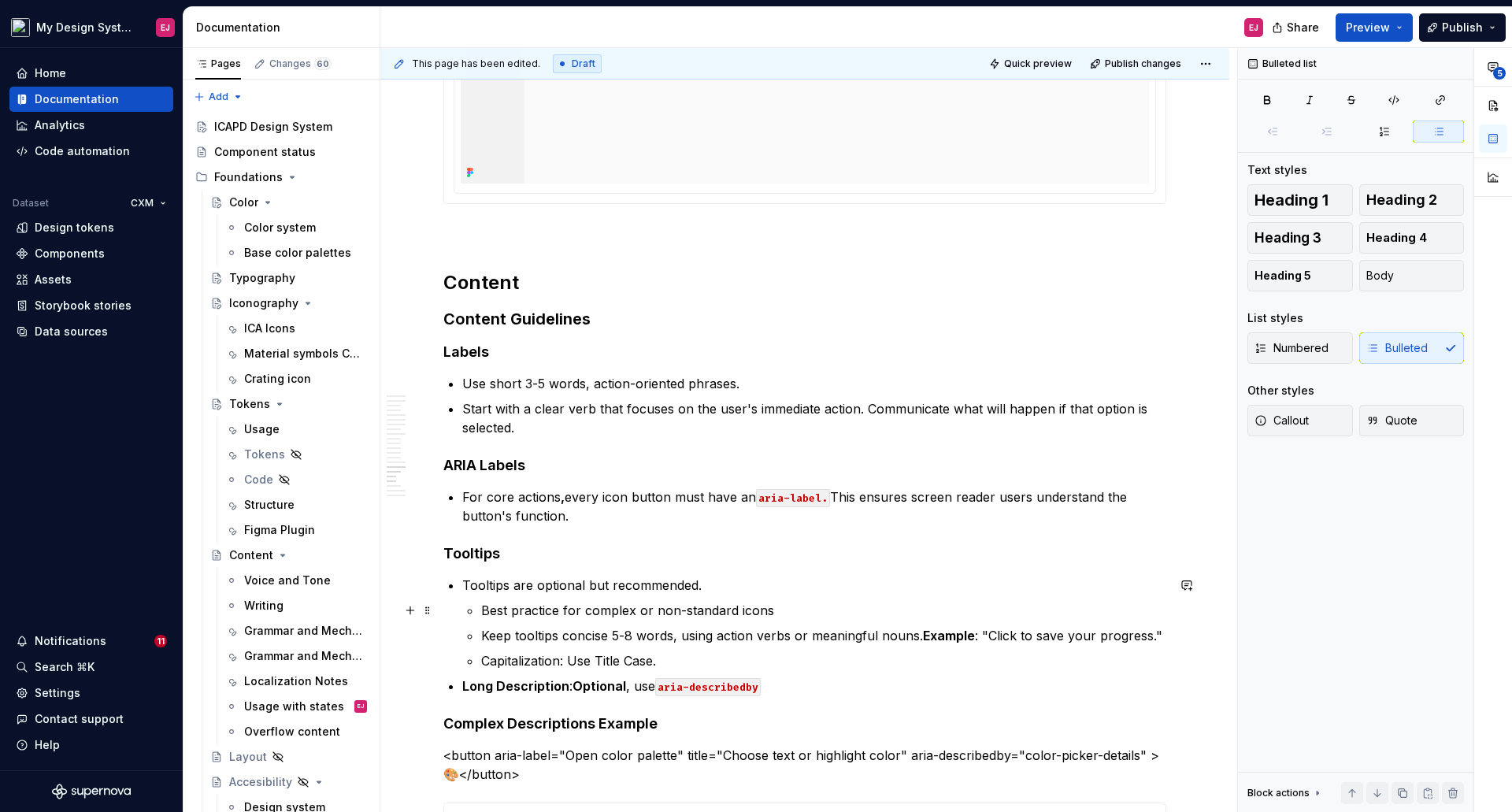
click at [481, 611] on li "Tooltips are optional but recommended. Best practice for complex or non-standar…" at bounding box center [814, 623] width 704 height 94
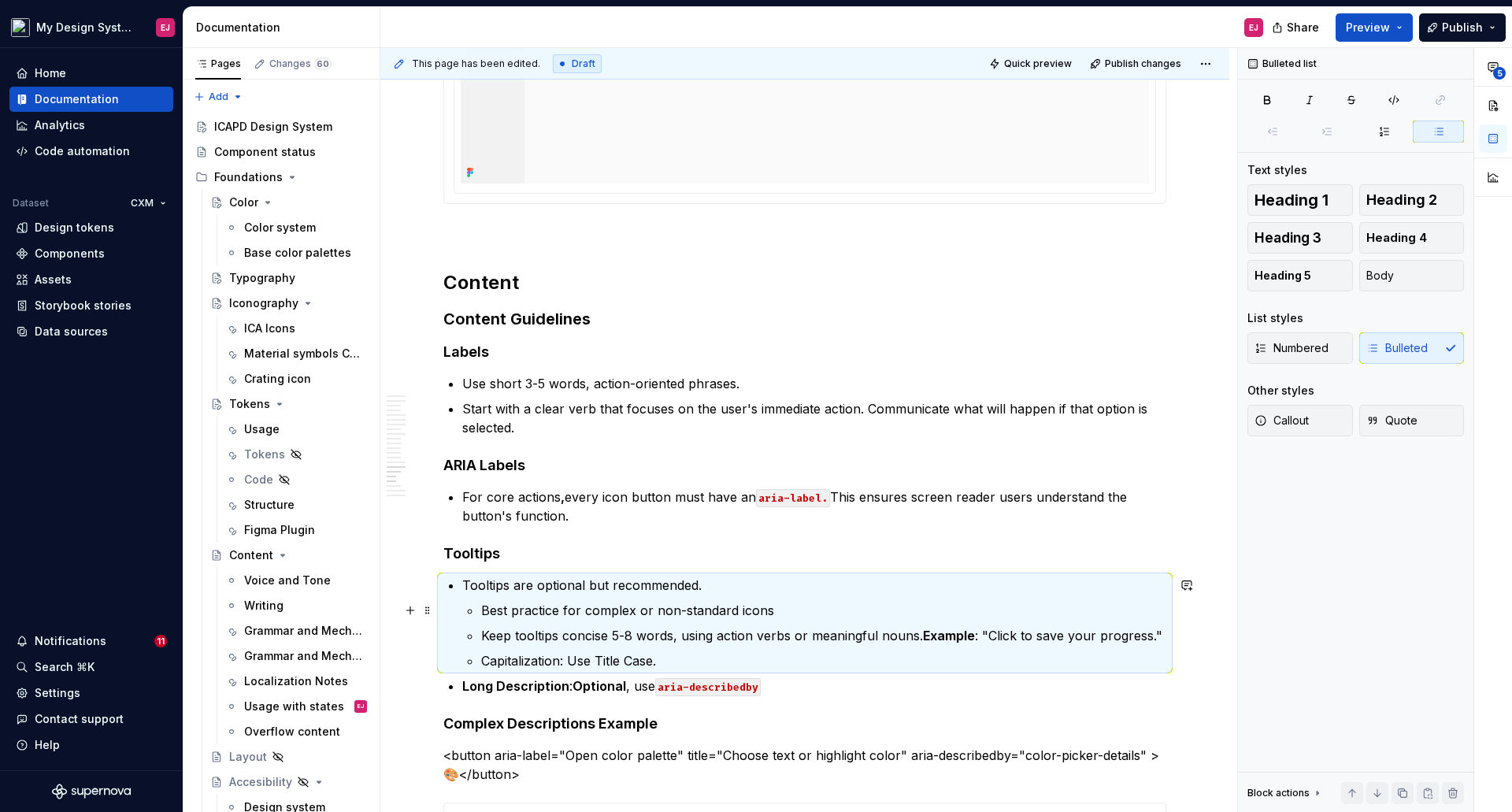
click at [482, 611] on p "Best practice for complex or non-standard icons" at bounding box center [824, 610] width 685 height 19
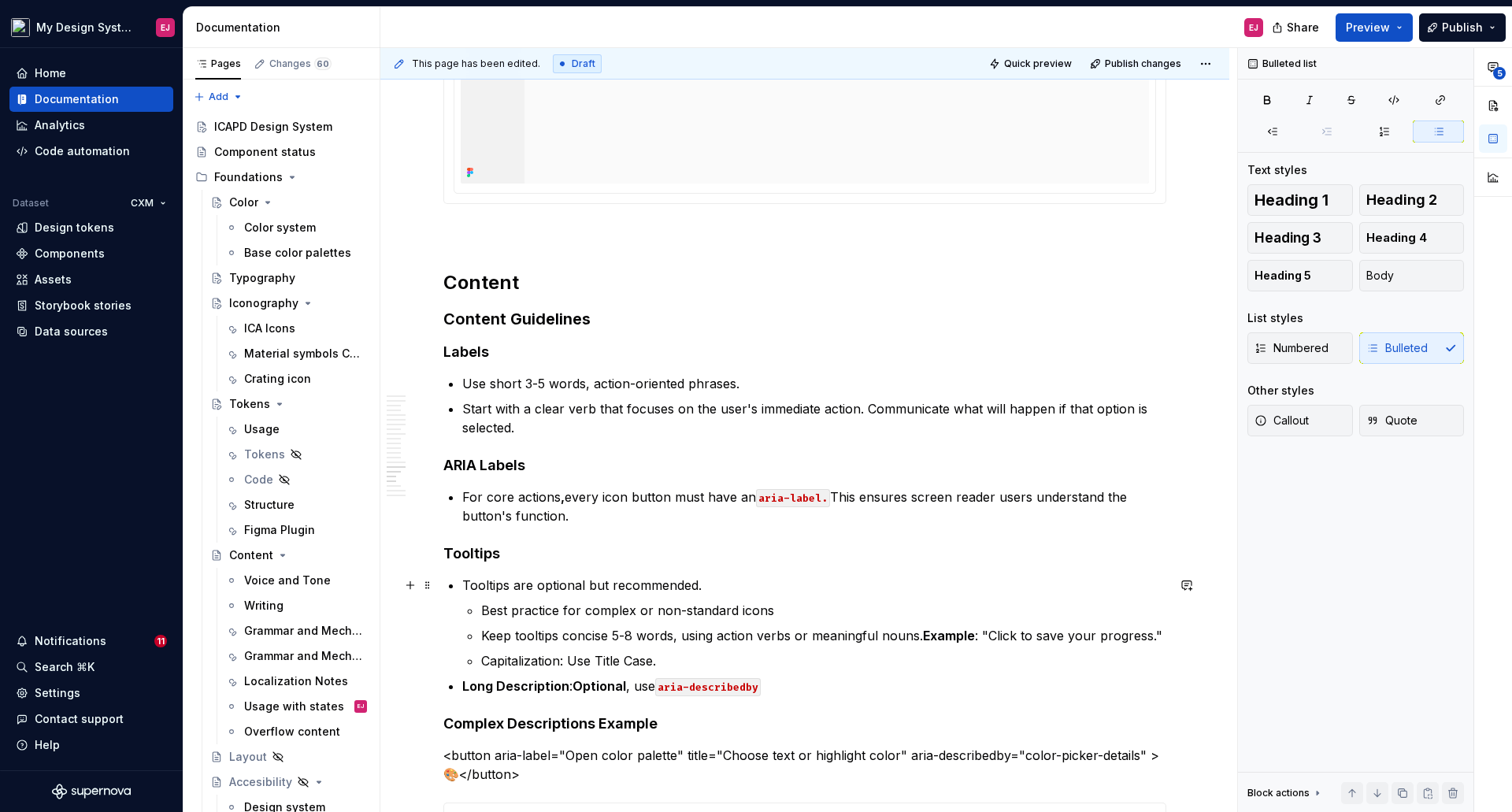
click at [702, 587] on p "Tooltips are optional but recommended." at bounding box center [814, 585] width 704 height 19
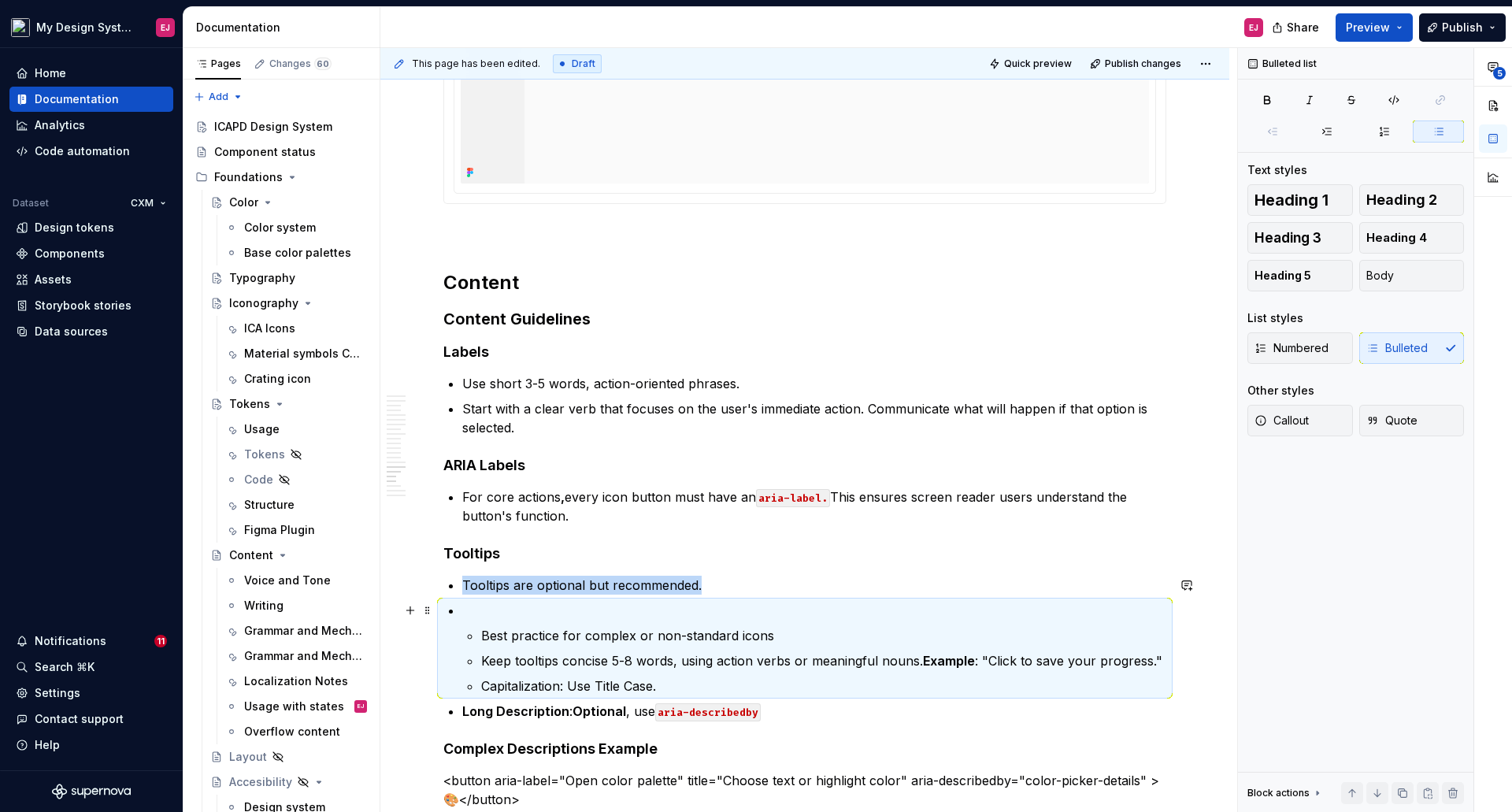
click at [474, 611] on p at bounding box center [814, 610] width 704 height 19
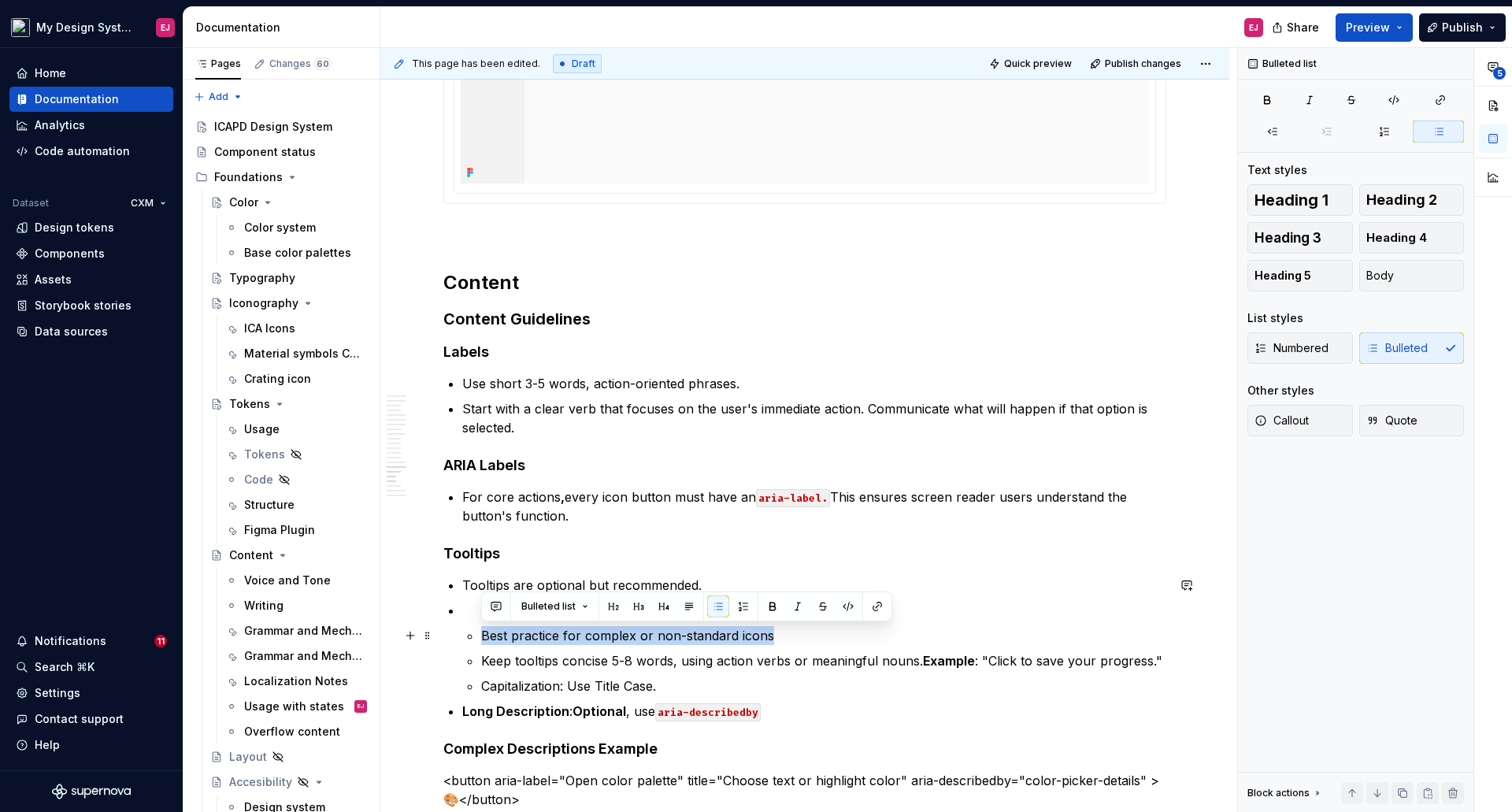
drag, startPoint x: 481, startPoint y: 632, endPoint x: 772, endPoint y: 638, distance: 291.1
click at [772, 638] on p "Best practice for complex or non-standard icons" at bounding box center [824, 636] width 685 height 19
copy p "Best practice for complex or non-standard icons"
click at [462, 611] on p at bounding box center [814, 610] width 704 height 19
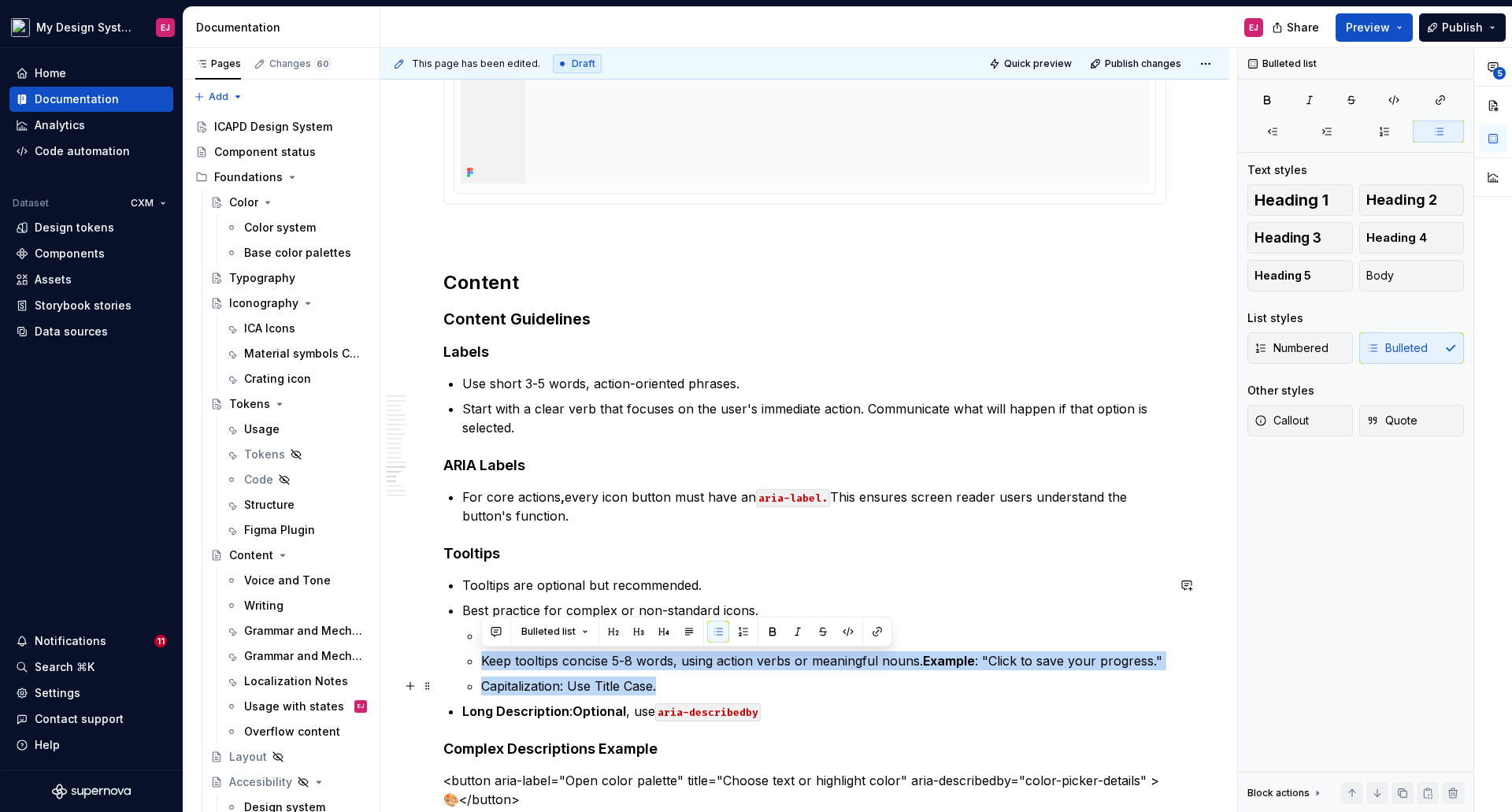
drag, startPoint x: 481, startPoint y: 663, endPoint x: 1162, endPoint y: 676, distance: 681.1
click at [1162, 676] on ul "Best practice for complex or non-standard icons Keep tooltips concise 5-8 words…" at bounding box center [824, 661] width 685 height 70
copy ul "Keep tooltips concise 5-8 words, using action verbs or meaningful nouns. Exampl…"
click at [763, 611] on p "Best practice for complex or non-standard icons." at bounding box center [814, 610] width 704 height 19
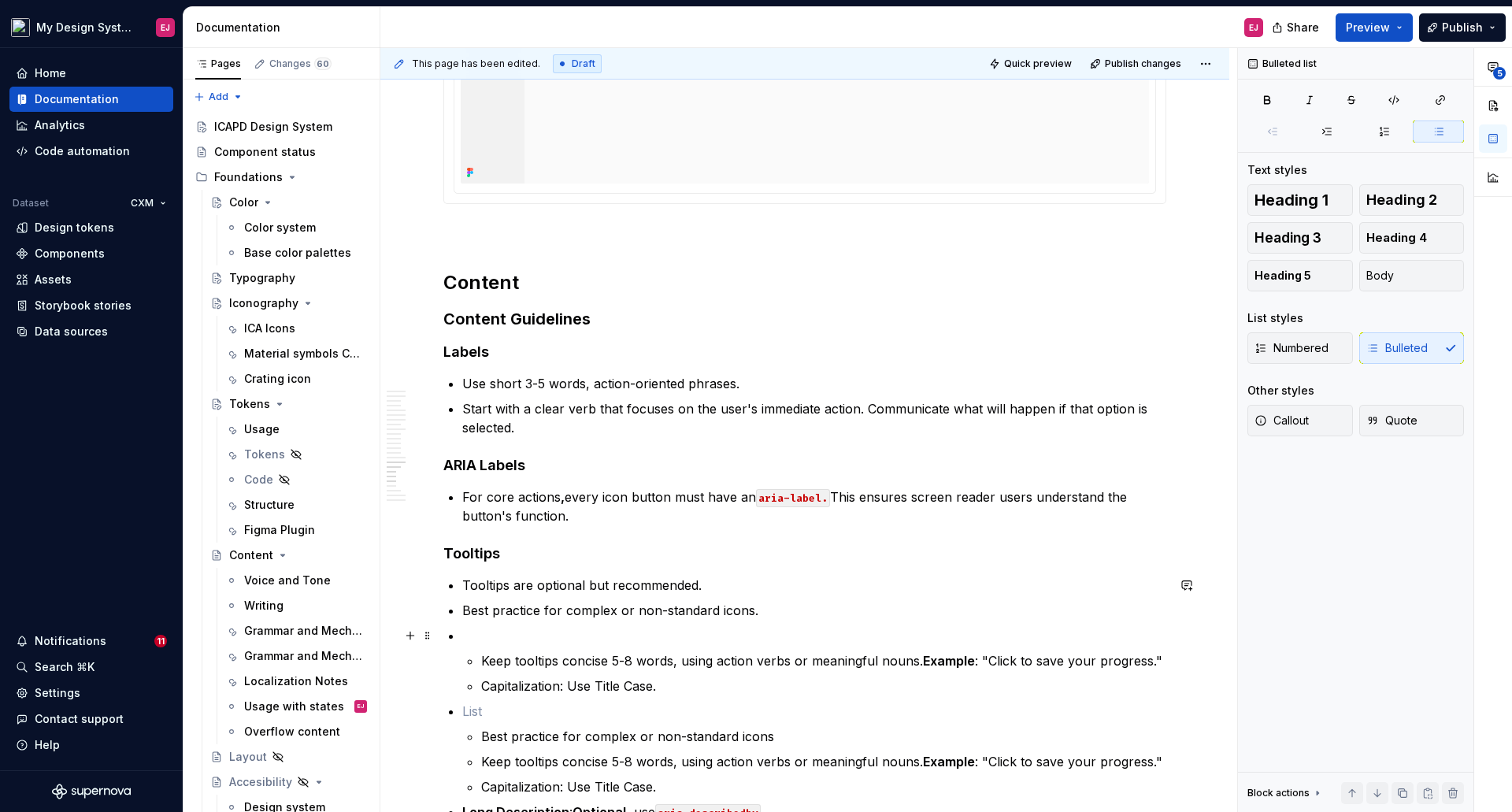
click at [466, 637] on p at bounding box center [814, 636] width 704 height 19
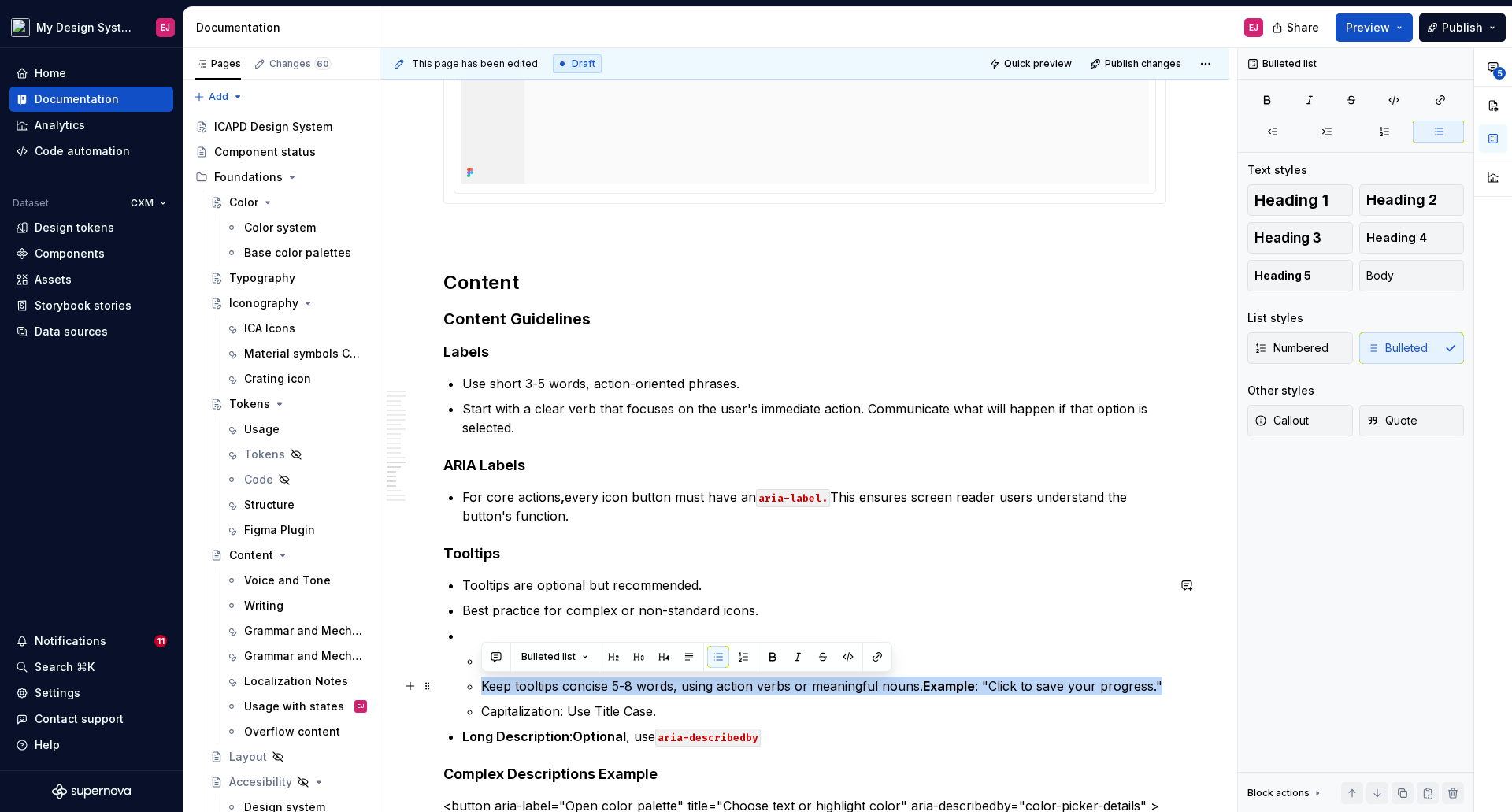
drag, startPoint x: 481, startPoint y: 686, endPoint x: 1158, endPoint y: 689, distance: 677.0
click at [1158, 689] on li "Best practice for complex or non-standard icons Keep tooltips concise 5-8 words…" at bounding box center [814, 674] width 704 height 94
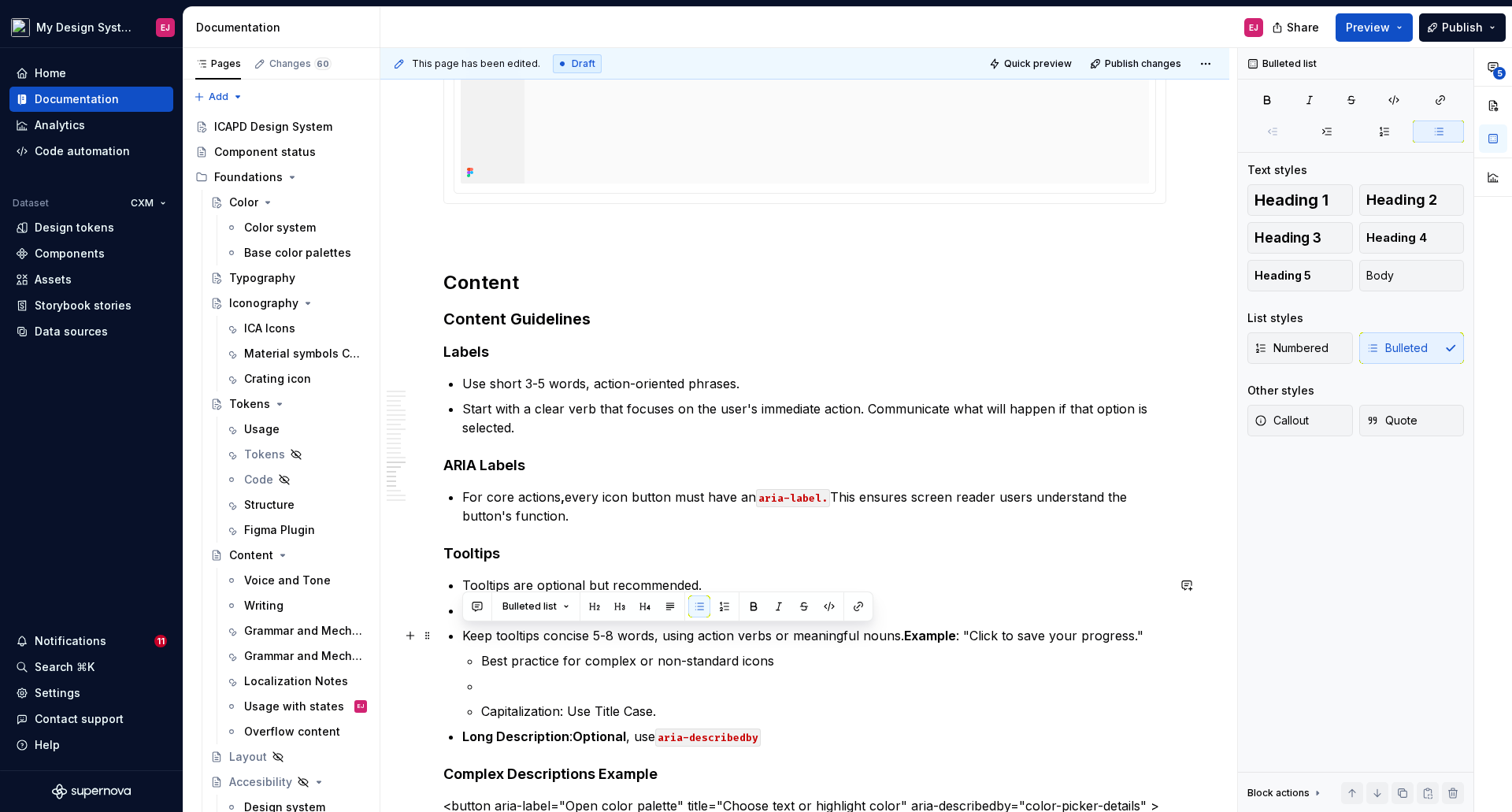
click at [568, 642] on p "Keep tooltips concise 5-8 words, using action verbs or meaningful nouns. Exampl…" at bounding box center [814, 636] width 704 height 19
click at [909, 637] on strong "Example" at bounding box center [930, 635] width 52 height 16
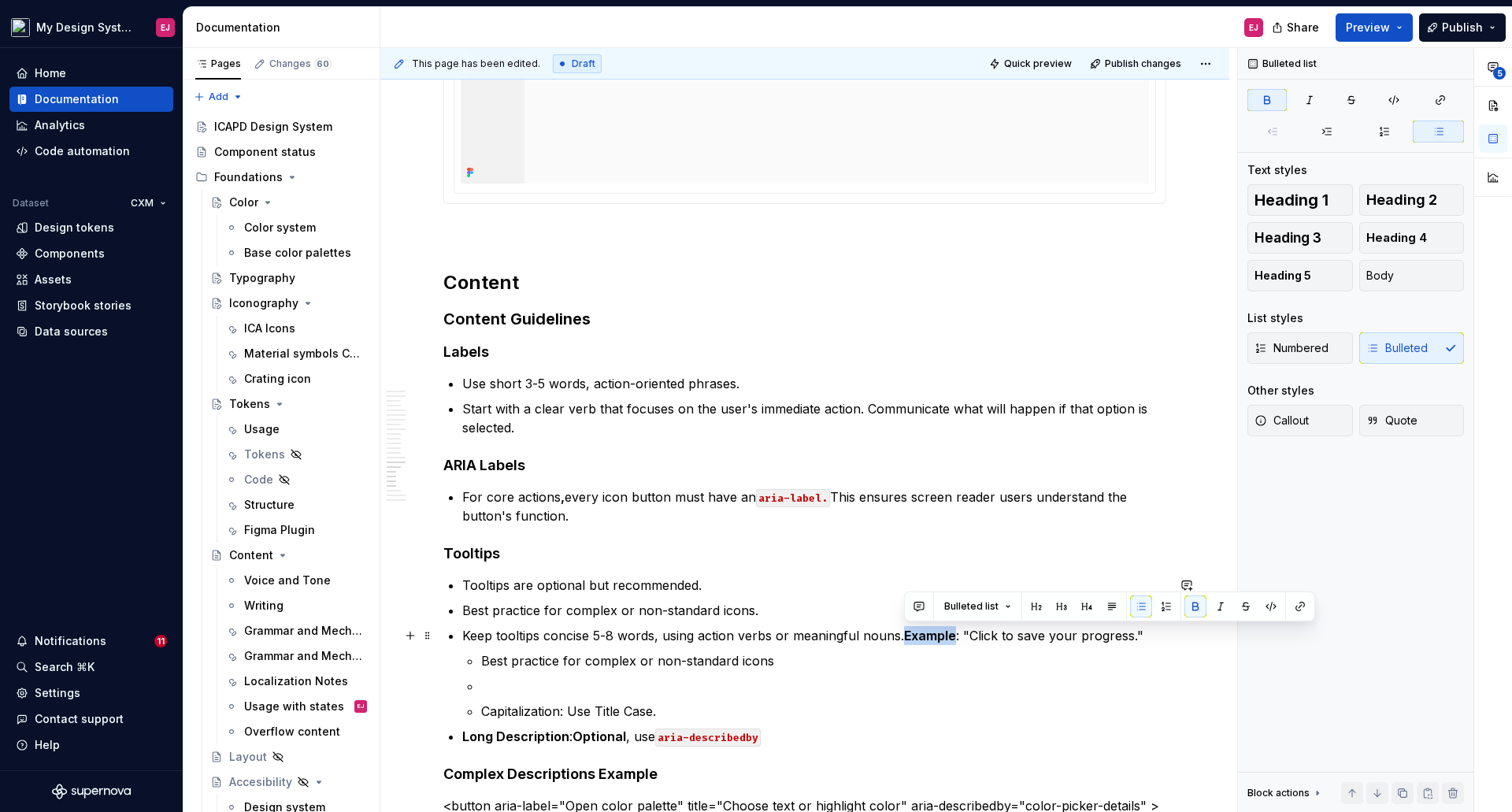
click at [909, 637] on strong "Example" at bounding box center [930, 635] width 52 height 16
click at [1189, 607] on button "button" at bounding box center [1195, 606] width 22 height 22
click at [1055, 657] on p "Best practice for complex or non-standard icons" at bounding box center [824, 660] width 685 height 19
click at [519, 684] on p at bounding box center [824, 685] width 685 height 19
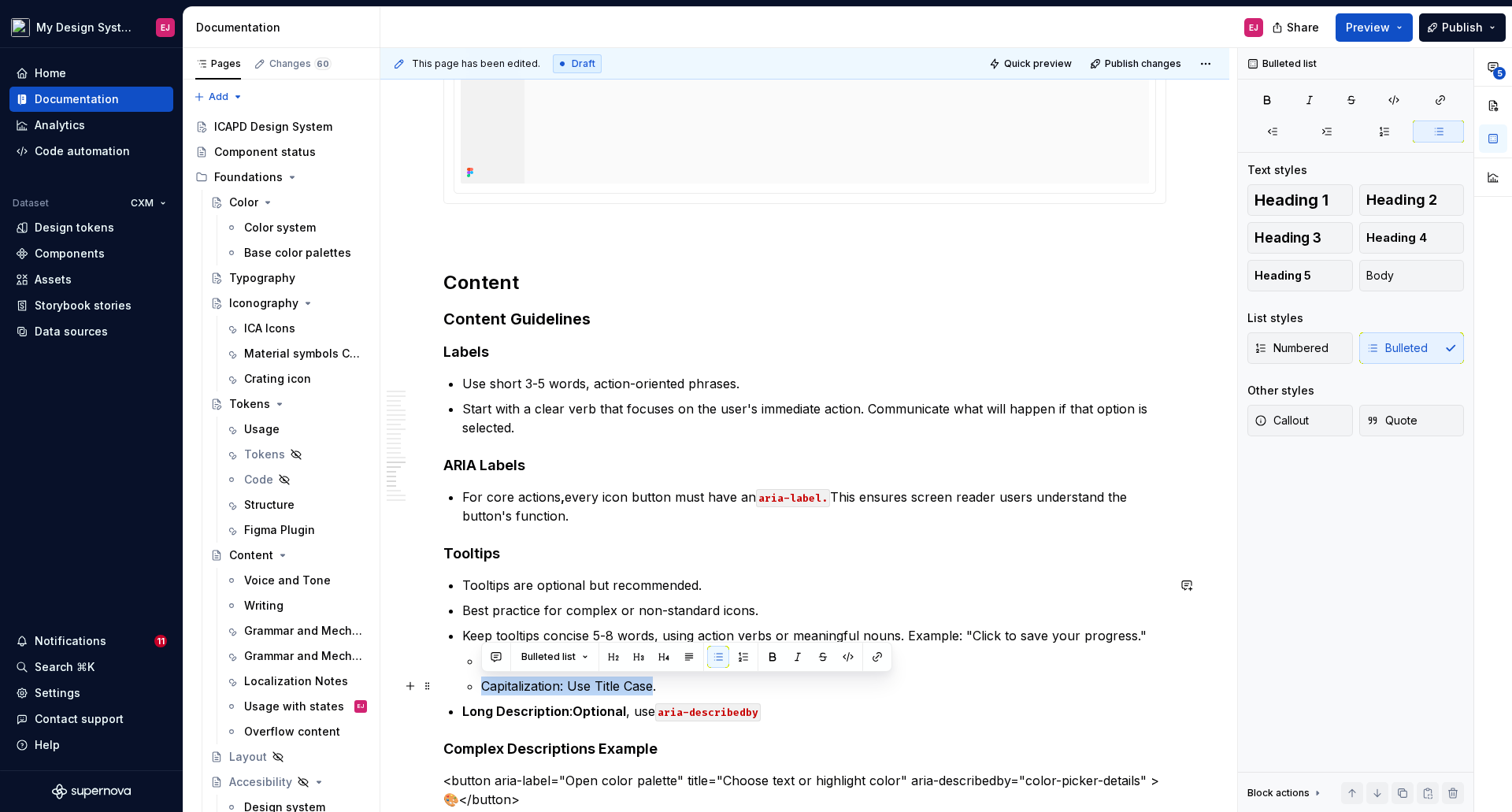
drag, startPoint x: 499, startPoint y: 690, endPoint x: 655, endPoint y: 692, distance: 156.0
click at [655, 692] on p "Capitalization: Use Title Case." at bounding box center [824, 685] width 685 height 19
copy p "Capitalization: Use Title Case"
click at [1141, 640] on p "Keep tooltips concise 5-8 words, using action verbs or meaningful nouns. Exampl…" at bounding box center [814, 636] width 704 height 19
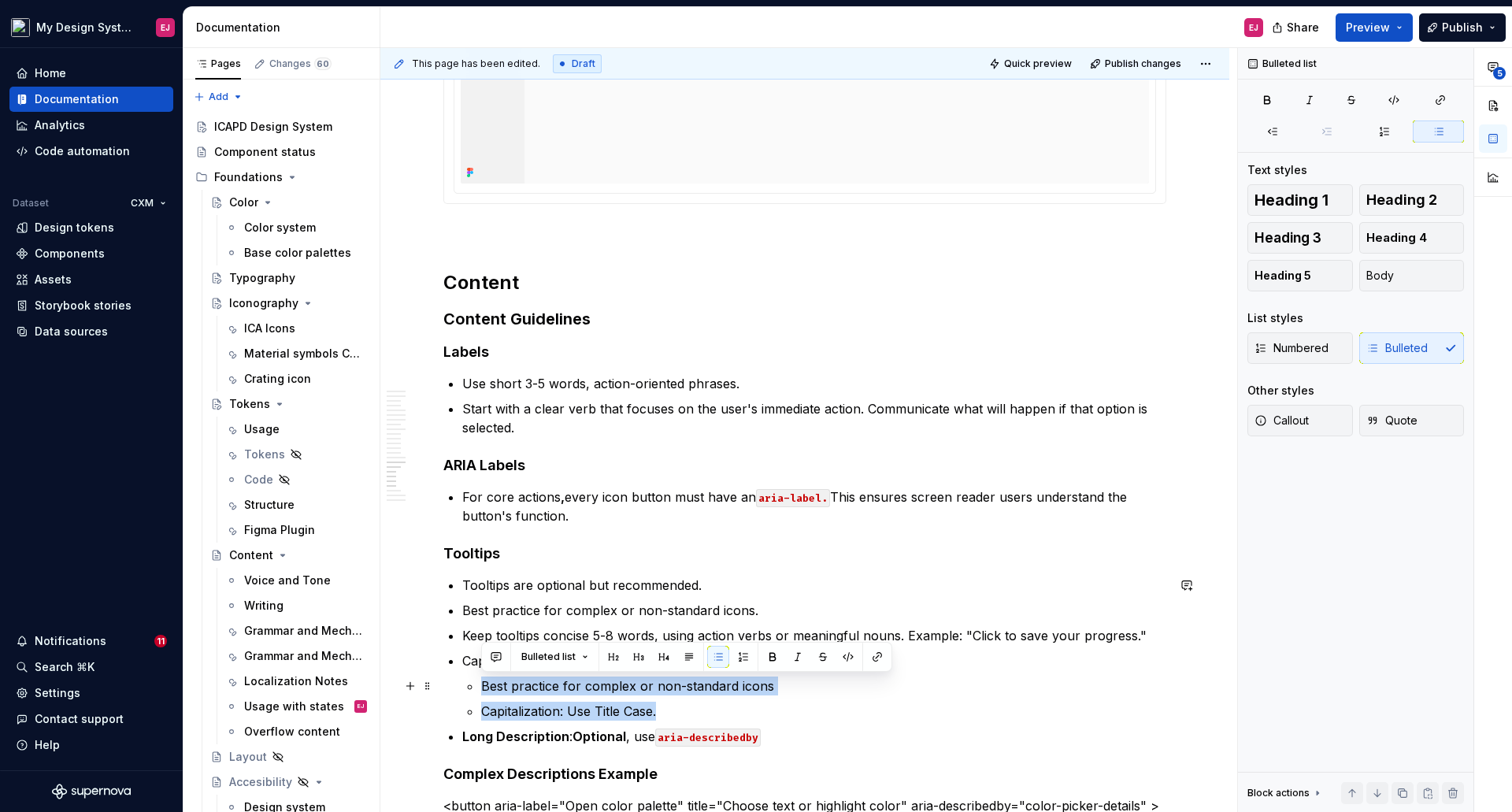
drag, startPoint x: 615, startPoint y: 706, endPoint x: 478, endPoint y: 681, distance: 139.3
click at [478, 680] on li "Capitalization: Use Title Case Best practice for complex or non-standard icons …" at bounding box center [814, 686] width 704 height 70
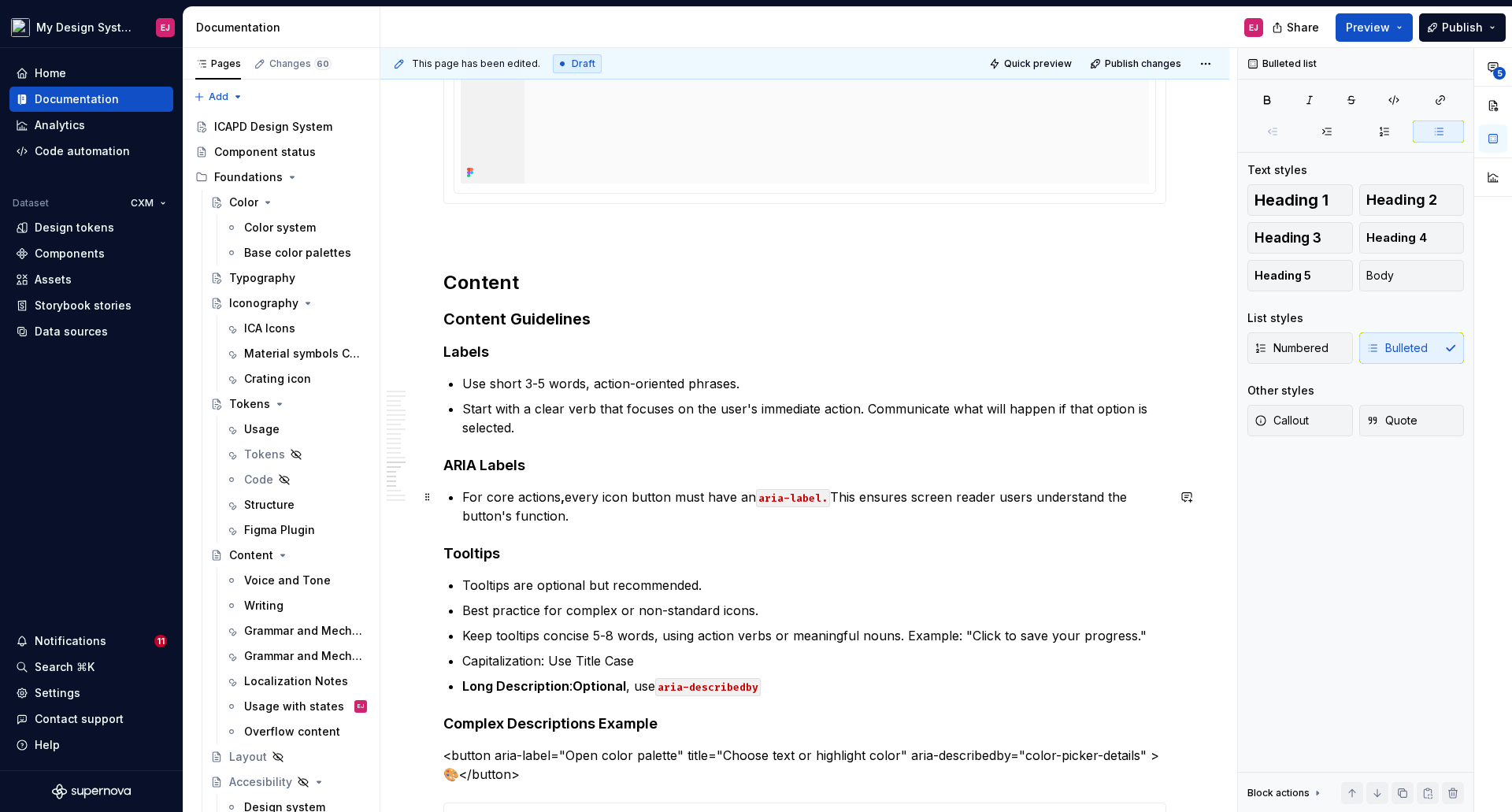
click at [575, 515] on p "For core actions , every icon button must have an aria-label. This ensures scre…" at bounding box center [814, 506] width 704 height 38
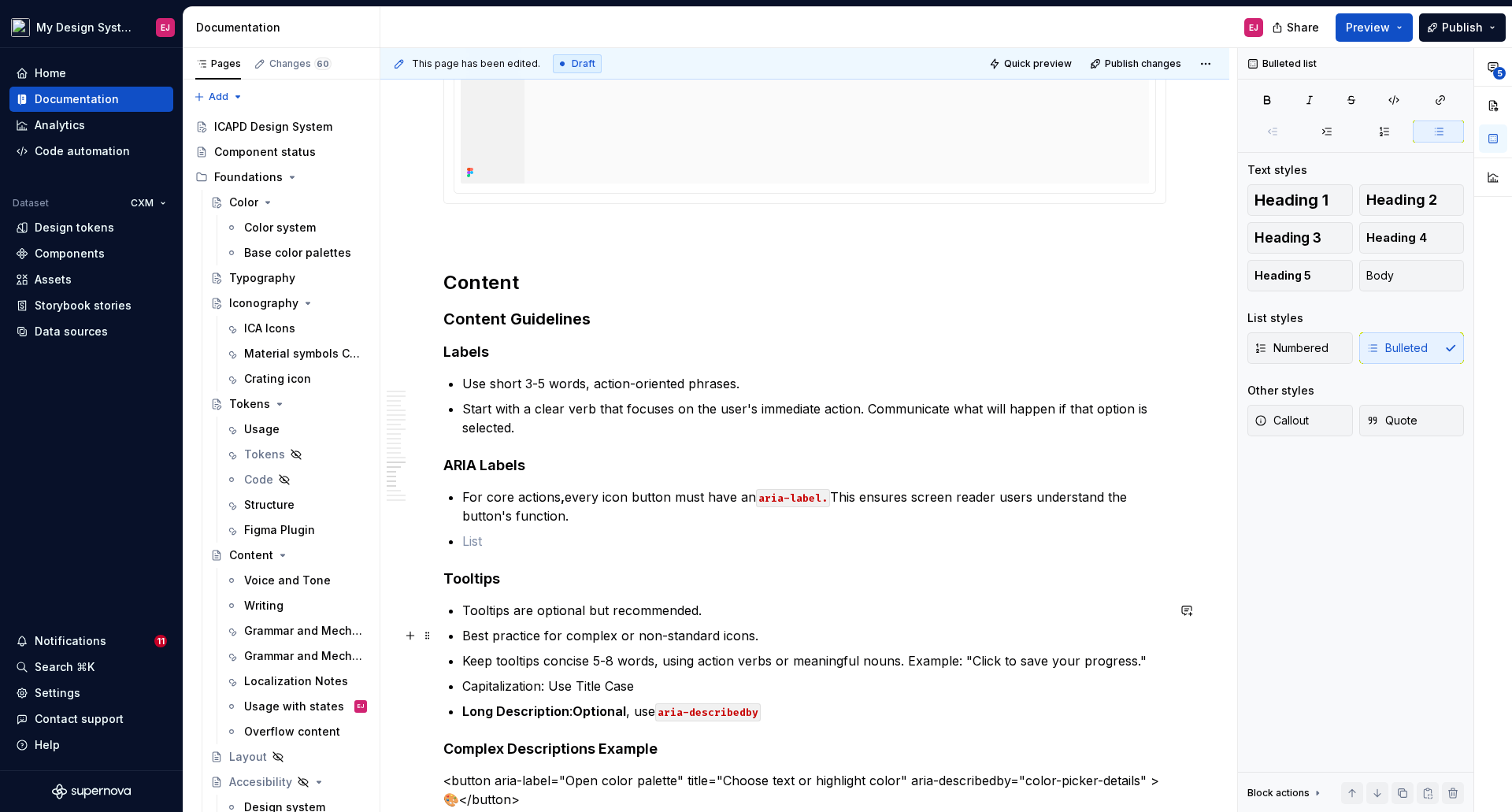
scroll to position [6290, 0]
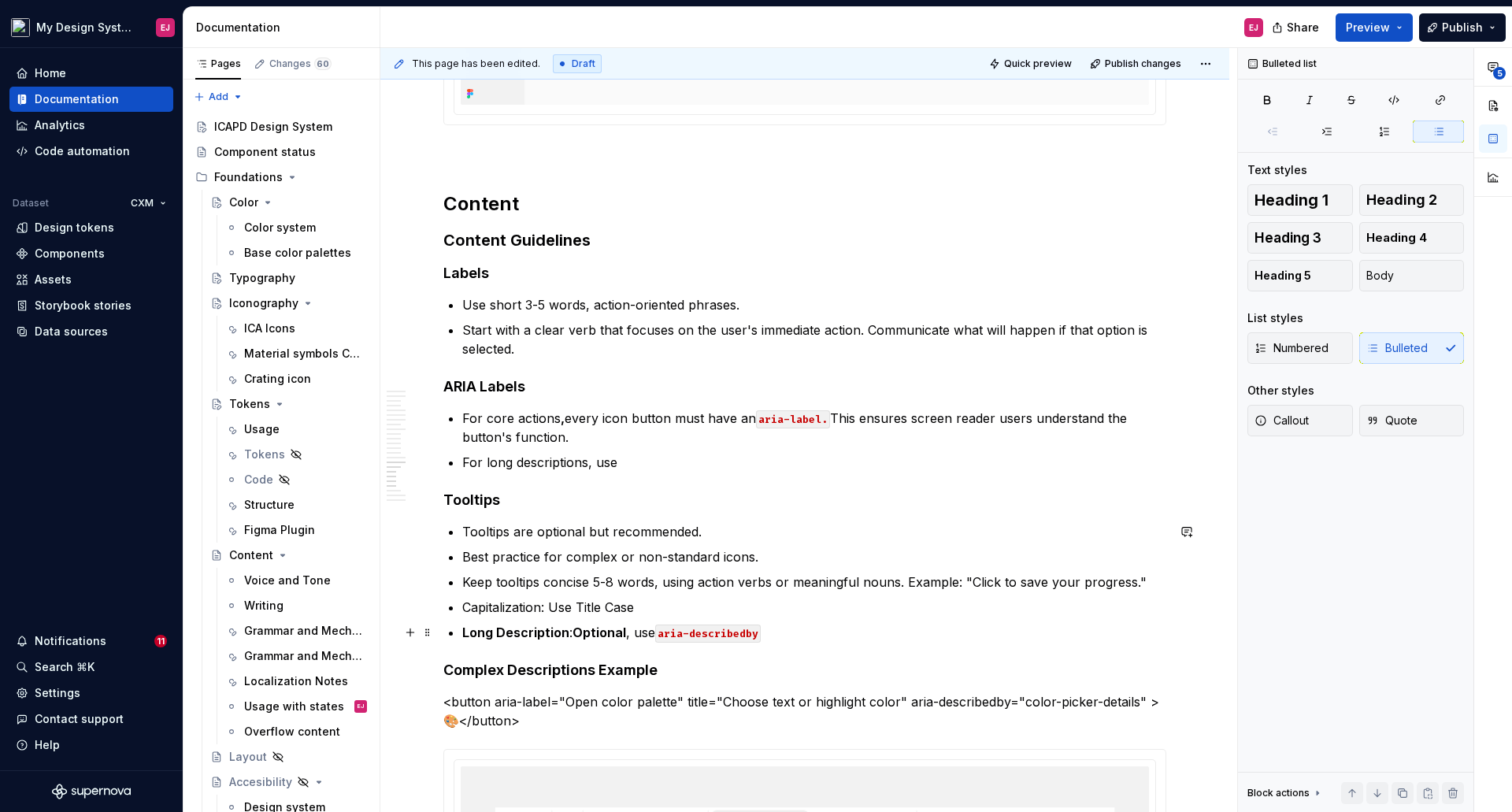
click at [720, 631] on code "aria-describedby" at bounding box center [708, 634] width 105 height 18
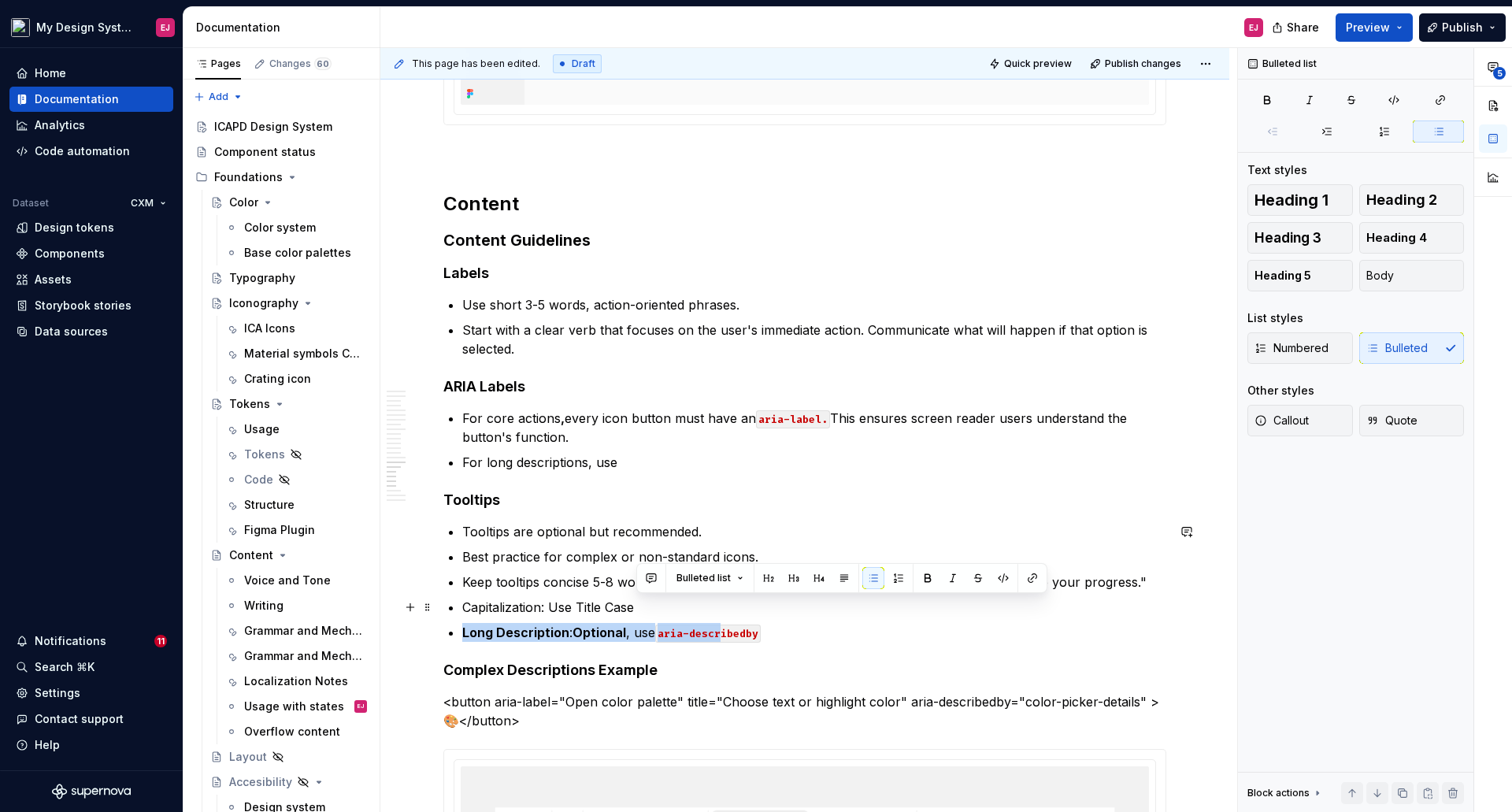
drag, startPoint x: 720, startPoint y: 631, endPoint x: 717, endPoint y: 616, distance: 15.3
click at [717, 616] on ul "Tooltips are optional but recommended. Best practice for complex or non-standar…" at bounding box center [814, 582] width 704 height 119
click at [717, 628] on code "aria-describedby" at bounding box center [708, 634] width 105 height 18
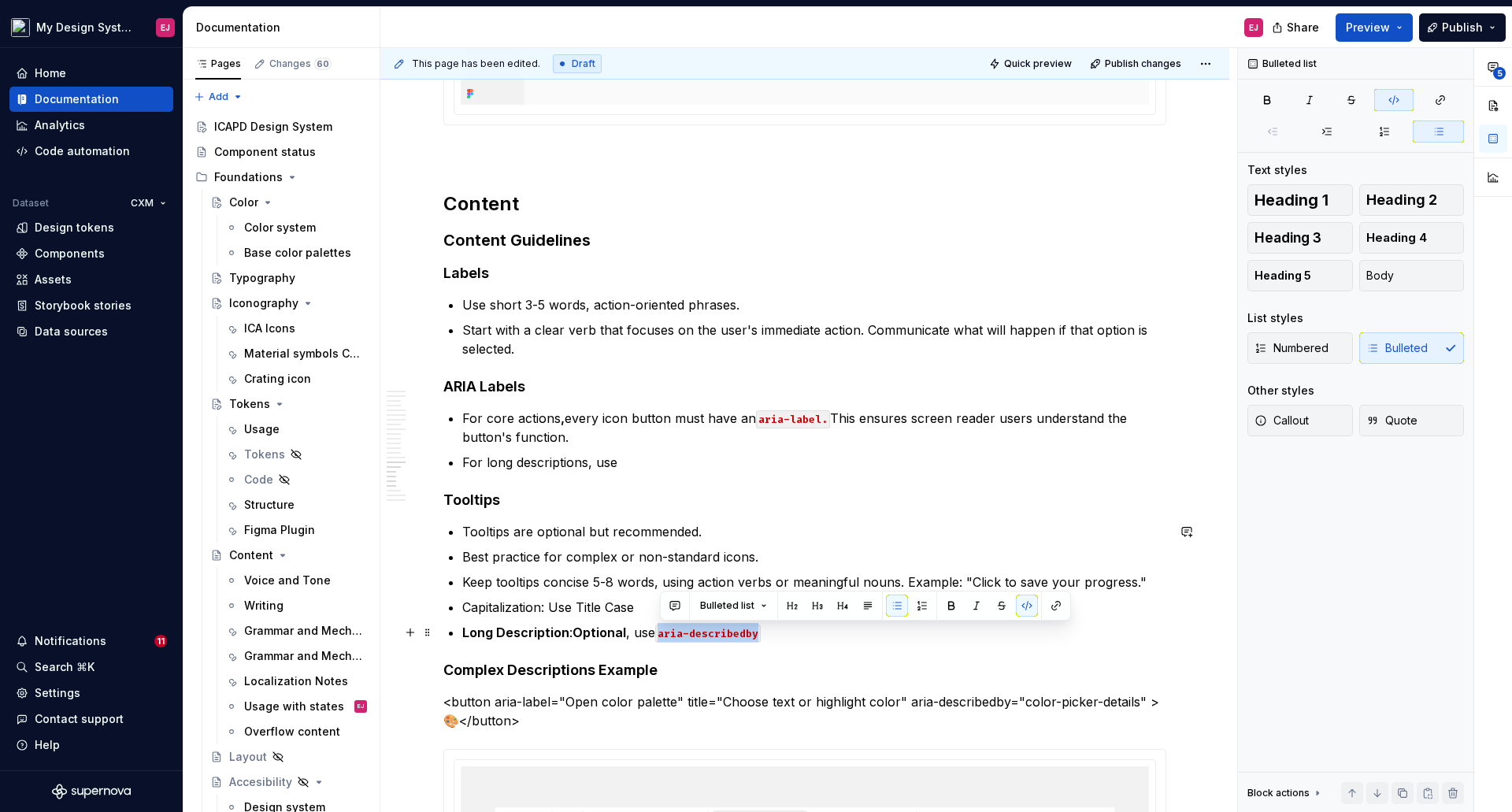
drag, startPoint x: 660, startPoint y: 630, endPoint x: 761, endPoint y: 631, distance: 101.0
click at [761, 631] on p "Long Description : Optional , use aria-describedby" at bounding box center [814, 632] width 704 height 19
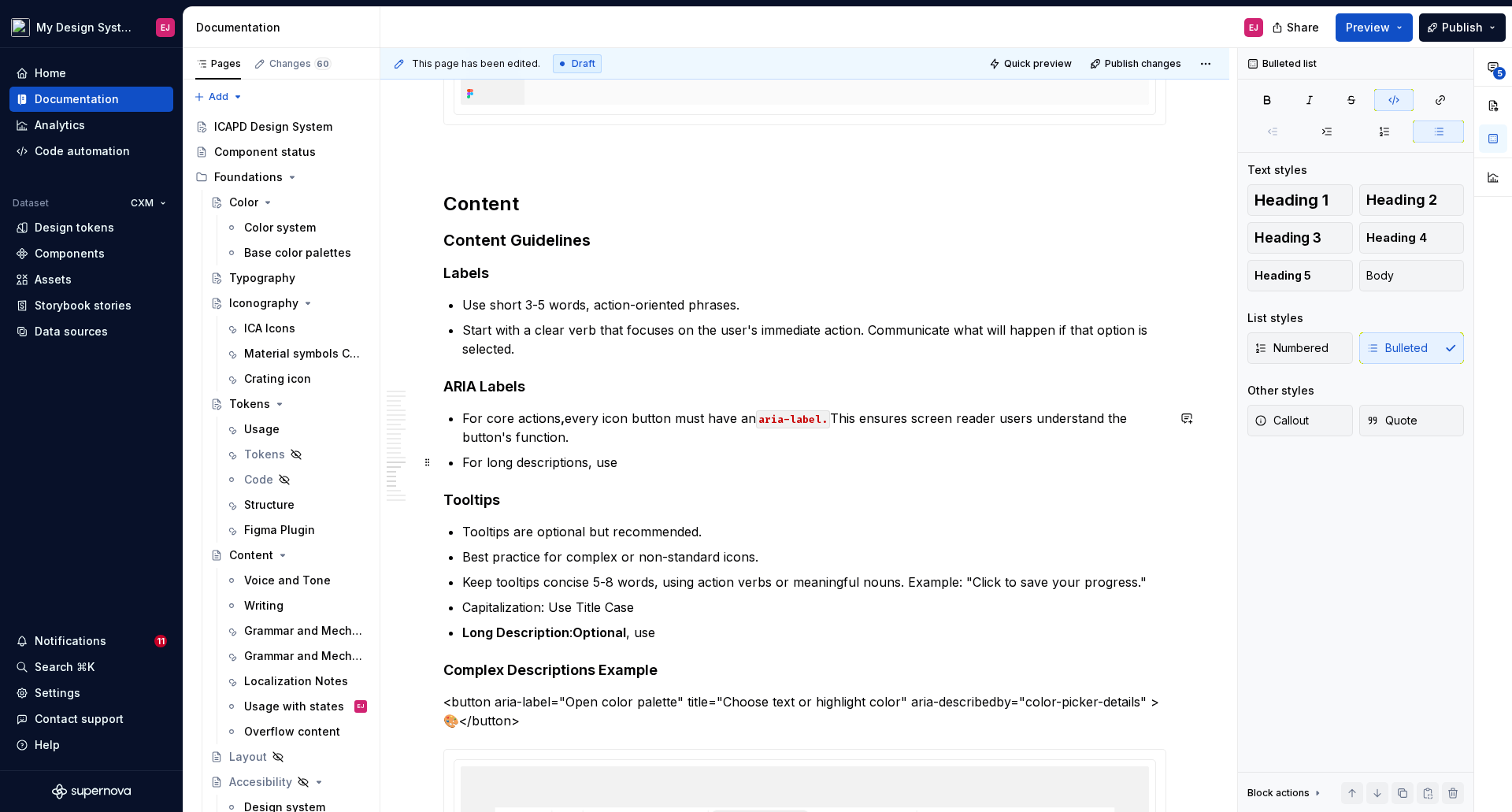
click at [651, 471] on p "For long descriptions, use" at bounding box center [814, 462] width 704 height 19
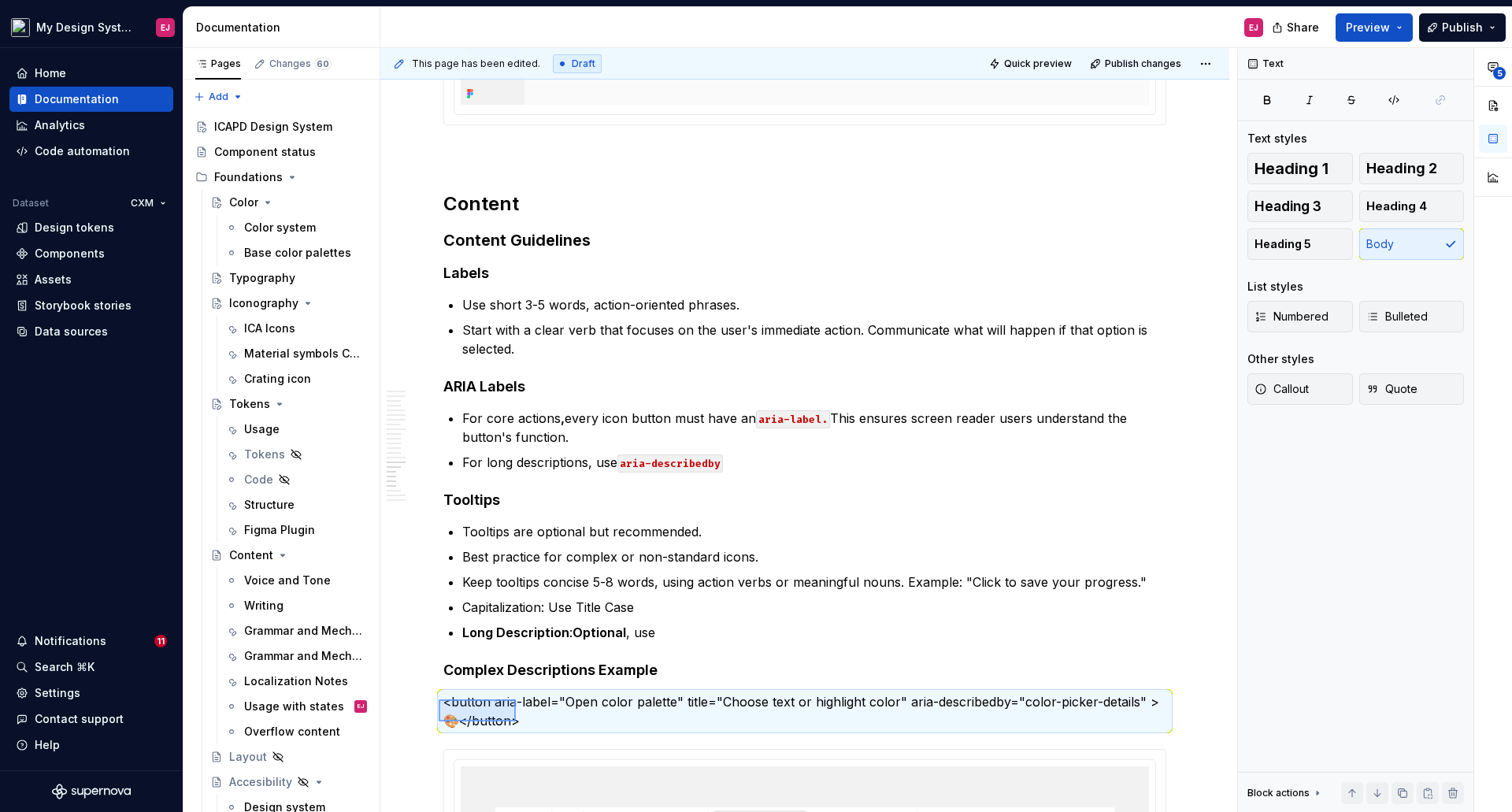
drag, startPoint x: 438, startPoint y: 699, endPoint x: 515, endPoint y: 722, distance: 80.4
click at [515, 722] on div "**********" at bounding box center [809, 430] width 857 height 765
click at [693, 665] on h4 "Complex Descriptions Example" at bounding box center [804, 669] width 722 height 19
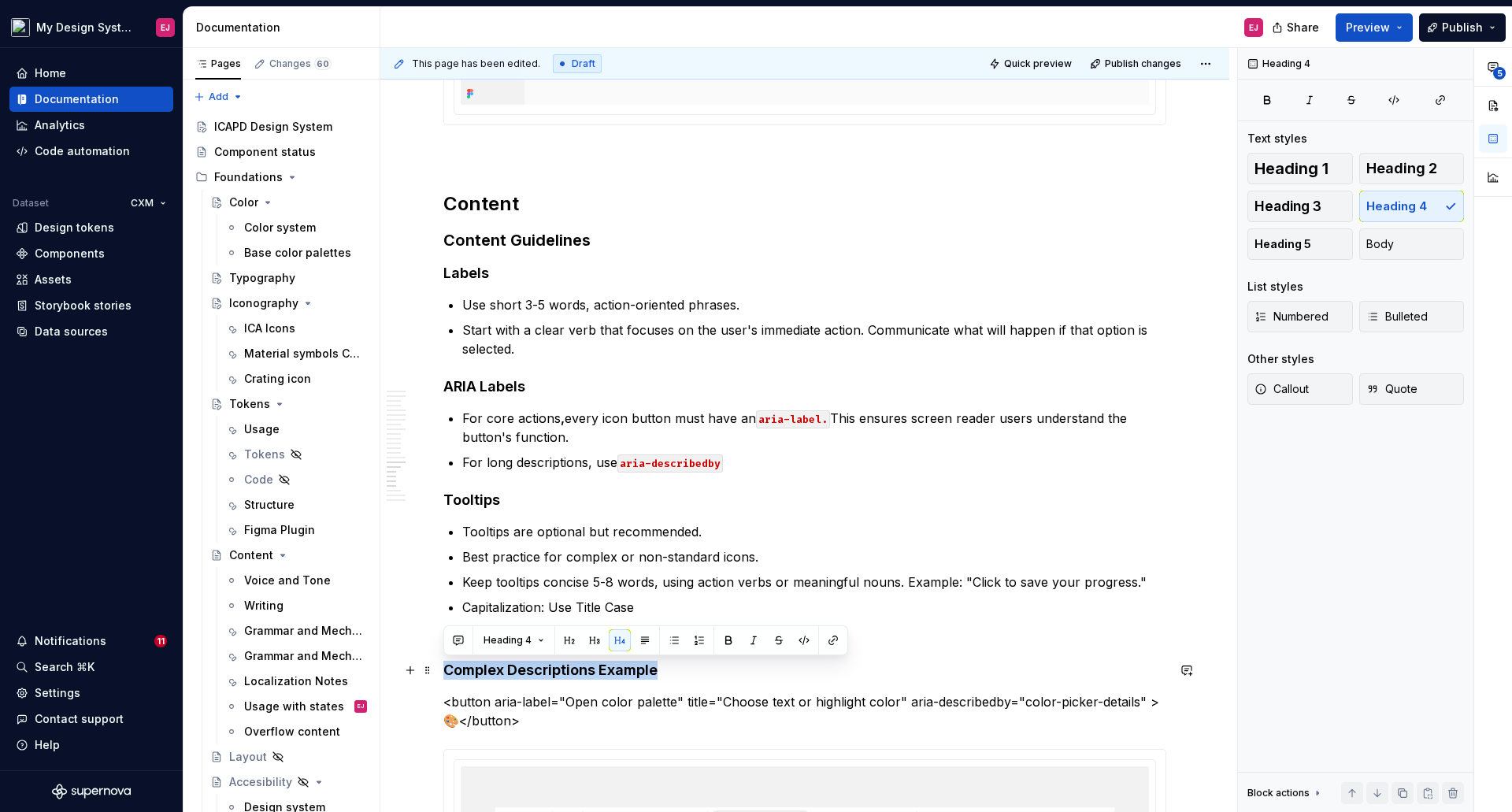
drag, startPoint x: 680, startPoint y: 666, endPoint x: 437, endPoint y: 665, distance: 243.0
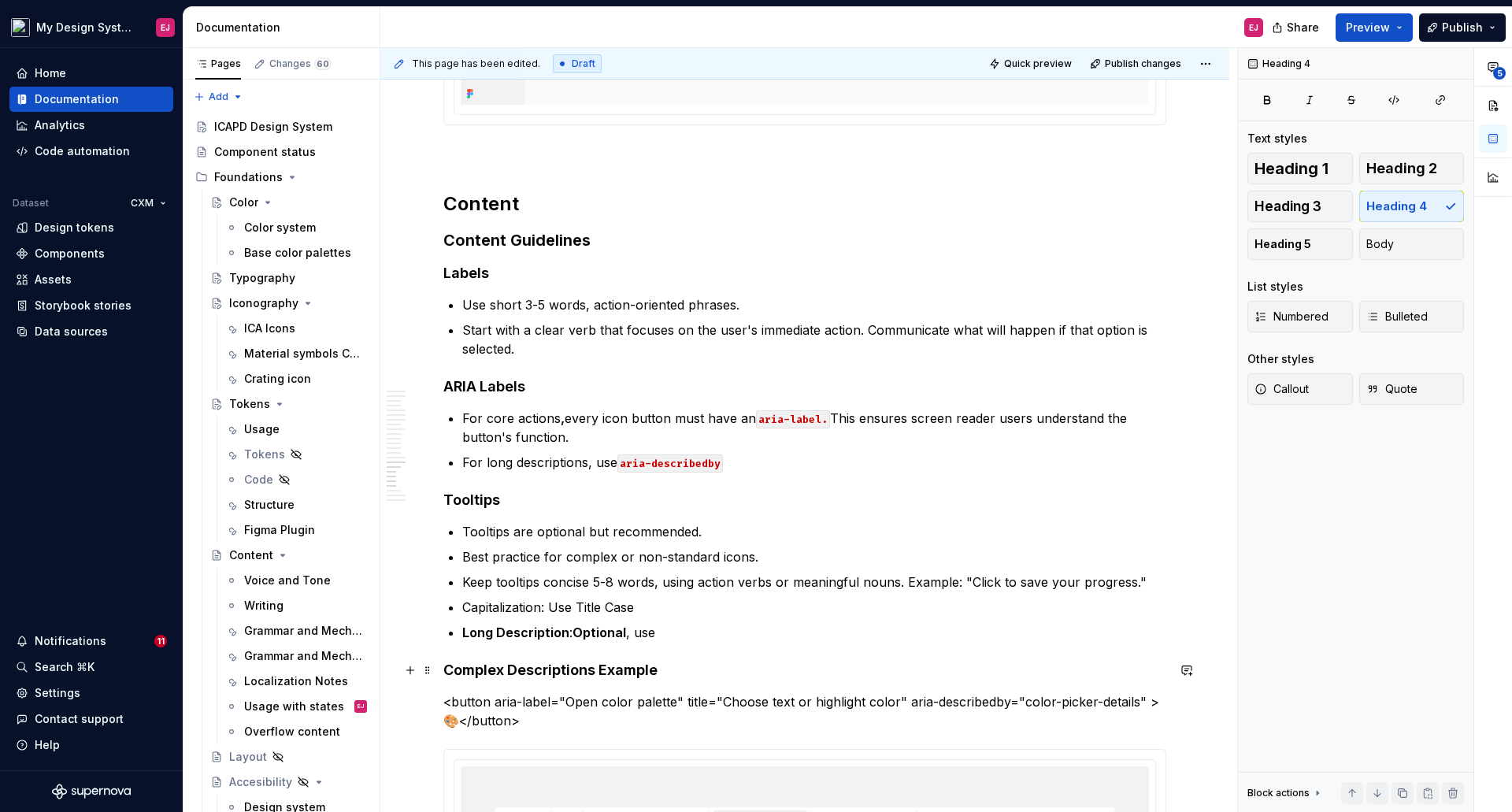
click at [532, 665] on h4 "Complex Descriptions Example" at bounding box center [804, 669] width 722 height 19
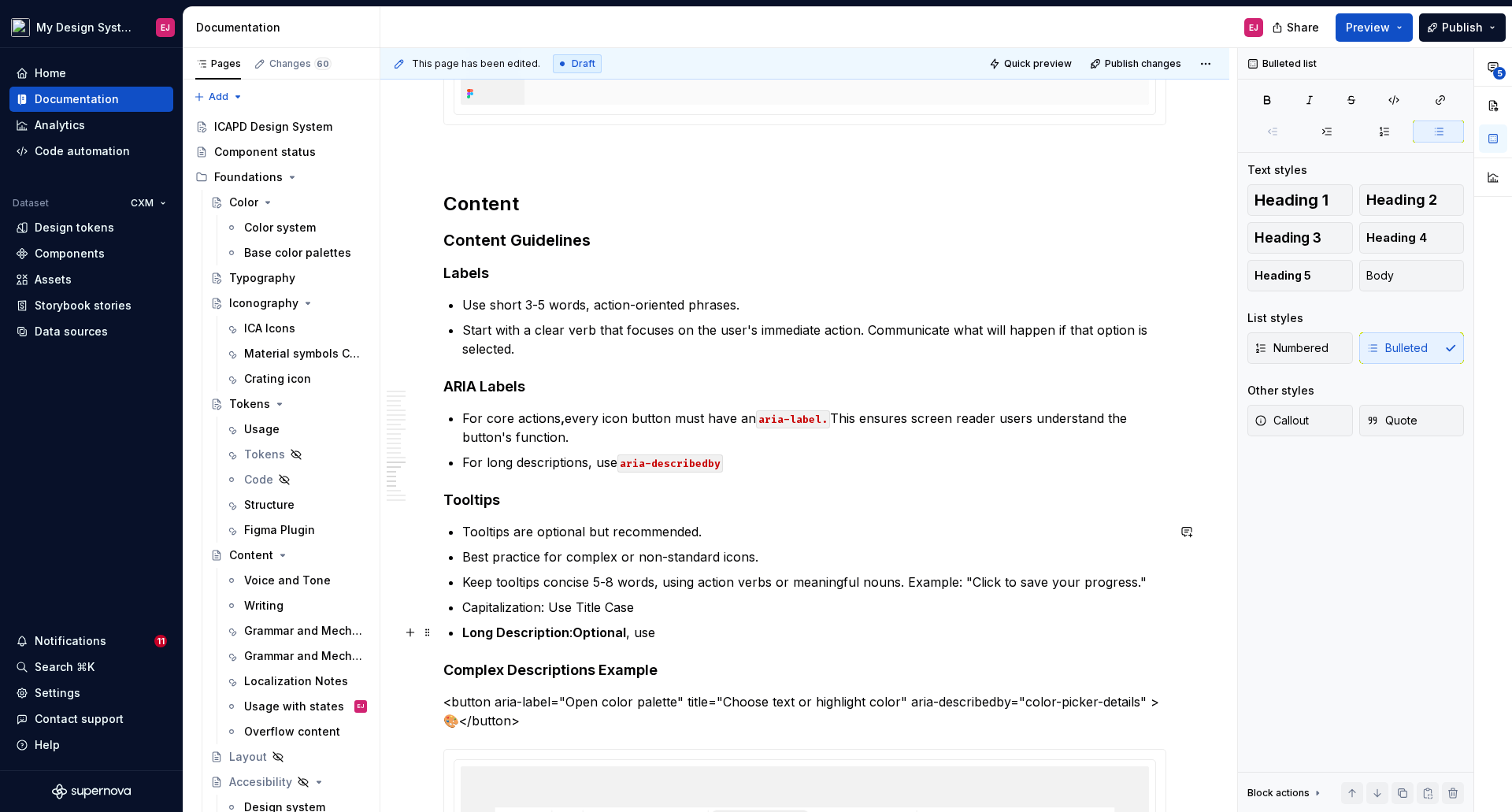
drag, startPoint x: 656, startPoint y: 640, endPoint x: 550, endPoint y: 638, distance: 106.0
click at [639, 638] on p "Long Description : Optional , use" at bounding box center [814, 632] width 704 height 19
click at [505, 637] on strong "Long Description" at bounding box center [515, 632] width 107 height 16
click at [623, 633] on strong "Optional" at bounding box center [599, 632] width 54 height 16
drag, startPoint x: 659, startPoint y: 632, endPoint x: 424, endPoint y: 635, distance: 235.0
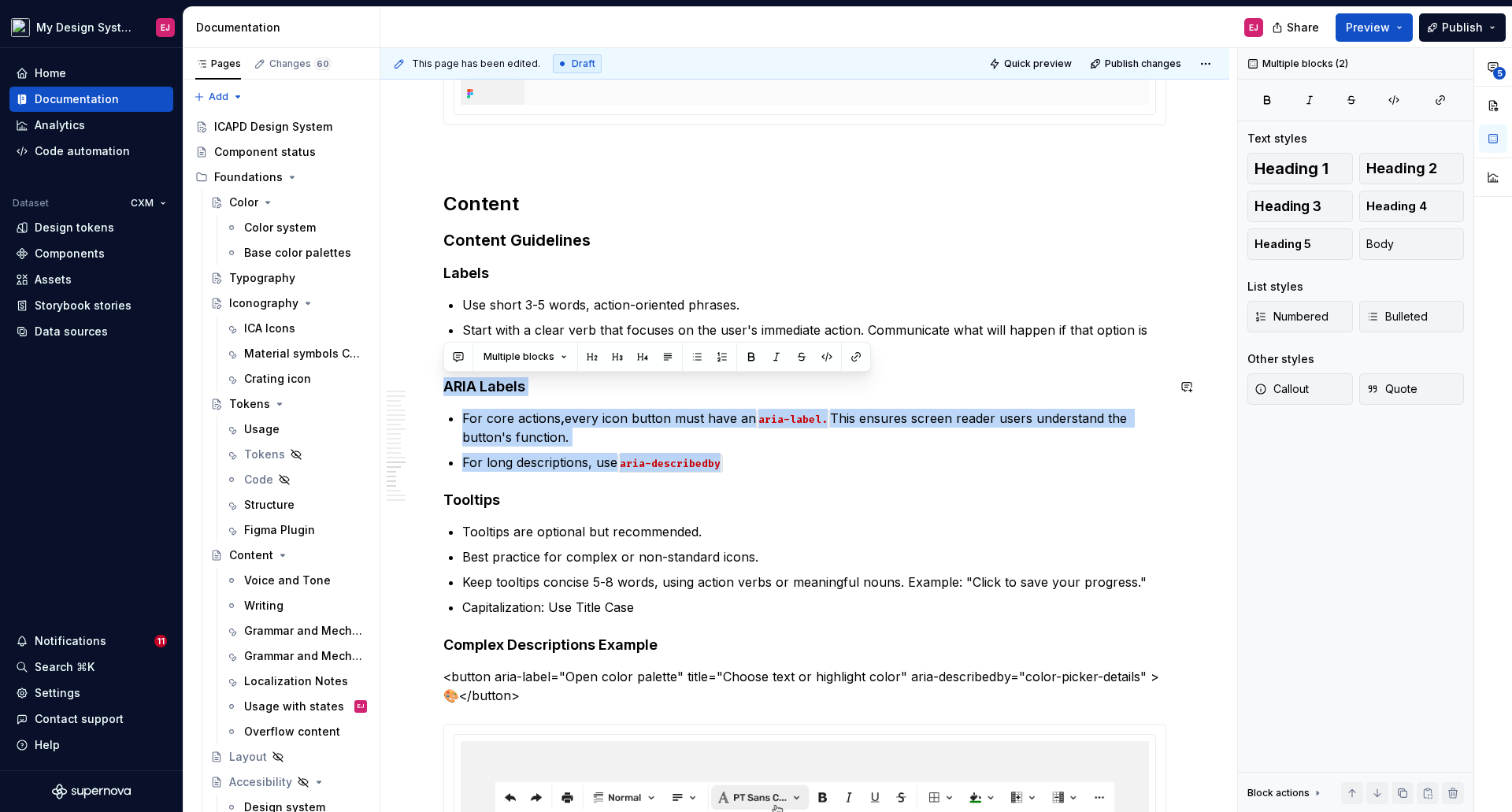
drag, startPoint x: 655, startPoint y: 440, endPoint x: 441, endPoint y: 372, distance: 224.5
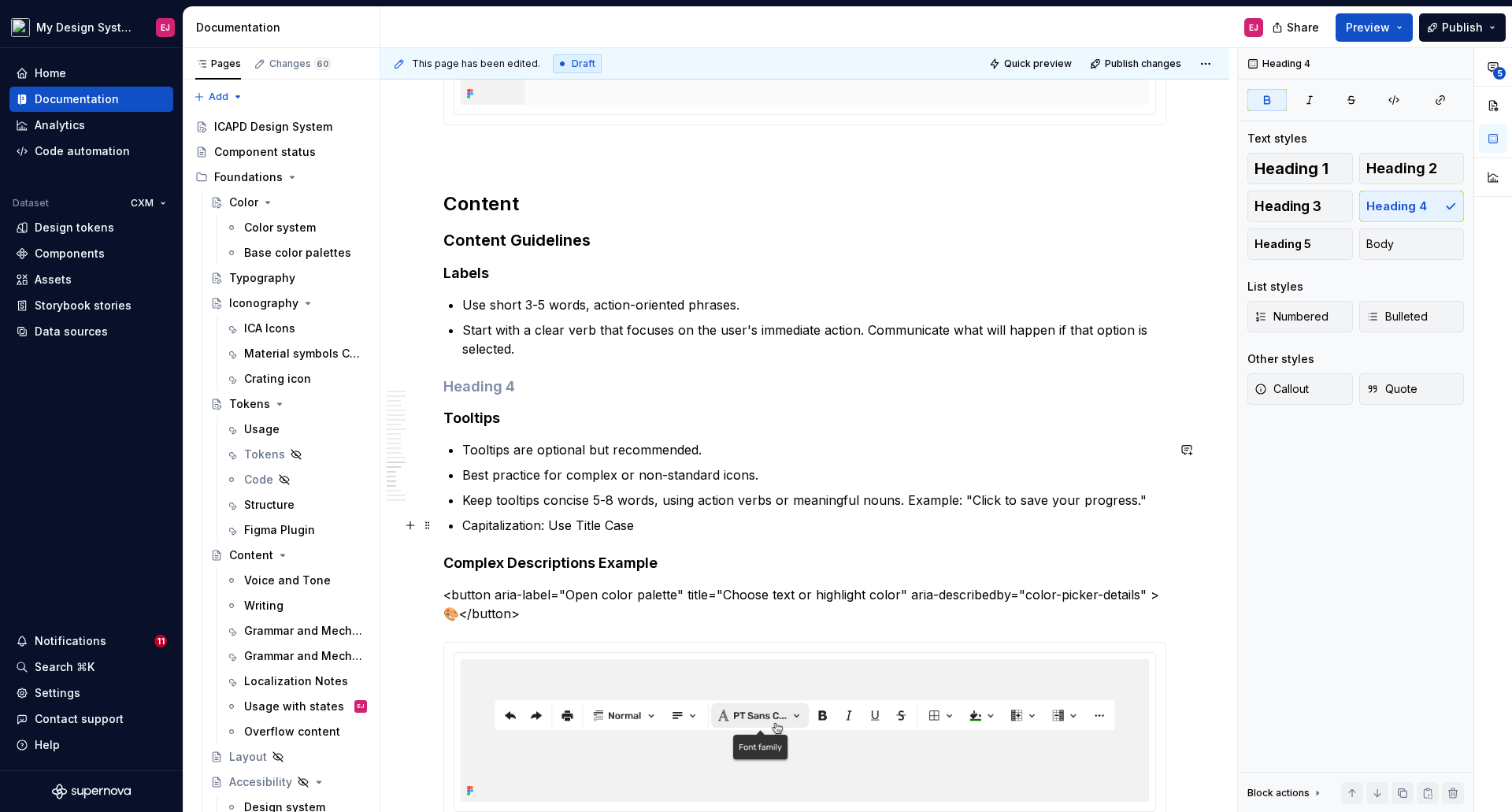
click at [659, 524] on p "Capitalization: Use Title Case" at bounding box center [814, 524] width 704 height 19
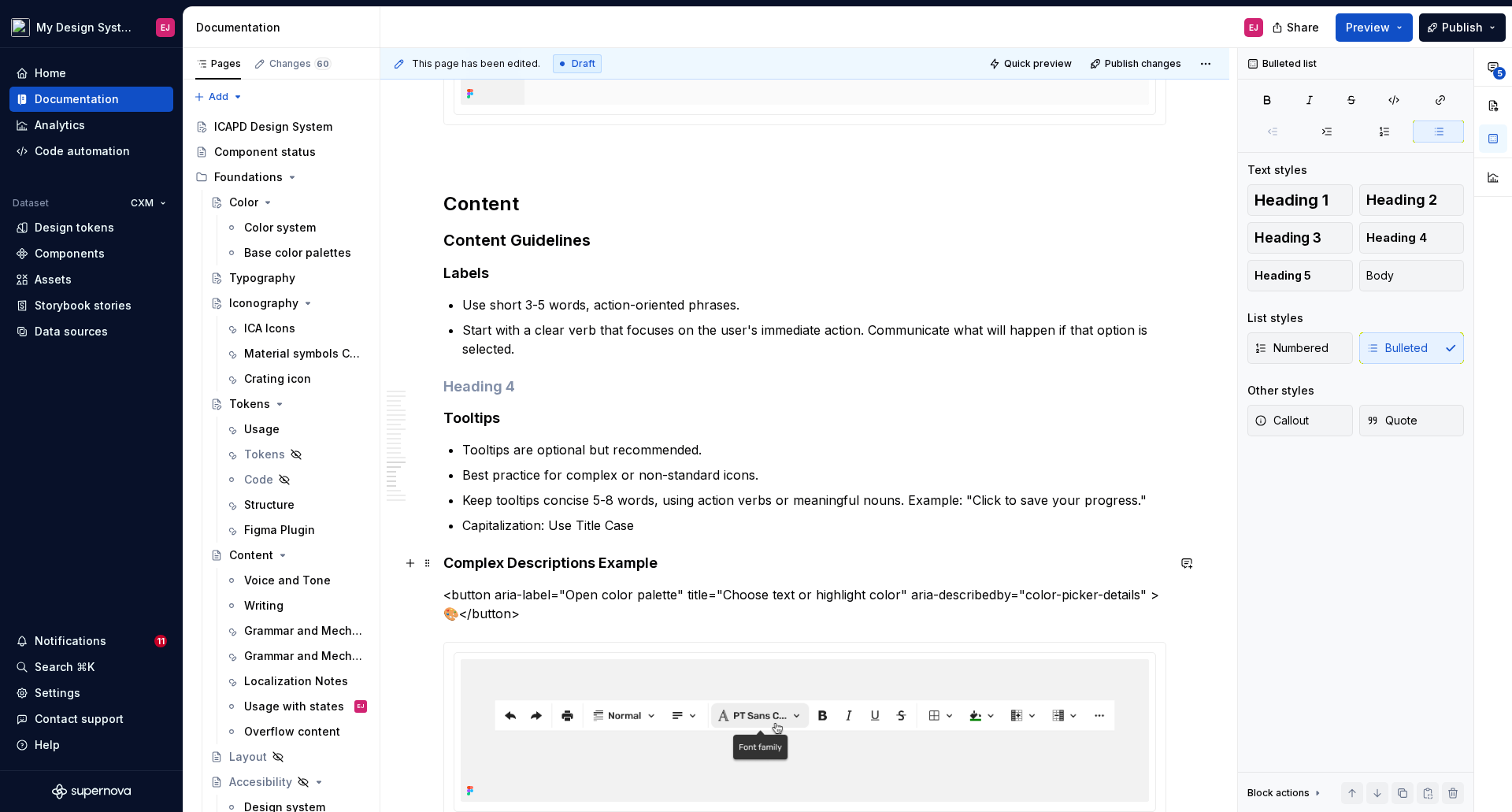
click at [442, 568] on div "**********" at bounding box center [809, 430] width 857 height 765
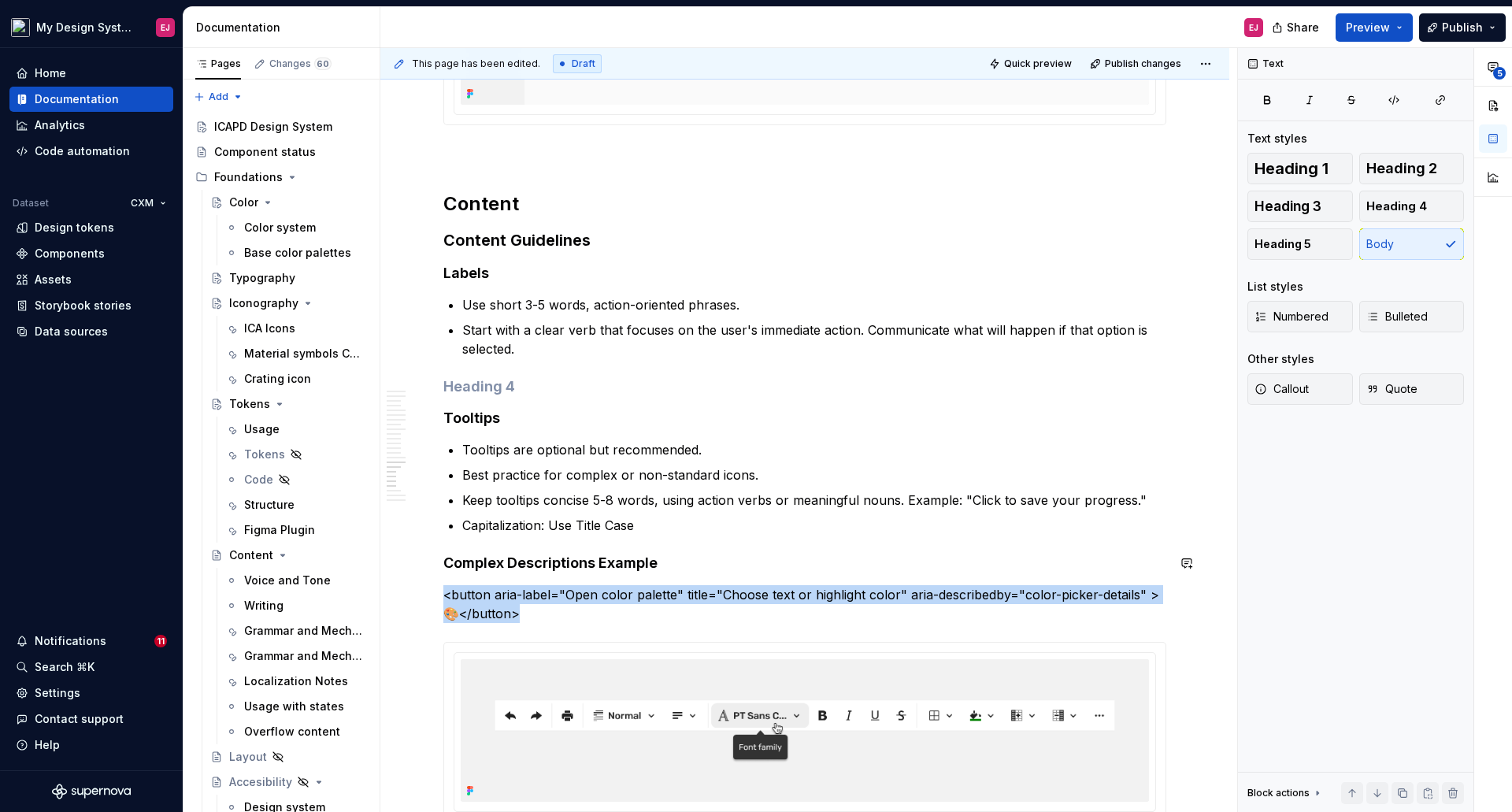
scroll to position [6339, 0]
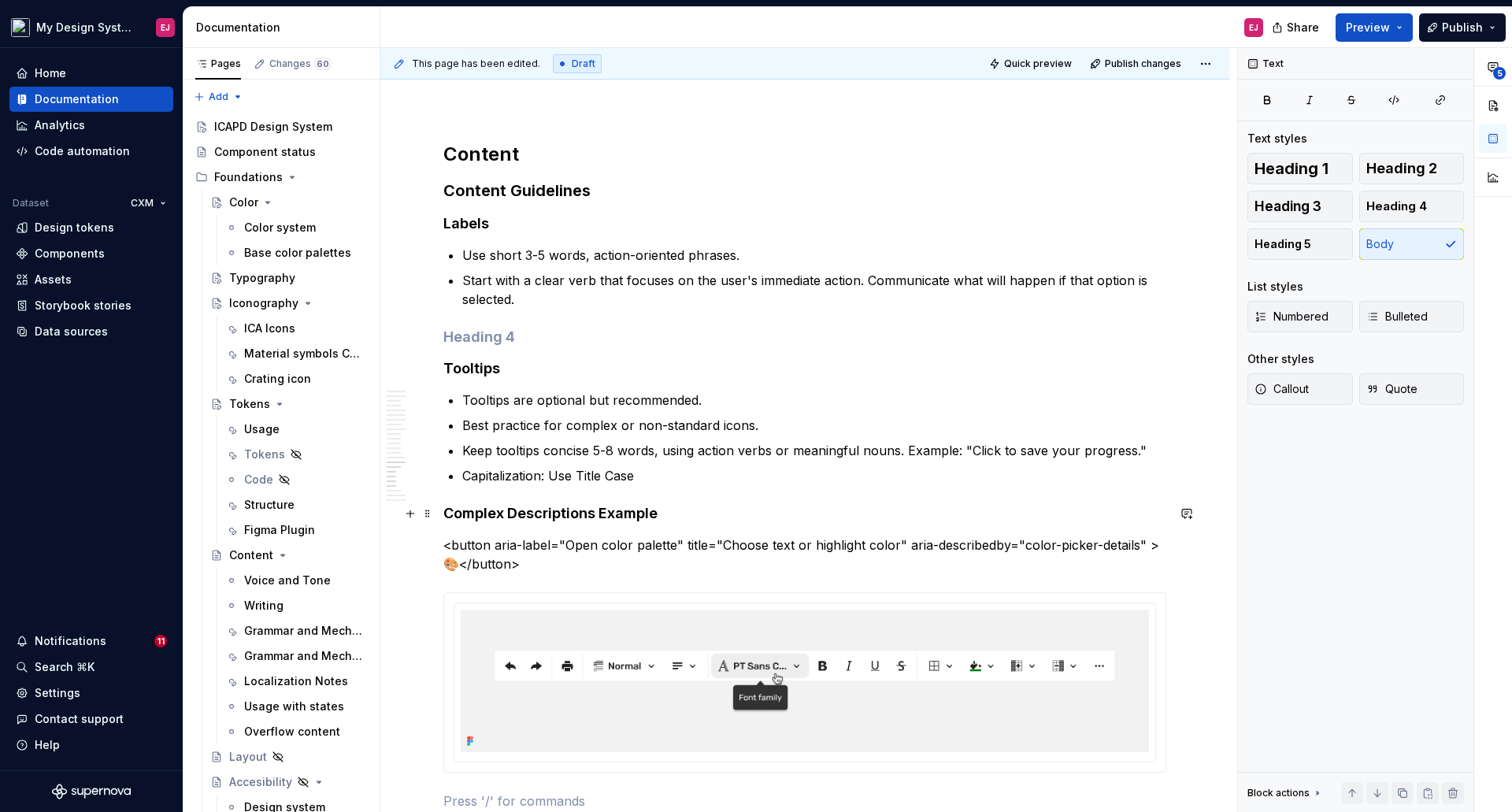
click at [442, 512] on div "**********" at bounding box center [809, 430] width 857 height 765
click at [452, 507] on h4 "Complex Descriptions Example" at bounding box center [804, 513] width 722 height 19
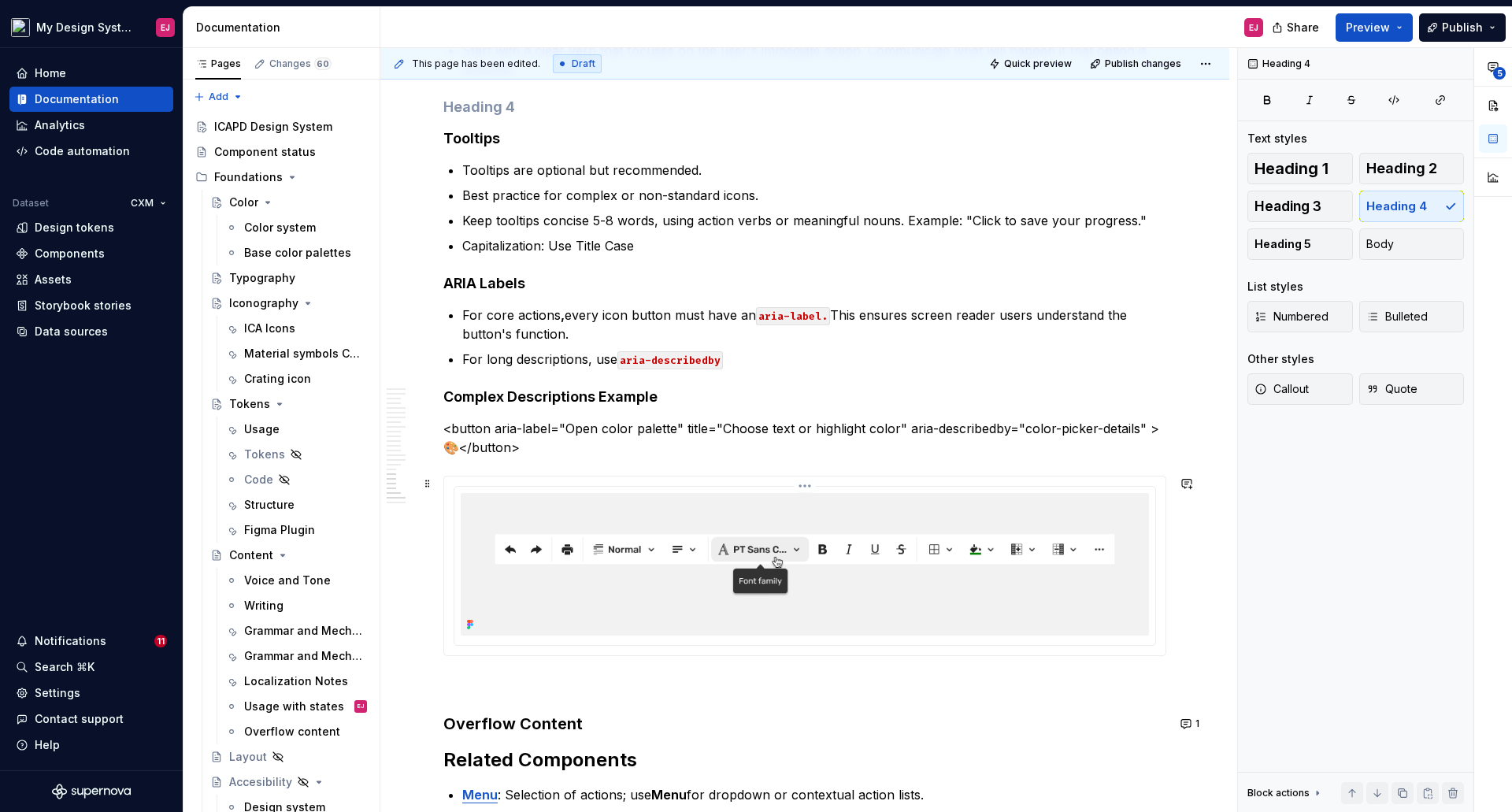
scroll to position [6576, 0]
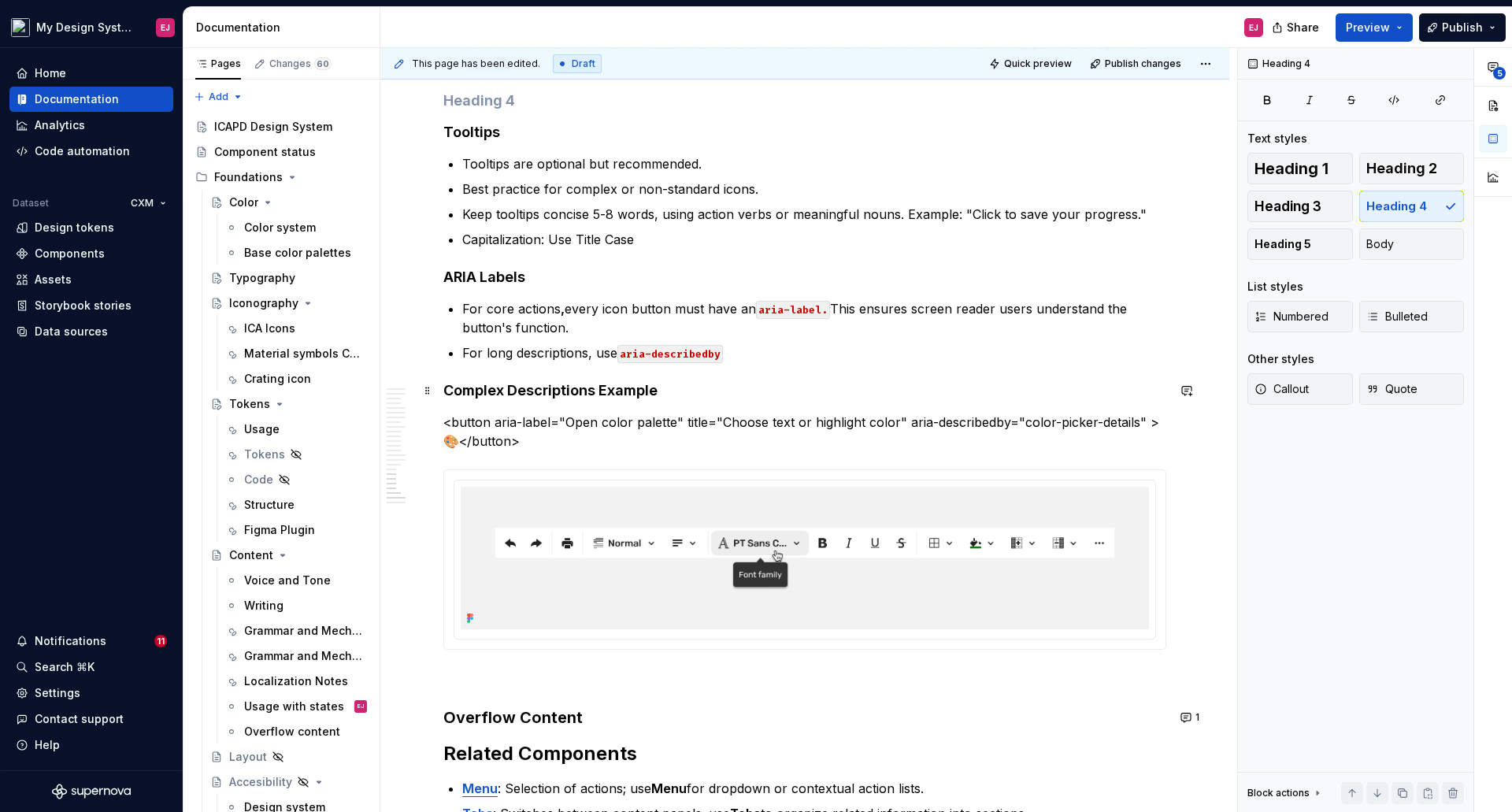
click at [461, 388] on h4 "Complex Descriptions Example" at bounding box center [804, 390] width 722 height 19
click at [1276, 240] on span "Heading 5" at bounding box center [1283, 244] width 56 height 16
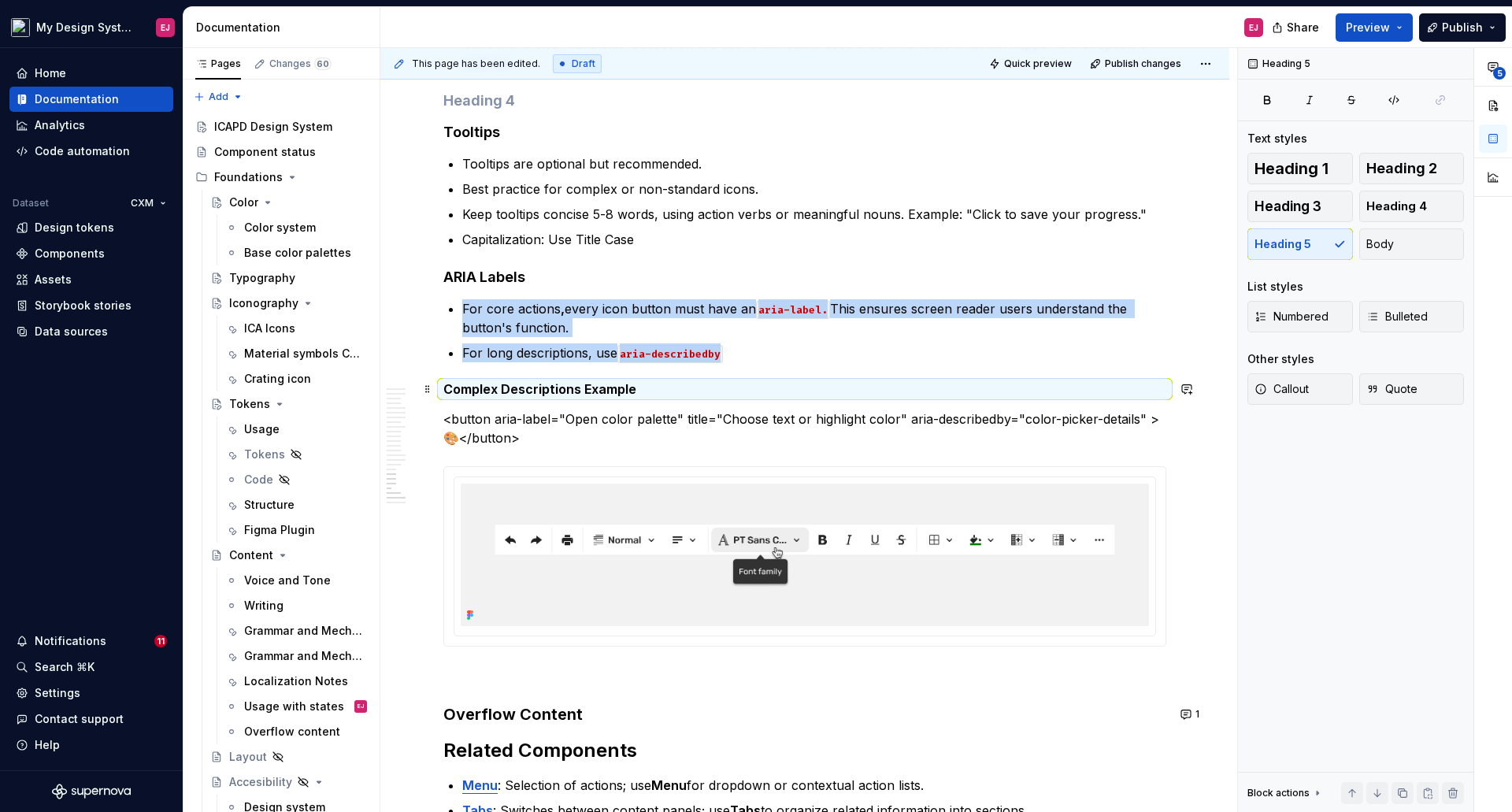
click at [637, 389] on h5 "Complex Descriptions Example" at bounding box center [804, 389] width 722 height 16
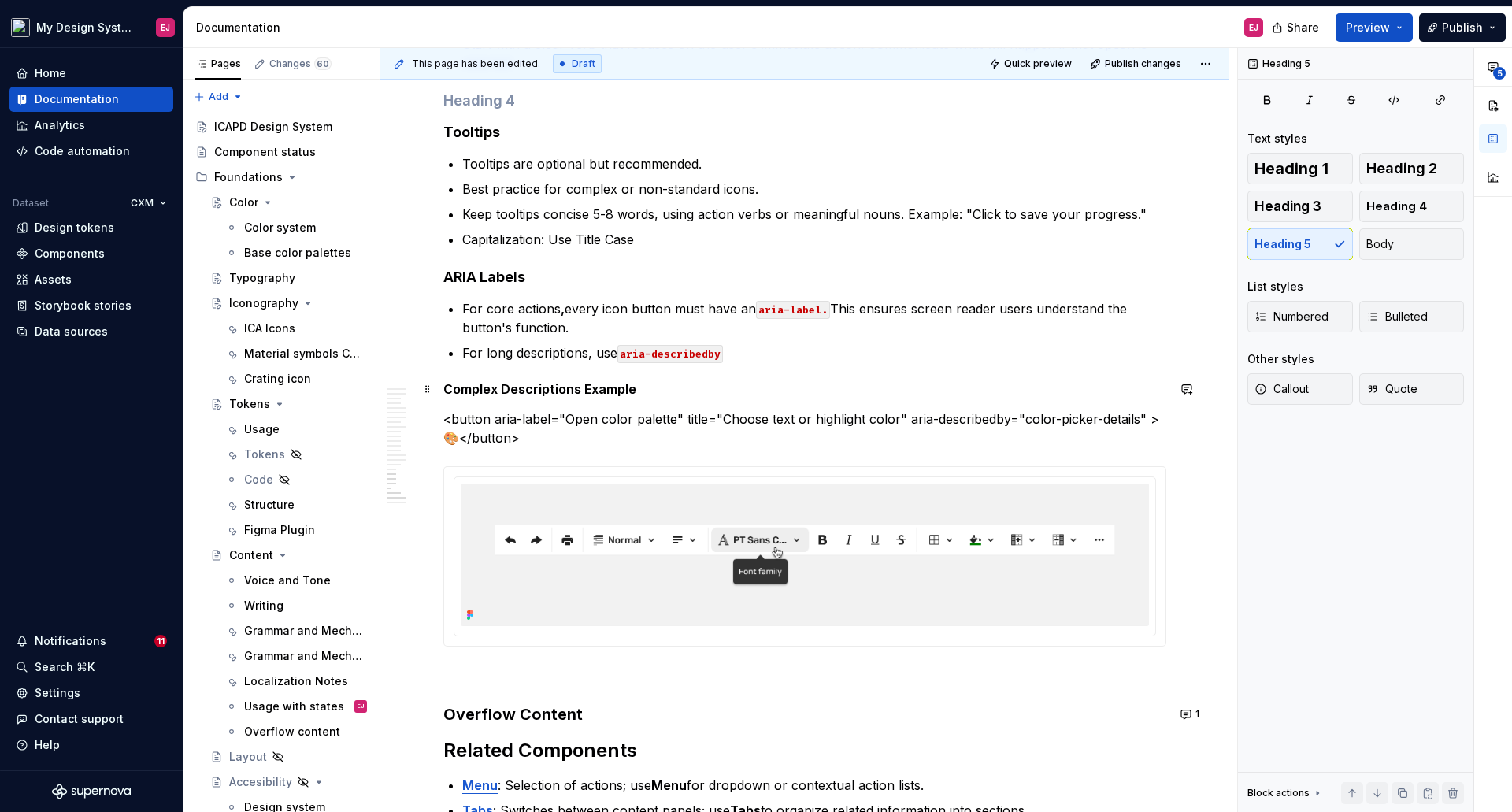
click at [447, 389] on h5 "Complex Descriptions Example" at bounding box center [804, 389] width 722 height 16
click at [471, 669] on p at bounding box center [804, 674] width 722 height 19
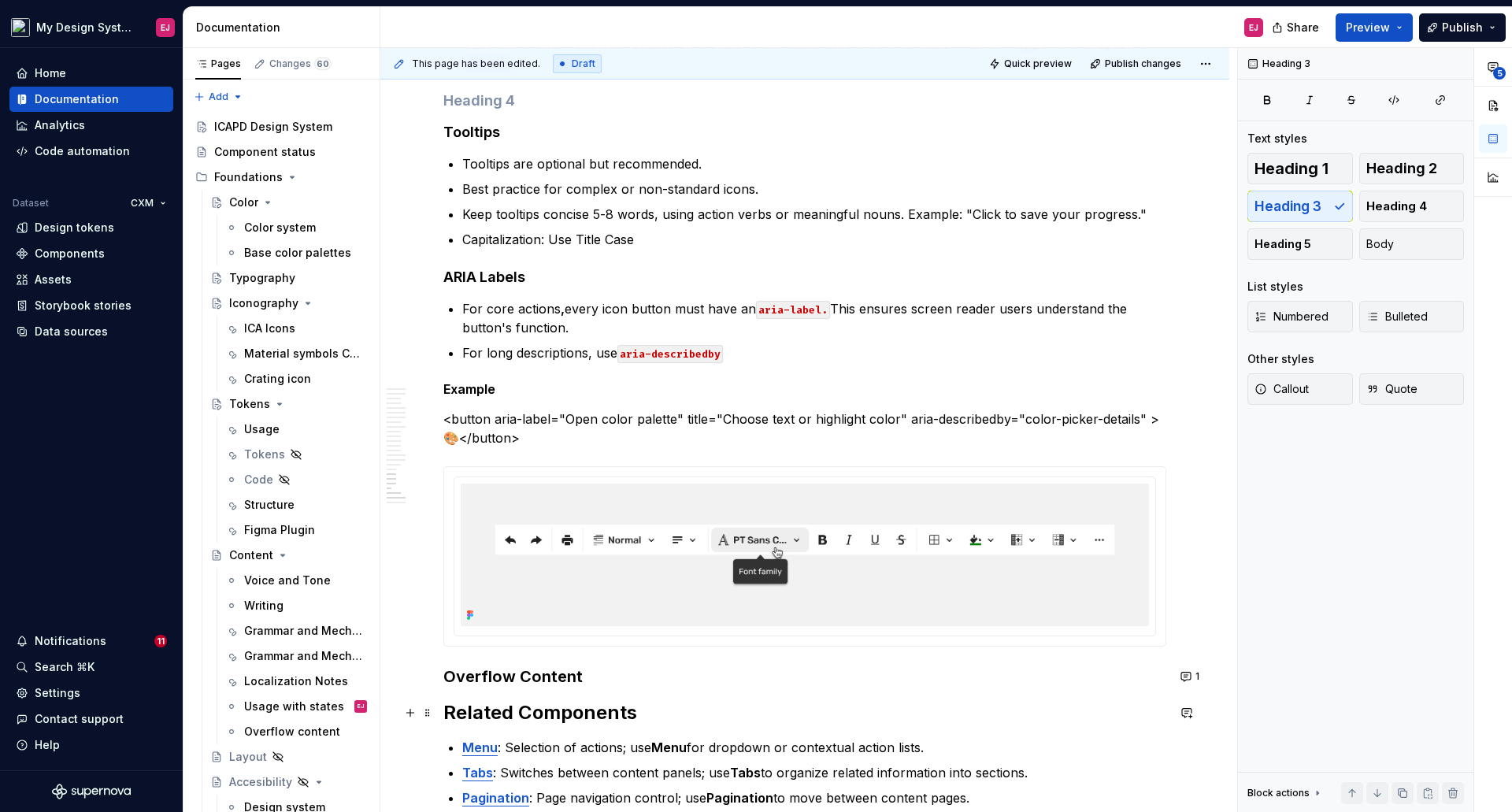
click at [446, 708] on h2 "Related Components" at bounding box center [804, 713] width 722 height 25
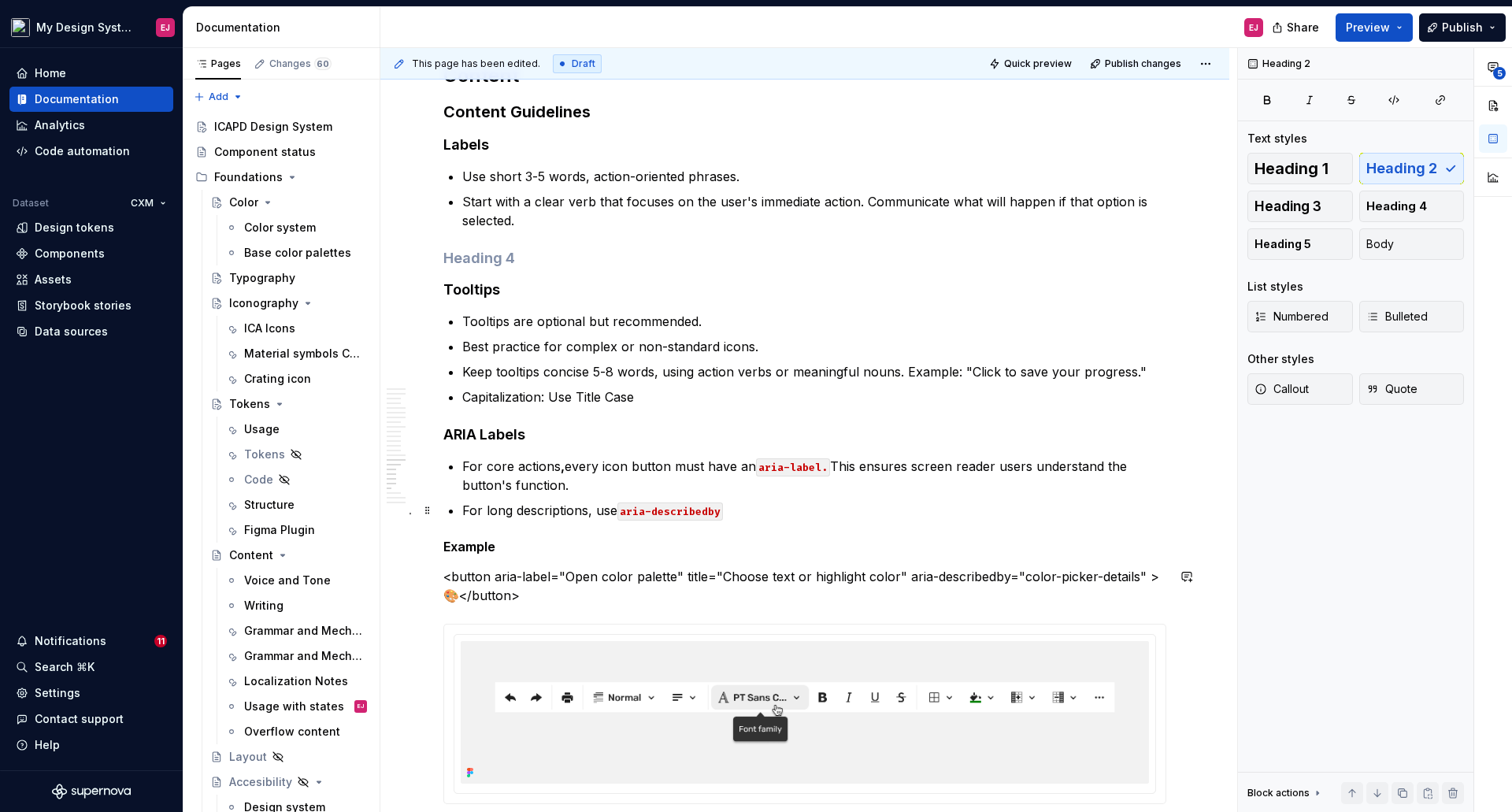
scroll to position [6339, 0]
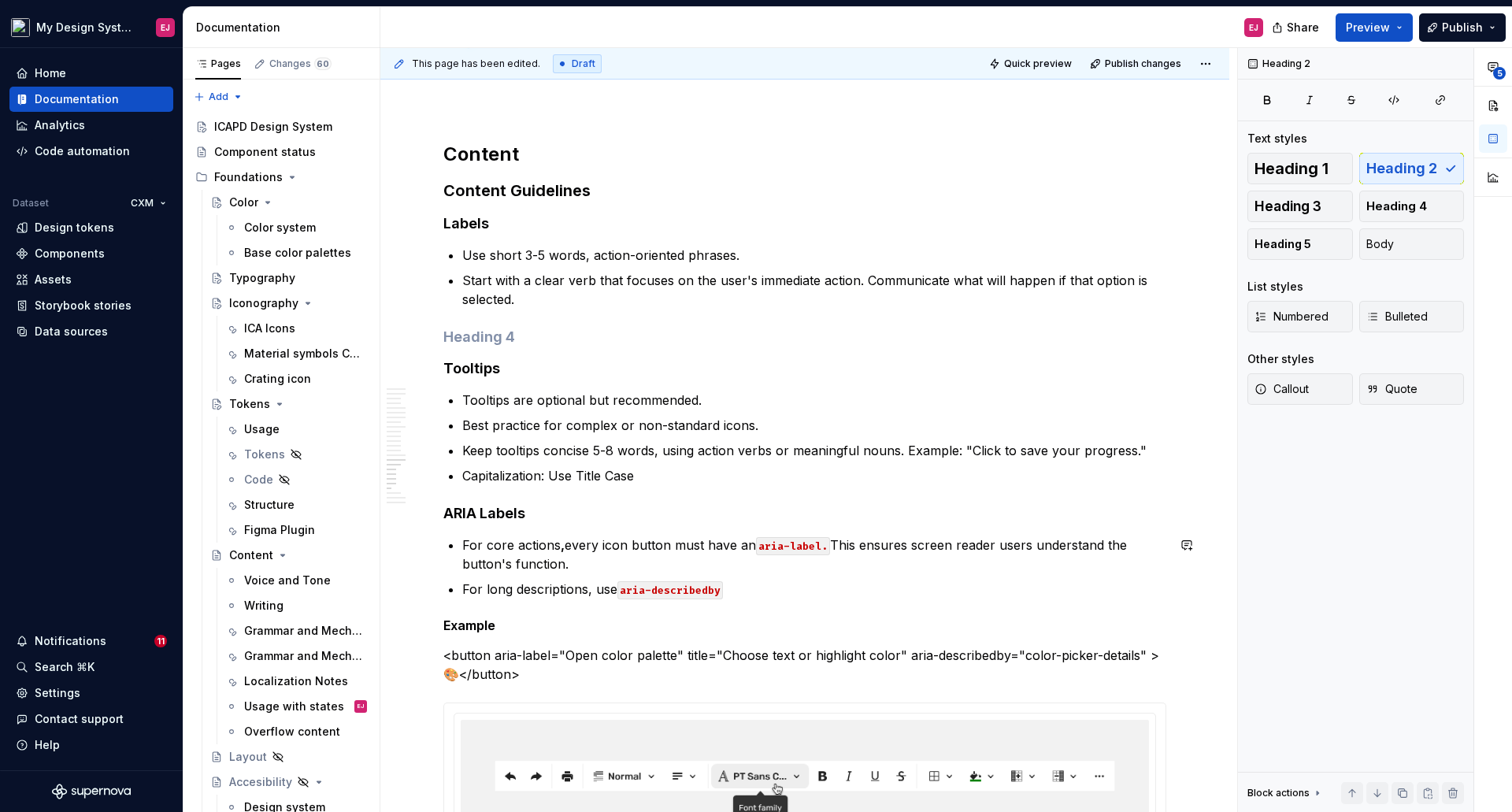
type textarea "*"
click at [510, 338] on h4 at bounding box center [804, 336] width 722 height 19
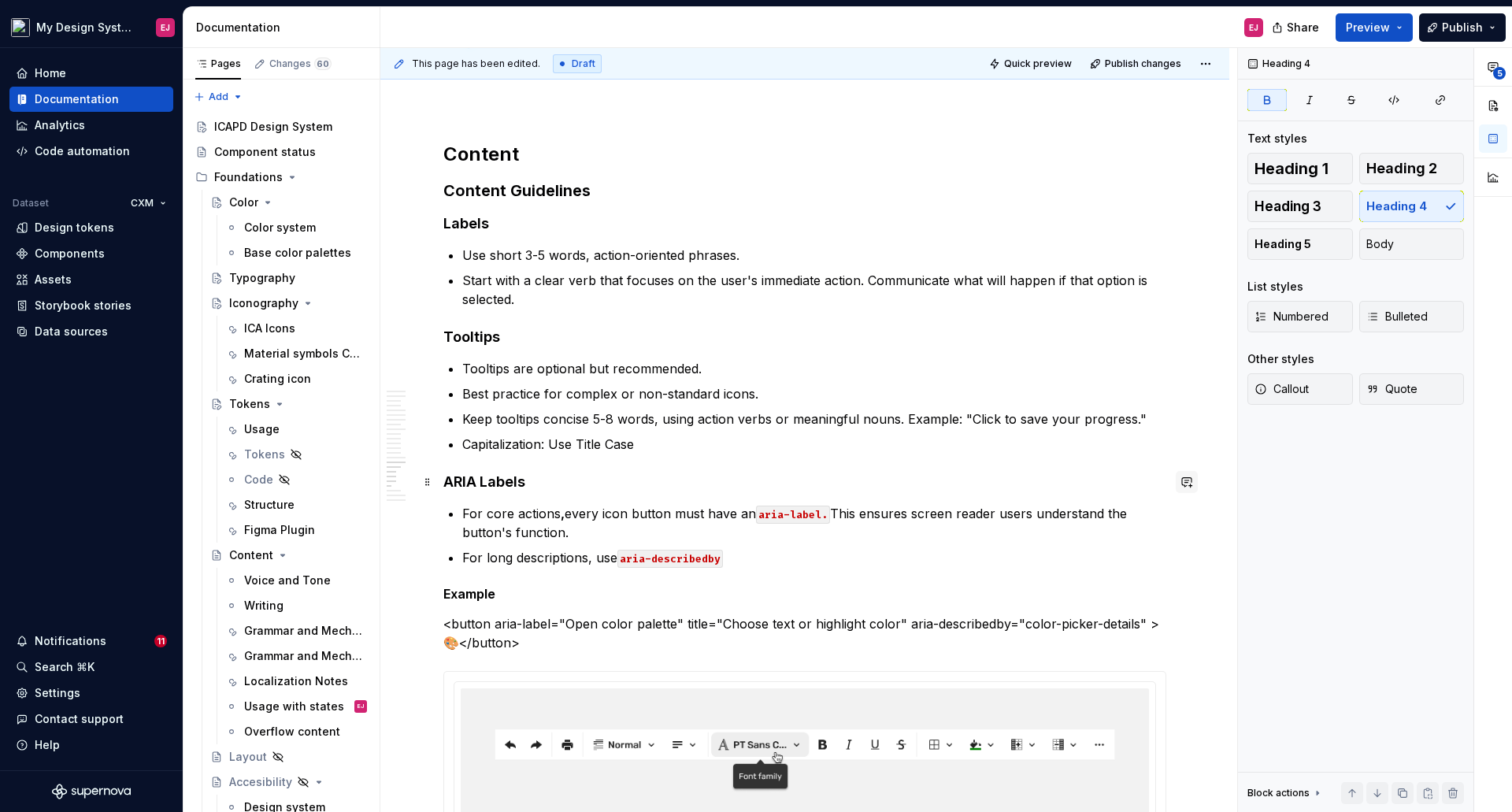
click at [1183, 480] on button "button" at bounding box center [1186, 481] width 22 height 22
click at [964, 532] on icon "Mention someone" at bounding box center [964, 533] width 16 height 16
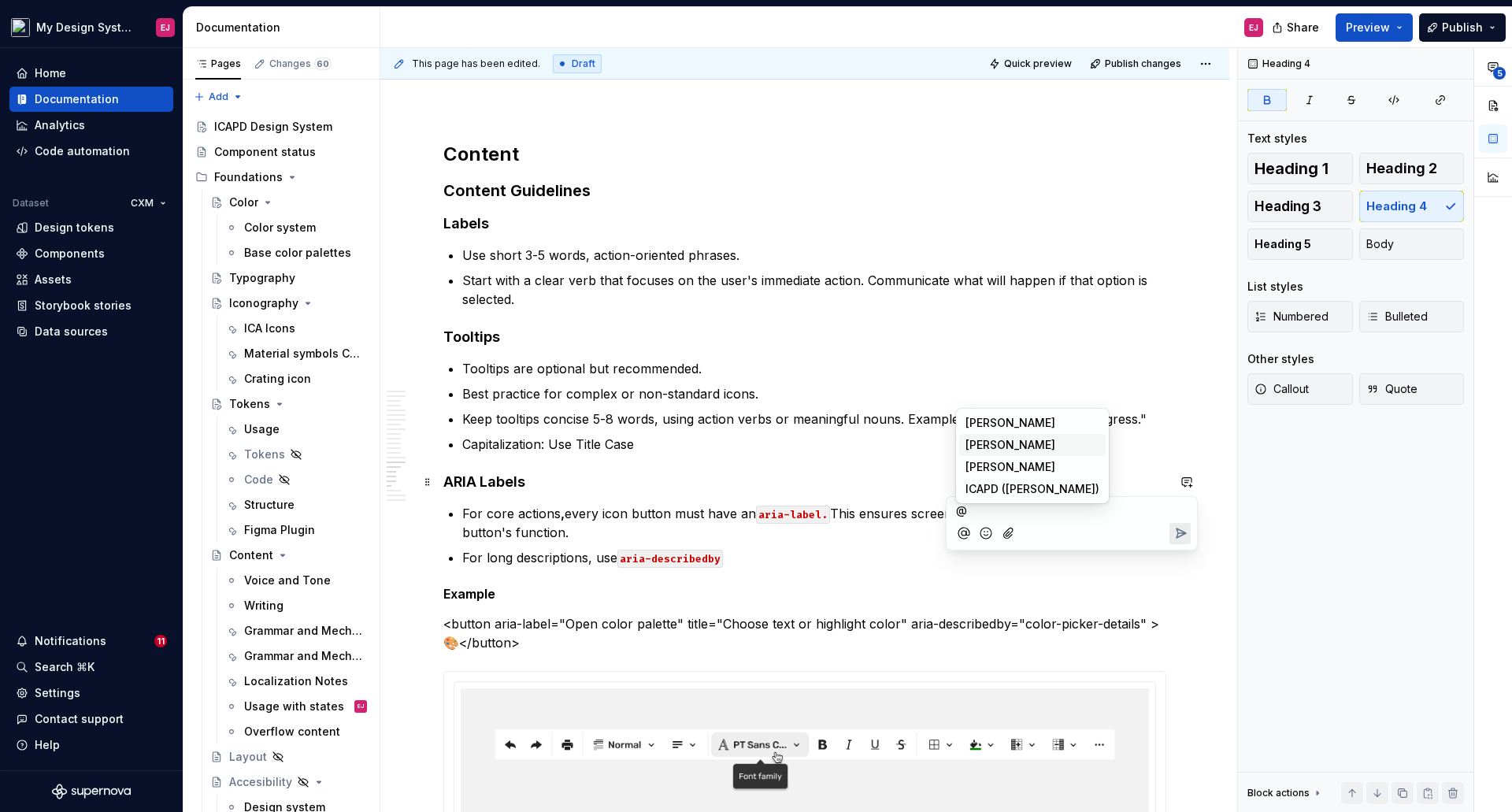
click at [994, 448] on span "[PERSON_NAME]" at bounding box center [1010, 444] width 89 height 16
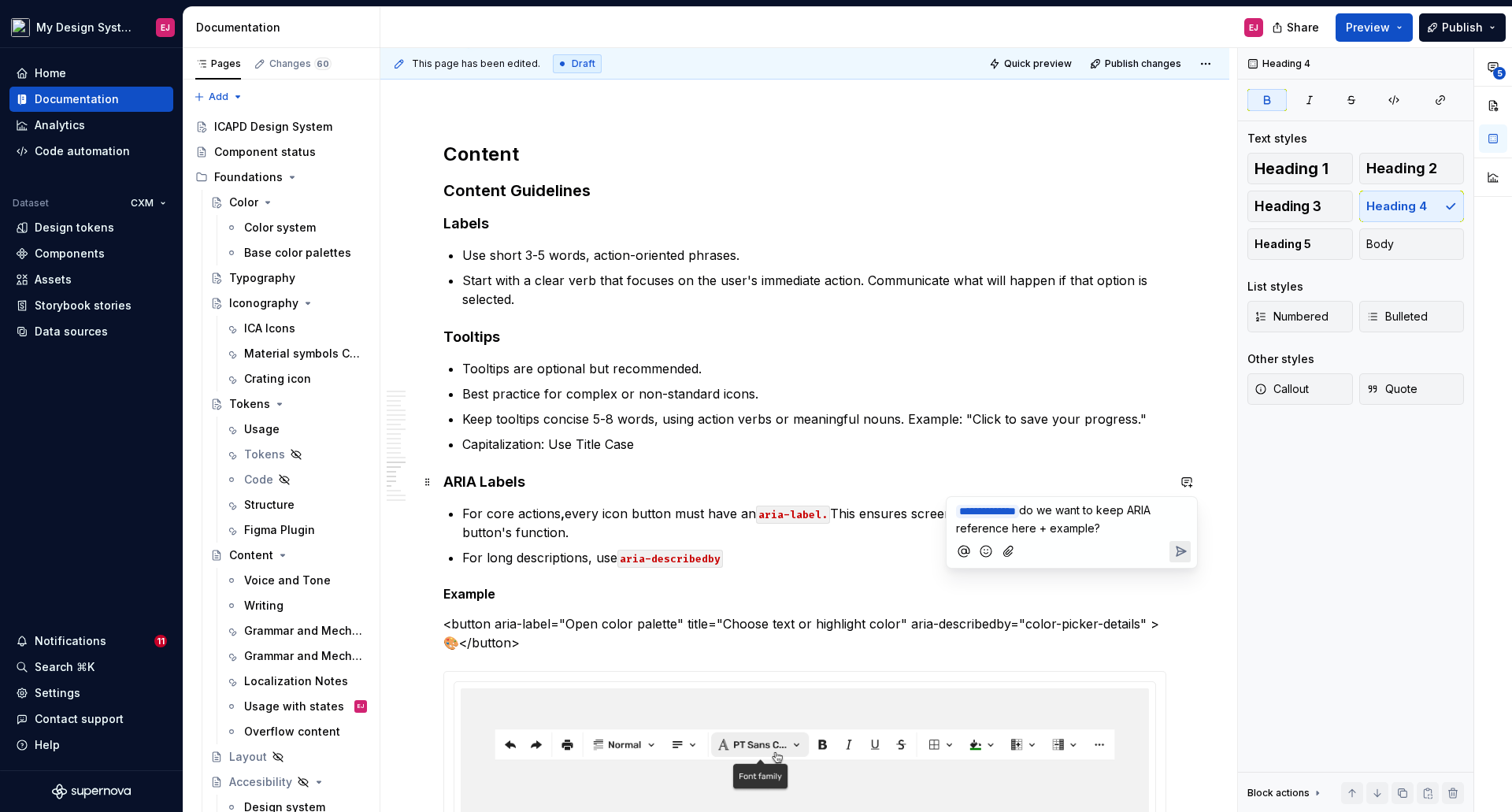
click at [1186, 549] on icon "Send" at bounding box center [1180, 551] width 16 height 16
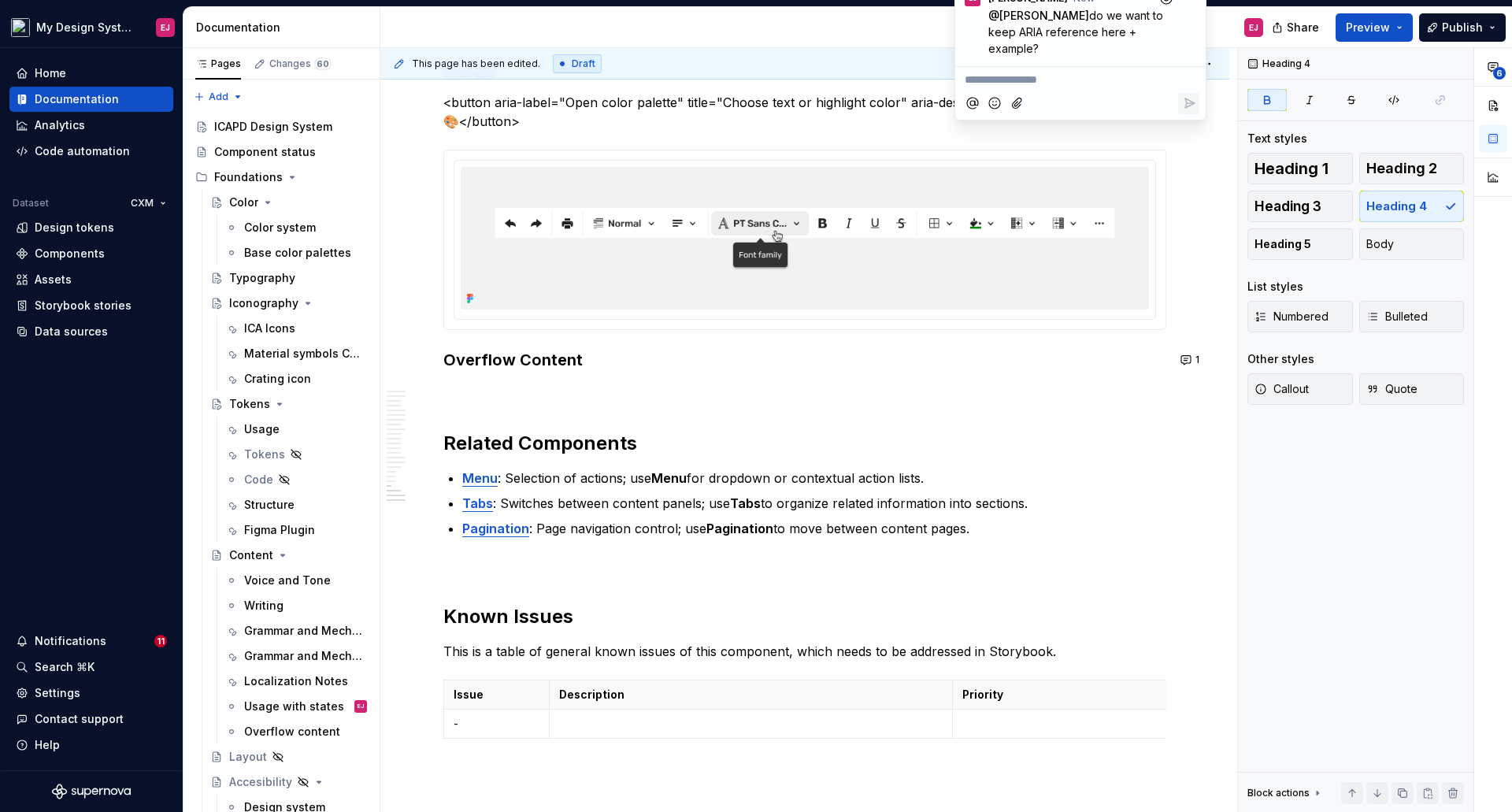
scroll to position [6890, 0]
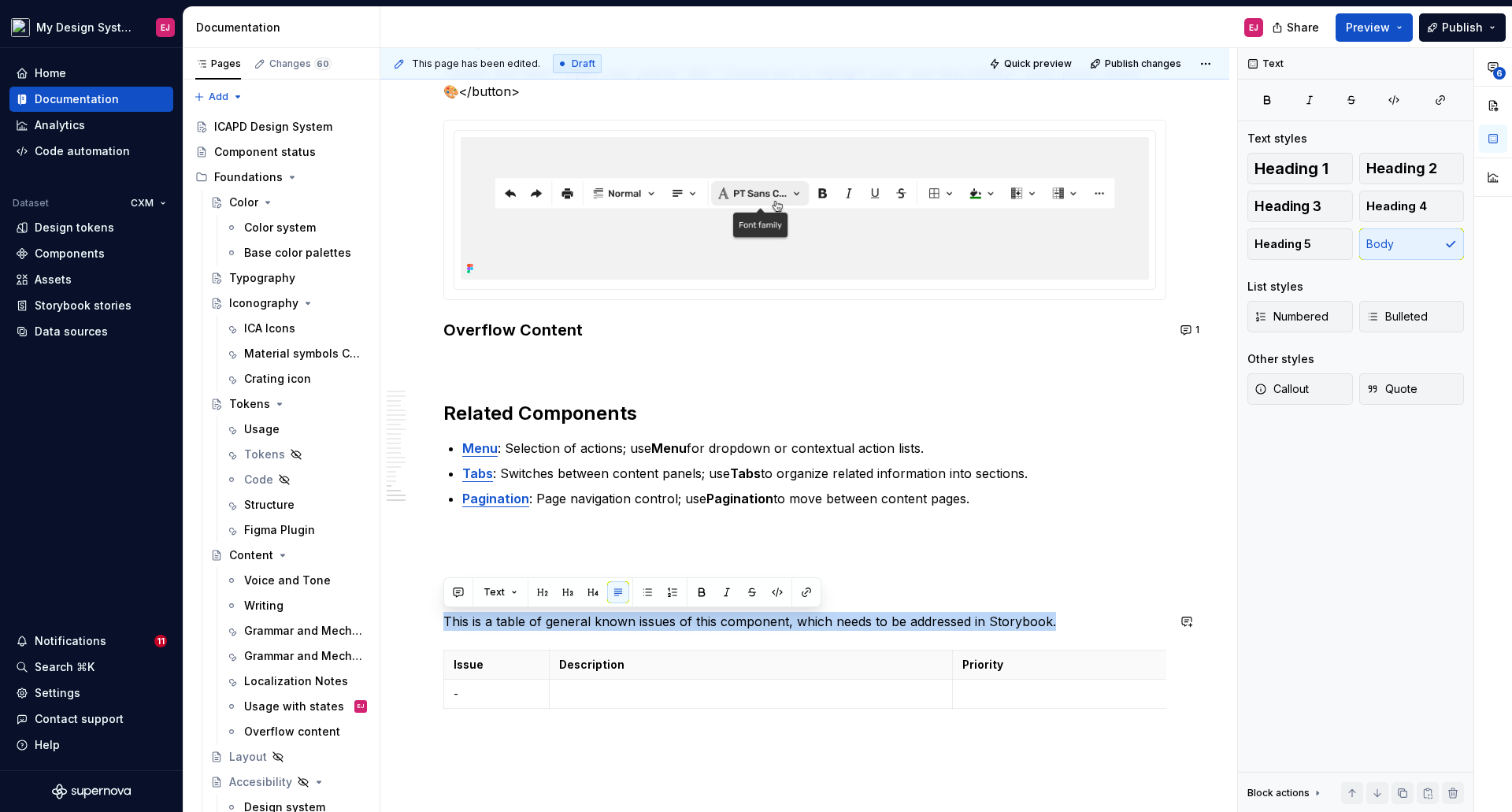
drag, startPoint x: 1053, startPoint y: 621, endPoint x: 438, endPoint y: 609, distance: 615.1
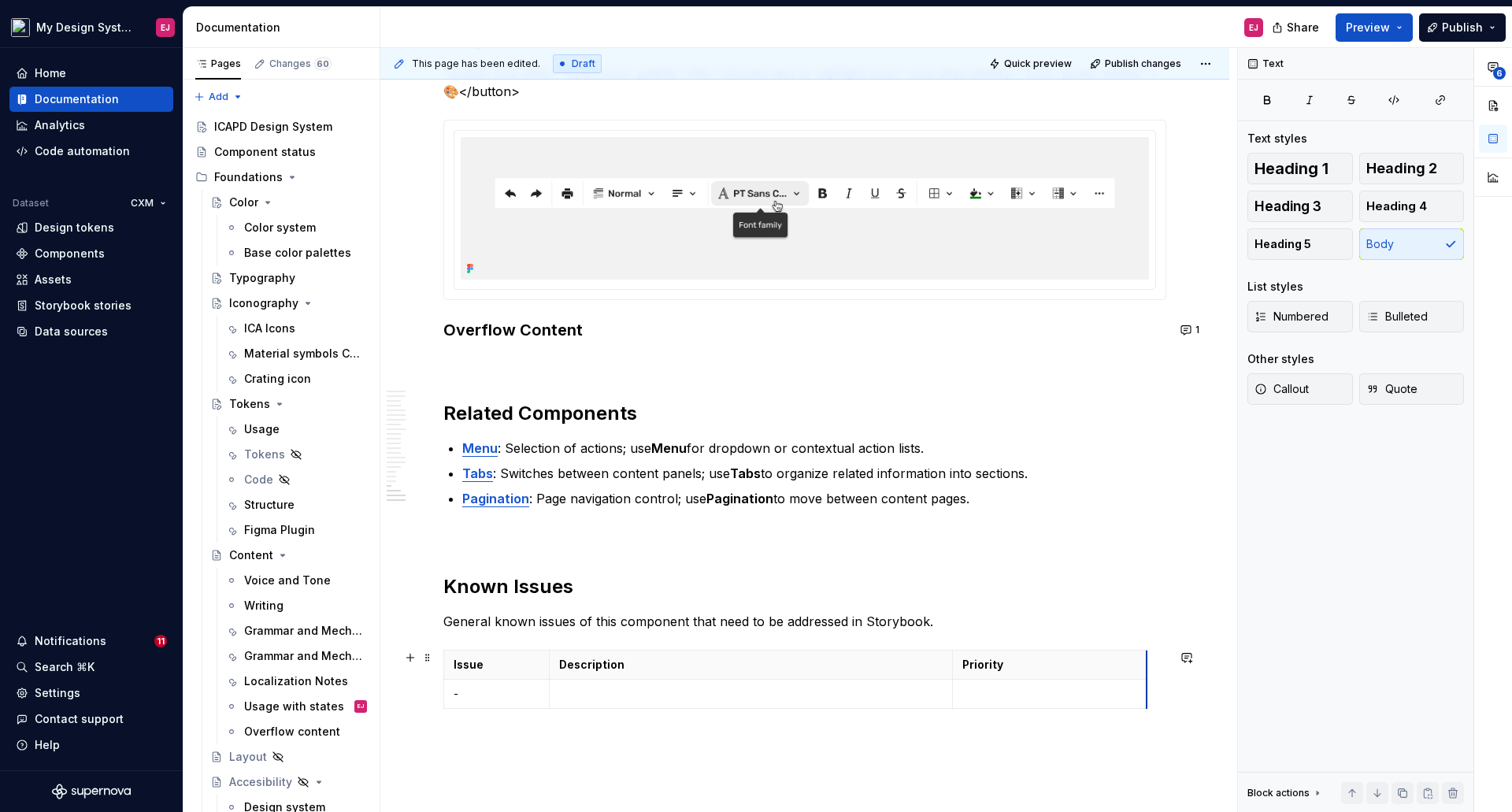
scroll to position [0, 0]
drag, startPoint x: 1095, startPoint y: 674, endPoint x: 965, endPoint y: 674, distance: 130.0
click at [944, 751] on p at bounding box center [804, 743] width 722 height 19
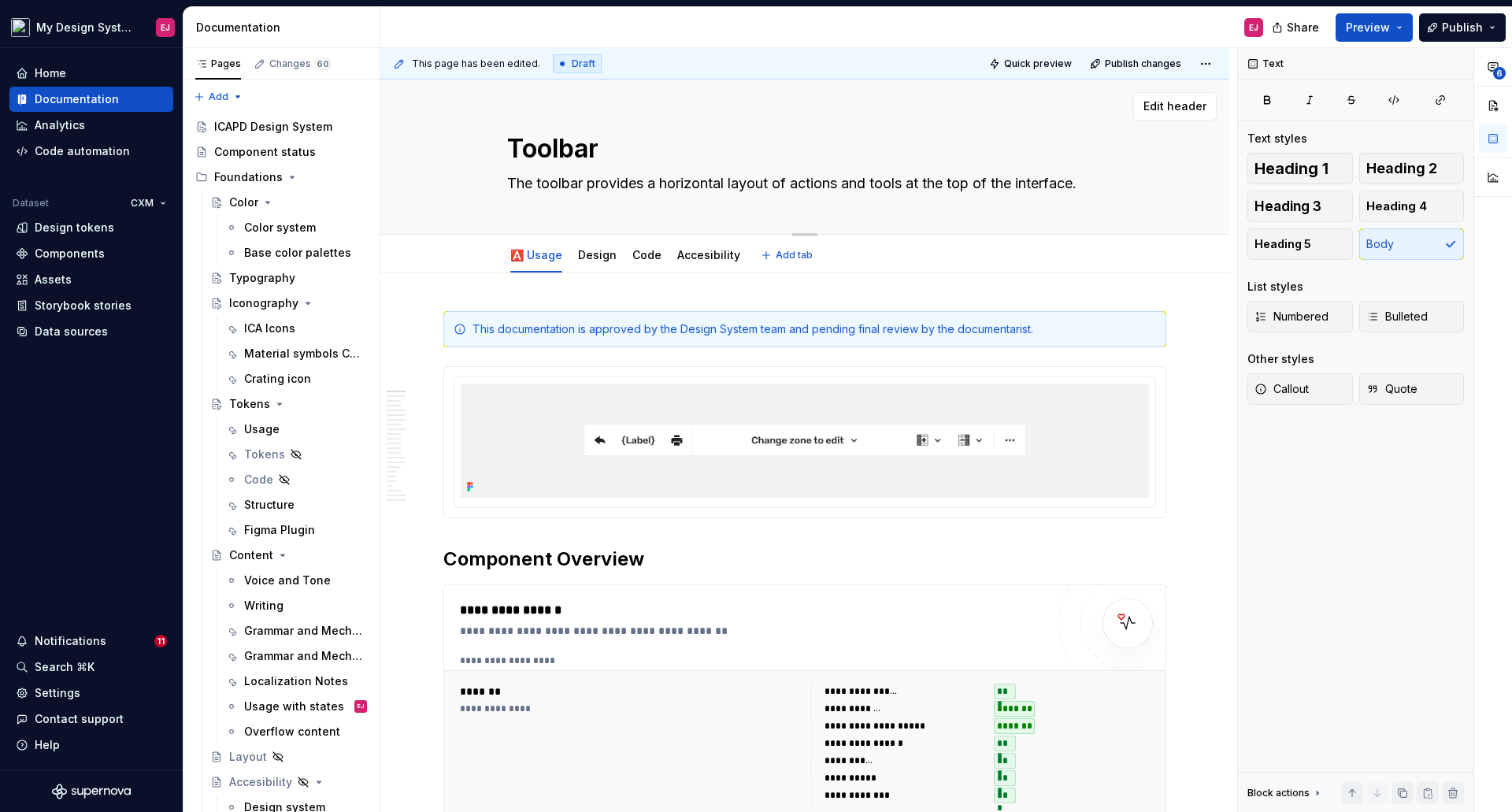
click at [566, 144] on textarea "Toolbar" at bounding box center [801, 149] width 595 height 38
type textarea "*"
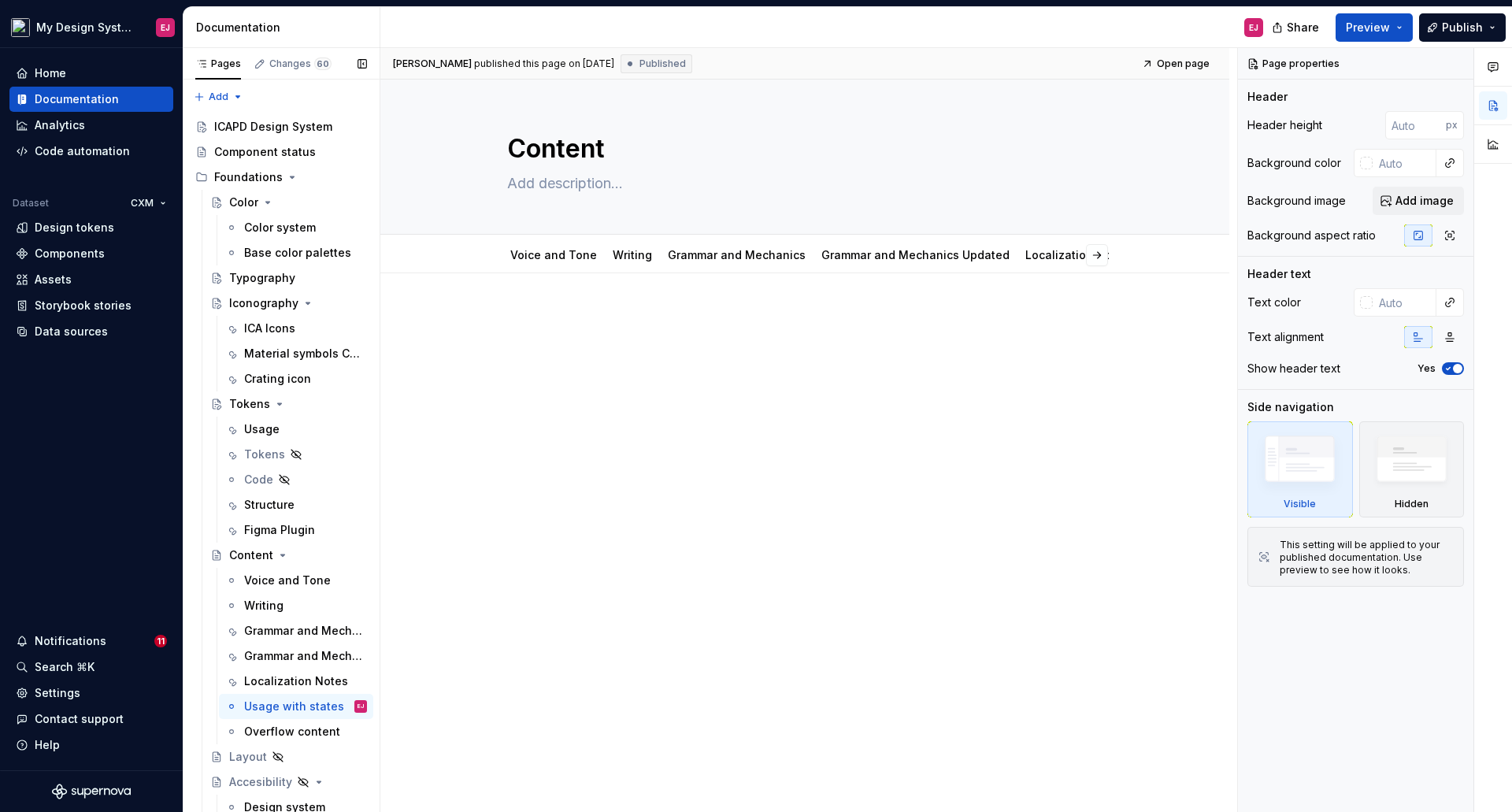
scroll to position [8068, 0]
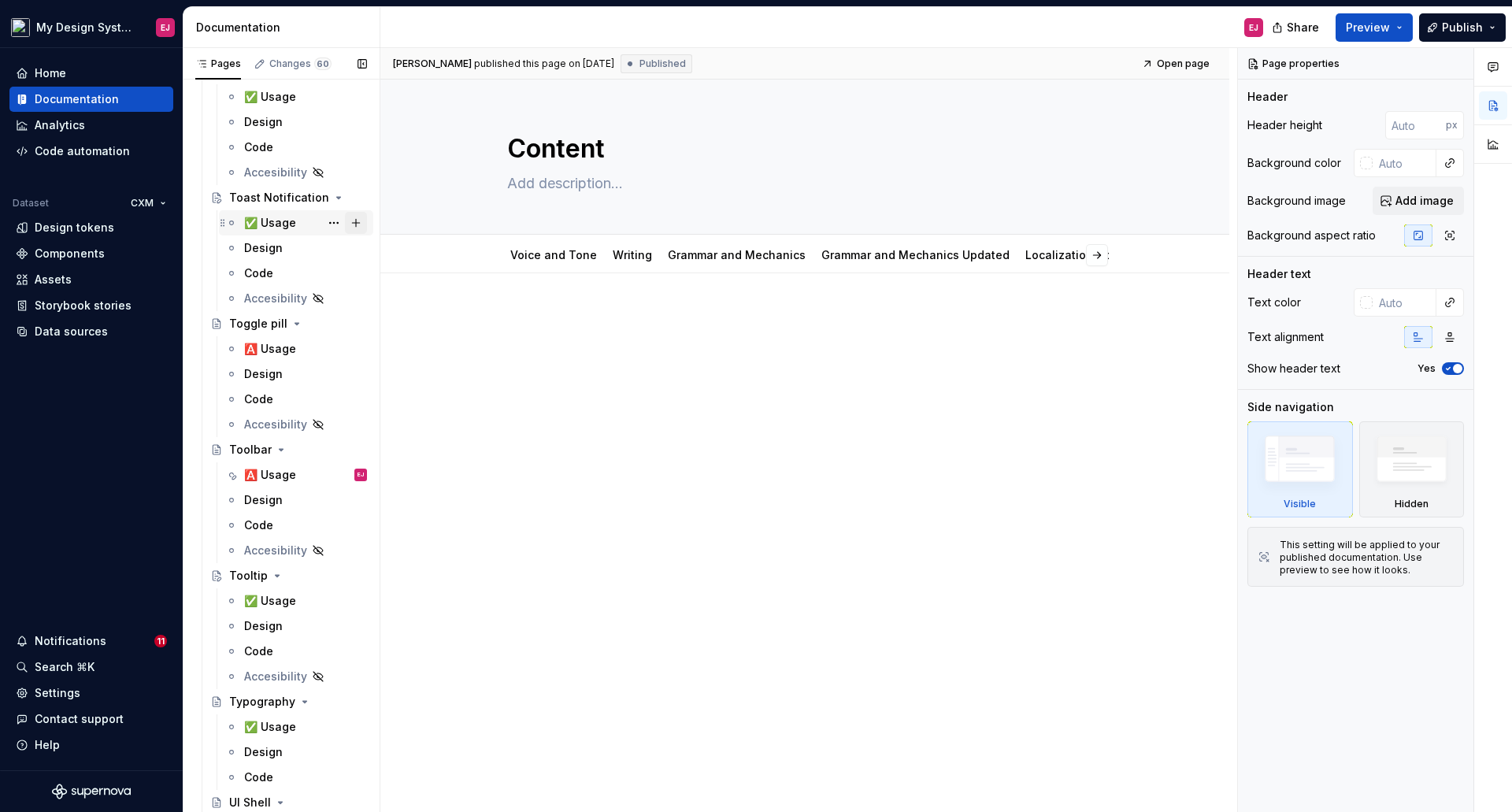
drag, startPoint x: 277, startPoint y: 222, endPoint x: 353, endPoint y: 229, distance: 76.3
type textarea "*"
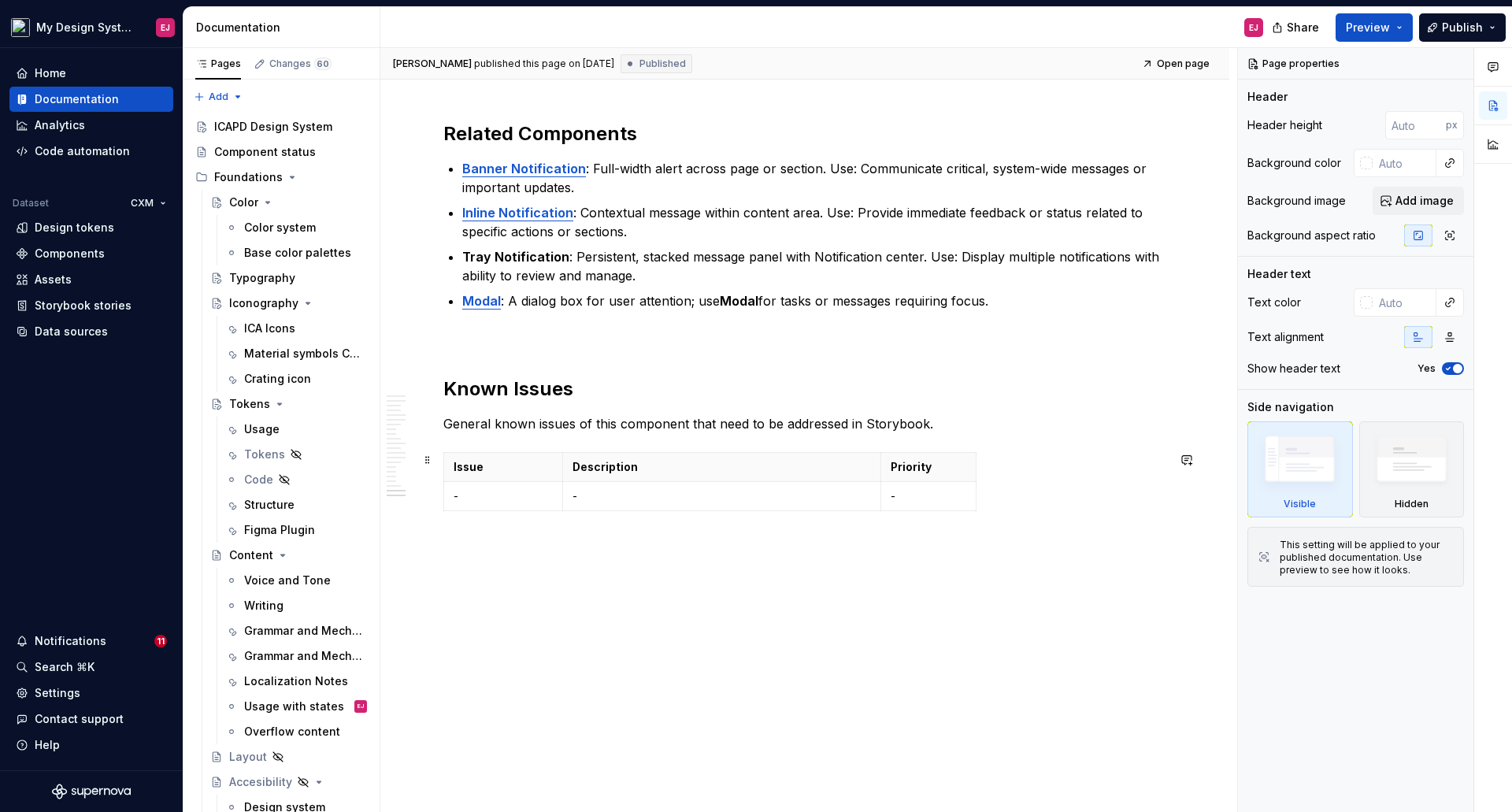
scroll to position [6873, 0]
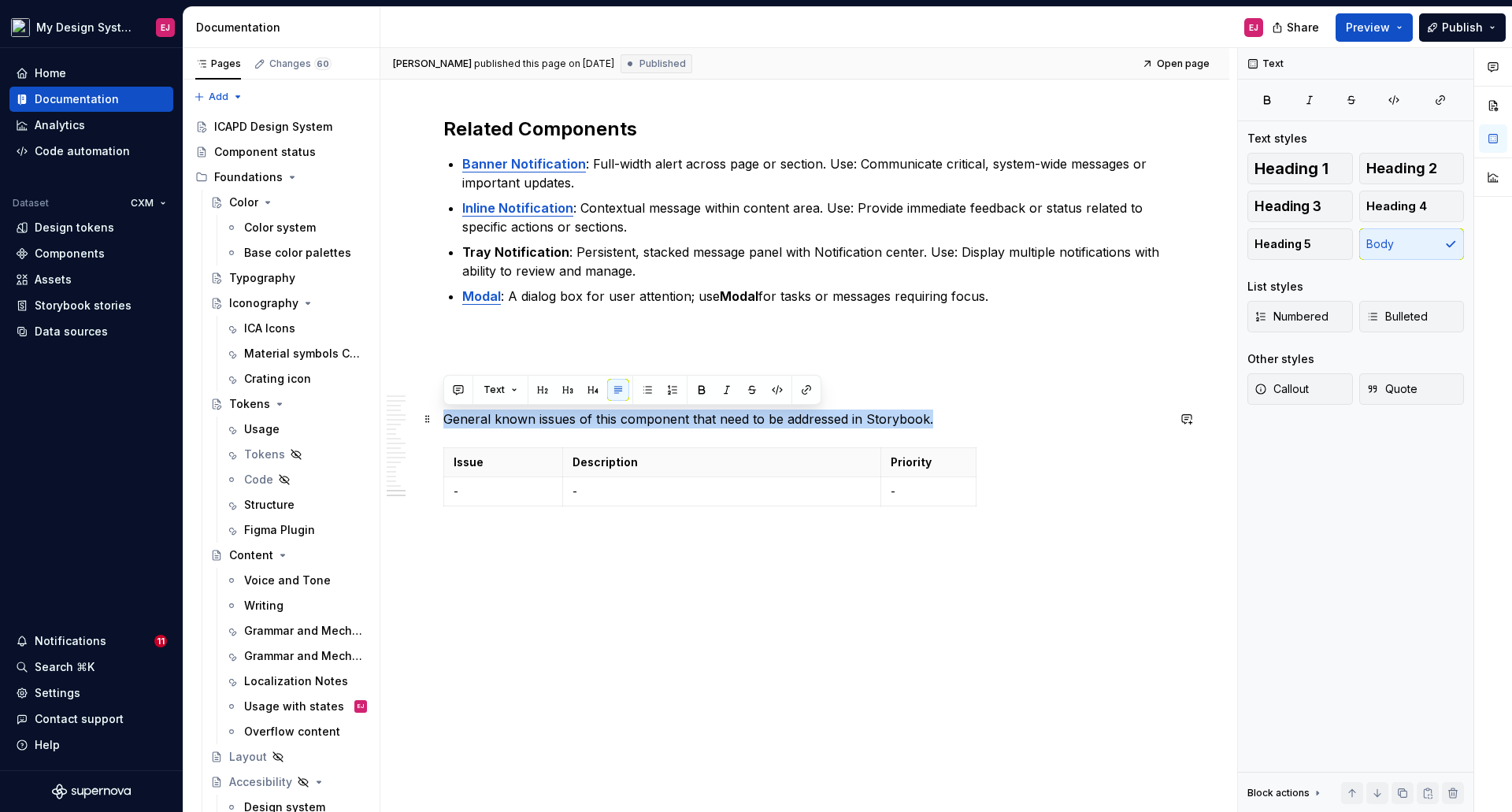
drag, startPoint x: 936, startPoint y: 418, endPoint x: 441, endPoint y: 415, distance: 495.0
type textarea "*"
